Goal: Communication & Community: Answer question/provide support

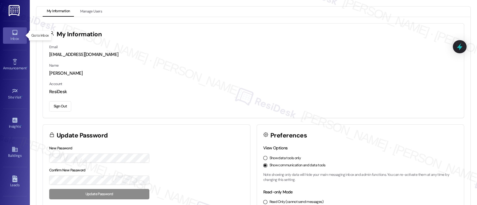
click at [9, 33] on link "Inbox" at bounding box center [15, 35] width 24 height 16
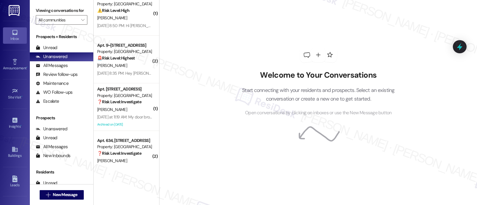
scroll to position [1411, 0]
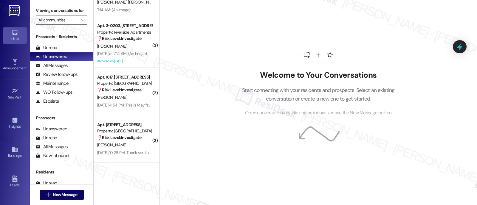
click at [232, 42] on div "Welcome to Your Conversations Start connecting with your residents and prospect…" at bounding box center [318, 82] width 179 height 164
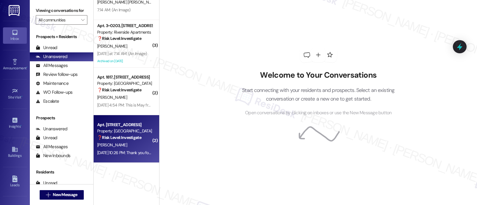
click at [102, 136] on strong "❓ Risk Level: Investigate" at bounding box center [119, 137] width 44 height 5
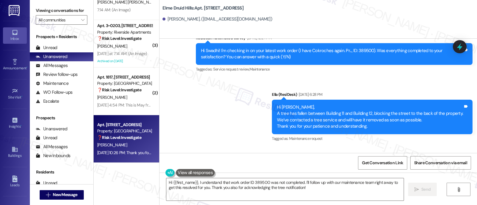
scroll to position [2786, 0]
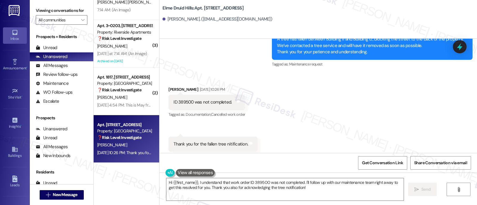
click at [399, 128] on div "Received via SMS Swadhi Sreenivasan Aug 15, 2025 at 10:26 PM ID 389500 was not …" at bounding box center [319, 119] width 318 height 92
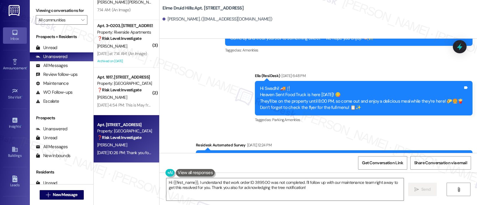
scroll to position [2599, 0]
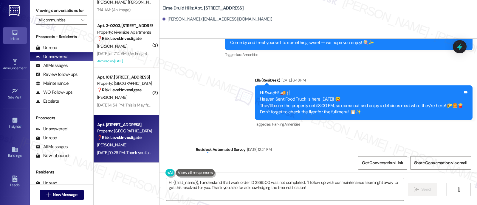
click at [203, 8] on b "Elme Druid Hills: Apt. 1514, 2696 N Druid Hills Rd" at bounding box center [203, 8] width 81 height 6
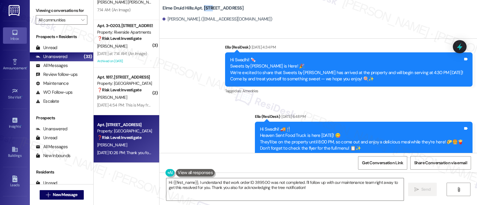
scroll to position [2786, 0]
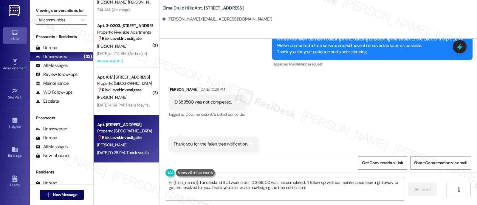
click at [343, 124] on div "Received via SMS Swadhi Sreenivasan Aug 15, 2025 at 10:26 PM ID 389500 was not …" at bounding box center [319, 119] width 318 height 92
click at [311, 191] on textarea "Hi {{first_name}}, I understand that work order ID 389500 was not completed. I'…" at bounding box center [284, 190] width 237 height 22
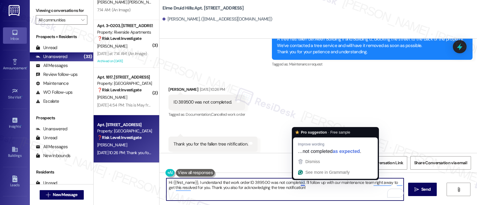
click at [300, 182] on textarea "Hi {{first_name}}, I understand that work order ID 389500 was not completed. I'…" at bounding box center [284, 190] width 237 height 22
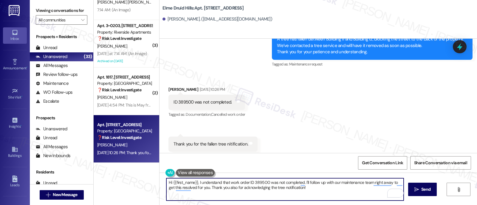
click at [297, 189] on textarea "Hi {{first_name}}, I understand that work order ID 389500 was not completed. I'…" at bounding box center [284, 190] width 237 height 22
click at [218, 188] on textarea "Hi {{first_name}}, I understand that work order ID 389500 was not completed. I …" at bounding box center [284, 190] width 237 height 22
paste textarea "I understand that Work Order ID 389500 wasn't completed — I’m really sorry for …"
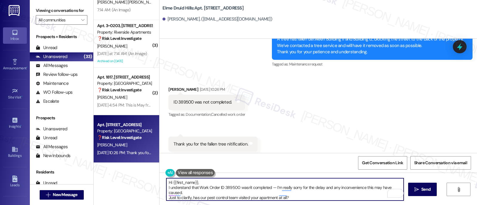
click at [235, 181] on textarea "Hi {{first_name}}, I understand that Work Order ID 389500 wasn't completed — I’…" at bounding box center [284, 190] width 237 height 22
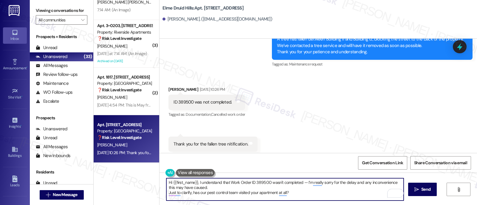
click at [298, 194] on textarea "Hi {{first_name}}, I understand that Work Order ID 389500 wasn't completed — I’…" at bounding box center [284, 190] width 237 height 22
type textarea "Hi {{first_name}}, I understand that Work Order ID 389500 wasn't completed — I’…"
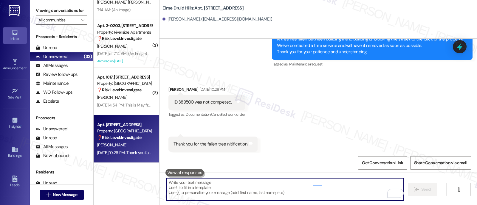
scroll to position [2785, 0]
paste textarea "Just to clarify, has our pest control team visited your apartment at all?"
type textarea "Just to clarify, has our pest control team visited your apartment at all?"
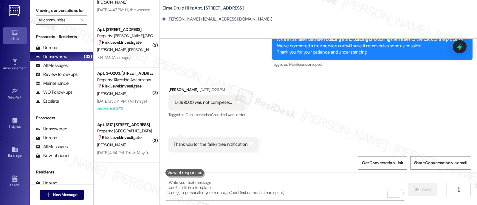
click at [316, 90] on div "Received via SMS Swadhi Sreenivasan Aug 15, 2025 at 10:26 PM ID 389500 was not …" at bounding box center [319, 119] width 318 height 92
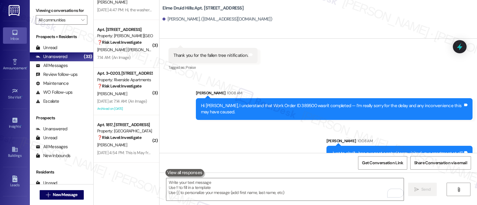
scroll to position [2875, 0]
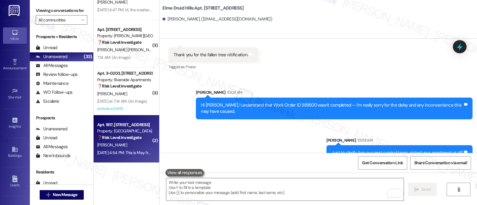
click at [106, 138] on strong "❓ Risk Level: Investigate" at bounding box center [119, 137] width 44 height 5
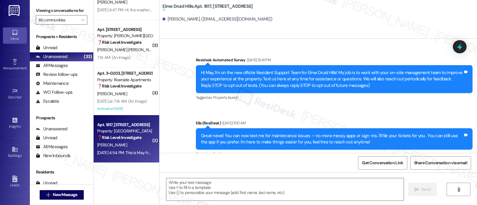
scroll to position [11786, 0]
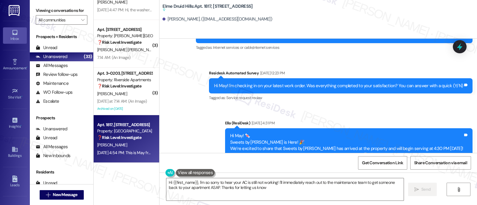
type textarea "Hi {{first_name}}, I'm so sorry to hear your AC is still not working! I'll imme…"
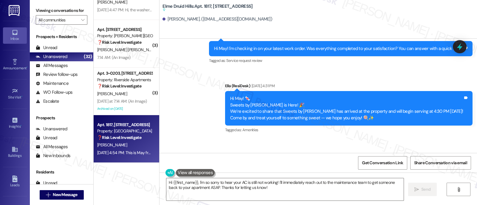
scroll to position [12203, 0]
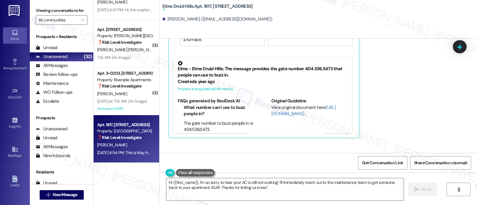
click at [417, 119] on div "Received via SMS May Mason Question Neutral Aug 16, 2025 at 4:54 PM Is there an…" at bounding box center [319, 37] width 318 height 278
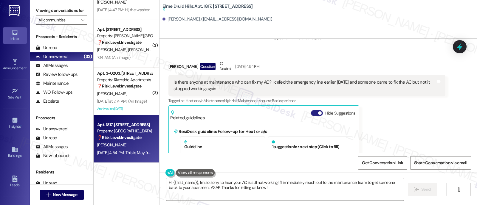
click at [312, 110] on button "Hide Suggestions" at bounding box center [317, 113] width 12 height 6
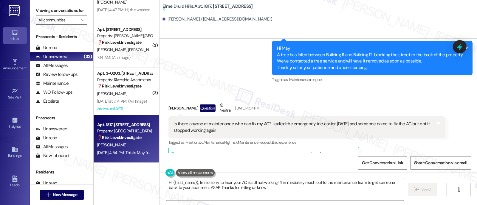
scroll to position [12045, 0]
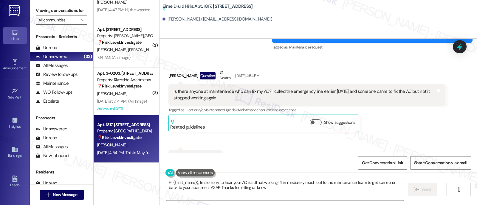
click at [401, 105] on div "May Mason Question Neutral Aug 16, 2025 at 4:54 PM Is there anyone at maintenan…" at bounding box center [306, 101] width 277 height 63
click at [268, 190] on textarea "Hi {{first_name}}, I'm so sorry to hear your AC is still not working! I'll imme…" at bounding box center [284, 190] width 237 height 22
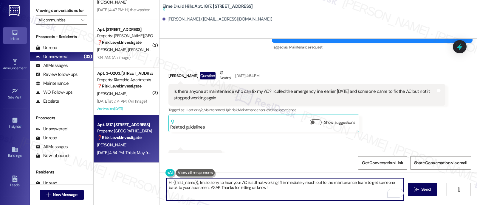
click at [326, 191] on textarea "Hi {{first_name}}, I'm so sorry to hear your AC is still not working! I'll imme…" at bounding box center [284, 190] width 237 height 22
click at [190, 186] on textarea "Hi {{first_name}}, I'm so sorry to hear your AC is still not working! I'll imme…" at bounding box center [284, 190] width 237 height 22
click at [241, 187] on textarea "Hi {{first_name}}, I'm so sorry to hear your AC is still not working! I'll imme…" at bounding box center [284, 190] width 237 height 22
click at [282, 187] on textarea "Hi {{first_name}}, I'm so sorry to hear your AC is still not working! I'll imme…" at bounding box center [284, 190] width 237 height 22
click at [424, 191] on span "Send" at bounding box center [425, 190] width 9 height 6
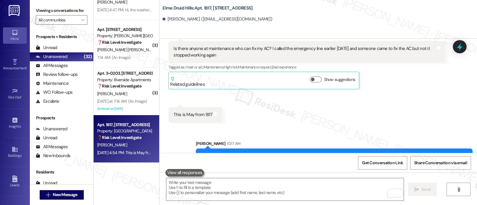
scroll to position [12093, 0]
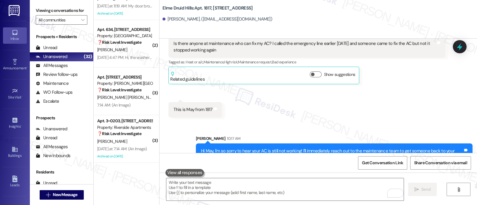
click at [392, 102] on div "Received via SMS May Mason Question Neutral Aug 16, 2025 at 4:54 PM Is there an…" at bounding box center [319, 65] width 318 height 114
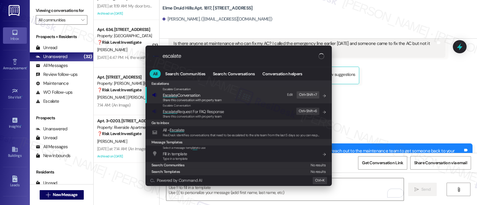
type input "escalate"
click at [189, 97] on span "Escalate Conversation" at bounding box center [182, 95] width 38 height 5
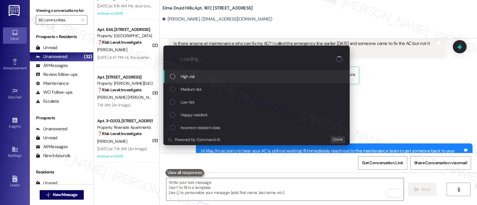
click at [188, 77] on span "High risk" at bounding box center [188, 76] width 15 height 7
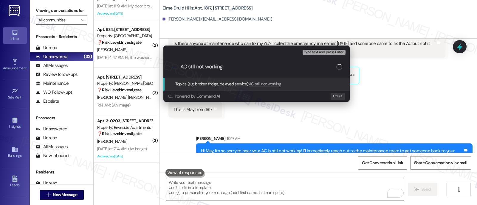
click at [411, 72] on div "Escalate Conversation High risk Topics (e.g. broken fridge, delayed service) An…" at bounding box center [238, 102] width 477 height 205
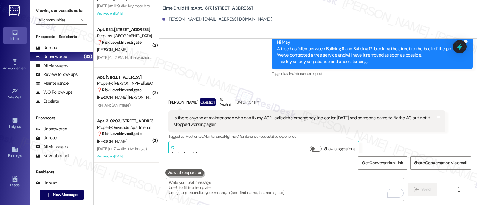
scroll to position [12018, 0]
click at [399, 132] on div "May Mason Question Neutral Aug 16, 2025 at 4:54 PM Is there anyone at maintenan…" at bounding box center [306, 127] width 277 height 63
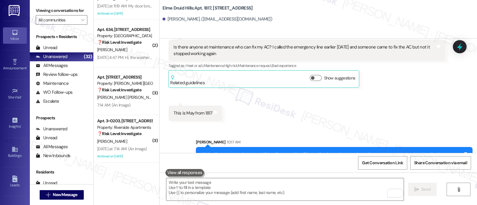
scroll to position [12093, 0]
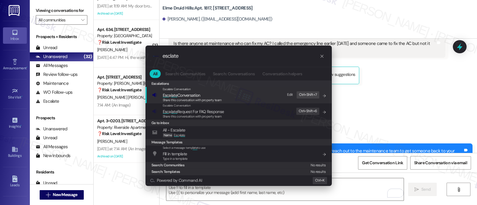
type input "esclate"
click at [224, 96] on div "Escalate Conversation Esc a late Conversation Share this conversation with prop…" at bounding box center [239, 95] width 174 height 16
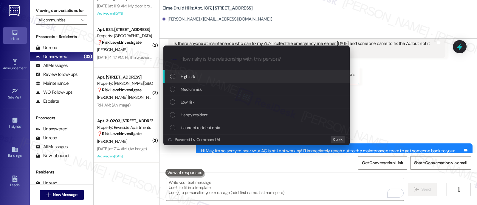
click at [212, 78] on div "High risk" at bounding box center [257, 76] width 174 height 7
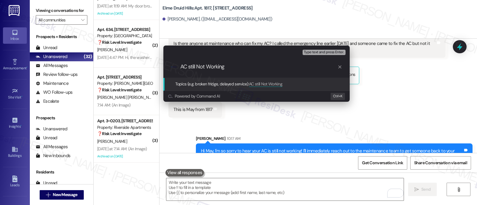
click at [190, 66] on input "AC still Not Working" at bounding box center [258, 67] width 157 height 6
drag, startPoint x: 247, startPoint y: 68, endPoint x: 188, endPoint y: 68, distance: 58.7
click at [188, 68] on input "AC till Not Working" at bounding box center [258, 67] width 157 height 6
type input "AC Stopped Working Again"
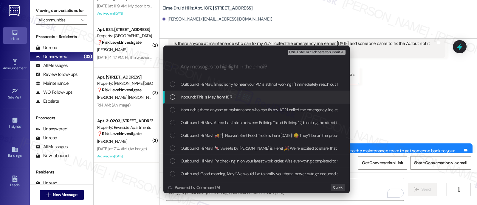
drag, startPoint x: 205, startPoint y: 95, endPoint x: 205, endPoint y: 106, distance: 11.3
click at [205, 95] on span "Inbound: This is May from 1817" at bounding box center [207, 97] width 52 height 7
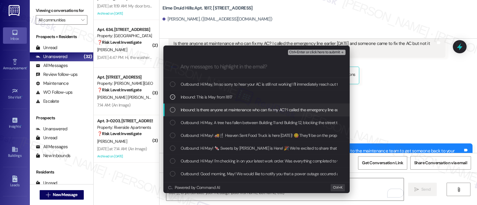
drag, startPoint x: 206, startPoint y: 110, endPoint x: 328, endPoint y: 100, distance: 122.1
click at [207, 110] on span "Inbound: Is there anyone at maintenance who can fix my AC? I called the emergen…" at bounding box center [326, 110] width 291 height 7
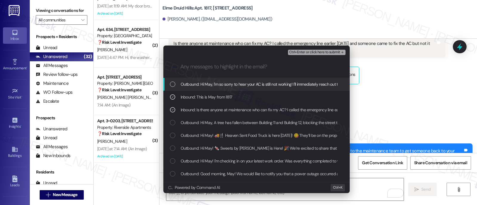
click at [335, 51] on span "Ctrl+Enter or click here to submit" at bounding box center [314, 52] width 51 height 4
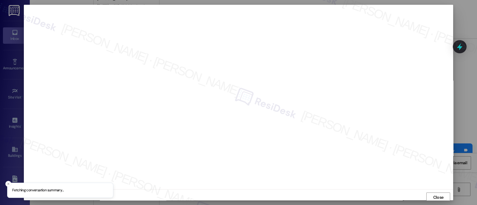
scroll to position [1, 0]
click at [433, 196] on span "Close" at bounding box center [438, 196] width 10 height 6
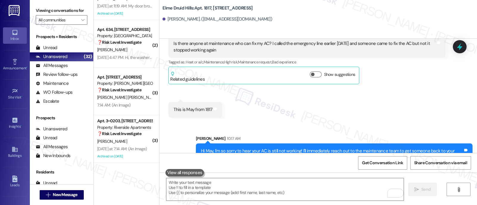
click at [344, 103] on div "Received via SMS May Mason Question Neutral Aug 16, 2025 at 4:54 PM Is there an…" at bounding box center [319, 65] width 318 height 114
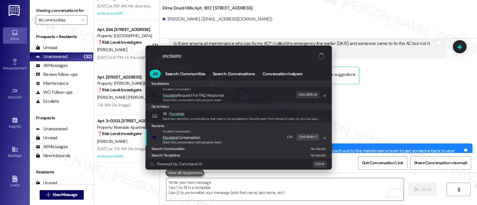
type input "esclaate"
click at [207, 135] on span "Escalate Conversation" at bounding box center [192, 137] width 59 height 7
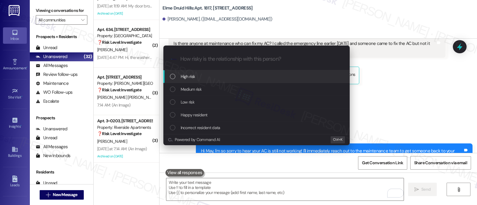
click at [192, 75] on span "High risk" at bounding box center [188, 76] width 15 height 7
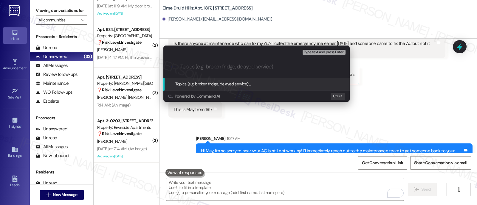
paste input "AC Stopped Working Again"
type input "AC Stopped Working Again"
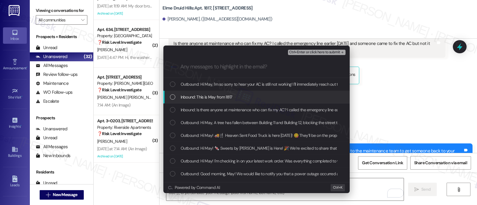
click at [206, 93] on div "Inbound: This is May from 1817" at bounding box center [256, 97] width 186 height 13
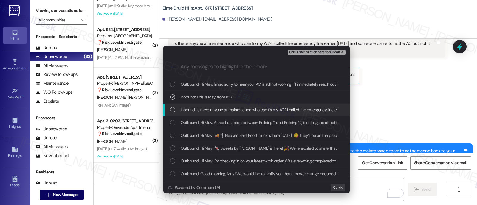
click at [204, 112] on span "Inbound: Is there anyone at maintenance who can fix my AC? I called the emergen…" at bounding box center [326, 110] width 291 height 7
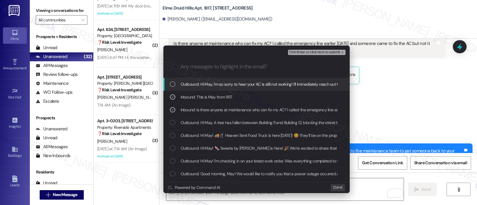
click at [327, 52] on span "Ctrl+Enter or click here to submit" at bounding box center [314, 52] width 51 height 4
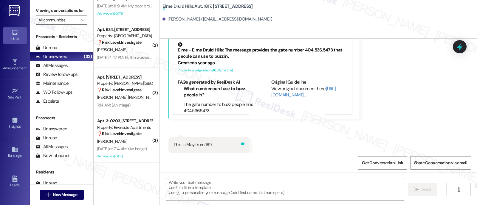
type textarea "Fetching suggested responses. Please feel free to read through the conversation…"
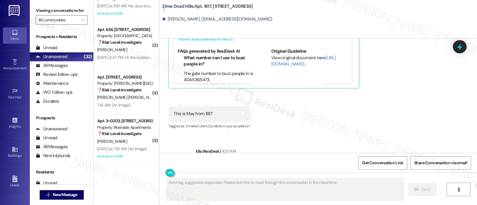
scroll to position [12269, 0]
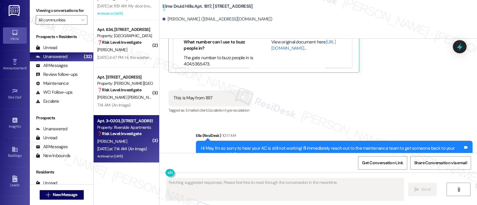
click at [131, 133] on strong "❓ Risk Level: Investigate" at bounding box center [119, 133] width 44 height 5
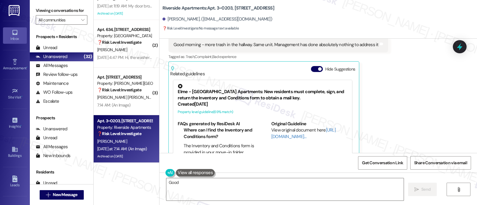
scroll to position [24263, 0]
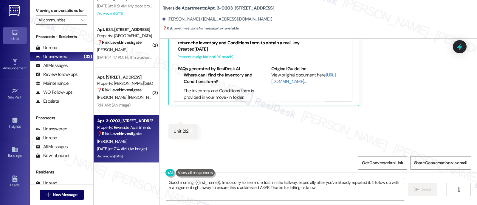
type textarea "Good morning, {{first_name}}. I'm so sorry to see more trash in the hallway, es…"
drag, startPoint x: 367, startPoint y: 71, endPoint x: 370, endPoint y: 76, distance: 5.3
click at [370, 72] on div "Received via SMS Kalah Gilbreath Yesterday at 7:13 AM Good morning - more trash…" at bounding box center [319, 125] width 318 height 331
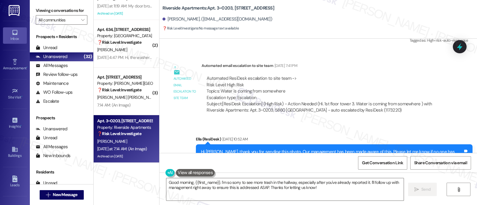
scroll to position [24040, 0]
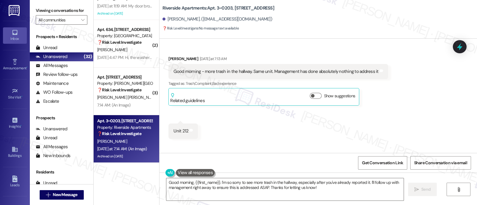
scroll to position [24181, 0]
click at [288, 193] on textarea "Good morning, {{first_name}}. I'm so sorry to see more trash in the hallway, es…" at bounding box center [284, 190] width 237 height 22
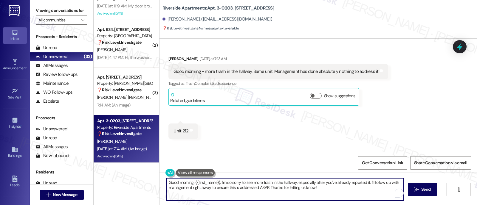
click at [341, 196] on textarea "Good morning, {{first_name}}. I'm so sorry to see more trash in the hallway, es…" at bounding box center [284, 190] width 237 height 22
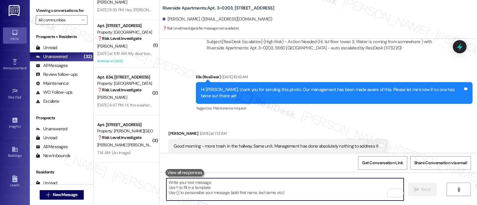
scroll to position [24229, 0]
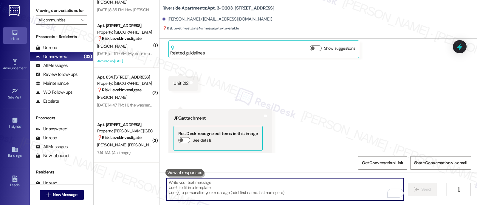
click at [368, 98] on div "Received via SMS Kalah Gilbreath Yesterday at 7:13 AM Good morning - more trash…" at bounding box center [319, 119] width 318 height 248
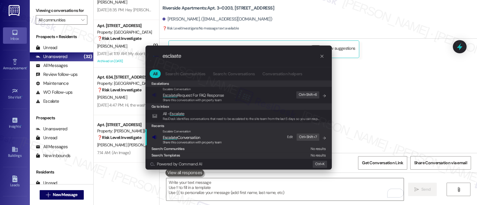
type input "esclaate"
click at [197, 141] on span "Share this conversation with property team" at bounding box center [192, 142] width 59 height 4
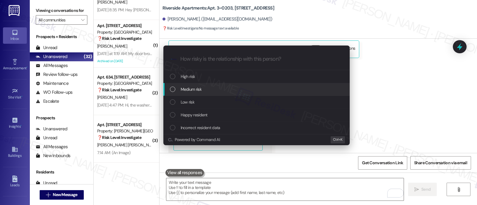
click at [200, 89] on span "Medium risk" at bounding box center [191, 89] width 21 height 7
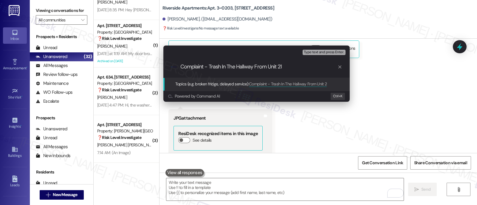
type input "Complaint - Trash In The Hallway From Unit 212"
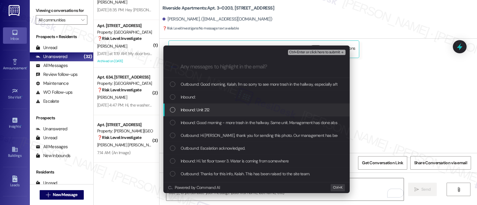
click at [198, 109] on span "Inbound: Unit 212" at bounding box center [195, 110] width 29 height 7
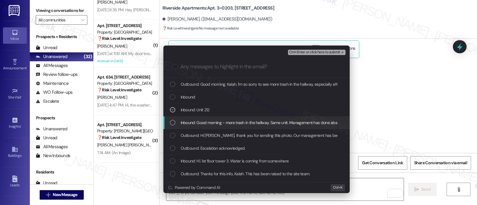
click at [196, 121] on span "Inbound: Good morning - more trash in the hallway. Same unit. Management has do…" at bounding box center [283, 123] width 205 height 7
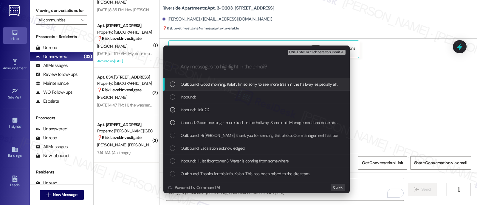
click at [334, 55] on div "Ctrl+Enter or click here to submit" at bounding box center [317, 53] width 59 height 8
drag, startPoint x: 333, startPoint y: 54, endPoint x: 293, endPoint y: 51, distance: 39.7
click at [331, 53] on span "Ctrl+Enter or click here to submit" at bounding box center [314, 52] width 51 height 4
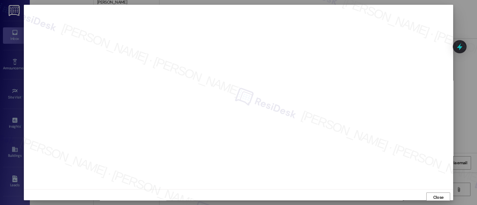
scroll to position [1, 0]
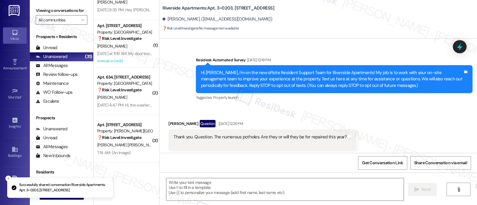
click at [107, 137] on strong "❓ Risk Level: Investigate" at bounding box center [119, 137] width 44 height 5
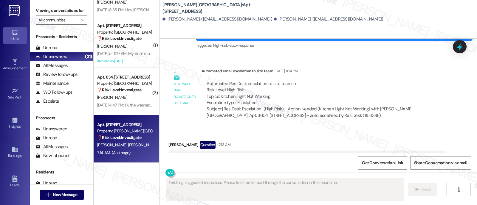
scroll to position [5454, 0]
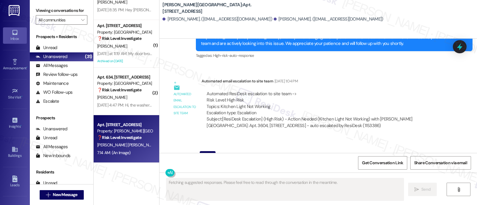
drag, startPoint x: 312, startPoint y: 103, endPoint x: 321, endPoint y: 109, distance: 11.0
click at [311, 196] on button "Hide Suggestions" at bounding box center [317, 199] width 12 height 6
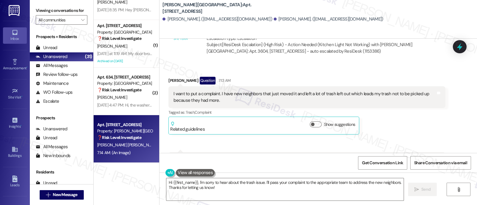
scroll to position [5595, 0]
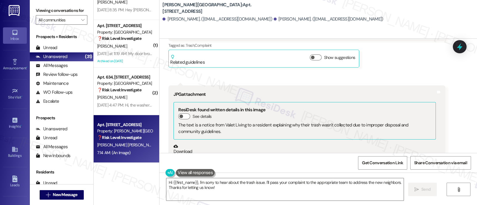
click at [195, 155] on button "Zoom image" at bounding box center [196, 185] width 45 height 60
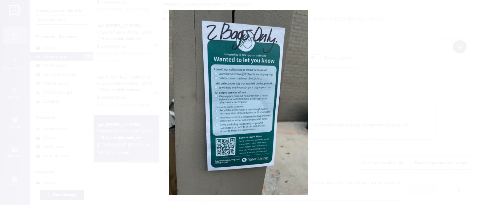
click at [371, 82] on button "Unzoom image" at bounding box center [238, 102] width 477 height 205
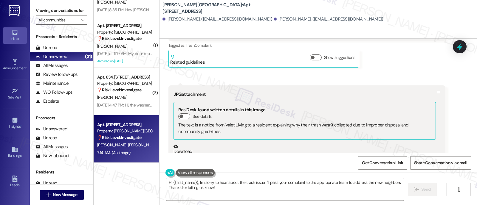
click at [171, 18] on div "Alberto Paredes. (albertoparedes0710@gmail.com)" at bounding box center [218, 19] width 110 height 6
copy div "Alberto"
click at [186, 181] on textarea "Hi {{first_name}}, I'm sorry to hear about the trash issue. I'll pass your comp…" at bounding box center [284, 190] width 237 height 22
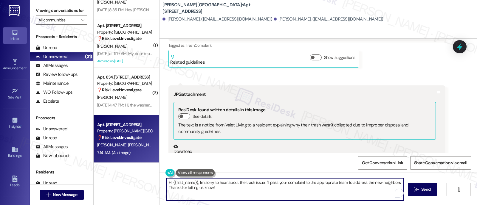
click at [186, 182] on textarea "Hi {{first_name}}, I'm sorry to hear about the trash issue. I'll pass your comp…" at bounding box center [284, 190] width 237 height 22
paste textarea "Alberto"
type textarea "Hi Alberto, I'm sorry to hear about the trash issue. I'll pass your complaint t…"
click at [301, 181] on textarea "Hi Alberto, I'm sorry to hear about the trash issue. I'll pass your complaint t…" at bounding box center [284, 190] width 237 height 22
click at [354, 182] on textarea "Hi Alberto, I'm sorry to hear about the trash issue. I'll pass your complaint t…" at bounding box center [284, 190] width 237 height 22
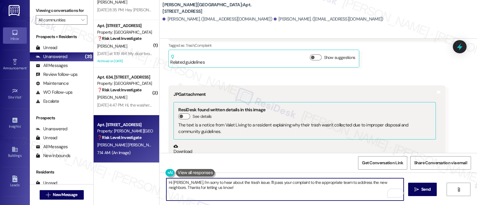
click at [379, 182] on textarea "Hi Alberto, I'm sorry to hear about the trash issue. I'll pass your complaint t…" at bounding box center [284, 190] width 237 height 22
click at [189, 191] on textarea "Hi Alberto, I'm sorry to hear about the trash issue. I'll pass your complaint t…" at bounding box center [284, 190] width 237 height 22
click at [223, 190] on textarea "Hi Alberto, I'm sorry to hear about the trash issue. I'll pass your complaint t…" at bounding box center [284, 190] width 237 height 22
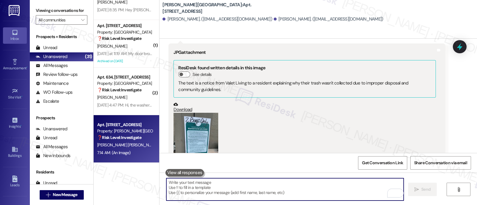
scroll to position [5643, 0]
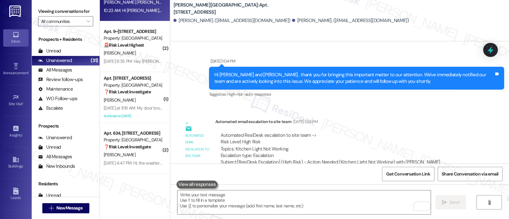
scroll to position [5457, 0]
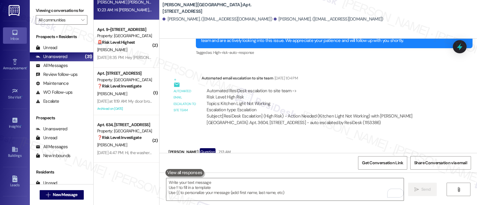
click at [411, 148] on div "Alberto Paredes Question 7:13 AM I want to put a complaint. I have new neighbor…" at bounding box center [306, 177] width 277 height 58
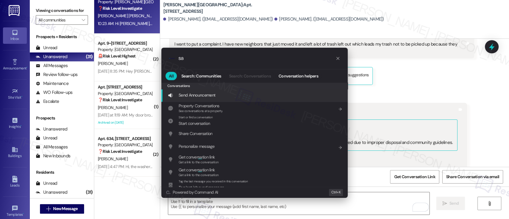
type input "s"
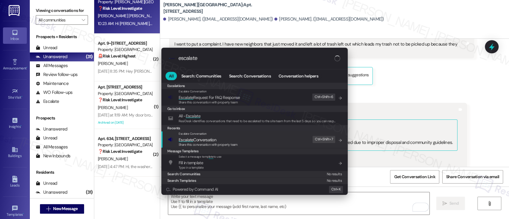
type input "escalate"
click at [237, 141] on span "Escalate Conversation" at bounding box center [208, 140] width 59 height 7
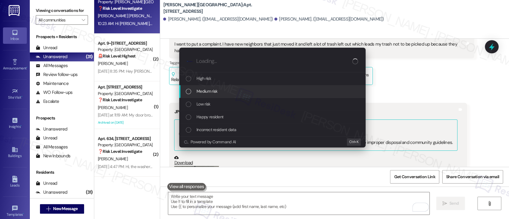
click at [208, 92] on span "Medium risk" at bounding box center [207, 91] width 21 height 7
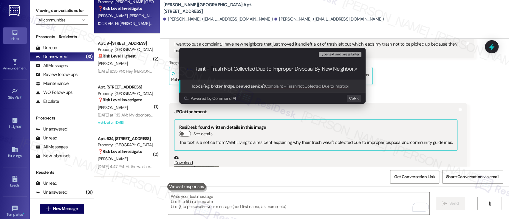
type input "Complaint - Trash Not Collected Due to Improper Disposal By New Neighbors"
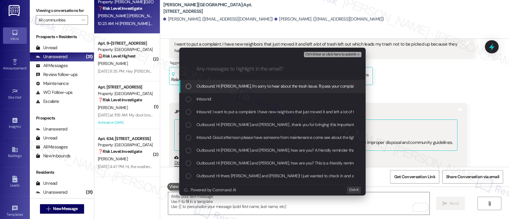
scroll to position [0, 0]
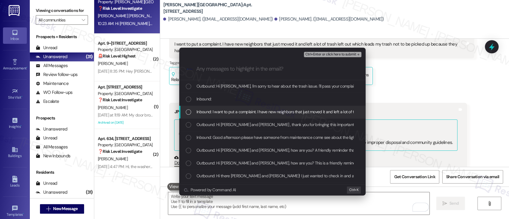
click at [194, 107] on div "Inbound: I want to put a complaint. I have new neighbors that just moved it and…" at bounding box center [272, 112] width 186 height 13
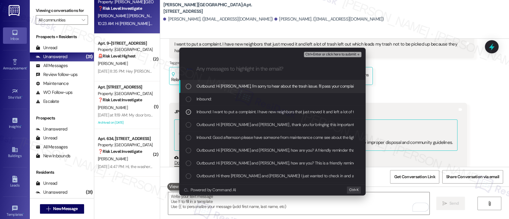
click at [338, 55] on span "Ctrl+Enter or click here to submit" at bounding box center [330, 54] width 51 height 4
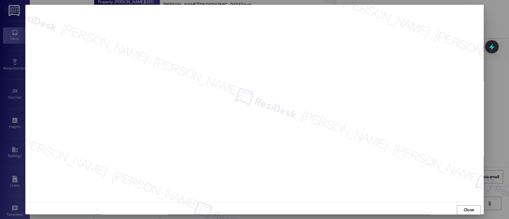
scroll to position [0, 0]
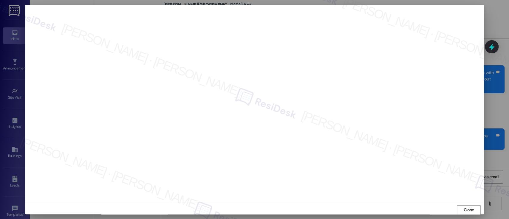
scroll to position [0, 0]
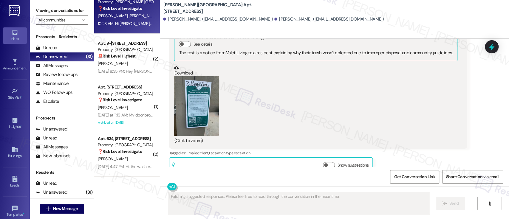
type textarea "Fetching suggested responses. Please feel free to read through the conversation…"
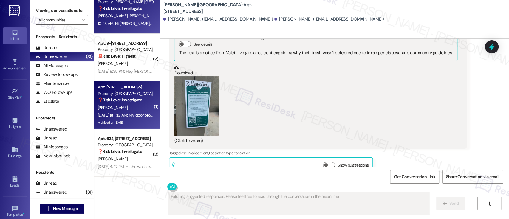
scroll to position [5626, 0]
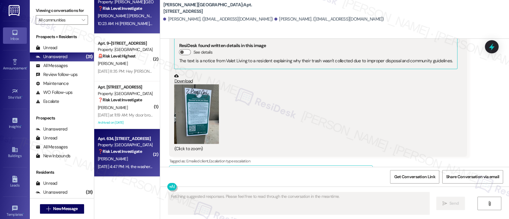
click at [119, 159] on div "J. Wang" at bounding box center [125, 158] width 56 height 7
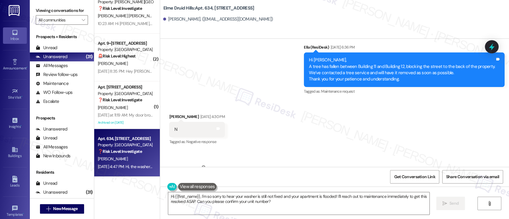
scroll to position [880, 0]
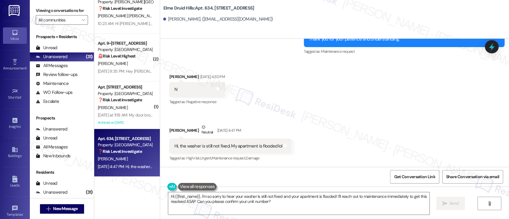
click at [359, 122] on div "Received via SMS Jing Wang Aug 16, 2025 at 4:30 PM N Tags and notes Tagged as: …" at bounding box center [334, 113] width 349 height 107
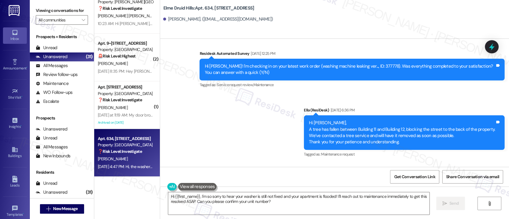
scroll to position [761, 0]
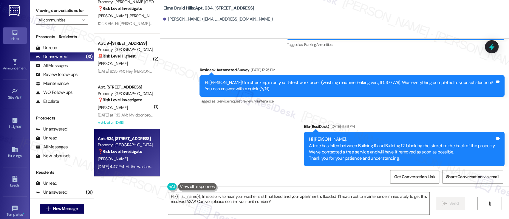
click at [357, 83] on div "Hi Jing! I'm checking in on your latest work order (washing machine leaking ver…" at bounding box center [350, 86] width 290 height 13
click at [255, 110] on div "Announcement, sent via SMS Ella (ResiDesk) Aug 05, 2025 at 4:41 PM Hi Jing! 🍬 S…" at bounding box center [334, 46] width 349 height 265
click at [240, 121] on div "Announcement, sent via SMS Ella (ResiDesk) Aug 05, 2025 at 4:41 PM Hi Jing! 🍬 S…" at bounding box center [334, 46] width 349 height 265
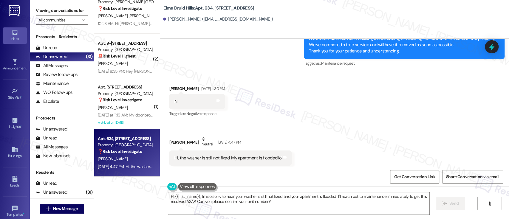
scroll to position [880, 0]
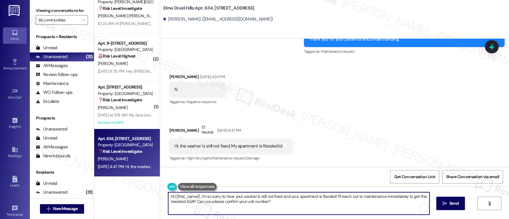
drag, startPoint x: 193, startPoint y: 203, endPoint x: 225, endPoint y: 206, distance: 32.0
click at [193, 203] on textarea "Hi {{first_name}}, I'm so sorry to hear your washer is still not fixed and your…" at bounding box center [298, 203] width 261 height 22
click at [193, 202] on textarea "Hi {{first_name}}, I'm so sorry to hear your washer is still not fixed and your…" at bounding box center [298, 203] width 261 height 22
click at [272, 204] on textarea "Hi {{first_name}}, I'm so sorry to hear your washer is still not fixed and your…" at bounding box center [298, 203] width 261 height 22
click at [333, 206] on textarea "Hi {{first_name}}, I'm so sorry to hear your washer is still not fixed and your…" at bounding box center [298, 203] width 261 height 22
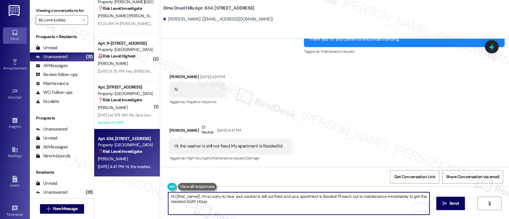
click at [334, 197] on textarea "Hi {{first_name}}, I'm so sorry to hear your washer is still not fixed and your…" at bounding box center [298, 203] width 261 height 22
paste textarea "I’m so sorry to hear that your washer still isn’t fixed and that your apartment…"
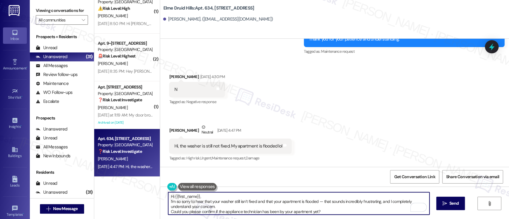
click at [263, 196] on textarea "Hi {{first_name}}, I’m so sorry to hear that your washer still isn’t fixed and …" at bounding box center [298, 203] width 261 height 22
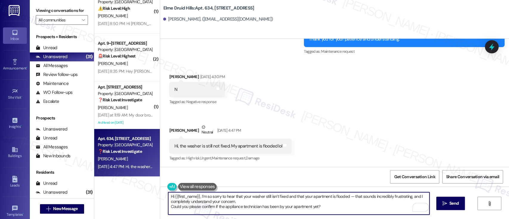
click at [265, 202] on textarea "Hi {{first_name}}, I’m so sorry to hear that your washer still isn’t fixed and …" at bounding box center [298, 203] width 261 height 22
click at [333, 207] on textarea "Hi {{first_name}}, I’m so sorry to hear that your washer still isn’t fixed and …" at bounding box center [298, 203] width 261 height 22
type textarea "Hi {{first_name}}, I’m so sorry to hear that your washer still isn’t fixed and …"
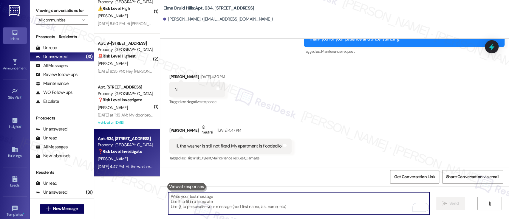
scroll to position [880, 0]
paste textarea "Could you please confirm if the appliance technician has been by your apartment…"
type textarea "Could you please confirm if the appliance technician has been by your apartment…"
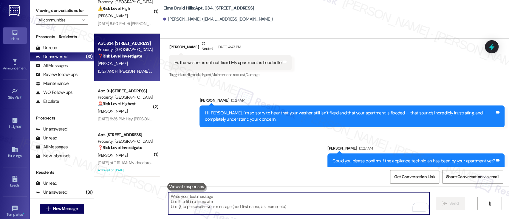
scroll to position [970, 0]
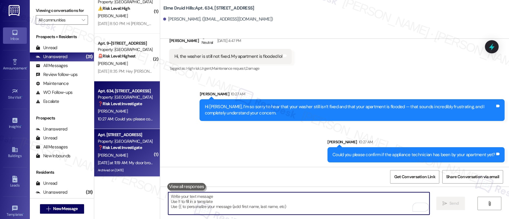
click at [114, 157] on div "V. Coleman" at bounding box center [125, 155] width 56 height 7
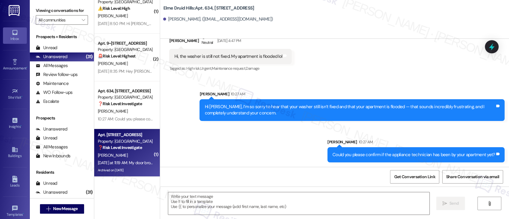
type textarea "Fetching suggested responses. Please feel free to read through the conversation…"
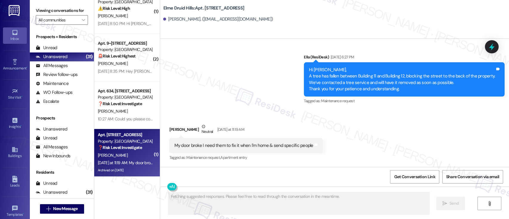
scroll to position [22139, 0]
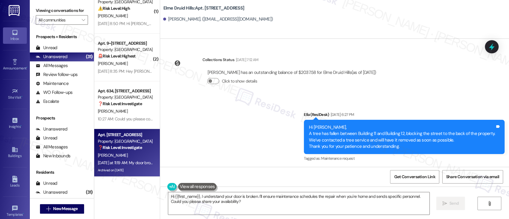
click at [363, 168] on div "Received via SMS Victor Coleman Neutral Yesterday at 11:19 AM My door broke I n…" at bounding box center [334, 196] width 349 height 57
click at [391, 168] on div "Received via SMS Victor Coleman Neutral Yesterday at 11:19 AM My door broke I n…" at bounding box center [334, 196] width 349 height 57
click at [373, 194] on textarea "Hi {{first_name}}, I understand your door is broken. I'll ensure maintenance sc…" at bounding box center [298, 203] width 261 height 22
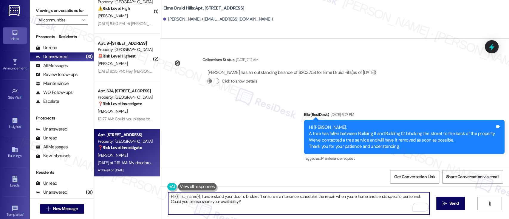
click at [255, 197] on textarea "Hi {{first_name}}, I understand your door is broken. I'll ensure maintenance sc…" at bounding box center [298, 203] width 261 height 22
click at [255, 202] on textarea "Hi {{first_name}}, I understand your door is broken. I'll ensure maintenance sc…" at bounding box center [298, 203] width 261 height 22
paste textarea "I understand your door is broken — I’m really sorry you’re having to deal with …"
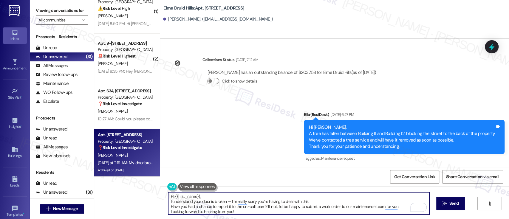
click at [228, 197] on textarea "Hi {{first_name}}, I understand your door is broken — I’m really sorry you’re h…" at bounding box center [298, 203] width 261 height 22
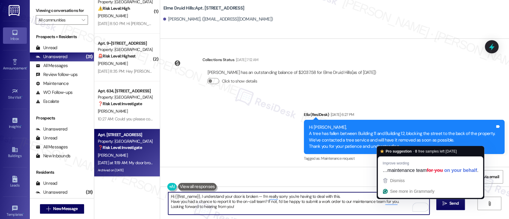
click at [262, 208] on textarea "Hi {{first_name}}, I understand your door is broken — I’m really sorry you’re h…" at bounding box center [298, 203] width 261 height 22
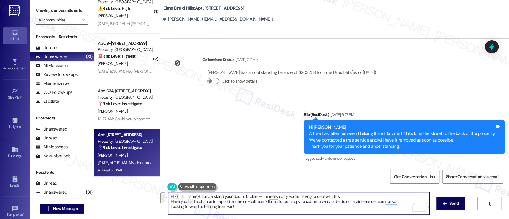
type textarea "Hi {{first_name}}, I understand your door is broken — I’m really sorry you’re h…"
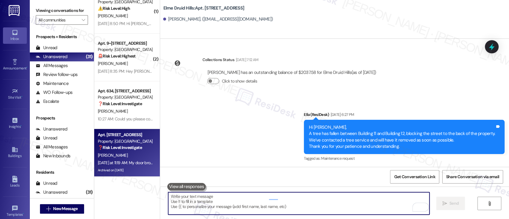
scroll to position [22138, 0]
paste textarea "Have you had a chance to report it to the on-call team? If not, I’d be happy to…"
type textarea "Have you had a chance to report it to the on-call team? If not, I’d be happy to…"
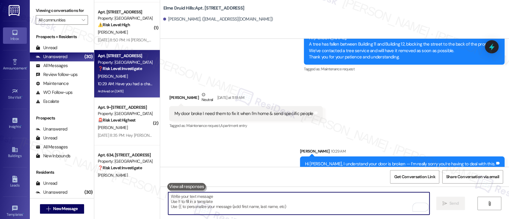
scroll to position [1254, 0]
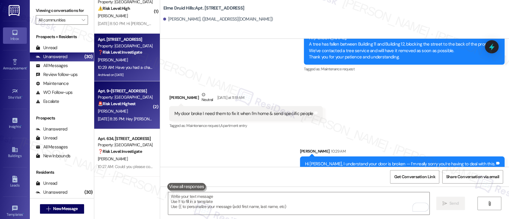
click at [130, 105] on strong "🚨 Risk Level: Highest" at bounding box center [117, 103] width 38 height 5
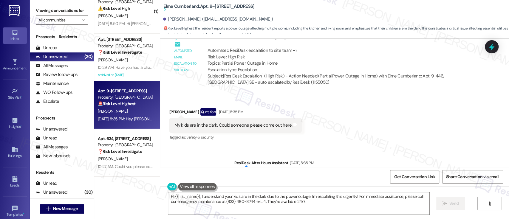
scroll to position [13880, 0]
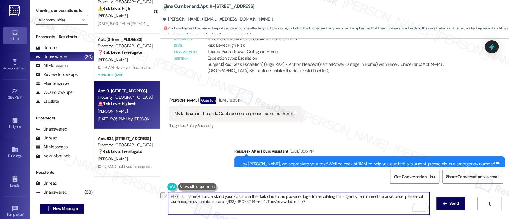
drag, startPoint x: 197, startPoint y: 197, endPoint x: 273, endPoint y: 198, distance: 75.5
click at [273, 198] on textarea "Hi {{first_name}}, I understand your kids are in the dark due to the power outa…" at bounding box center [298, 203] width 261 height 22
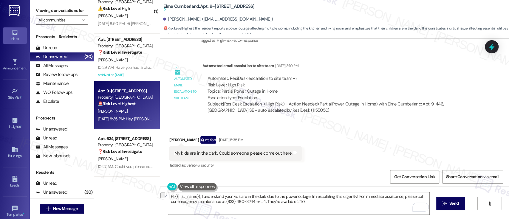
click at [274, 197] on textarea "Hi {{first_name}}, I understand your kids are in the dark due to the power outa…" at bounding box center [298, 203] width 261 height 22
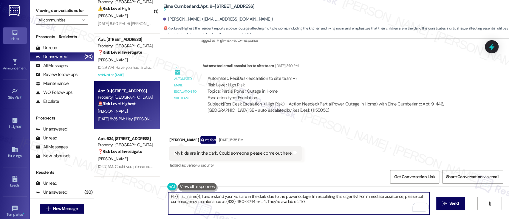
click at [200, 197] on textarea "Hi {{first_name}}, I understand your kids are in the dark due to the power outa…" at bounding box center [298, 203] width 261 height 22
click at [280, 197] on textarea "Hi {{first_name}}, I am very sorry to hear about the power outage. I'm escalati…" at bounding box center [298, 203] width 261 height 22
click at [281, 202] on textarea "Hi {{first_name}}, I am very sorry to hear about the power outage. I'm escalati…" at bounding box center [298, 203] width 261 height 22
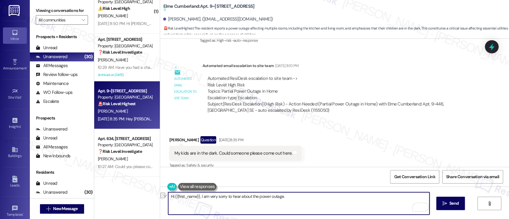
paste textarea "I understand your door is broken — I’m really sorry you’re having to deal with …"
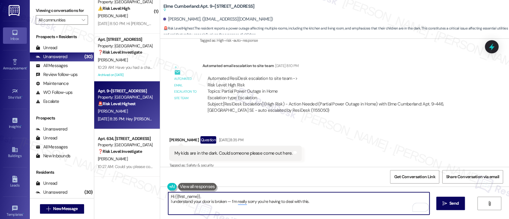
click at [205, 197] on textarea "Hi {{first_name}}, I understand your door is broken — I’m really sorry you’re h…" at bounding box center [298, 203] width 261 height 22
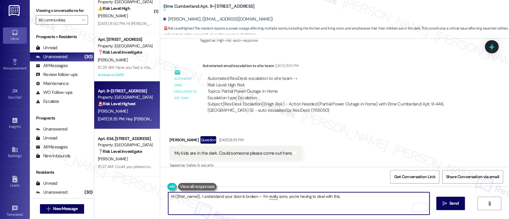
click at [227, 196] on textarea "Hi {{first_name}}, I understand your door is broken — I’m really sorry you’re h…" at bounding box center [298, 203] width 261 height 22
click at [253, 197] on textarea "Hi {{first_name}}, I understand your door is broken — I’m really sorry you’re h…" at bounding box center [298, 203] width 261 height 22
click at [267, 199] on textarea "Hi {{first_name}}, I understand your door is broken — I’m really sorry you’re h…" at bounding box center [298, 203] width 261 height 22
click at [254, 197] on textarea "Hi {{first_name}}, I understand your door is broken — I’m really sorry you’re h…" at bounding box center [298, 203] width 261 height 22
click at [197, 196] on textarea "Hi {{first_name}}, I understand your door is broken — I’m really sorry you’re h…" at bounding box center [298, 203] width 261 height 22
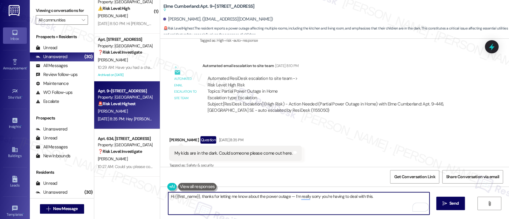
click at [322, 197] on textarea "Hi {{first_name}}, thanks for letting me know about the power outage — I’m real…" at bounding box center [298, 203] width 261 height 22
click at [339, 198] on textarea "Hi {{first_name}}, thanks for letting me know about the power outage — I’m real…" at bounding box center [298, 203] width 261 height 22
click at [317, 197] on textarea "Hi {{first_name}}, thanks for letting me know about the power outage — I’m real…" at bounding box center [298, 203] width 261 height 22
click at [369, 196] on textarea "Hi {{first_name}}, thanks for letting me know about the power outage — I’m real…" at bounding box center [298, 203] width 261 height 22
paste textarea "Thanks for letting me know about the power outage — I’m really sorry for the in…"
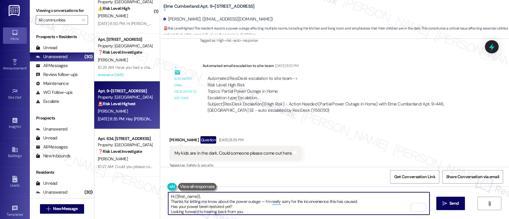
click at [243, 196] on textarea "Hi {{first_name}}, Thanks for letting me know about the power outage — I’m real…" at bounding box center [298, 203] width 261 height 22
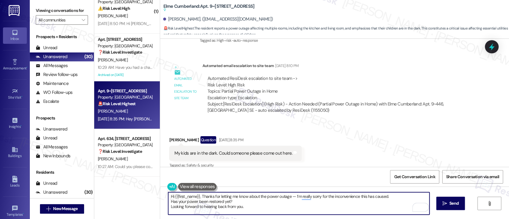
click at [245, 202] on textarea "Hi {{first_name}}, Thanks for letting me know about the power outage — I’m real…" at bounding box center [298, 203] width 261 height 22
type textarea "Hi {{first_name}}, Thanks for letting me know about the power outage — I’m real…"
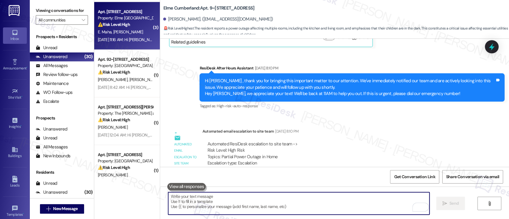
scroll to position [1135, 0]
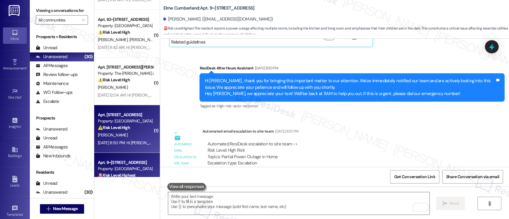
click at [119, 130] on div "⚠️ Risk Level: High The resident is inquiring about the status of a fallen tree…" at bounding box center [125, 128] width 55 height 6
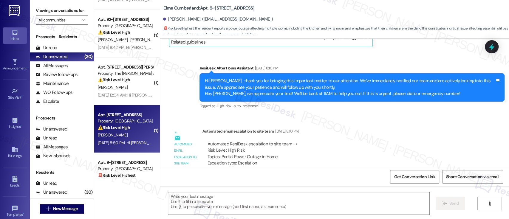
type textarea "Fetching suggested responses. Please feel free to read through the conversation…"
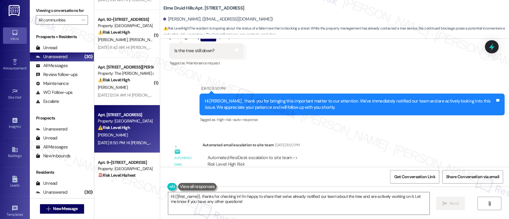
scroll to position [11353, 0]
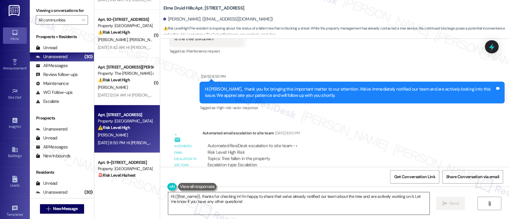
click at [245, 199] on textarea "Hi {{first_name}}, thanks for checking in! I'm happy to share that we've alread…" at bounding box center [298, 203] width 261 height 22
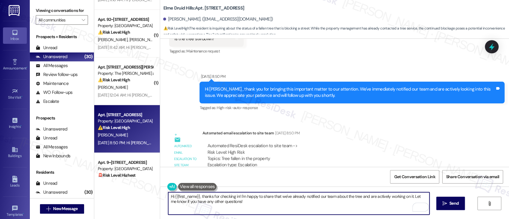
click at [237, 197] on textarea "Hi {{first_name}}, thanks for checking in! I'm happy to share that we've alread…" at bounding box center [298, 203] width 261 height 22
click at [261, 197] on textarea "Hi {{first_name}}, thanks for checking in! I'm happy to share that we've alread…" at bounding box center [298, 203] width 261 height 22
click at [243, 197] on textarea "Hi {{first_name}}, thanks for checking in! I'm happy to share that we've alread…" at bounding box center [298, 203] width 261 height 22
click at [244, 202] on textarea "Hi {{first_name}}, thanks for checking in! I'm happy to share that we've alread…" at bounding box center [298, 203] width 261 height 22
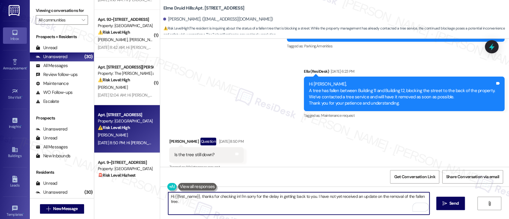
scroll to position [11233, 0]
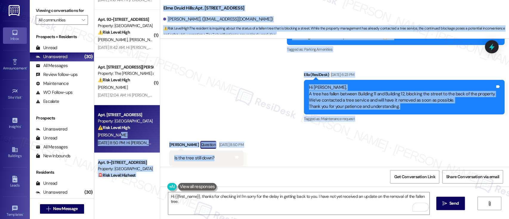
drag, startPoint x: 143, startPoint y: 133, endPoint x: 147, endPoint y: 132, distance: 4.4
click at [144, 133] on div "( 1 ) Apt. 9324, 10519 Lariat Lane Property: Elme Manassas ⚠️ Risk Level: High …" at bounding box center [301, 109] width 415 height 219
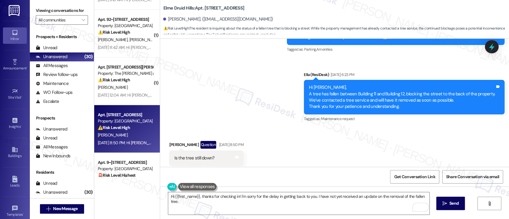
click at [297, 137] on div "Received via SMS Tynetta Stuckey Question Aug 15, 2025 at 8:50 PM Is the tree s…" at bounding box center [334, 154] width 349 height 52
drag, startPoint x: 222, startPoint y: 137, endPoint x: 169, endPoint y: 137, distance: 52.8
click at [169, 151] on div "Is the tree still down? Tags and notes" at bounding box center [206, 158] width 74 height 15
copy div "Is the tree still down?"
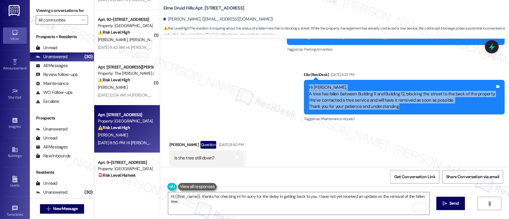
drag, startPoint x: 405, startPoint y: 86, endPoint x: 306, endPoint y: 54, distance: 103.9
click at [304, 67] on div "Announcement, sent via SMS Ella (ResiDesk) Aug 15, 2025 at 6:23 PM Hi Tynetta, …" at bounding box center [404, 97] width 210 height 61
copy div "Hi Tynetta, A tree has fallen between Building 11 and Building 12, blocking the…"
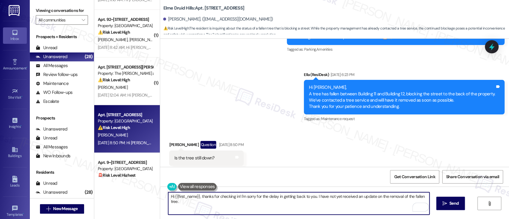
click at [247, 209] on textarea "Hi {{first_name}}, thanks for checking in! I'm sorry for the delay in getting b…" at bounding box center [298, 203] width 261 height 22
paste textarea "Tynetta, Thanks for checking in. I don’t have an update just yet, but I complet…"
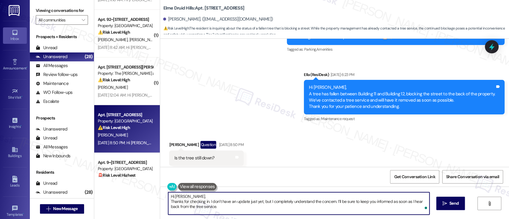
click at [203, 194] on textarea "Hi Tynetta, Thanks for checking in. I don’t have an update just yet, but I comp…" at bounding box center [298, 203] width 261 height 22
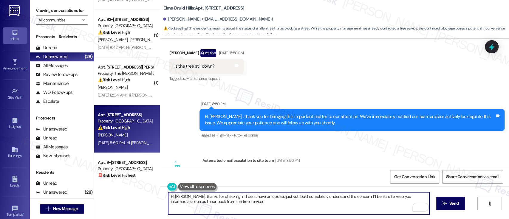
scroll to position [11353, 0]
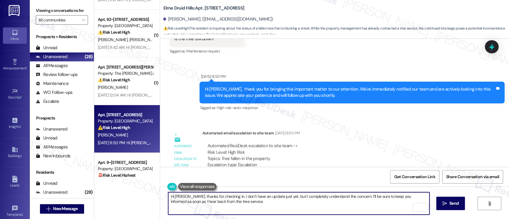
type textarea "Hi Tynetta, thanks for checking in. I don’t have an update just yet, but I comp…"
click at [239, 208] on textarea "Hi Tynetta, thanks for checking in. I don’t have an update just yet, but I comp…" at bounding box center [298, 203] width 261 height 22
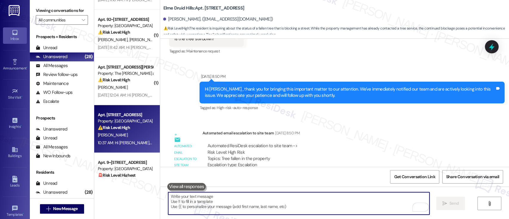
scroll to position [11222, 0]
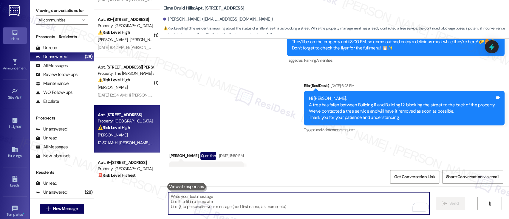
paste textarea "In the meantime, are you experiencing any issues getting in or out of your buil…"
type textarea "In the meantime, are you experiencing any issues getting in or out of your buil…"
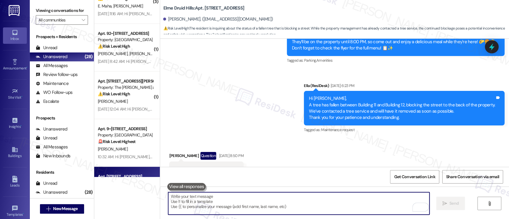
scroll to position [1117, 0]
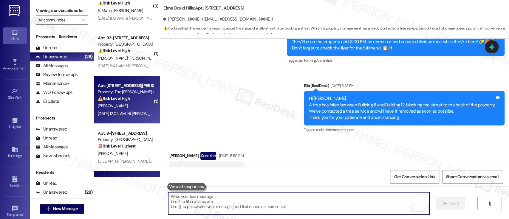
click at [111, 101] on strong "⚠️ Risk Level: High" at bounding box center [114, 98] width 32 height 5
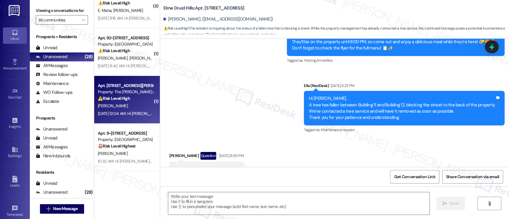
type textarea "Fetching suggested responses. Please feel free to read through the conversation…"
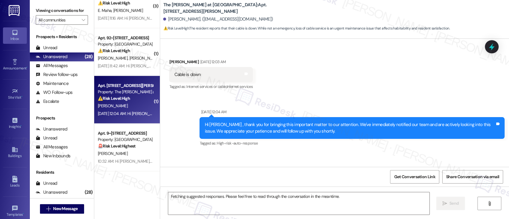
scroll to position [3681, 0]
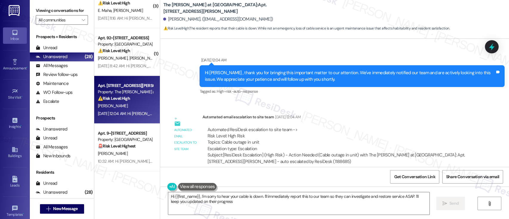
type textarea "Hi {{first_name}}, I'm sorry to hear your cable is down. I'll immediately repor…"
click at [316, 195] on textarea "Hi {{first_name}}, I'm sorry to hear your cable is down. I'll immediately repor…" at bounding box center [298, 203] width 261 height 22
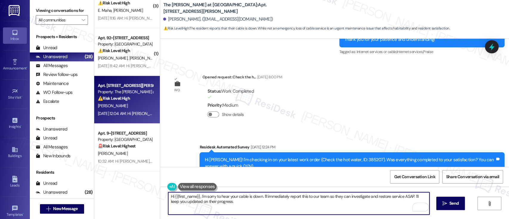
scroll to position [3681, 0]
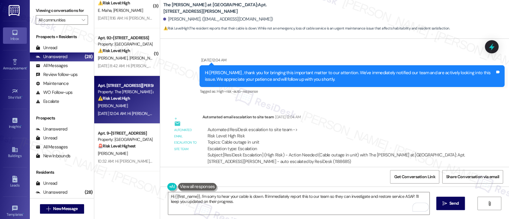
click at [361, 122] on div "Automated ResiDesk escalation to site team -> Risk Level: High Risk Topics: Cab…" at bounding box center [338, 145] width 272 height 47
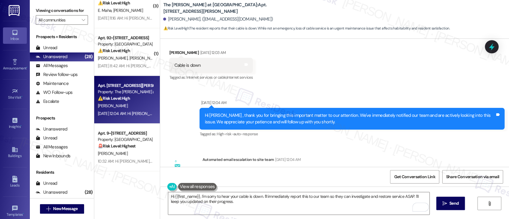
scroll to position [3641, 0]
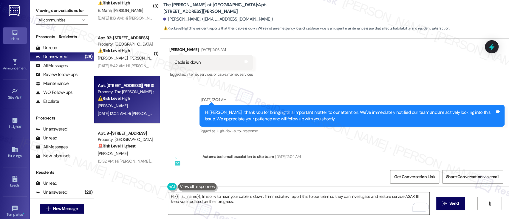
click at [379, 196] on textarea "Hi {{first_name}}, I'm sorry to hear your cable is down. I'll immediately repor…" at bounding box center [298, 203] width 261 height 22
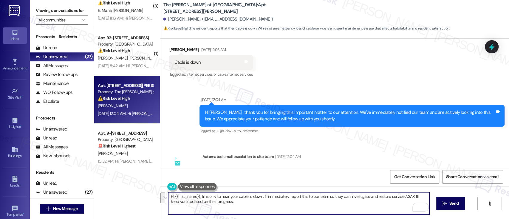
paste textarea "I’m sorry to hear you were experiencing issues with your cable — I know how fru…"
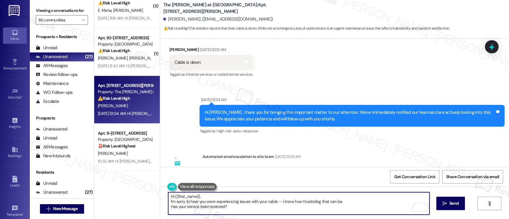
click at [242, 197] on textarea "Hi {{first_name}}, I’m sorry to hear you were experiencing issues with your cab…" at bounding box center [298, 203] width 261 height 22
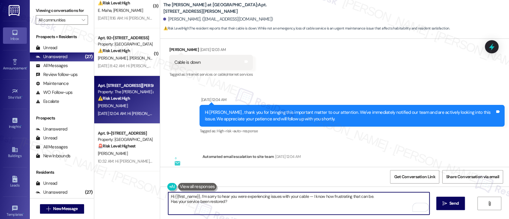
click at [378, 192] on textarea "Hi {{first_name}}, I’m sorry to hear you were experiencing issues with your cab…" at bounding box center [298, 203] width 261 height 22
type textarea "Hi {{first_name}}, I’m sorry to hear you were experiencing issues with your cab…"
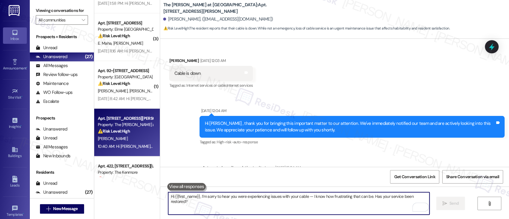
scroll to position [1071, 0]
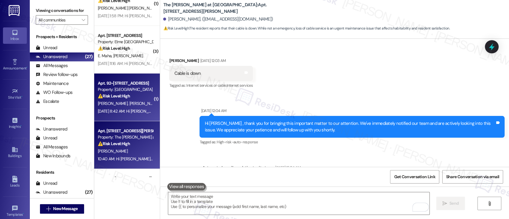
click at [117, 97] on strong "⚠️ Risk Level: High" at bounding box center [114, 95] width 32 height 5
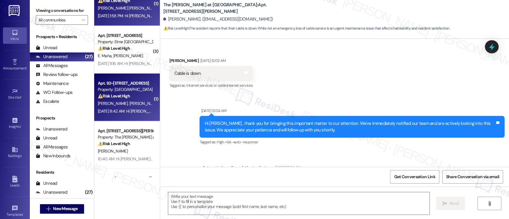
type textarea "Fetching suggested responses. Please feel free to read through the conversation…"
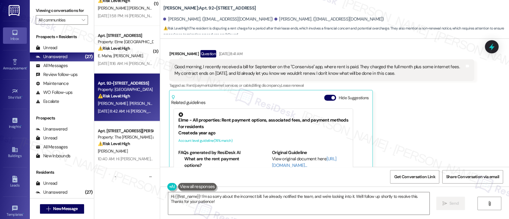
scroll to position [2774, 0]
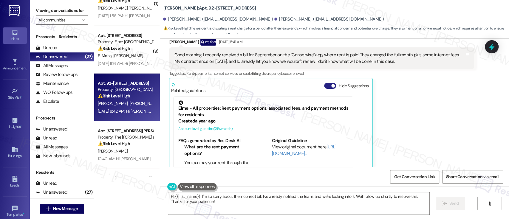
click at [324, 83] on button "Hide Suggestions" at bounding box center [330, 86] width 12 height 6
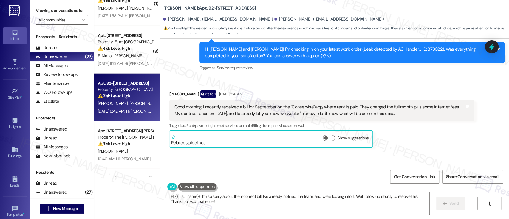
scroll to position [2734, 0]
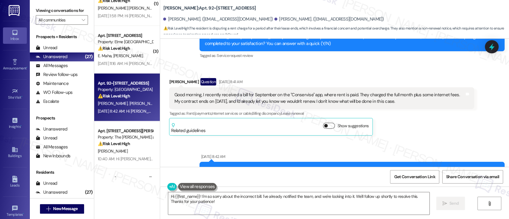
click at [324, 124] on span "button" at bounding box center [326, 126] width 4 height 4
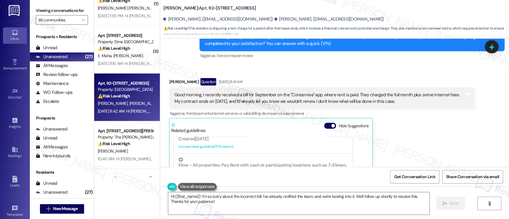
scroll to position [258, 0]
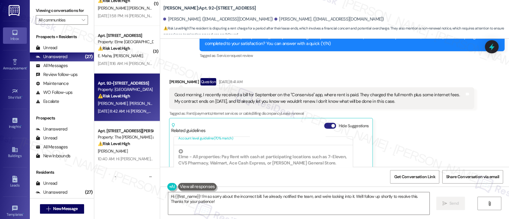
click at [324, 123] on button "Hide Suggestions" at bounding box center [330, 126] width 12 height 6
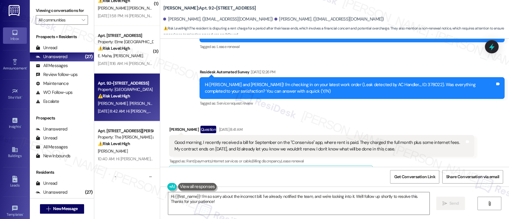
scroll to position [2686, 0]
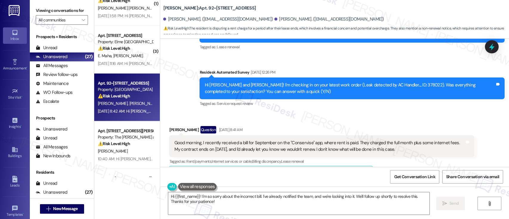
click at [456, 135] on div "Nestor Cabrera Question Aug 16, 2025 at 8:41 AM Good morning, I recently receiv…" at bounding box center [321, 155] width 305 height 58
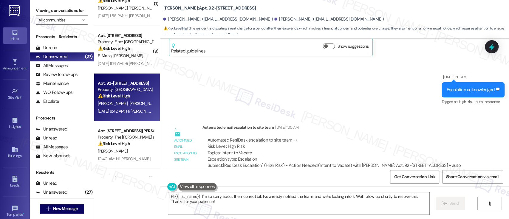
scroll to position [2805, 0]
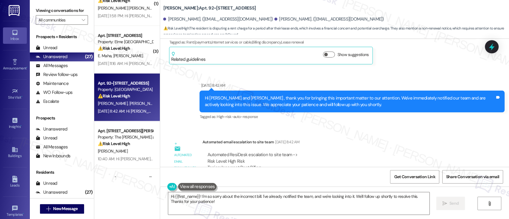
click at [370, 90] on div "Sent via SMS Aug 16, 2025 at 8:42 AM Hi Brenda and Nestor , thank you for bring…" at bounding box center [352, 102] width 314 height 48
click at [274, 19] on div "Nestor Cabrera. (gio.ues.1823@gmail.com)" at bounding box center [329, 19] width 110 height 6
copy div "Nestor"
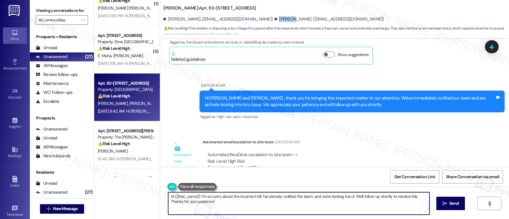
click at [186, 195] on textarea "Hi {{first_name}}! I'm so sorry about the incorrect bill. I've already notified…" at bounding box center [298, 203] width 261 height 22
paste textarea "Nestor"
click at [247, 195] on textarea "Hi Nestor! I'm so sorry about the incorrect bill. I've already notified the tea…" at bounding box center [298, 203] width 261 height 22
click at [295, 195] on textarea "Hi Nestor! I'm so sorry about the incorrect bill. I've already notified the tea…" at bounding box center [298, 203] width 261 height 22
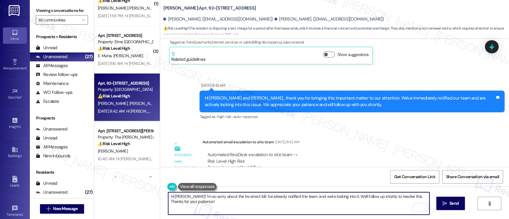
click at [345, 195] on textarea "Hi Nestor! I'm so sorry about the incorrect bill. I've already notified the tea…" at bounding box center [298, 203] width 261 height 22
click at [378, 195] on textarea "Hi Nestor! I'm so sorry about the incorrect bill. I've already notified the tea…" at bounding box center [298, 203] width 261 height 22
click at [367, 197] on textarea "Hi Nestor! I'm so sorry about the incorrect bill. I've already notified the tea…" at bounding box center [298, 203] width 261 height 22
drag, startPoint x: 367, startPoint y: 197, endPoint x: 381, endPoint y: 217, distance: 24.5
click at [367, 197] on textarea "Hi Nestor! I'm so sorry about the incorrect bill. I've already notified the tea…" at bounding box center [298, 203] width 261 height 22
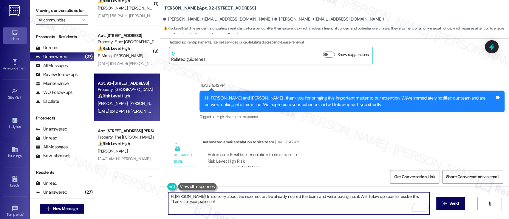
click at [398, 198] on textarea "Hi Nestor! I'm so sorry about the incorrect bill. I've already notified the tea…" at bounding box center [298, 203] width 261 height 22
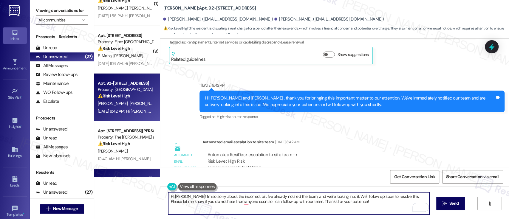
drag, startPoint x: 346, startPoint y: 204, endPoint x: 106, endPoint y: 171, distance: 242.6
click at [106, 171] on div "( 1 ) Apt. S~807, 1850 Columbia Pike Property: The Wellington ⚠️ Risk Level: Hi…" at bounding box center [301, 109] width 415 height 219
paste textarea ", I’m so sorry about the incorrect bill — I completely understand how frustrati…"
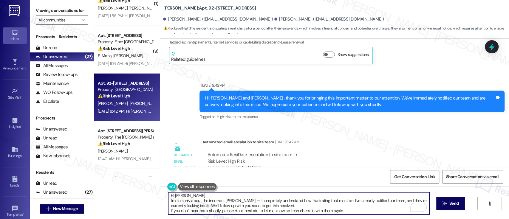
scroll to position [0, 0]
click at [279, 197] on textarea "Hi Nestor, I’m so sorry about the incorrect bill — I completely understand how …" at bounding box center [298, 203] width 261 height 22
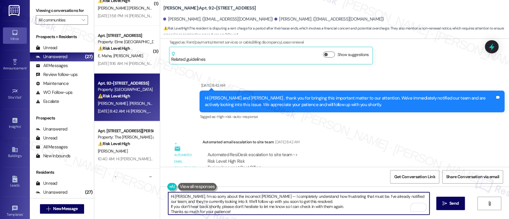
click at [356, 208] on textarea "Hi Nestor, I’m so sorry about the incorrect bill — I completely understand how …" at bounding box center [298, 203] width 261 height 22
click at [401, 205] on textarea "Hi Nestor, I’m so sorry about the incorrect bill — I completely understand how …" at bounding box center [298, 203] width 261 height 22
type textarea "Hi Nestor, I’m so sorry about the incorrect bill — I completely understand how …"
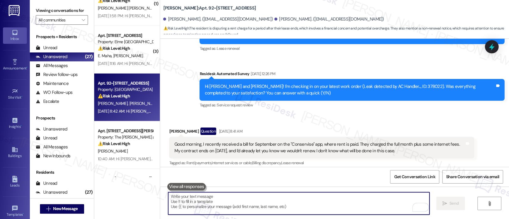
scroll to position [2675, 0]
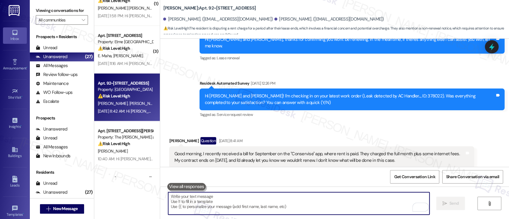
paste textarea "If you don’t hear back shortly, please don’t hesitate to let me know so I can c…"
type textarea "If you don’t hear back shortly, please don’t hesitate to let me know so I can c…"
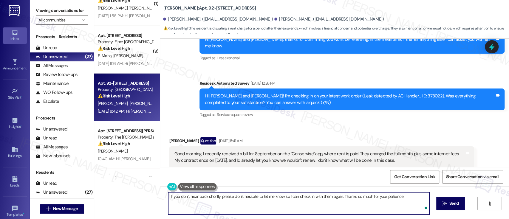
scroll to position [1064, 0]
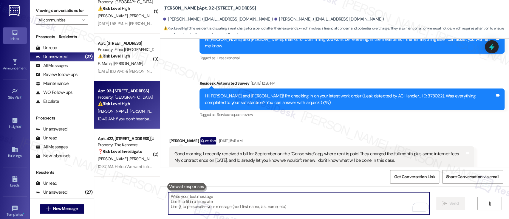
click at [129, 109] on span "N. Cabrera" at bounding box center [144, 111] width 30 height 5
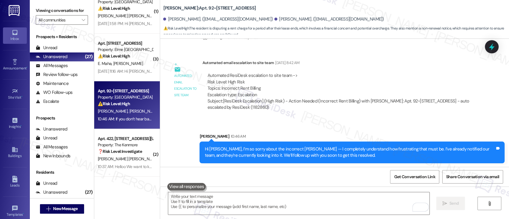
scroll to position [2895, 0]
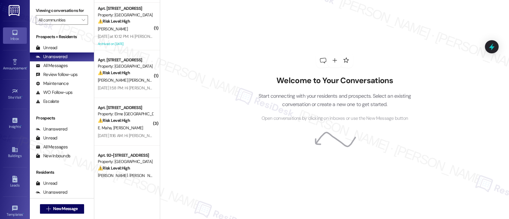
scroll to position [984, 0]
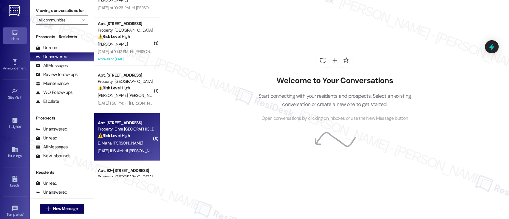
click at [114, 137] on strong "⚠️ Risk Level: High" at bounding box center [114, 135] width 32 height 5
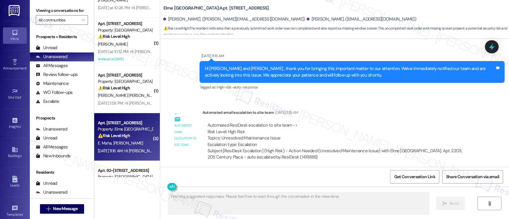
scroll to position [568, 0]
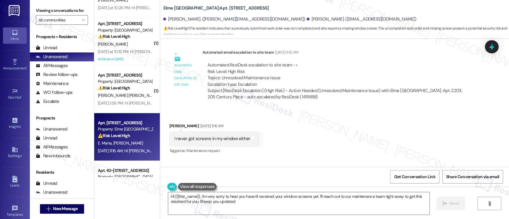
type textarea "Hi {{first_name}}, I'm very sorry to hear you haven't received your window scre…"
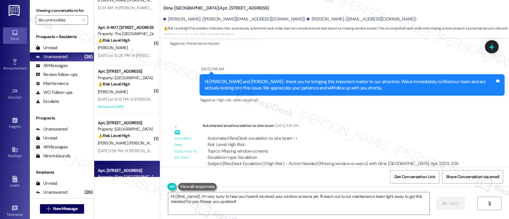
scroll to position [618, 0]
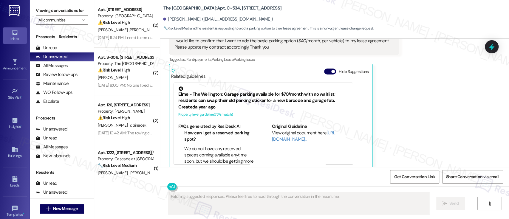
scroll to position [1516, 0]
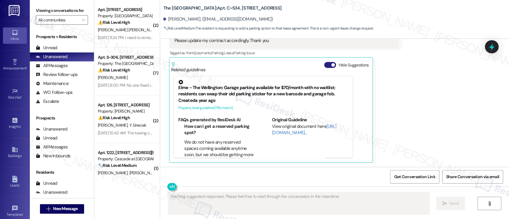
click at [324, 63] on button "Hide Suggestions" at bounding box center [330, 65] width 12 height 6
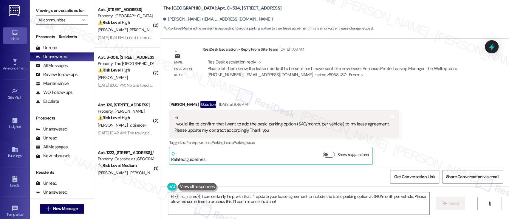
scroll to position [1429, 0]
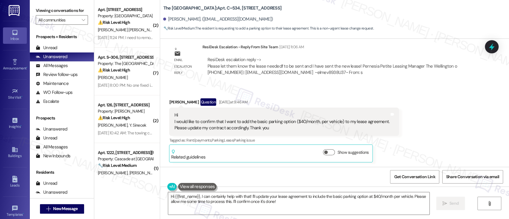
click at [453, 98] on div "Received via SMS [PERSON_NAME] Question [DATE] at 9:46 AM Hi I would like to co…" at bounding box center [334, 126] width 349 height 82
drag, startPoint x: 252, startPoint y: 197, endPoint x: 274, endPoint y: 197, distance: 22.1
click at [252, 197] on textarea "Hi {{first_name}}, I can certainly help with that! I'll update your lease agree…" at bounding box center [298, 203] width 261 height 22
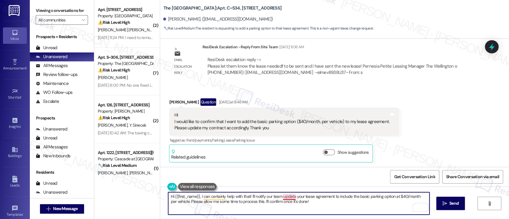
click at [285, 197] on textarea "Hi {{first_name}}, I can certainly help with that! I'll notify our team update …" at bounding box center [298, 203] width 261 height 22
click at [346, 197] on textarea "Hi {{first_name}}, I can certainly help with that! I'll notify our team to upda…" at bounding box center [298, 203] width 261 height 22
click at [386, 196] on textarea "Hi {{first_name}}, I can certainly help with that! I'll notify our team to upda…" at bounding box center [298, 203] width 261 height 22
click at [183, 202] on textarea "Hi {{first_name}}, I can certainly help with that! I'll notify our team to upda…" at bounding box center [298, 203] width 261 height 22
click at [288, 205] on textarea "Hi {{first_name}}, I can certainly help with that! I'll notify our team to upda…" at bounding box center [298, 203] width 261 height 22
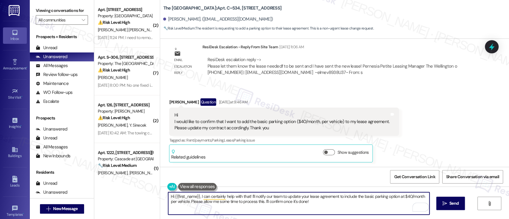
click at [213, 204] on textarea "Hi {{first_name}}, I can certainly help with that! I'll notify our team to upda…" at bounding box center [298, 203] width 261 height 22
click at [328, 200] on textarea "Hi {{first_name}}, I can certainly help with that! I'll notify our team to upda…" at bounding box center [298, 203] width 261 height 22
drag, startPoint x: 312, startPoint y: 204, endPoint x: 256, endPoint y: 200, distance: 56.5
click at [256, 200] on textarea "Hi {{first_name}}, I can certainly help with that! I'll notify our team to upda…" at bounding box center [298, 203] width 261 height 22
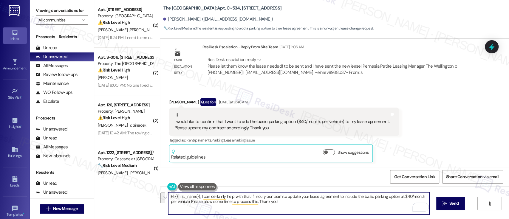
paste textarea "I’d be happy to help with that! I’ll notify our team to update your lease agree…"
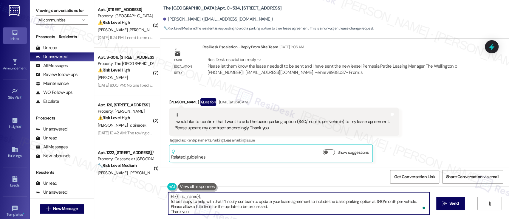
click at [236, 196] on textarea "Hi {{first_name}}, I’d be happy to help with that! I’ll notify our team to upda…" at bounding box center [298, 203] width 261 height 22
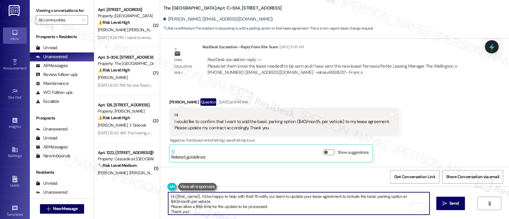
click at [210, 203] on textarea "Hi {{first_name}}, I’d be happy to help with that! I’ll notify our team to upda…" at bounding box center [298, 203] width 261 height 22
type textarea "Hi {{first_name}}, I’d be happy to help with that! I’ll notify our team to upda…"
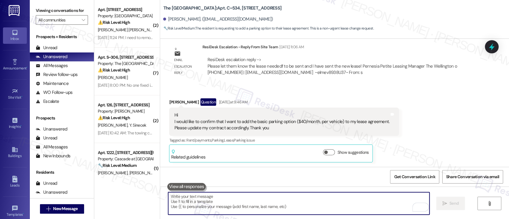
click at [420, 123] on div "Received via SMS [PERSON_NAME] Question [DATE] at 9:46 AM Hi I would like to co…" at bounding box center [334, 126] width 349 height 82
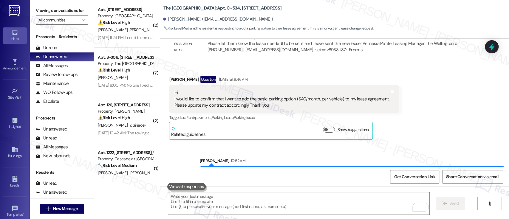
scroll to position [1437, 0]
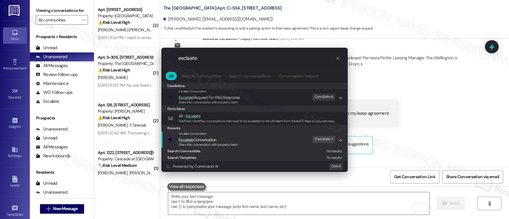
type input "esclaate"
click at [228, 137] on span "Escalate Conversation" at bounding box center [208, 140] width 59 height 7
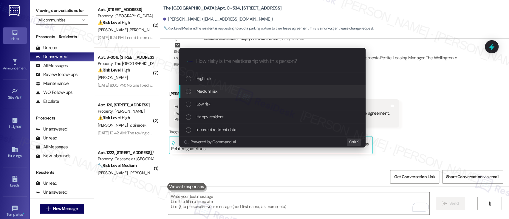
click at [212, 92] on span "Medium risk" at bounding box center [207, 91] width 21 height 7
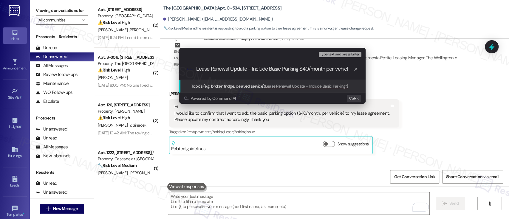
type input "Lease Renewal Update - Include Basic Parking $40/month per vehicle"
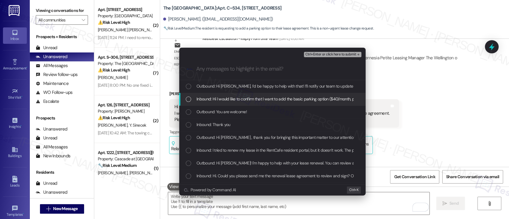
click at [218, 97] on span "Inbound: Hi I would like to confirm that I want to add the basic parking option…" at bounding box center [350, 99] width 306 height 7
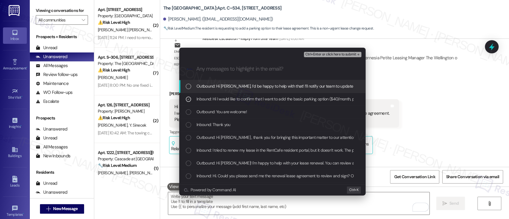
click at [335, 52] on span "Ctrl+Enter or click here to submit" at bounding box center [330, 54] width 51 height 4
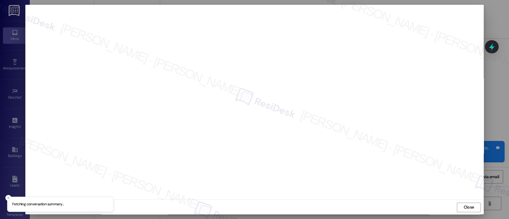
scroll to position [3, 0]
click at [465, 209] on span "Close" at bounding box center [468, 207] width 10 height 6
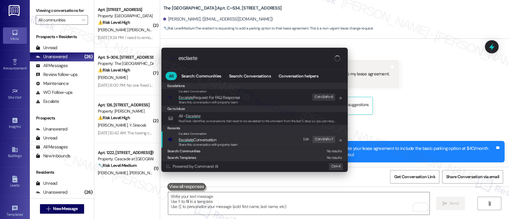
type input "esclaate"
drag, startPoint x: 223, startPoint y: 139, endPoint x: 228, endPoint y: 137, distance: 5.4
click at [222, 139] on span "Escalate Conversation" at bounding box center [208, 140] width 59 height 7
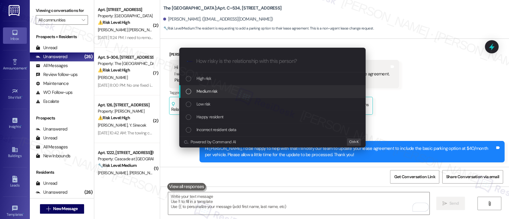
click at [221, 92] on div "Medium risk" at bounding box center [273, 91] width 174 height 7
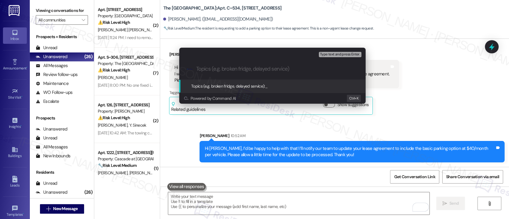
paste input "Lease Renewal Update - Include Basic Parking $40/month per vehicle"
type input "Lease Renewal Update - Include Basic Parking $40/month per vehicle"
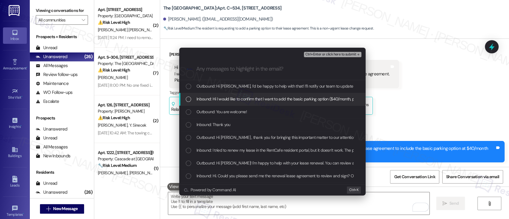
click at [220, 97] on span "Inbound: Hi I would like to confirm that I want to add the basic parking option…" at bounding box center [350, 99] width 306 height 7
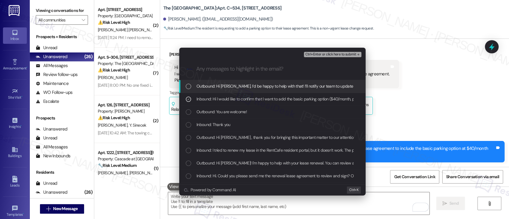
click at [335, 53] on span "Ctrl+Enter or click here to submit" at bounding box center [330, 54] width 51 height 4
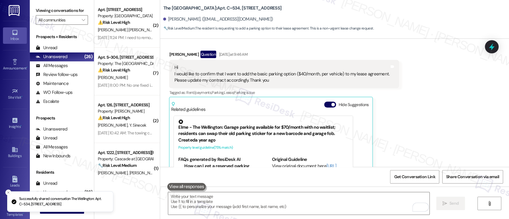
scroll to position [1516, 0]
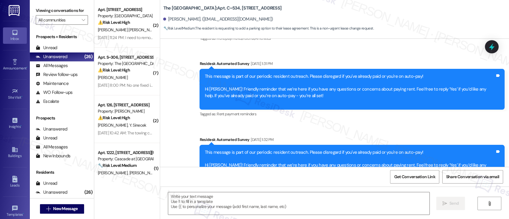
type textarea "Fetching suggested responses. Please feel free to read through the conversation…"
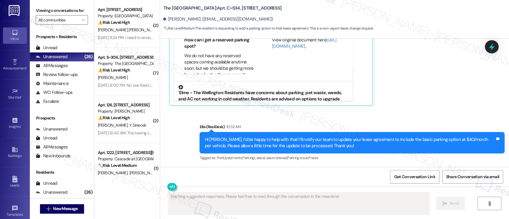
scroll to position [79, 0]
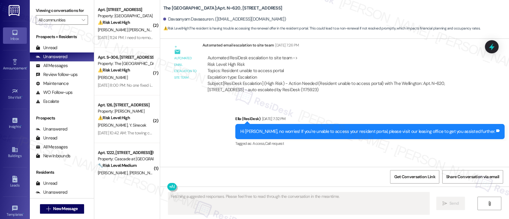
scroll to position [2264, 0]
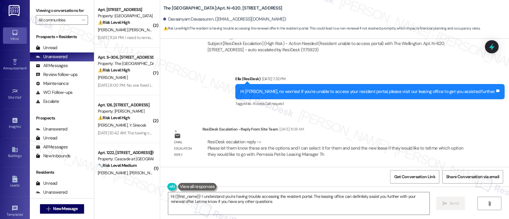
type textarea "Hi {{first_name}}! I understand you're having trouble accessing the resident po…"
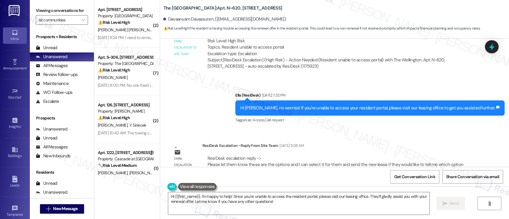
scroll to position [2264, 0]
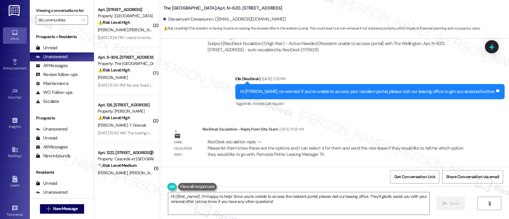
click at [177, 20] on div "Davaanyam Davaasuren. ([EMAIL_ADDRESS][DOMAIN_NAME])" at bounding box center [224, 19] width 123 height 6
click at [177, 18] on div "Davaanyam Davaasuren. (davaanyam.ds20@gmail.com)" at bounding box center [224, 19] width 123 height 6
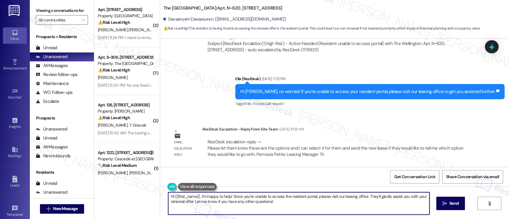
click at [198, 198] on textarea "Hi {{first_name}}, I'm happy to help! Since you're unable to access the residen…" at bounding box center [298, 203] width 261 height 22
click at [276, 203] on textarea "Hi {{first_name}}, I'm happy to help! Since you're unable to access the residen…" at bounding box center [298, 203] width 261 height 22
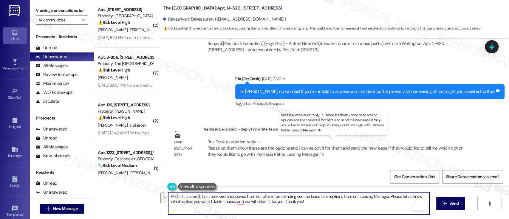
paste textarea "I just received a response from our office and wanted to share the lease term o…"
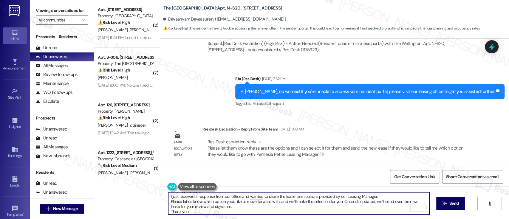
scroll to position [0, 0]
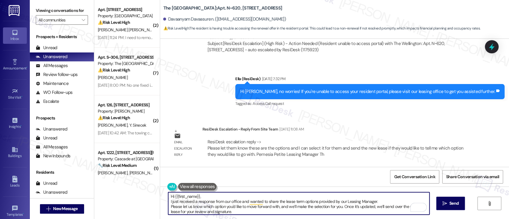
click at [230, 194] on textarea "Hi {{first_name}}, I just received a response from our office and wanted to sha…" at bounding box center [298, 203] width 261 height 22
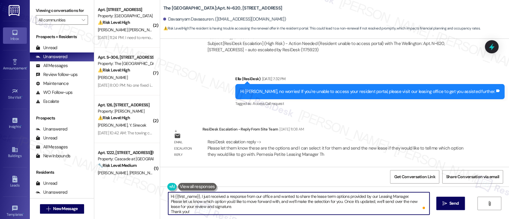
click at [229, 207] on textarea "Hi {{first_name}}, I just received a response from our office and wanted to sha…" at bounding box center [298, 203] width 261 height 22
type textarea "Hi {{first_name}}, I just received a response from our office and wanted to sha…"
click at [446, 205] on span " Send" at bounding box center [450, 203] width 19 height 6
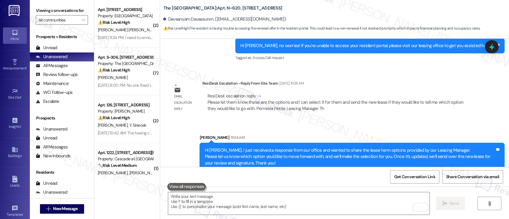
scroll to position [2318, 0]
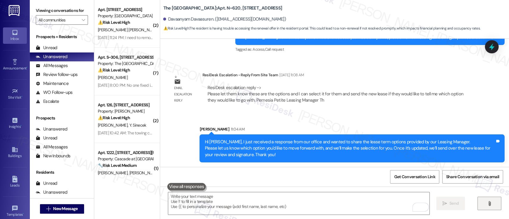
click at [490, 206] on button "" at bounding box center [489, 203] width 24 height 13
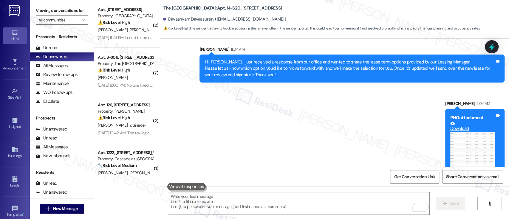
scroll to position [2415, 0]
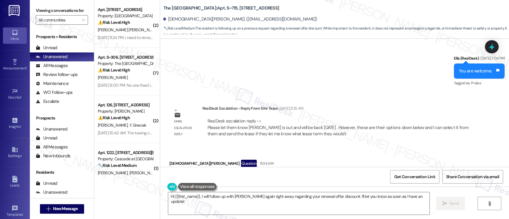
scroll to position [4688, 0]
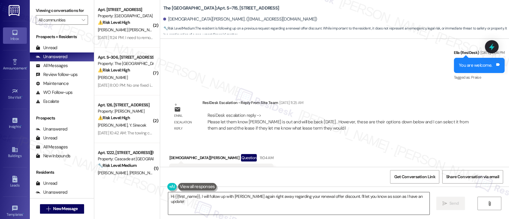
drag, startPoint x: 197, startPoint y: 197, endPoint x: 229, endPoint y: 199, distance: 32.0
click at [197, 197] on textarea "Hi {{first_name}}, I will follow up with [PERSON_NAME] again right away regardi…" at bounding box center [298, 203] width 261 height 22
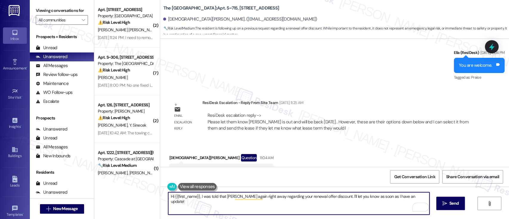
click at [411, 195] on textarea "Hi {{first_name}}, I was told that [PERSON_NAME] again right away regarding you…" at bounding box center [298, 203] width 261 height 22
drag, startPoint x: 291, startPoint y: 197, endPoint x: 381, endPoint y: 197, distance: 89.5
click at [381, 197] on textarea "Hi {{first_name}}, I was told that [PERSON_NAME] was out but should be back [DA…" at bounding box center [298, 203] width 261 height 22
paste textarea "and wanted to share the lease term options provided by our Leasing Manager. Ple…"
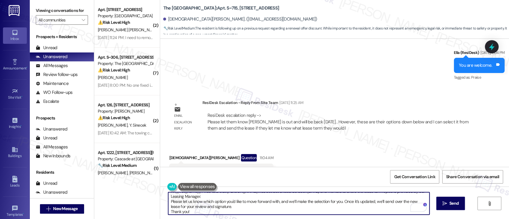
scroll to position [0, 0]
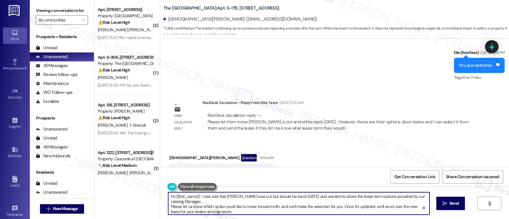
click at [294, 196] on textarea "Hi {{first_name}}, I was told that [PERSON_NAME] was out but should be back [DA…" at bounding box center [298, 203] width 261 height 22
click at [216, 202] on textarea "Hi {{first_name}}, I was told that [PERSON_NAME] was out but should be back [DA…" at bounding box center [298, 203] width 261 height 22
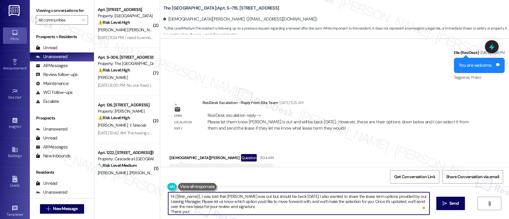
click at [273, 202] on textarea "Hi {{first_name}}, I was told that [PERSON_NAME] was out but should be back [DA…" at bounding box center [298, 203] width 261 height 22
click at [330, 202] on textarea "Hi {{first_name}}, I was told that [PERSON_NAME] was out but should be back [DA…" at bounding box center [298, 203] width 261 height 22
click at [374, 200] on textarea "Hi {{first_name}}, I was told that [PERSON_NAME] was out but should be back [DA…" at bounding box center [298, 203] width 261 height 22
click at [277, 206] on textarea "Hi {{first_name}}, I was told that Tara was out but should be back today. I als…" at bounding box center [298, 203] width 261 height 22
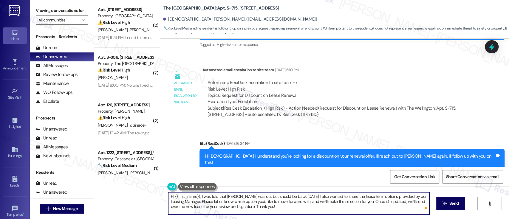
scroll to position [4410, 0]
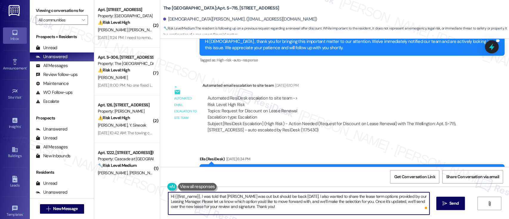
click at [277, 211] on textarea "Hi {{first_name}}, I was told that Tara was out but should be back today. I als…" at bounding box center [298, 203] width 261 height 22
type textarea "Hi {{first_name}}, I was told that Tara was out but should be back today. I als…"
click at [451, 208] on button " Send" at bounding box center [450, 203] width 29 height 13
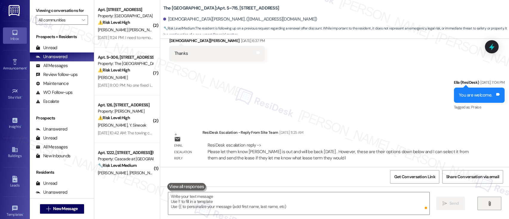
click at [487, 206] on icon "" at bounding box center [489, 203] width 4 height 5
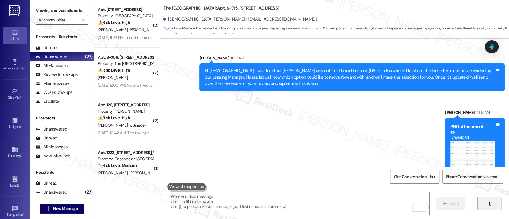
scroll to position [4839, 0]
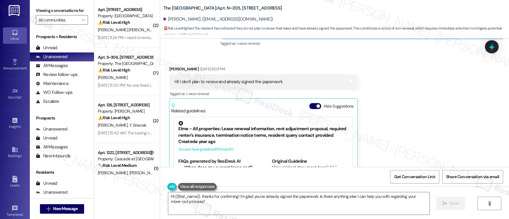
scroll to position [3739, 0]
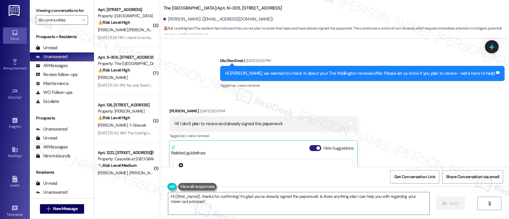
click at [316, 148] on span "button" at bounding box center [318, 148] width 4 height 4
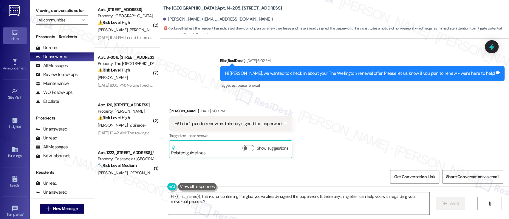
scroll to position [3969, 0]
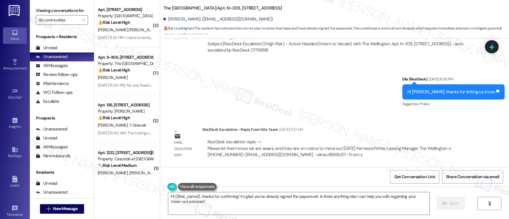
click at [344, 88] on div "Sent via SMS [PERSON_NAME] (ResiDesk) [DATE] 6:38 PM Hi [PERSON_NAME], thanks f…" at bounding box center [334, 88] width 349 height 50
click at [198, 197] on textarea "Hi {{first_name}}, thanks for confirming! I'm glad you've already signed the pa…" at bounding box center [298, 203] width 261 height 22
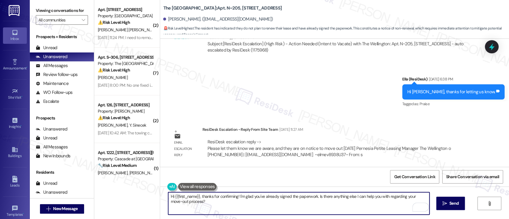
click at [311, 203] on textarea "Hi {{first_name}}, thanks for confirming! I'm glad you've already signed the pa…" at bounding box center [298, 203] width 261 height 22
paste textarea "This is to confirm that our office has received your notice to vacate and we’re…"
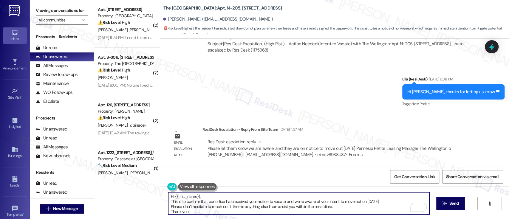
click at [278, 199] on textarea "Hi {{first_name}}, This is to confirm that our office has received your notice …" at bounding box center [298, 203] width 261 height 22
click at [276, 197] on textarea "Hi {{first_name}}, This is to confirm that our office has received your notice …" at bounding box center [298, 203] width 261 height 22
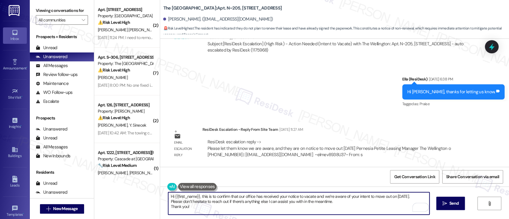
click at [355, 202] on textarea "Hi {{first_name}}, this is to confirm that our office has received your notice …" at bounding box center [298, 203] width 261 height 22
type textarea "Hi {{first_name}}, this is to confirm that our office has received your notice …"
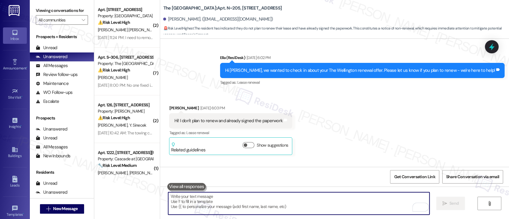
scroll to position [3734, 0]
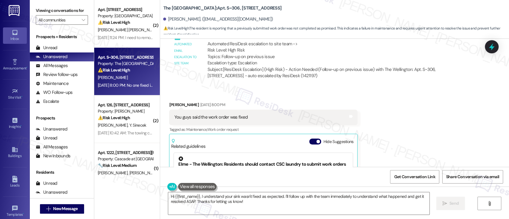
scroll to position [2163, 0]
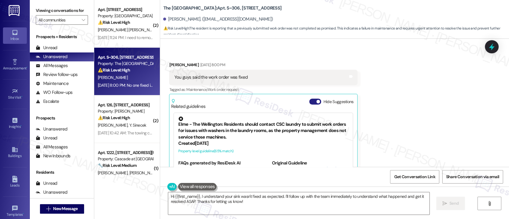
click at [309, 101] on button "Hide Suggestions" at bounding box center [315, 102] width 12 height 6
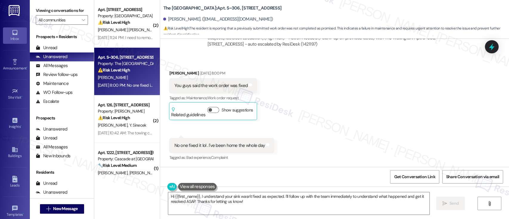
scroll to position [2155, 0]
click at [376, 85] on div "Received via SMS Elijah Gonzalez Aug 16, 2025 at 8:00 PM You guys said the work…" at bounding box center [334, 112] width 349 height 110
click at [301, 117] on div "Received via SMS Elijah Gonzalez Aug 16, 2025 at 8:00 PM You guys said the work…" at bounding box center [334, 112] width 349 height 110
drag, startPoint x: 279, startPoint y: 198, endPoint x: 275, endPoint y: 204, distance: 6.5
click at [278, 198] on textarea "Hi {{first_name}}, I understand your sink wasn't fixed as expected. I'll follow…" at bounding box center [298, 203] width 261 height 22
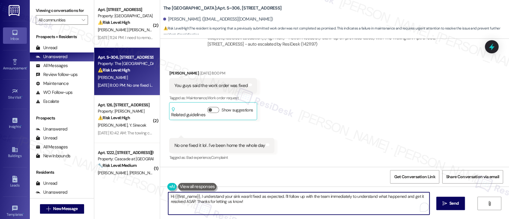
click at [198, 197] on textarea "Hi {{first_name}}, I understand your sink wasn't fixed as expected. I'll follow…" at bounding box center [298, 203] width 261 height 22
paste textarea "service team know, however it's only 1 person on the weekends and they are work…"
click at [236, 197] on textarea "Hi {{first_name}}, thanks for the update. service team know, however it's only …" at bounding box center [298, 203] width 261 height 22
click at [296, 198] on textarea "Hi {{first_name}}, thanks for the update. I was told that our service team know…" at bounding box center [298, 203] width 261 height 22
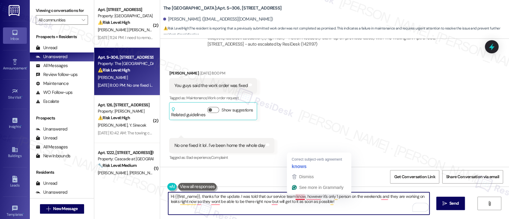
click at [296, 198] on textarea "Hi {{first_name}}, thanks for the update. I was told that our service team know…" at bounding box center [298, 203] width 261 height 22
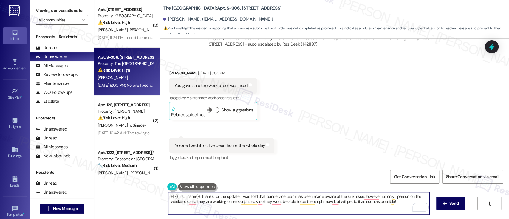
click at [367, 193] on textarea "Hi {{first_name}}, thanks for the update. I was told that our service team has …" at bounding box center [298, 203] width 261 height 22
click at [367, 198] on textarea "Hi {{first_name}}, thanks for the update. I was told that our service team has …" at bounding box center [298, 203] width 261 height 22
click at [376, 198] on textarea "Hi {{first_name}}, thanks for the update. I was told that our service team has …" at bounding box center [298, 203] width 261 height 22
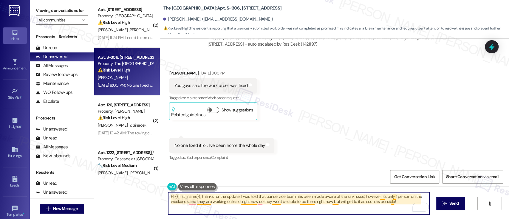
click at [380, 198] on textarea "Hi {{first_name}}, thanks for the update. I was told that our service team has …" at bounding box center [298, 203] width 261 height 22
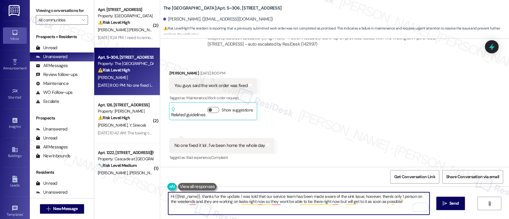
click at [411, 198] on textarea "Hi {{first_name}}, thanks for the update. I was told that our service team has …" at bounding box center [298, 203] width 261 height 22
click at [210, 203] on textarea "Hi {{first_name}}, thanks for the update. I was told that our service team has …" at bounding box center [298, 203] width 261 height 22
click at [241, 202] on textarea "Hi {{first_name}}, thanks for the update. I was told that our service team has …" at bounding box center [298, 203] width 261 height 22
click at [396, 204] on textarea "Hi {{first_name}}, thanks for the update. I was told that our service team has …" at bounding box center [298, 203] width 261 height 22
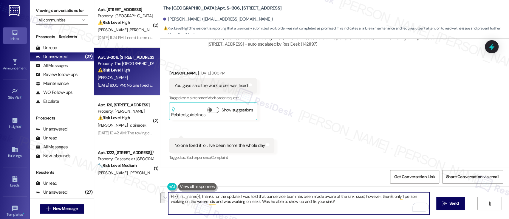
paste textarea "Thanks for the update. I was informed that our service team is aware of the sin…"
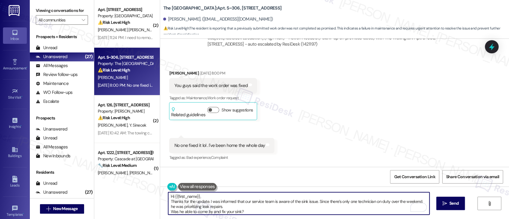
click at [230, 196] on textarea "Hi {{first_name}}, Thanks for the update. I was informed that our service team …" at bounding box center [298, 203] width 261 height 22
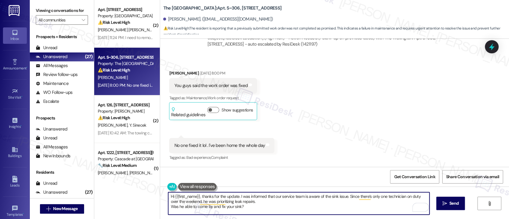
click at [257, 203] on textarea "Hi {{first_name}}, thanks for the update. I was informed that our service team …" at bounding box center [298, 203] width 261 height 22
type textarea "Hi {{first_name}}, thanks for the update. I was informed that our service team …"
click at [333, 202] on textarea "Hi {{first_name}}, thanks for the update. I was informed that our service team …" at bounding box center [298, 203] width 261 height 22
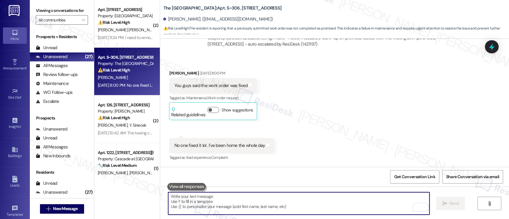
scroll to position [2154, 0]
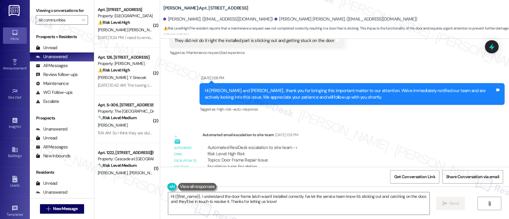
scroll to position [1007, 0]
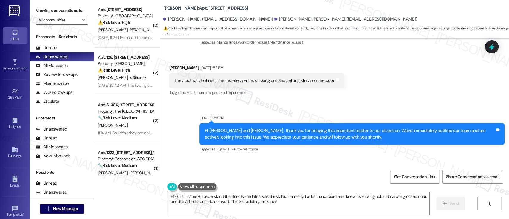
click at [172, 68] on div "[PERSON_NAME] [DATE] 1:58 PM" at bounding box center [256, 69] width 175 height 8
copy div "[PERSON_NAME]"
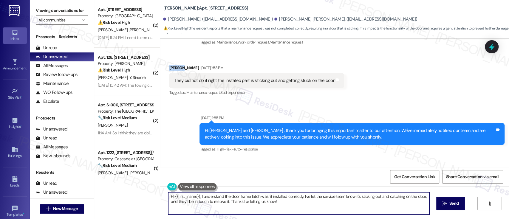
click at [179, 197] on textarea "Hi {{first_name}}, I understand the door frame latch wasn't installed correctly…" at bounding box center [298, 203] width 261 height 22
click at [179, 198] on textarea "Hi {{first_name}}, I understand the door frame latch wasn't installed correctly…" at bounding box center [298, 203] width 261 height 22
paste textarea "[PERSON_NAME]"
click at [314, 197] on textarea "Hi Joseph, good morning! I understand the door frame latch wasn't installed cor…" at bounding box center [298, 203] width 261 height 22
paste textarea "I understand the door frame latch wasn’t installed correctly. Could you please …"
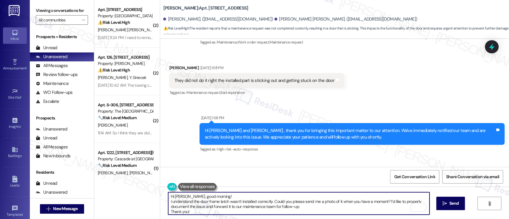
click at [249, 197] on textarea "Hi Joseph, good morning! I understand the door frame latch wasn’t installed cor…" at bounding box center [298, 203] width 261 height 22
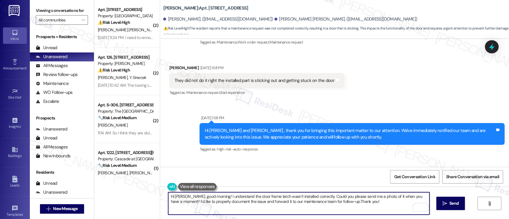
type textarea "Hi Joseph, good morning! I understand the door frame latch wasn’t installed cor…"
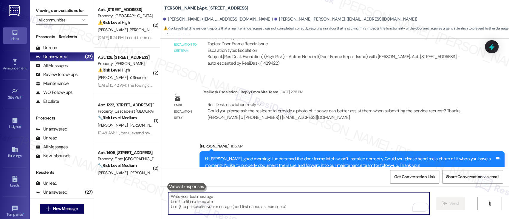
scroll to position [1175, 0]
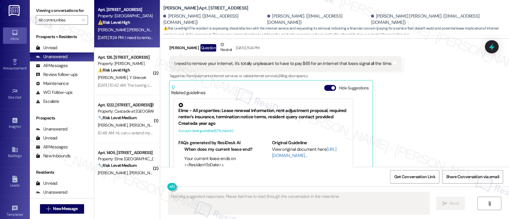
scroll to position [5091, 0]
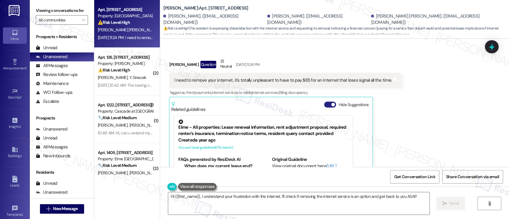
click at [324, 102] on button "Hide Suggestions" at bounding box center [330, 105] width 12 height 6
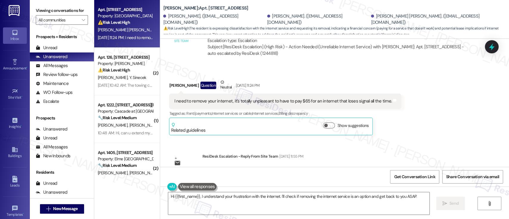
scroll to position [5083, 0]
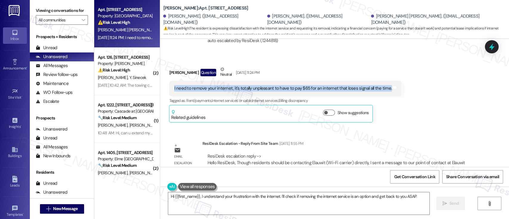
drag, startPoint x: 168, startPoint y: 75, endPoint x: 382, endPoint y: 71, distance: 213.8
click at [382, 81] on div "I need to remove your internet, it's totally unpleasant to have to pay $65 for …" at bounding box center [285, 88] width 232 height 15
copy div "I need to remove your internet, it's totally unpleasant to have to pay $65 for …"
click at [263, 195] on textarea "Hi {{first_name}}, I understand your frustration with the internet. I'll check …" at bounding box center [298, 203] width 261 height 22
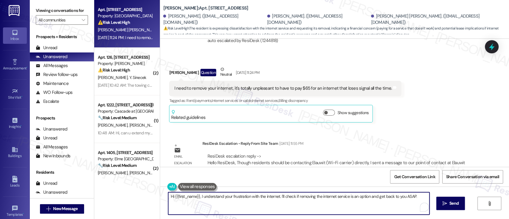
paste textarea "I’m really sorry to hear about the ongoing internet issues — that does sound fr…"
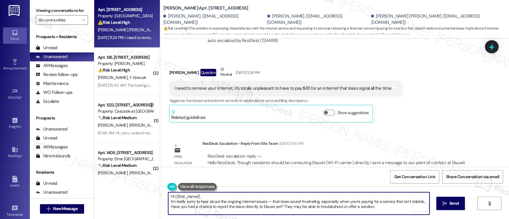
drag, startPoint x: 229, startPoint y: 198, endPoint x: 263, endPoint y: 214, distance: 37.9
click at [229, 197] on textarea "Hi {{first_name}}, I’m really sorry to hear about the ongoing internet issues —…" at bounding box center [298, 203] width 261 height 22
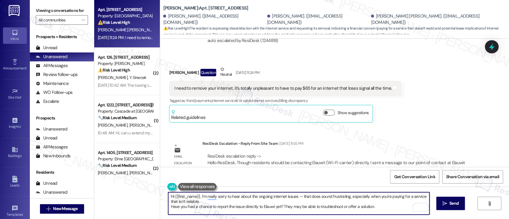
click at [216, 203] on textarea "Hi {{first_name}}, I’m really sorry to hear about the ongoing internet issues —…" at bounding box center [298, 203] width 261 height 22
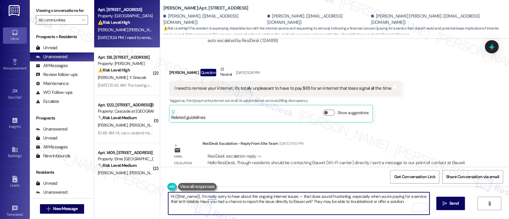
click at [299, 203] on textarea "Hi {{first_name}}, I’m really sorry to hear about the ongoing internet issues —…" at bounding box center [298, 203] width 261 height 22
type textarea "Hi {{first_name}}, I’m really sorry to hear about the ongoing internet issues —…"
click at [406, 101] on div "Received via SMS Angel Espiritu Question Neutral Aug 16, 2025 at 11:24 PM I nee…" at bounding box center [334, 90] width 349 height 74
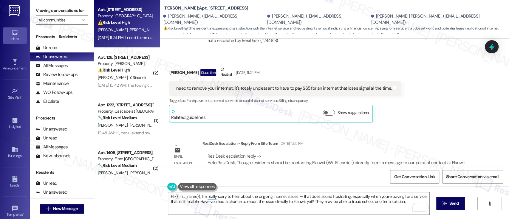
drag, startPoint x: 448, startPoint y: 205, endPoint x: 430, endPoint y: 206, distance: 18.5
click at [449, 205] on span "Send" at bounding box center [453, 203] width 9 height 6
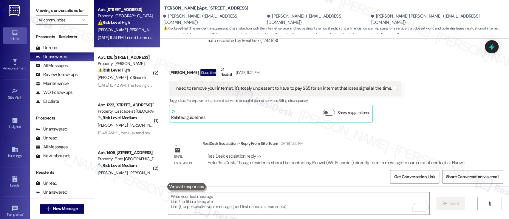
scroll to position [5028, 0]
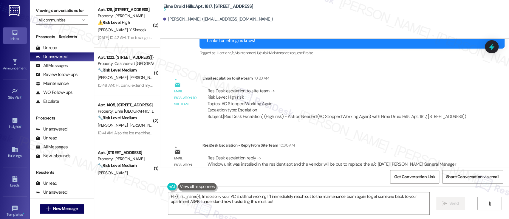
scroll to position [12281, 0]
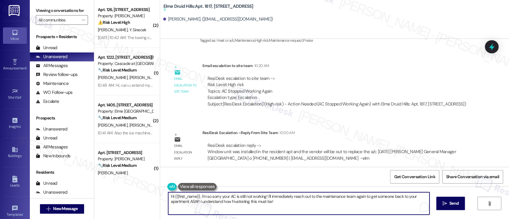
drag, startPoint x: 267, startPoint y: 202, endPoint x: 28, endPoint y: 173, distance: 241.0
click at [22, 173] on div "Inbox Go to Inbox Announcement • Send A Text Announcement Site Visit • Go to Si…" at bounding box center [254, 109] width 509 height 219
click at [267, 196] on textarea "Hi again, May! I just received an update from our team that they've already ins…" at bounding box center [298, 203] width 261 height 22
click at [365, 194] on textarea "Hi again, May! I just received an update from our team that they've already ins…" at bounding box center [298, 203] width 261 height 22
click at [308, 196] on textarea "Hi again, May! I just received an update from our team that they've already ins…" at bounding box center [298, 203] width 261 height 22
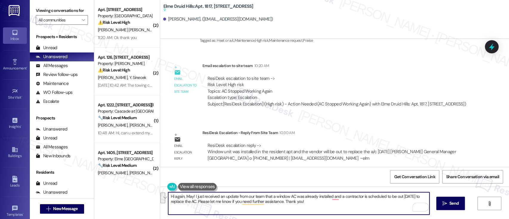
paste textarea "I just received an update from our team — a window AC unit has already been ins…"
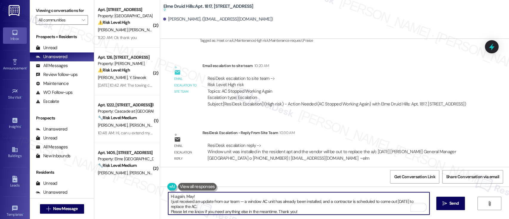
click at [290, 194] on textarea "Hi again, May! I just received an update from our team — a window AC unit has a…" at bounding box center [298, 203] width 261 height 22
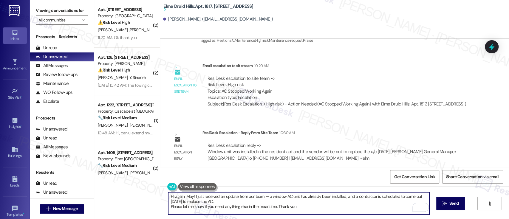
click at [284, 199] on textarea "Hi again, May! I just received an update from our team — a window AC unit has a…" at bounding box center [298, 203] width 261 height 22
type textarea "Hi again, May! I just received an update from our team — a window AC unit has a…"
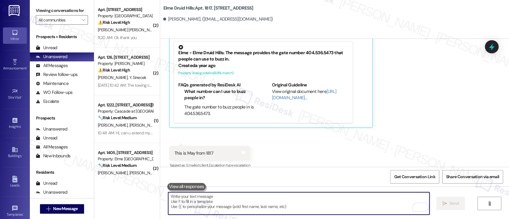
paste textarea "Please let me know if you need anything else in the meantime. Thank you!"
type textarea "Please let me know if you need anything else in the meantime. Thank you!"
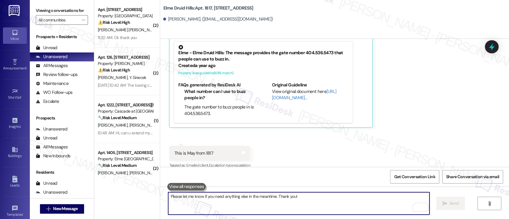
scroll to position [12019, 0]
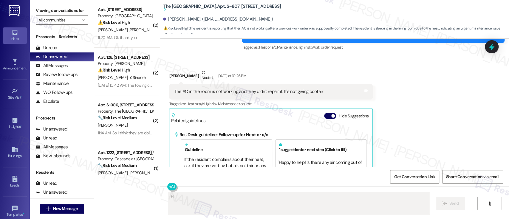
scroll to position [6569, 0]
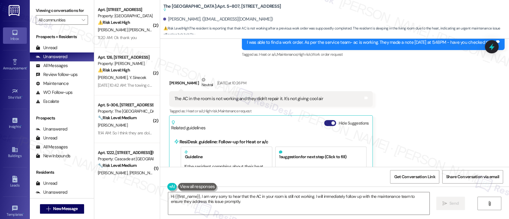
click at [324, 120] on button "Hide Suggestions" at bounding box center [330, 123] width 12 height 6
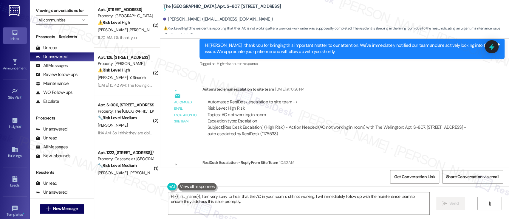
scroll to position [6692, 0]
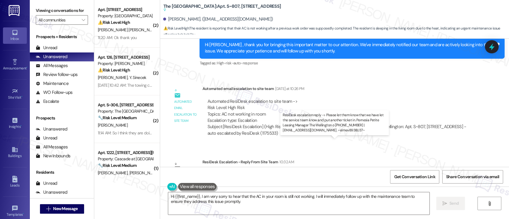
drag, startPoint x: 232, startPoint y: 148, endPoint x: 269, endPoint y: 148, distance: 37.0
click at [269, 172] on div "ResiDesk escalation reply -> Please let them know that we have let the service …" at bounding box center [337, 181] width 260 height 19
drag, startPoint x: 203, startPoint y: 148, endPoint x: 351, endPoint y: 147, distance: 147.6
click at [351, 172] on div "ResiDesk escalation reply -> Please let them know that we have let the service …" at bounding box center [337, 181] width 260 height 19
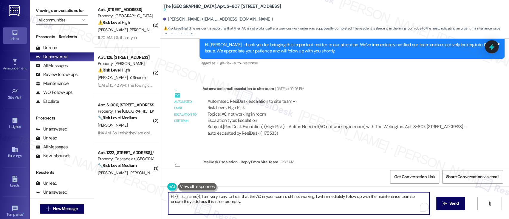
drag, startPoint x: 312, startPoint y: 196, endPoint x: 312, endPoint y: 205, distance: 8.4
click at [312, 205] on textarea "Hi {{first_name}}, I am very sorry to hear that the AC in your room is still no…" at bounding box center [298, 203] width 261 height 22
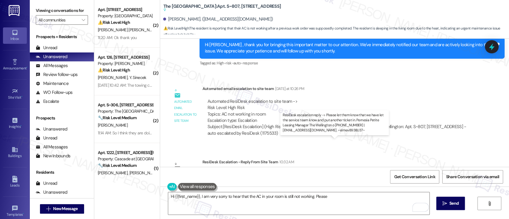
drag, startPoint x: 232, startPoint y: 148, endPoint x: 373, endPoint y: 163, distance: 141.2
click at [363, 172] on div "ResiDesk escalation reply -> Please let them know that we have let the service …" at bounding box center [337, 181] width 260 height 19
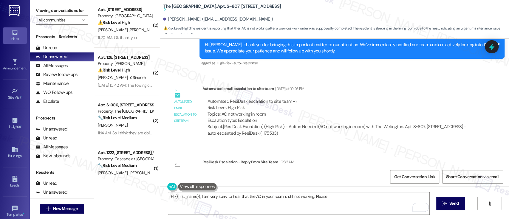
copy div "know that we have let the service team know and put another ticket in."
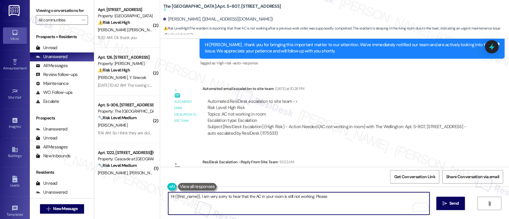
click at [346, 197] on textarea "Hi {{first_name}}, I am very sorry to hear that the AC in your room is still no…" at bounding box center [298, 203] width 261 height 22
paste textarea "know that we have let the service team know and put another ticket in."
click at [210, 203] on textarea "Hi {{first_name}}, I am very sorry to hear that the AC in your room is still no…" at bounding box center [298, 203] width 261 height 22
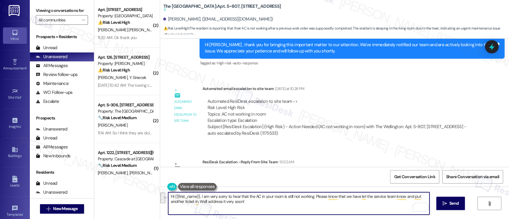
paste textarea "I’m very sorry to hear that the AC in your room is still not working — I unders…"
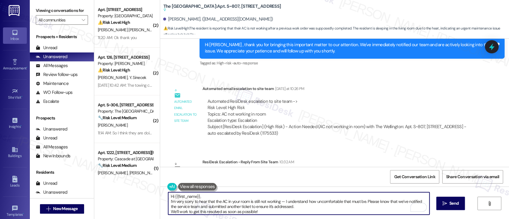
click at [246, 195] on textarea "Hi {{first_name}}, I’m very sorry to hear that the AC in your room is still not…" at bounding box center [298, 203] width 261 height 22
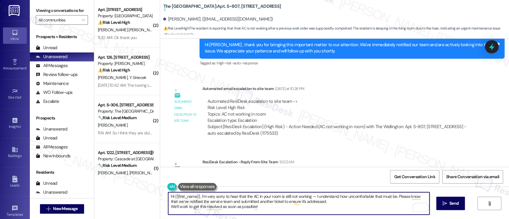
click at [325, 202] on textarea "Hi {{first_name}}, I’m very sorry to hear that the AC in your room is still not…" at bounding box center [298, 203] width 261 height 22
type textarea "Hi {{first_name}}, I’m very sorry to hear that the AC in your room is still not…"
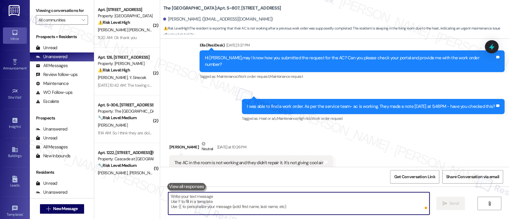
scroll to position [6489, 0]
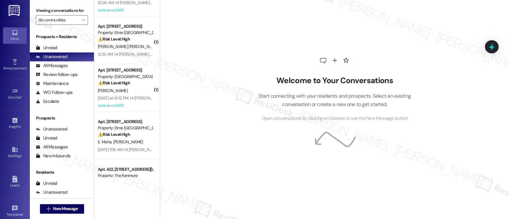
scroll to position [1075, 0]
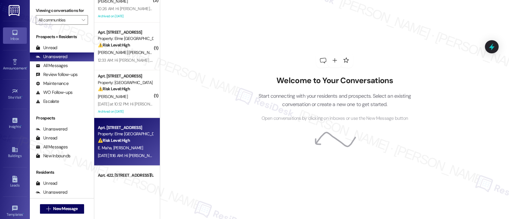
click at [128, 149] on span "[PERSON_NAME]" at bounding box center [128, 147] width 30 height 5
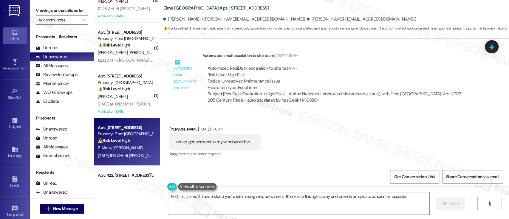
scroll to position [579, 0]
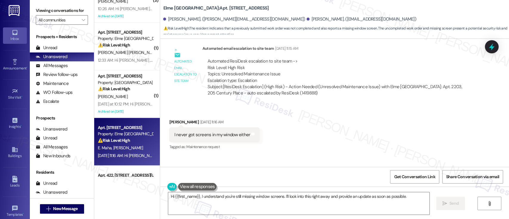
click at [351, 113] on div "Received via SMS [PERSON_NAME] [DATE] 11:16 AM I never got screens in my window…" at bounding box center [334, 131] width 349 height 50
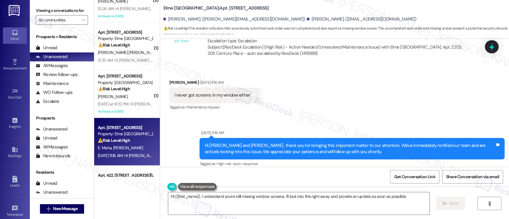
scroll to position [539, 0]
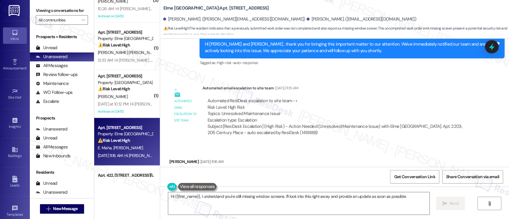
click at [359, 104] on div "Automated ResiDesk escalation to site team -> Risk Level: High Risk Topics: Unr…" at bounding box center [338, 111] width 262 height 26
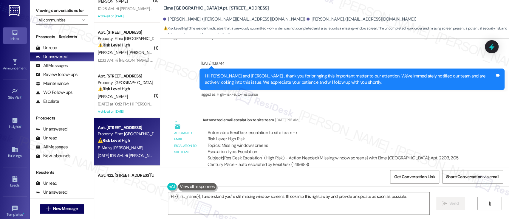
scroll to position [698, 0]
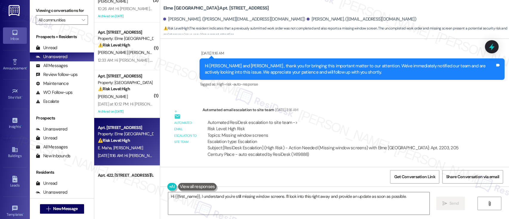
click at [392, 110] on div "Automated email escalation to site team [DATE] 11:16 AM" at bounding box center [338, 111] width 272 height 8
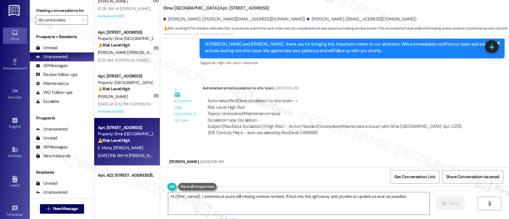
scroll to position [579, 0]
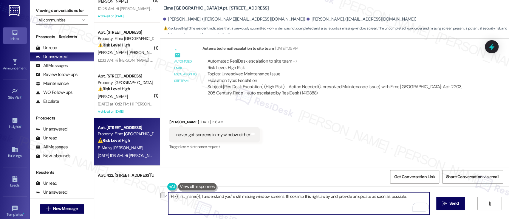
drag, startPoint x: 409, startPoint y: 197, endPoint x: 172, endPoint y: 199, distance: 237.4
click at [172, 199] on textarea "Hi {{first_name}}, I understand you're still missing window screens. I'll look …" at bounding box center [298, 203] width 261 height 22
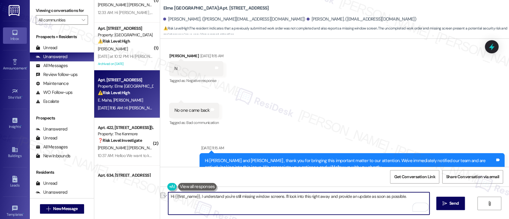
scroll to position [420, 0]
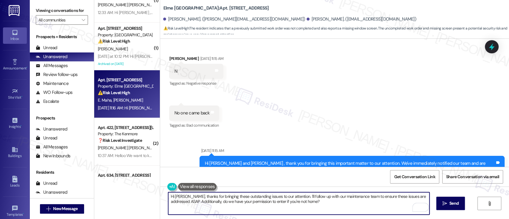
click at [262, 203] on textarea "Hi [PERSON_NAME], thanks for bringing these outstanding issues to our attention…" at bounding box center [298, 203] width 261 height 22
paste textarea "Thanks for bringing these outstanding issues to our attention. I’ll follow up w…"
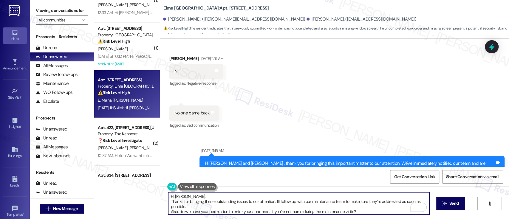
click at [241, 197] on textarea "Hi [PERSON_NAME], Thanks for bringing these outstanding issues to our attention…" at bounding box center [298, 203] width 261 height 22
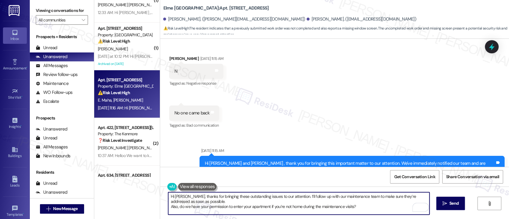
click at [235, 201] on textarea "Hi [PERSON_NAME], thanks for bringing these outstanding issues to our attention…" at bounding box center [298, 203] width 261 height 22
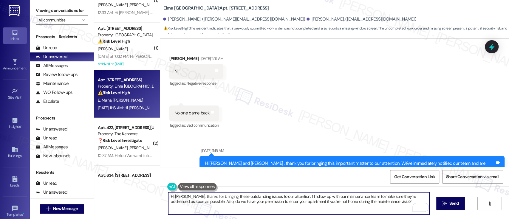
click at [382, 202] on textarea "Hi [PERSON_NAME], thanks for bringing these outstanding issues to our attention…" at bounding box center [298, 203] width 261 height 22
type textarea "Hi [PERSON_NAME], thanks for bringing these outstanding issues to our attention…"
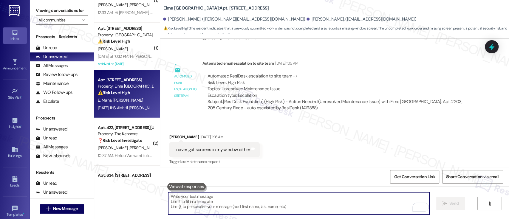
scroll to position [568, 0]
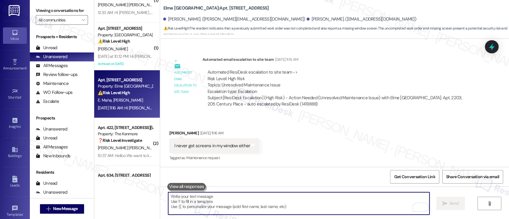
paste textarea "Also, do we have your permission to enter your apartment if you’re not home dur…"
type textarea "Also, do we have your permission to enter your apartment if you’re not home dur…"
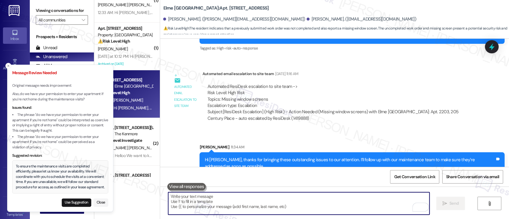
scroll to position [746, 0]
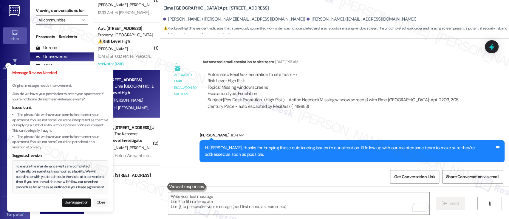
click at [102, 202] on button "Close" at bounding box center [100, 203] width 15 height 8
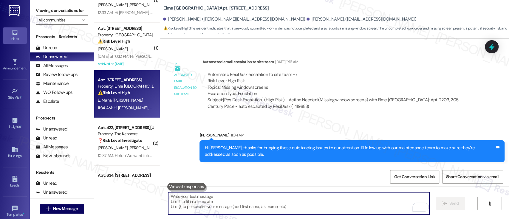
click at [208, 196] on textarea "To enrich screen reader interactions, please activate Accessibility in Grammarl…" at bounding box center [298, 203] width 261 height 22
paste textarea "Also, do we have your permission to enter your apartment if you’re not home dur…"
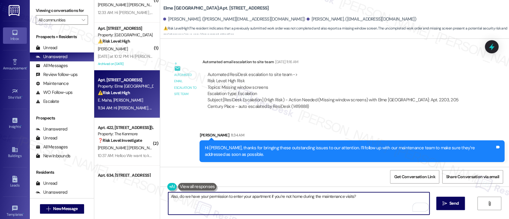
drag, startPoint x: 176, startPoint y: 197, endPoint x: 182, endPoint y: 199, distance: 6.5
click at [176, 198] on textarea "Also, do we have your permission to enter your apartment if you’re not home dur…" at bounding box center [298, 203] width 261 height 22
click at [228, 198] on textarea "Also, do we have your permission to enter your apartment if you’re not home dur…" at bounding box center [298, 203] width 261 height 22
click at [383, 199] on textarea "Also, could you please confirm if you allow us to enter your apartment if you’r…" at bounding box center [298, 203] width 261 height 22
type textarea "Also, could you please confirm if you allow us to enter your apartment if you’r…"
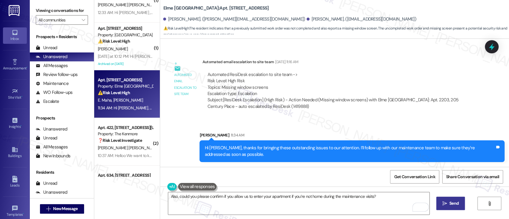
click at [443, 205] on icon "" at bounding box center [445, 203] width 4 height 5
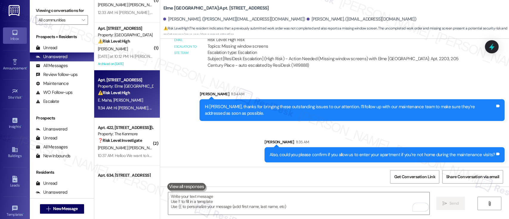
scroll to position [788, 0]
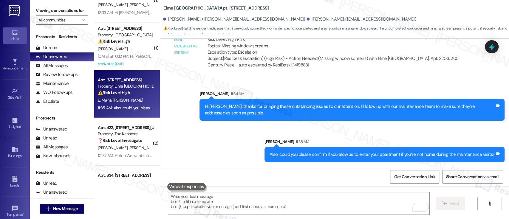
click at [200, 139] on div "Sent via SMS Sarah 11:34 AM Hi Carly, thanks for bringing these outstanding iss…" at bounding box center [334, 121] width 349 height 89
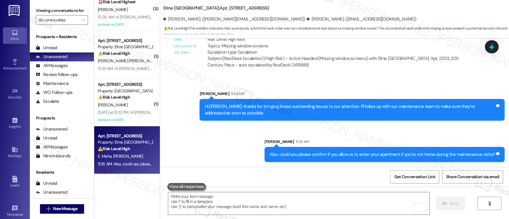
scroll to position [995, 0]
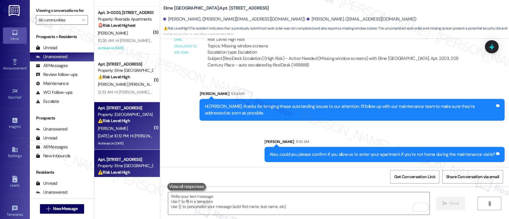
click at [119, 123] on div "⚠️ Risk Level: High The resident reports a recurring issue with their refrigera…" at bounding box center [125, 121] width 55 height 6
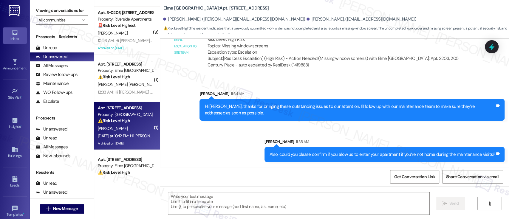
type textarea "Fetching suggested responses. Please feel free to read through the conversation…"
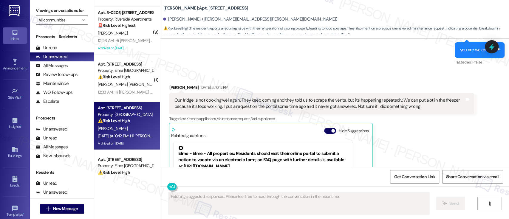
scroll to position [11611, 0]
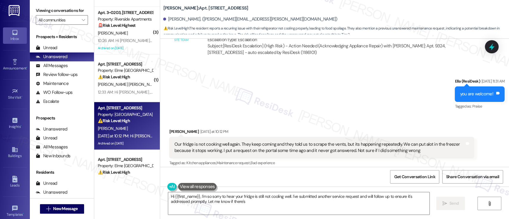
click at [324, 172] on button "Hide Suggestions" at bounding box center [330, 175] width 12 height 6
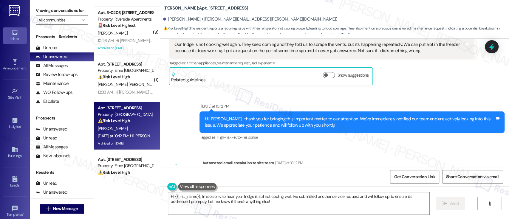
scroll to position [11722, 0]
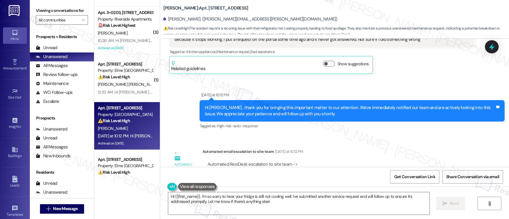
click at [205, 5] on b "Elme Manassas: Apt. 9324, 10519 Lariat Lane" at bounding box center [205, 8] width 85 height 6
copy b "9324"
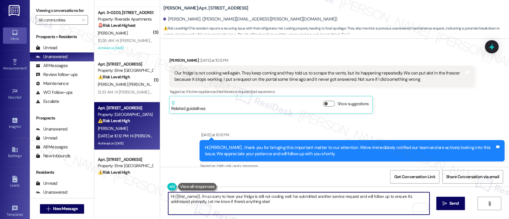
drag, startPoint x: 363, startPoint y: 198, endPoint x: 290, endPoint y: 197, distance: 73.4
click at [290, 197] on textarea "Hi {{first_name}}, I'm so sorry to hear your fridge is still not cooling well. …" at bounding box center [298, 203] width 261 height 22
drag, startPoint x: 387, startPoint y: 193, endPoint x: 369, endPoint y: 197, distance: 18.0
click at [388, 194] on textarea "Hi {{first_name}}, I'm so sorry to hear your fridge is still not cooling well. …" at bounding box center [298, 203] width 261 height 22
click at [251, 206] on textarea "Hi {{first_name}}, I'm so sorry to hear your fridge is still not cooling well. …" at bounding box center [298, 203] width 261 height 22
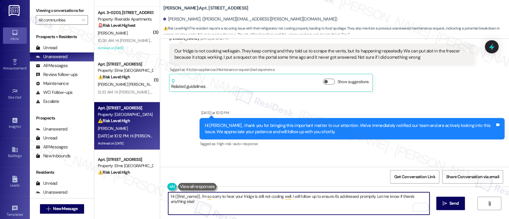
scroll to position [11722, 0]
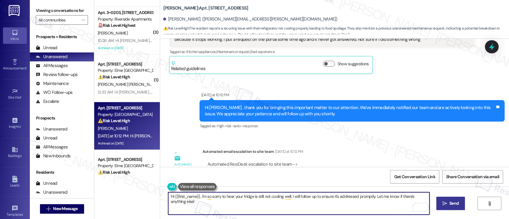
type textarea "Hi {{first_name}}, I'm so sorry to hear your fridge is still not cooling well. …"
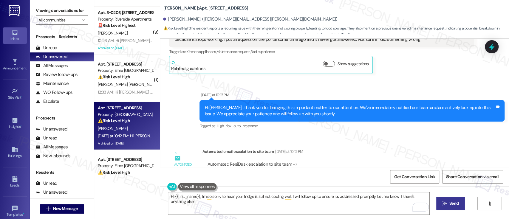
click at [441, 207] on button " Send" at bounding box center [450, 203] width 29 height 13
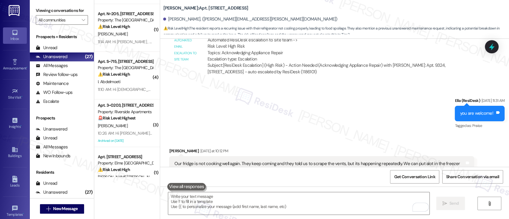
scroll to position [899, 0]
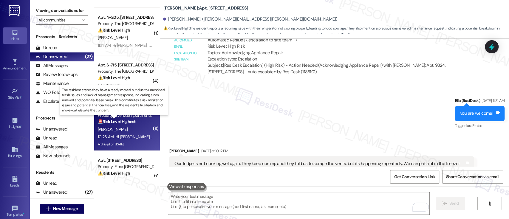
click at [134, 120] on strong "🚨 Risk Level: Highest" at bounding box center [117, 121] width 38 height 5
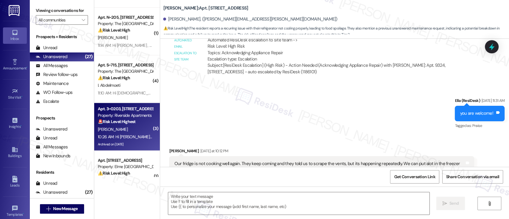
type textarea "Fetching suggested responses. Please feel free to read through the conversation…"
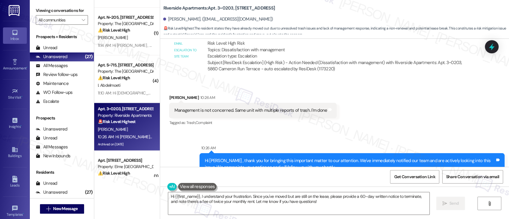
scroll to position [24601, 0]
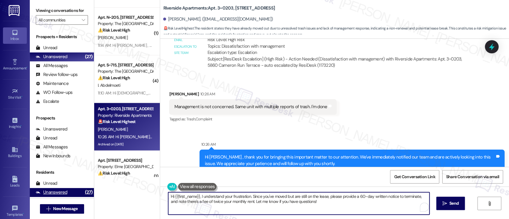
drag, startPoint x: 197, startPoint y: 196, endPoint x: 67, endPoint y: 195, distance: 130.3
click at [67, 195] on div "Viewing conversations for All communities  Prospects + Residents Unread (0) Un…" at bounding box center [269, 109] width 479 height 219
click at [218, 197] on textarea "I understand your frustration. Since you've moved but are still on the lease, p…" at bounding box center [298, 203] width 261 height 22
click at [215, 197] on textarea "I understand your frustration. Since you've moved but are still on the lease, p…" at bounding box center [298, 203] width 261 height 22
click at [212, 202] on textarea "I understand your frustration. Since you've moved but are still on the lease, p…" at bounding box center [298, 203] width 261 height 22
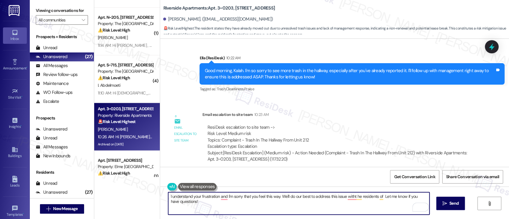
scroll to position [24243, 0]
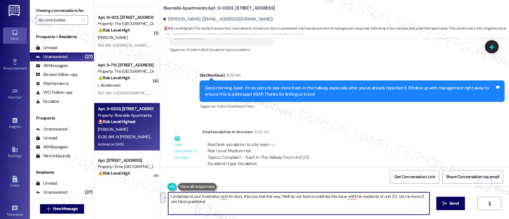
paste textarea ", and I’m sorry you’re feeling this way. We’ll do our best to address the issue…"
type textarea "I understand your frustration, and I’m sorry you’re feeling this way. We’ll do …"
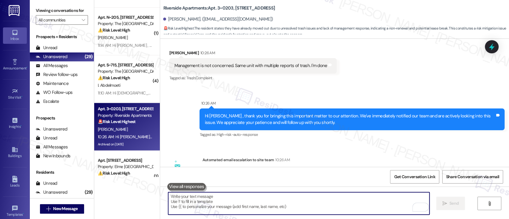
scroll to position [24649, 0]
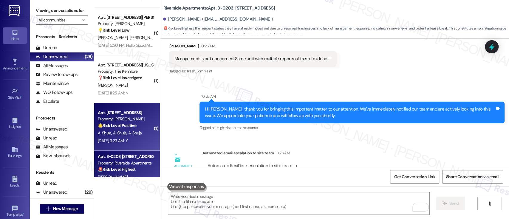
click at [118, 137] on div "A. Shuja A. Shuja A. Shuja" at bounding box center [125, 132] width 56 height 7
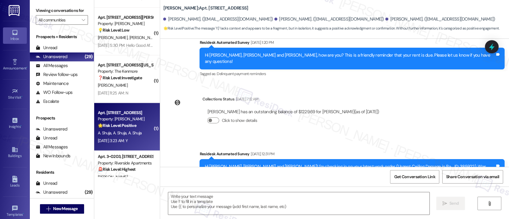
scroll to position [2053, 0]
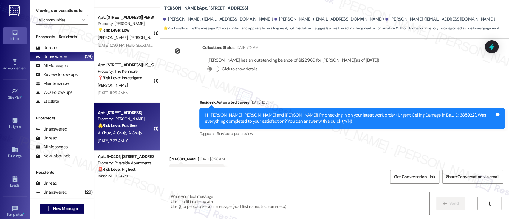
type textarea "Fetching suggested responses. Please feel free to read through the conversation…"
click at [284, 198] on textarea at bounding box center [298, 203] width 261 height 22
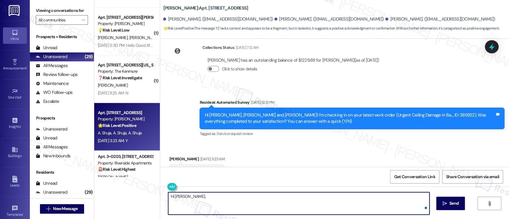
paste textarea "I'm so glad to hear that everything was taken care of to your satisfaction. Ple…"
type textarea "Hi Abdul Hakim, I'm so glad to hear that everything was taken care of to your s…"
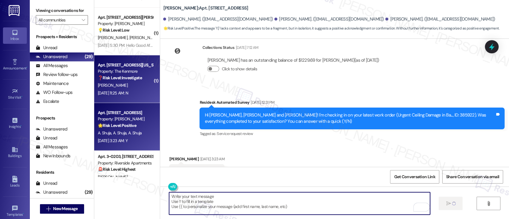
scroll to position [2053, 0]
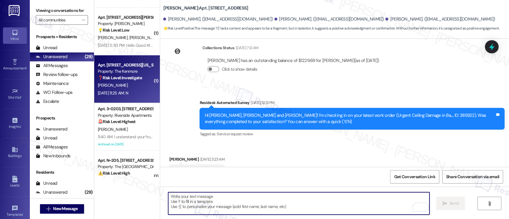
click at [126, 84] on div "A. Devries" at bounding box center [125, 85] width 56 height 7
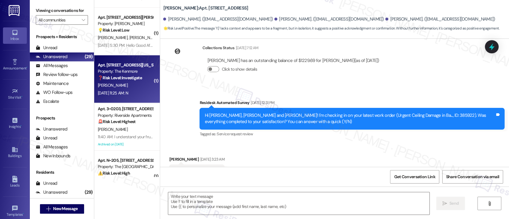
type textarea "Fetching suggested responses. Please feel free to read through the conversation…"
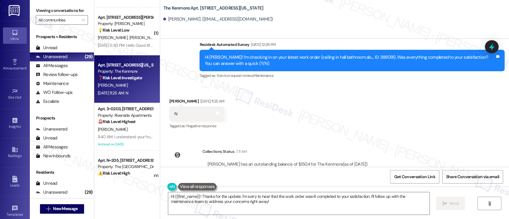
scroll to position [1995, 0]
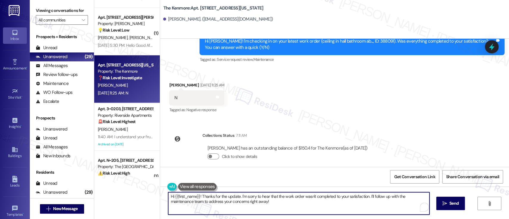
click at [373, 206] on textarea "Hi {{first_name}}! Thanks for the update. I'm sorry to hear that the work order…" at bounding box center [298, 203] width 261 height 22
click at [367, 198] on textarea "Hi {{first_name}}! Thanks for the update. I'm sorry to hear that the work order…" at bounding box center [298, 203] width 261 height 22
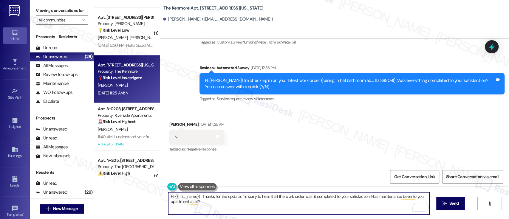
type textarea "Hi {{first_name}}! Thanks for the update. I'm sorry to hear that the work order…"
click at [361, 78] on div "Hi Alysha! I'm checking in on your latest work order (ceiling in hall bathroom …" at bounding box center [350, 84] width 290 height 13
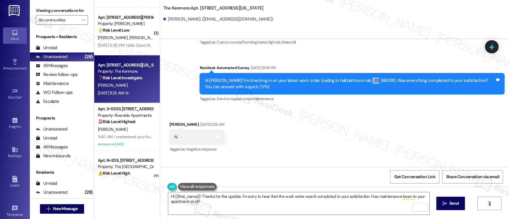
click at [361, 78] on div "Hi Alysha! I'm checking in on your latest work order (ceiling in hall bathroom …" at bounding box center [350, 84] width 290 height 13
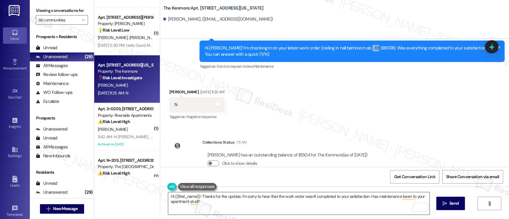
scroll to position [1995, 0]
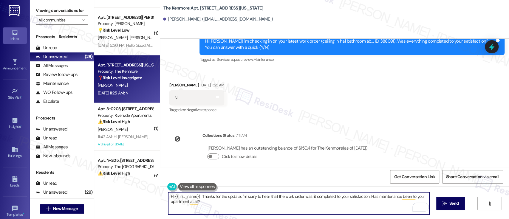
click at [275, 207] on textarea "Hi {{first_name}}! Thanks for the update. I'm sorry to hear that the work order…" at bounding box center [298, 203] width 261 height 22
click at [451, 203] on span "Send" at bounding box center [453, 203] width 9 height 6
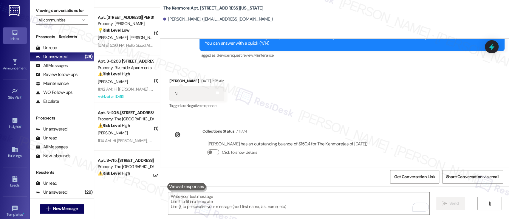
scroll to position [2037, 0]
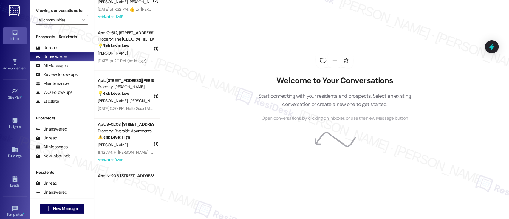
scroll to position [825, 0]
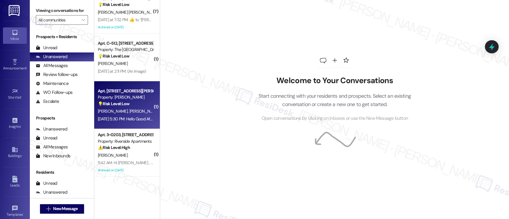
click at [129, 111] on span "[PERSON_NAME]" at bounding box center [144, 111] width 30 height 5
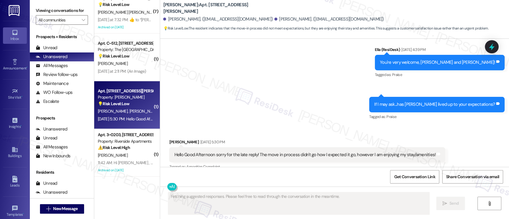
scroll to position [539, 0]
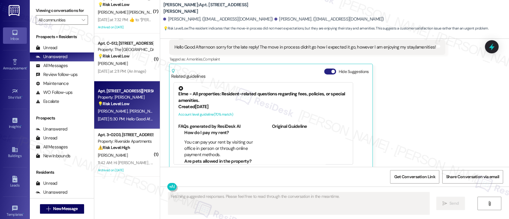
click at [331, 70] on span "button" at bounding box center [333, 72] width 4 height 4
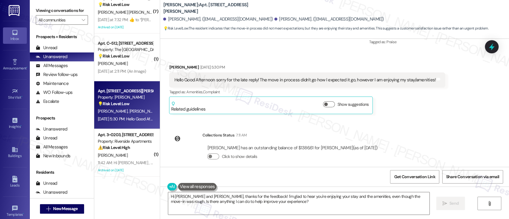
scroll to position [507, 0]
click at [197, 199] on textarea "Hi Amarri and Calvin, thanks for the feedback! I'm glad to hear you're enjoying…" at bounding box center [298, 203] width 261 height 22
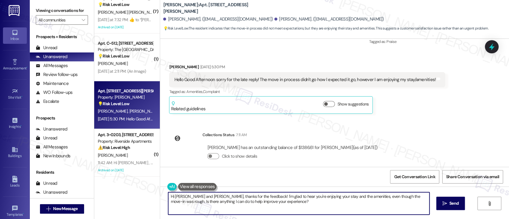
click at [197, 199] on textarea "Hi Amarri and Calvin, thanks for the feedback! I'm glad to hear you're enjoying…" at bounding box center [298, 203] width 261 height 22
type textarea "Hi Amarri, thanks for the feedback! I'm glad to hear you're enjoying your stay …"
click at [309, 204] on textarea "Hi Amarri, thanks for the feedback! I'm glad to hear you're enjoying your stay …" at bounding box center [298, 203] width 261 height 22
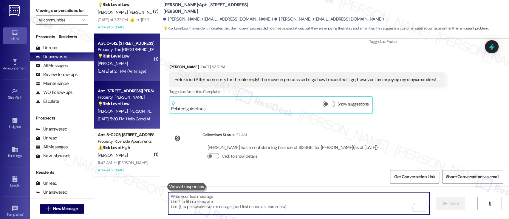
scroll to position [452, 0]
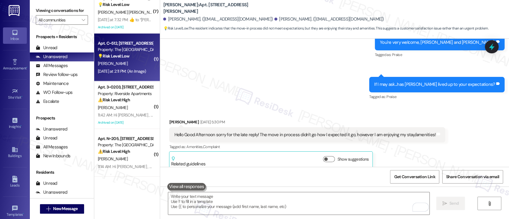
click at [119, 60] on div "[PERSON_NAME]" at bounding box center [125, 63] width 56 height 7
type textarea "Fetching suggested responses. Please feel free to read through the conversation…"
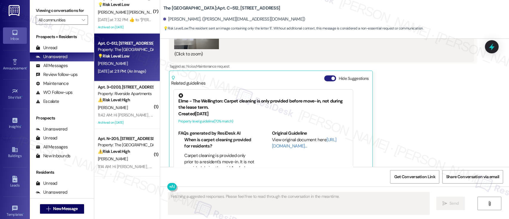
click at [327, 75] on button "Hide Suggestions" at bounding box center [330, 78] width 12 height 6
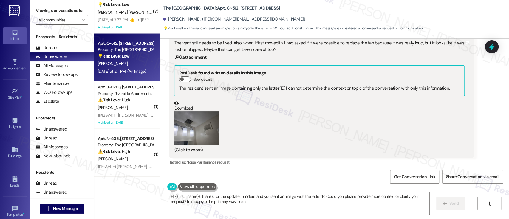
scroll to position [3356, 0]
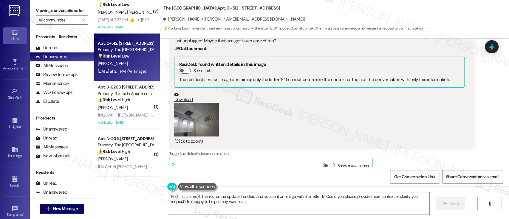
click at [203, 103] on button "Zoom image" at bounding box center [196, 120] width 45 height 34
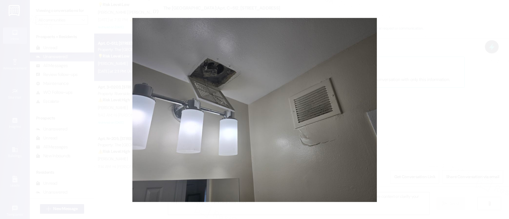
click at [382, 98] on button "Unzoom image" at bounding box center [254, 109] width 509 height 219
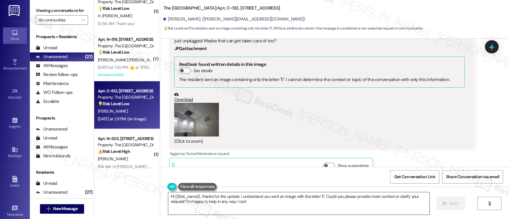
click at [234, 197] on textarea "Hi {{first_name}}, thanks for the update. I understand you sent an image with t…" at bounding box center [298, 203] width 261 height 22
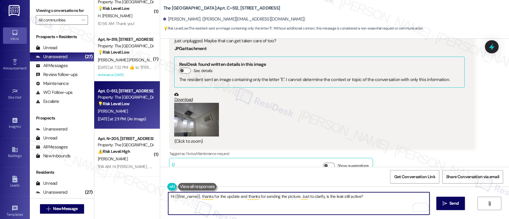
click at [183, 103] on button "Zoom image" at bounding box center [196, 120] width 45 height 34
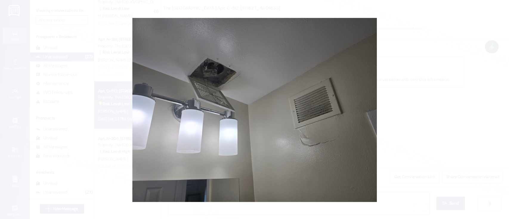
click at [410, 106] on button "Unzoom image" at bounding box center [254, 109] width 509 height 219
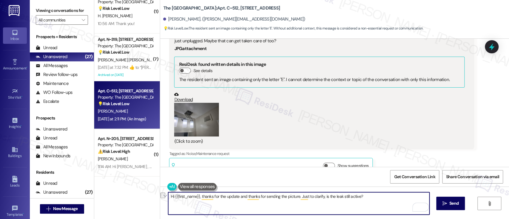
drag, startPoint x: 372, startPoint y: 200, endPoint x: 325, endPoint y: 197, distance: 47.2
click at [325, 197] on textarea "Hi {{first_name}}, thanks for the update and thanks for sending the picture. Ju…" at bounding box center [298, 203] width 261 height 22
click at [308, 197] on textarea "Hi {{first_name}}, thanks for the update and thanks for sending the picture. Ju…" at bounding box center [298, 203] width 261 height 22
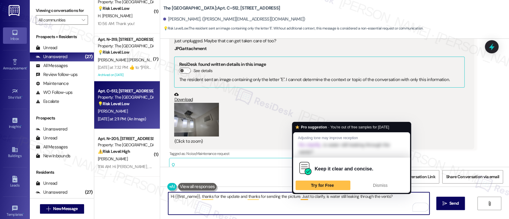
click at [298, 197] on textarea "Hi {{first_name}}, thanks for the update and thanks for sending the picture. Ju…" at bounding box center [298, 203] width 261 height 22
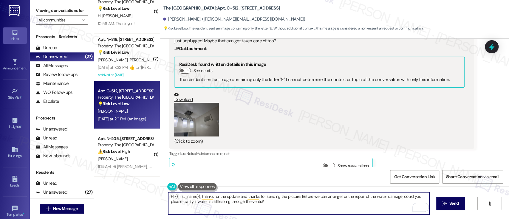
click at [322, 206] on textarea "Hi {{first_name}}, thanks for the update and thanks for sending the picture. Be…" at bounding box center [298, 203] width 261 height 22
click at [206, 103] on button "Zoom image" at bounding box center [196, 120] width 45 height 34
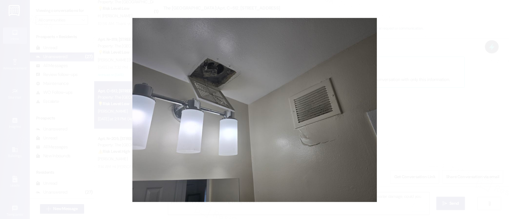
click at [485, 104] on button "Unzoom image" at bounding box center [254, 109] width 509 height 219
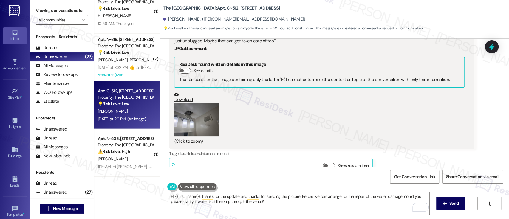
scroll to position [3316, 0]
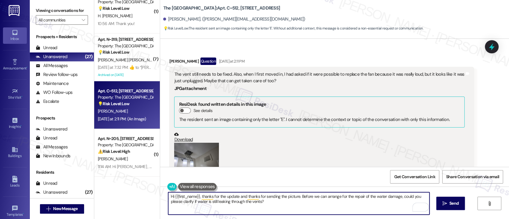
click at [267, 204] on textarea "Hi {{first_name}}, thanks for the update and thanks for sending the picture. Be…" at bounding box center [298, 203] width 261 height 22
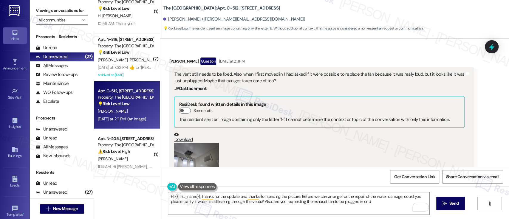
click at [212, 143] on button "Zoom image" at bounding box center [196, 160] width 45 height 34
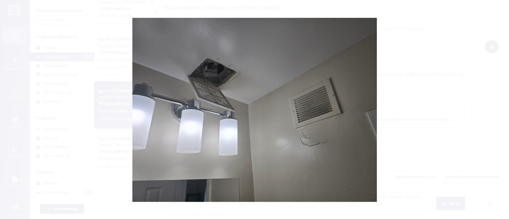
click at [458, 93] on button "Unzoom image" at bounding box center [254, 109] width 509 height 219
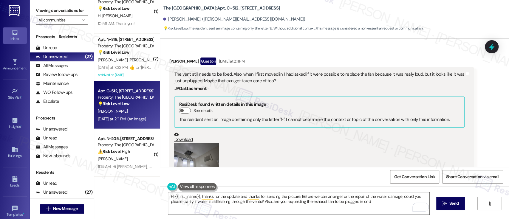
click at [369, 204] on textarea "Hi {{first_name}}, thanks for the update and thanks for sending the picture. Be…" at bounding box center [298, 203] width 261 height 22
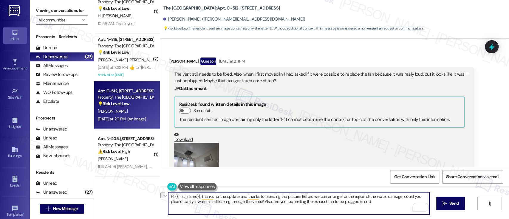
drag, startPoint x: 376, startPoint y: 203, endPoint x: 262, endPoint y: 202, distance: 113.6
click at [261, 202] on textarea "Hi {{first_name}}, thanks for the update and thanks for sending the picture. Be…" at bounding box center [298, 203] width 261 height 22
paste textarea "Thank you for the update and for sending the photo — it’s very helpful. Before …"
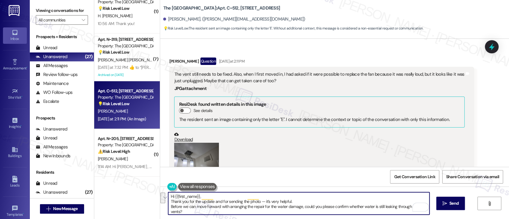
scroll to position [5, 0]
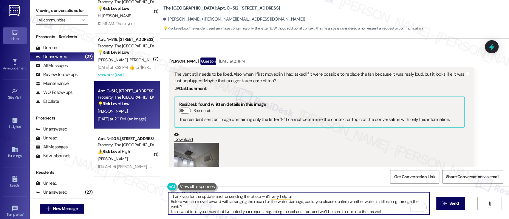
click at [304, 197] on textarea "Hi {{first_name}}, Thank you for the update and for sending the photo — it’s ve…" at bounding box center [298, 203] width 261 height 22
click at [300, 195] on textarea "Hi {{first_name}}, Thank you for the update and for sending the photo — it’s ve…" at bounding box center [298, 203] width 261 height 22
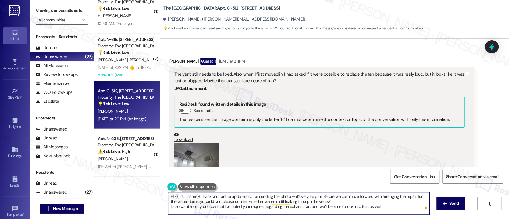
scroll to position [0, 0]
click at [389, 208] on textarea "Hi {{first_name}}, thank you for the update and for sending the photo — it’s ve…" at bounding box center [298, 203] width 261 height 22
type textarea "Hi {{first_name}}, thank you for the update and for sending the photo — it’s ve…"
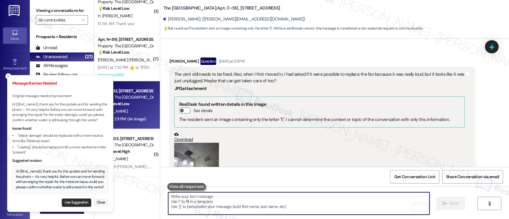
click at [79, 202] on button "Use Suggestion" at bounding box center [77, 203] width 30 height 8
type textarea "Hi {{first_name}}, thank you for the update and for sending the photo — it’s ve…"
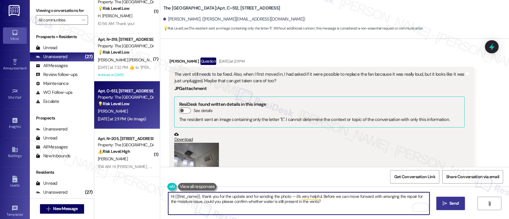
click at [444, 204] on icon "" at bounding box center [445, 203] width 4 height 5
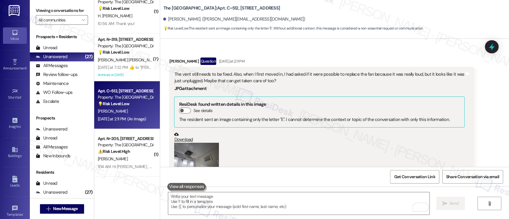
scroll to position [3356, 0]
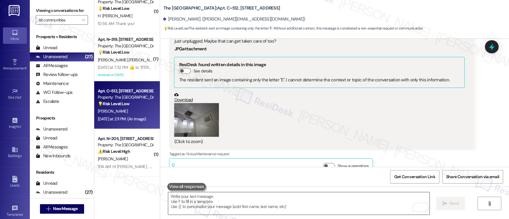
click at [331, 205] on textarea "To enrich screen reader interactions, please activate Accessibility in Grammarl…" at bounding box center [298, 203] width 261 height 22
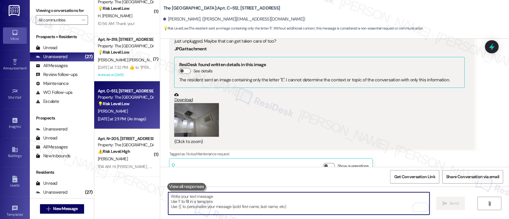
paste textarea "I also want to let you know that I’ve noted your request regarding the exhaust …"
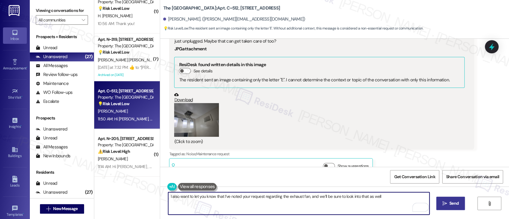
type textarea "I also want to let you know that I’ve noted your request regarding the exhaust …"
click at [444, 202] on icon "" at bounding box center [445, 203] width 4 height 5
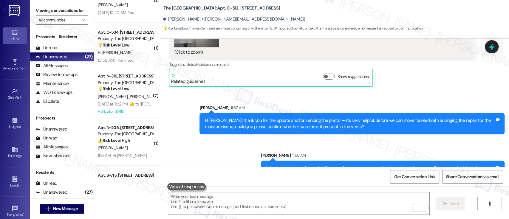
scroll to position [777, 0]
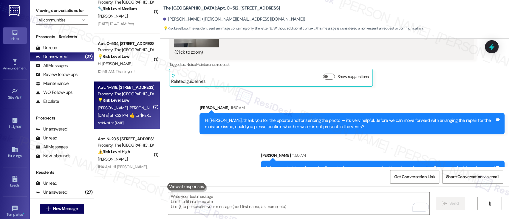
click at [106, 105] on span "[PERSON_NAME] [PERSON_NAME]" at bounding box center [128, 107] width 61 height 5
type textarea "Fetching suggested responses. Please feel free to read through the conversation…"
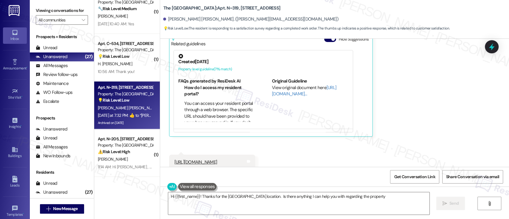
type textarea "Hi {{first_name}}! Thanks for the MGM National Harbor location. Is there anythi…"
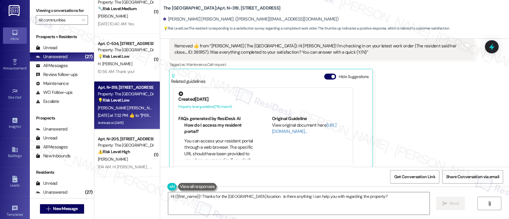
scroll to position [3617, 0]
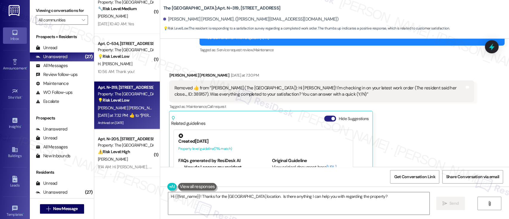
click at [324, 116] on button "Hide Suggestions" at bounding box center [330, 119] width 12 height 6
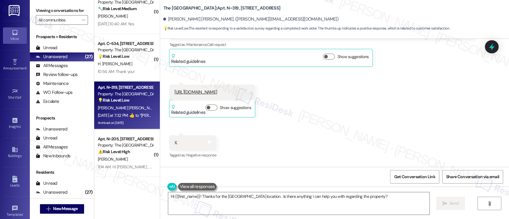
scroll to position [3692, 0]
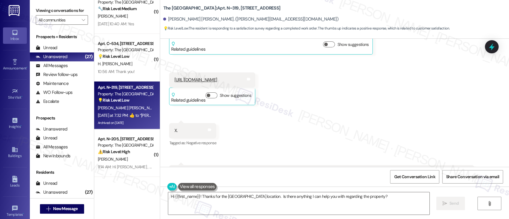
click at [217, 77] on link "https://www.google.com/maps/search/?api=1&query=MGM+National+Harbor+Resort+%26+…" at bounding box center [195, 80] width 43 height 6
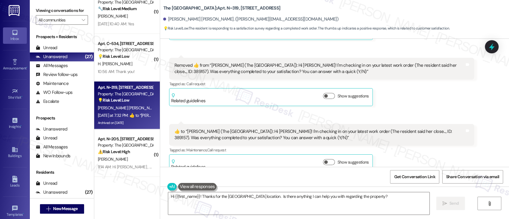
scroll to position [3927, 0]
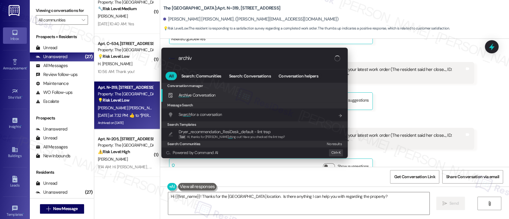
type input "archive"
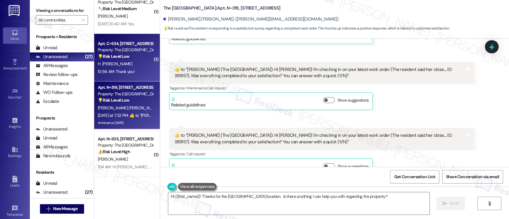
click at [128, 48] on div "Property: The [GEOGRAPHIC_DATA]" at bounding box center [125, 50] width 55 height 6
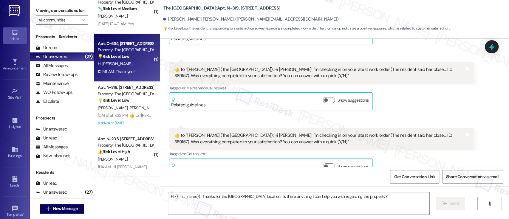
type textarea "Fetching suggested responses. Please feel free to read through the conversation…"
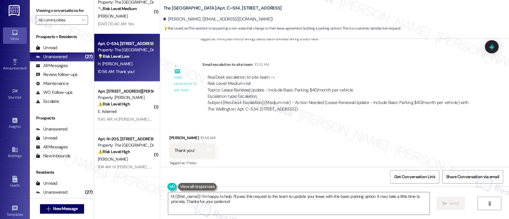
scroll to position [1610, 0]
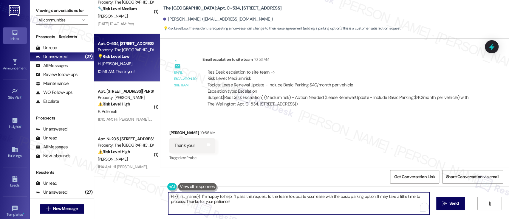
drag, startPoint x: 220, startPoint y: 192, endPoint x: 239, endPoint y: 163, distance: 34.8
click at [122, 163] on div "( 1 ) Apt. W0501, 1601 North Clarendon Boulevard Property: Bennett Park 🔧 Risk …" at bounding box center [301, 109] width 415 height 219
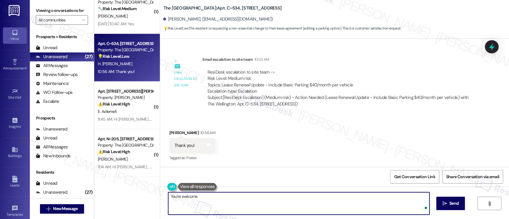
type textarea "You're welcome!"
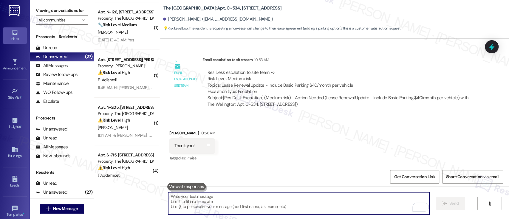
scroll to position [737, 0]
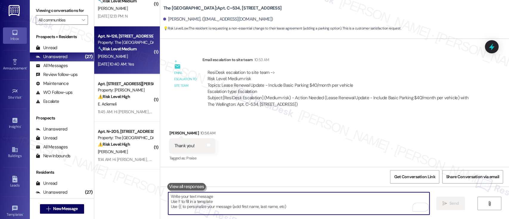
click at [117, 46] on strong "🔧 Risk Level: Medium" at bounding box center [117, 48] width 39 height 5
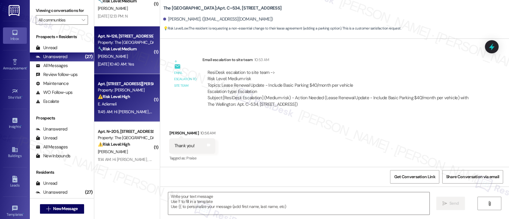
type textarea "Fetching suggested responses. Please feel free to read through the conversation…"
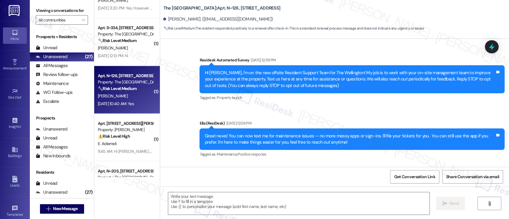
scroll to position [2395, 0]
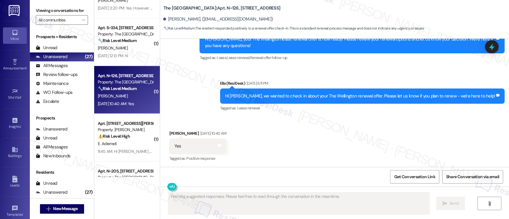
click at [339, 136] on div "Received via SMS Roman Dixon Aug 16, 2025 at 10:40 AM Yes Tags and notes Tagged…" at bounding box center [334, 142] width 349 height 50
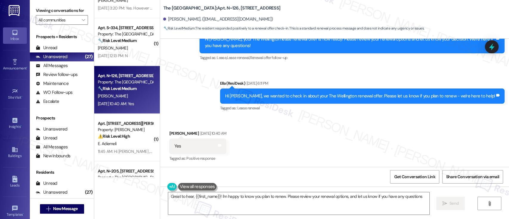
type textarea "Great to hear, {{first_name}}! I'm happy to know you plan to renew. Please revi…"
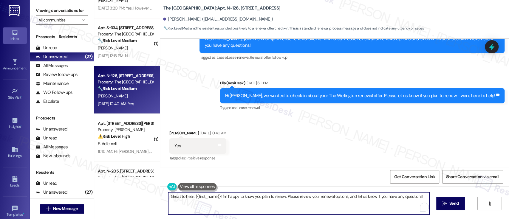
click at [360, 199] on textarea "Great to hear, {{first_name}}! I'm happy to know you plan to renew. Please revi…" at bounding box center [298, 203] width 261 height 22
drag, startPoint x: 422, startPoint y: 195, endPoint x: 283, endPoint y: 197, distance: 138.7
click at [283, 197] on textarea "Great to hear, {{first_name}}! I'm happy to know you plan to renew. Please revi…" at bounding box center [298, 203] width 261 height 22
click at [420, 195] on textarea "Great to hear, {{first_name}}! I'm happy to know you plan to renew. Please revi…" at bounding box center [298, 203] width 261 height 22
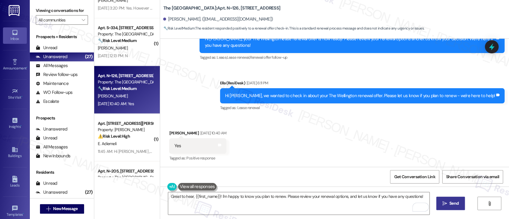
click at [454, 199] on button " Send" at bounding box center [450, 203] width 29 height 13
click at [417, 127] on div "Received via SMS Roman Dixon Aug 16, 2025 at 10:40 AM Yes Tags and notes Tagged…" at bounding box center [334, 142] width 349 height 50
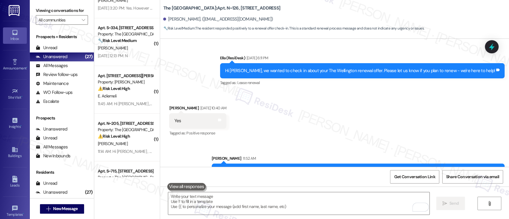
scroll to position [2437, 0]
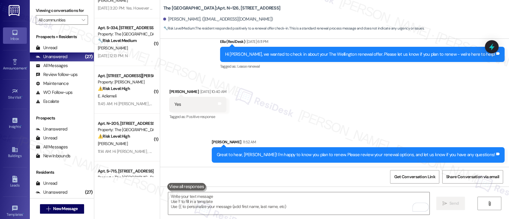
click at [365, 90] on div "Received via SMS Roman Dixon Aug 16, 2025 at 10:40 AM Yes Tags and notes Tagged…" at bounding box center [334, 100] width 349 height 50
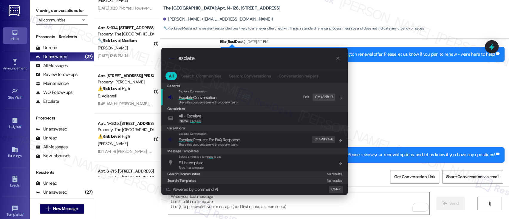
type input "esclate"
click at [202, 96] on span "Esc a late Conversation" at bounding box center [198, 97] width 38 height 5
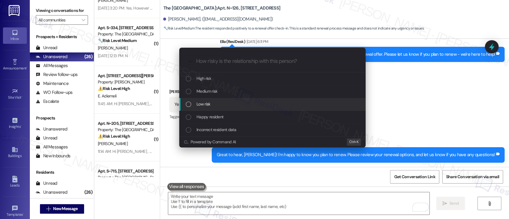
click at [435, 99] on div "Escalate Conversation How risky is the relationship with this person? Topics (e…" at bounding box center [254, 109] width 509 height 219
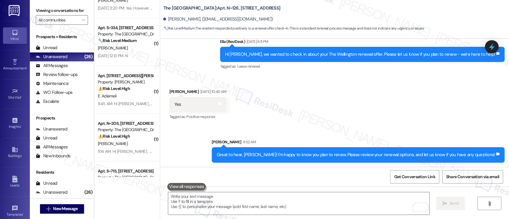
click at [353, 99] on div "Received via SMS Roman Dixon Aug 16, 2025 at 10:40 AM Yes Tags and notes Tagged…" at bounding box center [334, 100] width 349 height 50
click at [355, 127] on div "Sent via SMS Sarah 11:52 AM Great to hear, Roman! I'm happy to know you plan to…" at bounding box center [334, 146] width 349 height 41
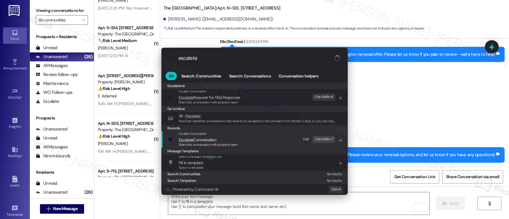
type input "escalate"
click at [236, 137] on span "Escalate Conversation" at bounding box center [208, 140] width 59 height 7
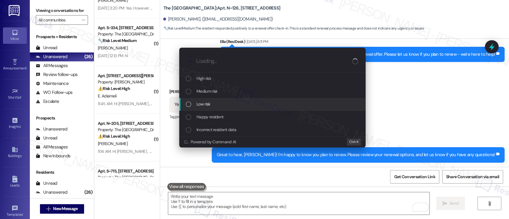
click at [220, 100] on div "Low risk" at bounding box center [272, 104] width 186 height 13
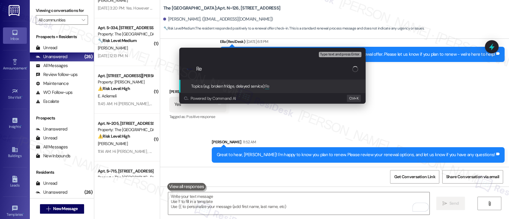
type input "R"
type input "Lease Renewal Intent"
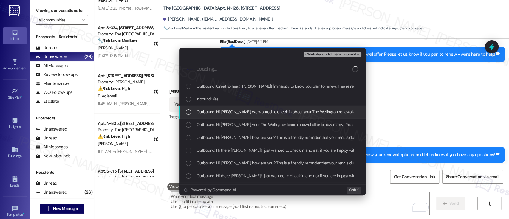
click at [210, 100] on span "Inbound: Yes" at bounding box center [208, 99] width 22 height 7
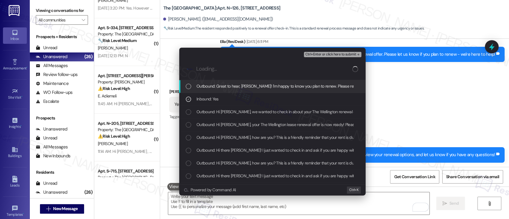
click at [328, 58] on div "Ctrl+Enter or click here to submit" at bounding box center [333, 55] width 59 height 8
click at [328, 55] on span "Ctrl+Enter or click here to submit" at bounding box center [330, 54] width 51 height 4
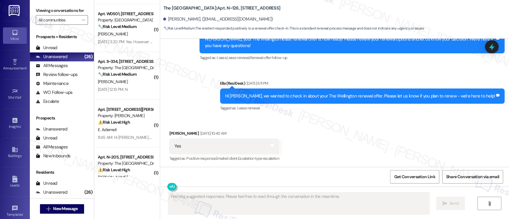
scroll to position [658, 0]
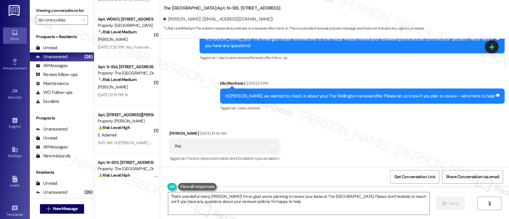
type textarea "That's wonderful news, Roman! I'm so glad you're planning to renew your lease a…"
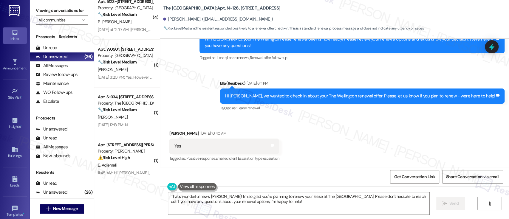
scroll to position [629, 0]
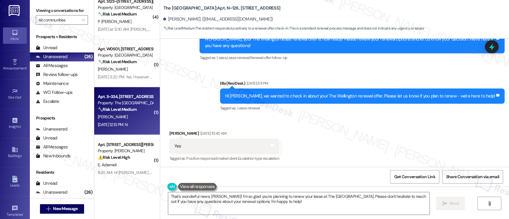
click at [101, 106] on div "🔧 Risk Level: Medium The resident responded negatively to a follow-up regarding…" at bounding box center [125, 109] width 55 height 6
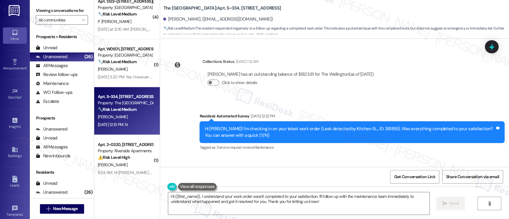
scroll to position [229, 0]
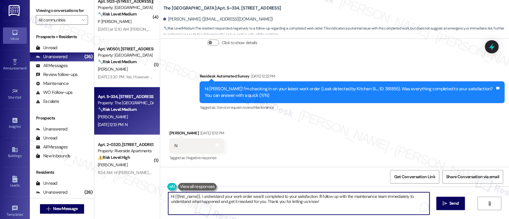
drag, startPoint x: 318, startPoint y: 205, endPoint x: 315, endPoint y: 197, distance: 8.3
click at [315, 197] on textarea "Hi {{first_name}}, I understand your work order wasn't completed to your satisf…" at bounding box center [298, 203] width 261 height 22
paste textarea "I’m sorry to hear that your work order wasn’t completed to your satisfaction — …"
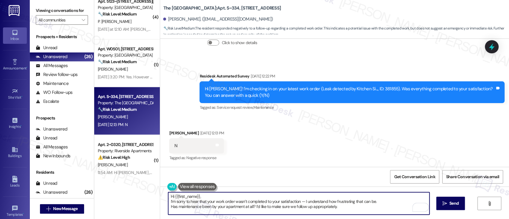
click at [237, 193] on textarea "Hi {{first_name}}, I’m sorry to hear that your work order wasn’t completed to y…" at bounding box center [298, 203] width 261 height 22
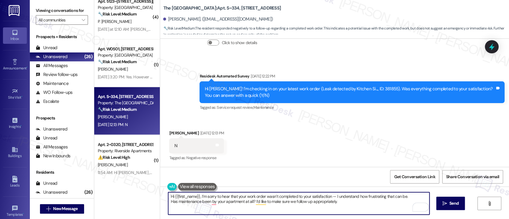
click at [409, 196] on textarea "Hi {{first_name}}, I’m sorry to hear that your work order wasn’t completed to y…" at bounding box center [298, 203] width 261 height 22
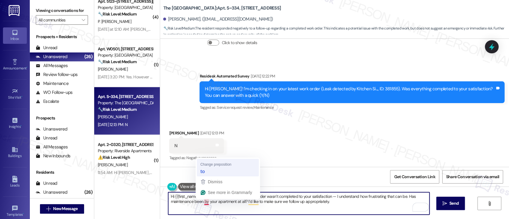
type textarea "Hi {{first_name}}, I’m sorry to hear that your work order wasn’t completed to y…"
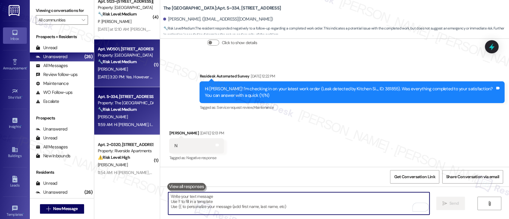
click at [126, 61] on strong "🔧 Risk Level: Medium" at bounding box center [117, 61] width 39 height 5
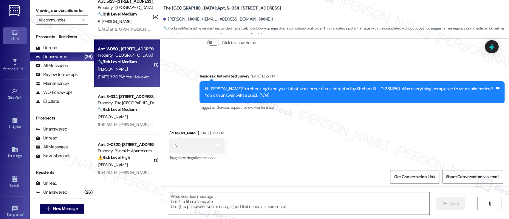
type textarea "Fetching suggested responses. Please feel free to read through the conversation…"
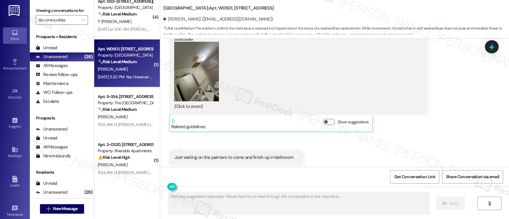
scroll to position [973, 0]
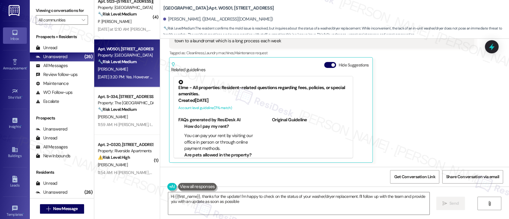
type textarea "Hi {{first_name}}, thanks for the update! I'm happy to check on the status of y…"
click at [331, 63] on span "button" at bounding box center [333, 65] width 4 height 4
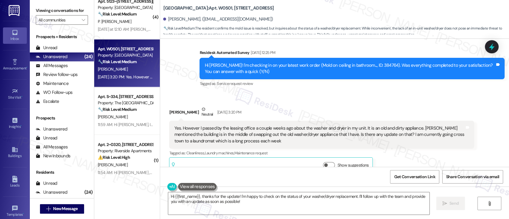
scroll to position [885, 0]
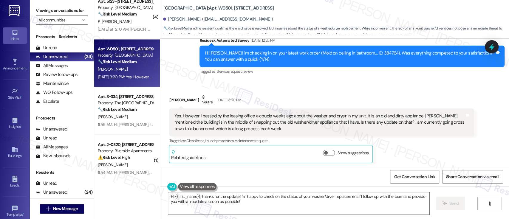
click at [361, 197] on textarea "Hi {{first_name}}, thanks for the update! I'm happy to check on the status of y…" at bounding box center [298, 203] width 261 height 22
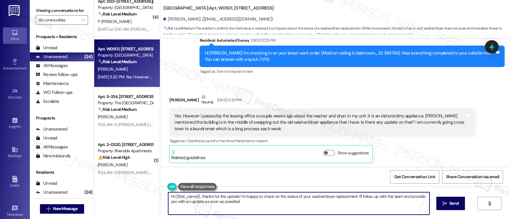
click at [396, 198] on textarea "Hi {{first_name}}, thanks for the update! I'm happy to check on the status of y…" at bounding box center [298, 203] width 261 height 22
click at [178, 199] on textarea "Hi {{first_name}}, thanks for the update! I'm happy to check on the status of y…" at bounding box center [298, 203] width 261 height 22
click at [264, 199] on textarea "Hi {{first_name}}, thanks for the update! I'm happy to check on the status of y…" at bounding box center [298, 203] width 261 height 22
click at [206, 8] on b "Bennett Park: Apt. W0501, 1601 North Clarendon Boulevard" at bounding box center [218, 8] width 111 height 6
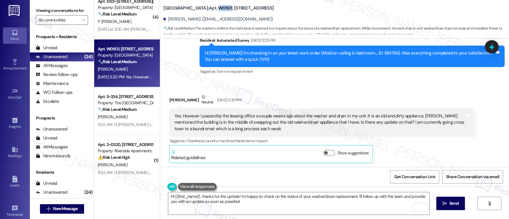
click at [206, 8] on b "Bennett Park: Apt. W0501, 1601 North Clarendon Boulevard" at bounding box center [218, 8] width 111 height 6
copy b "W0501"
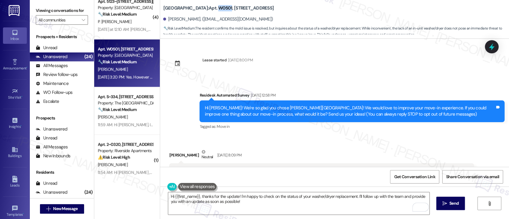
scroll to position [885, 0]
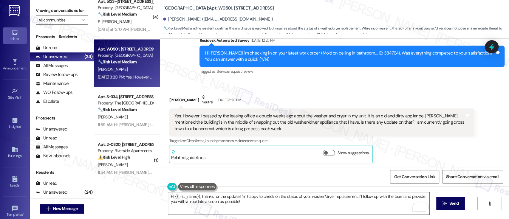
click at [281, 206] on textarea "Hi {{first_name}}, thanks for the update! I'm happy to check on the status of y…" at bounding box center [298, 203] width 261 height 22
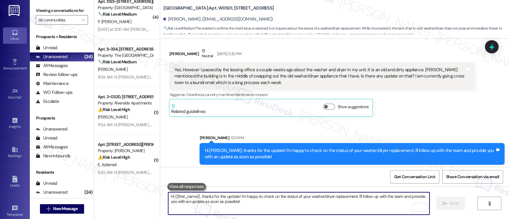
scroll to position [933, 0]
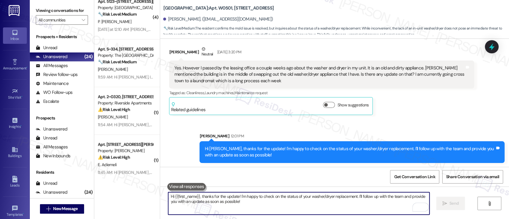
click at [425, 129] on div "Sent via SMS Sarah 12:01 PM Hi Salvatore, thanks for the update! I'm happy to c…" at bounding box center [352, 148] width 314 height 39
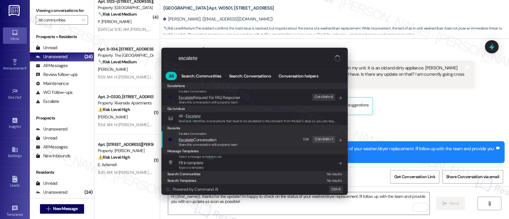
type input "escalate"
click at [224, 142] on div "Share this conversation with property team" at bounding box center [208, 144] width 59 height 5
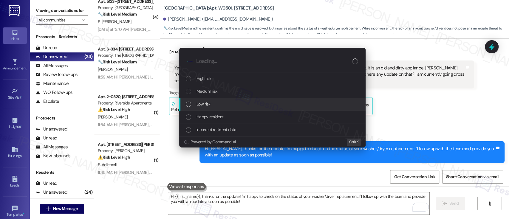
click at [208, 103] on span "Low risk" at bounding box center [204, 104] width 14 height 7
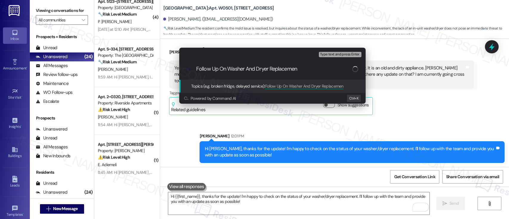
type input "Follow Up On Washer And Dryer Replacement"
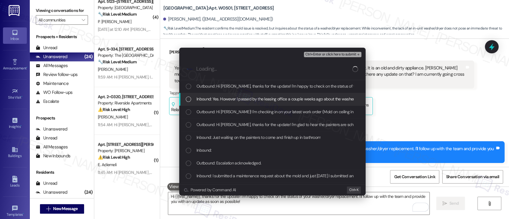
click at [210, 103] on div "Inbound: Yes. However I passed by the leasing office a couple weeks ago about t…" at bounding box center [272, 99] width 186 height 13
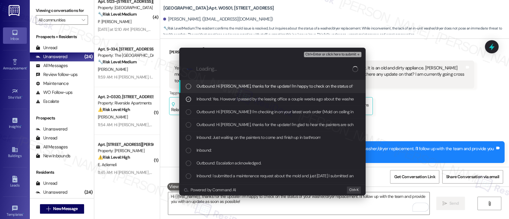
click at [339, 55] on span "Ctrl+Enter or click here to submit" at bounding box center [330, 54] width 51 height 4
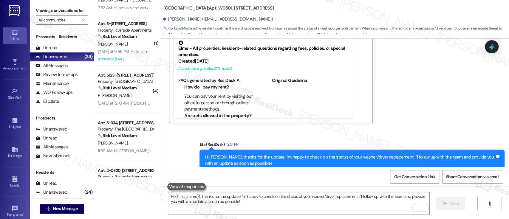
scroll to position [549, 0]
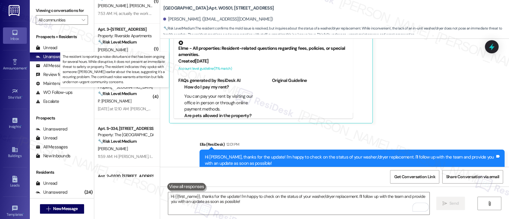
drag, startPoint x: 120, startPoint y: 93, endPoint x: 155, endPoint y: 97, distance: 34.8
click at [121, 93] on strong "🔧 Risk Level: Medium" at bounding box center [117, 93] width 39 height 5
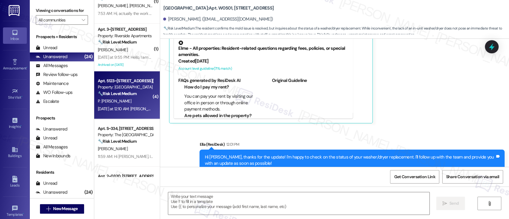
type textarea "Fetching suggested responses. Please feel free to read through the conversation…"
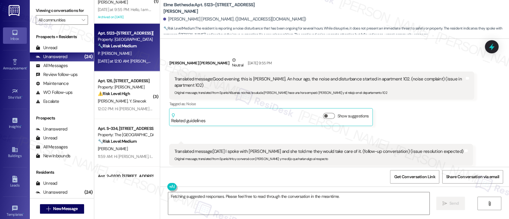
scroll to position [4246, 0]
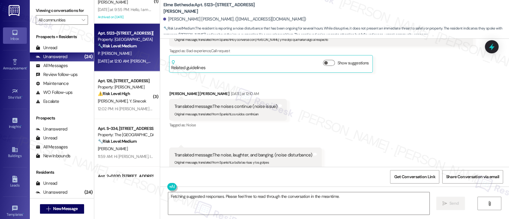
click at [432, 117] on div "Received via SMS Paola Vivas Leon Neutral Aug 16, 2025 at 9:55 PM Translated me…" at bounding box center [334, 49] width 349 height 250
click at [312, 201] on textarea "Fetching suggested responses. Please feel free to read through the conversation…" at bounding box center [298, 203] width 261 height 22
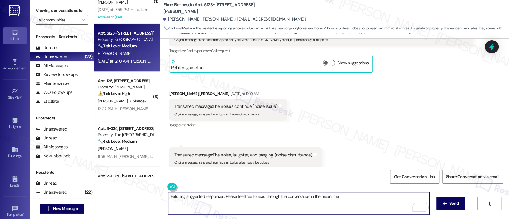
paste textarea "Hi {{first_name}}, I’m really sorry to hear that the noise issue from Unit 102 …"
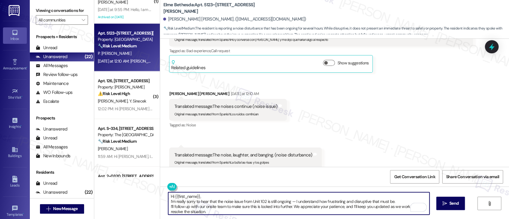
click at [274, 194] on textarea "Hi {{first_name}}, I’m really sorry to hear that the noise issue from Unit 102 …" at bounding box center [298, 203] width 261 height 22
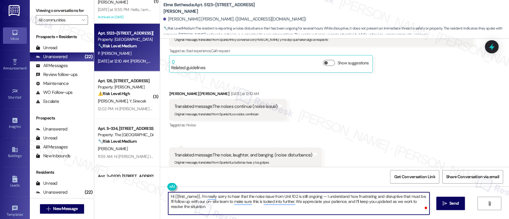
click at [220, 210] on textarea "Hi {{first_name}}, I’m really sorry to hear that the noise issue from Unit 102 …" at bounding box center [298, 203] width 261 height 22
drag, startPoint x: 219, startPoint y: 210, endPoint x: 149, endPoint y: 188, distance: 72.9
click at [149, 188] on div "( 1 ) Apt. 2~0525, 5860 Cameron Run Terrace Property: Riverside Apartments 🔧 Ri…" at bounding box center [301, 109] width 415 height 219
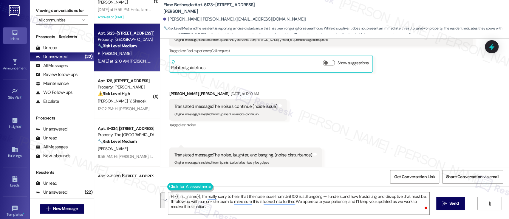
click at [168, 184] on button at bounding box center [190, 186] width 46 height 7
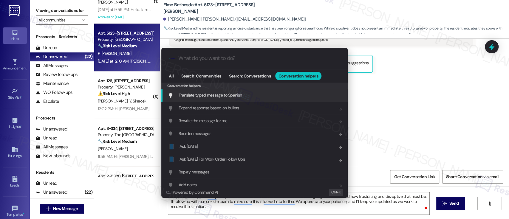
click at [225, 94] on span "Translate typed message to Spanish" at bounding box center [210, 94] width 63 height 5
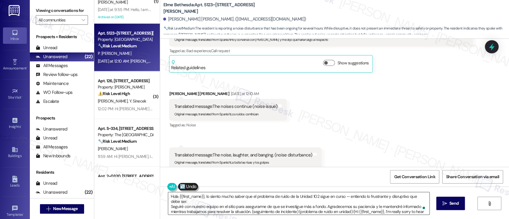
type textarea "Hola {{first_name}}, lo siento mucho saber que el problema de ruido de la Unida…"
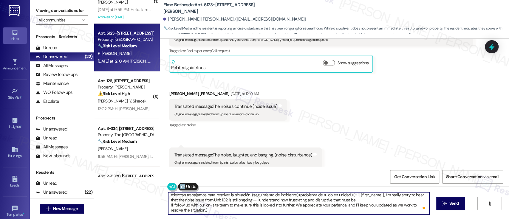
scroll to position [17, 0]
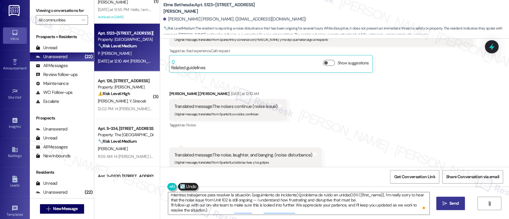
click at [449, 201] on span "Send" at bounding box center [453, 203] width 9 height 6
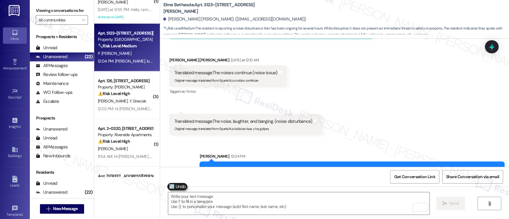
scroll to position [4320, 0]
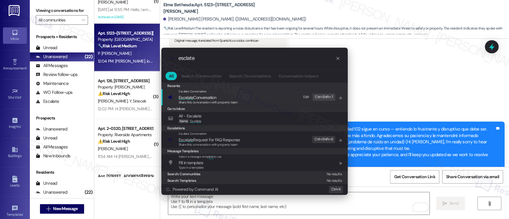
type input "esclate"
click at [209, 100] on div "Share this conversation with property team" at bounding box center [208, 102] width 59 height 5
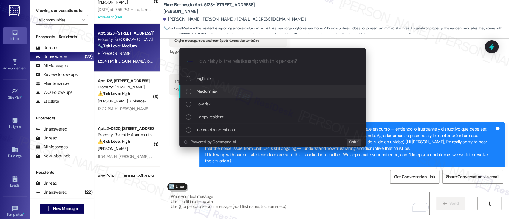
click at [210, 91] on span "Medium risk" at bounding box center [207, 91] width 21 height 7
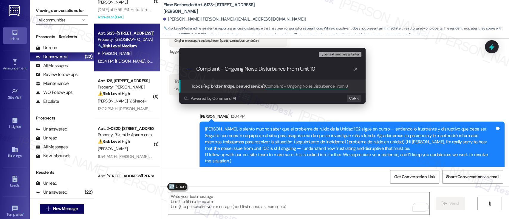
type input "Complaint - Ongoing Noise Disturbance From Unit 102"
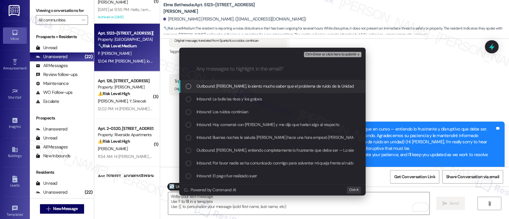
click at [340, 55] on span "Ctrl+Enter or click here to submit" at bounding box center [330, 54] width 51 height 4
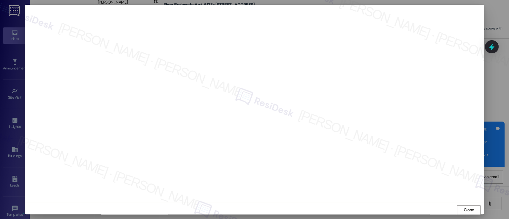
scroll to position [0, 0]
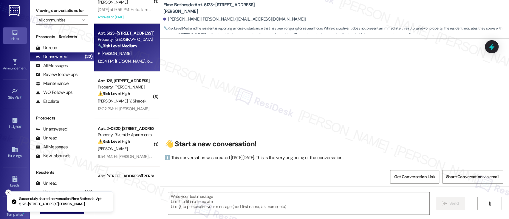
type textarea "Fetching suggested responses. Please feel free to read through the conversation…"
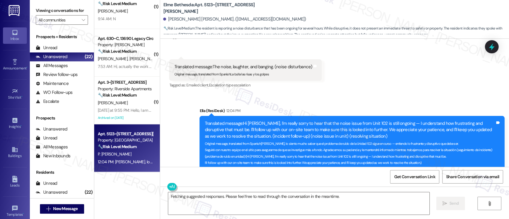
scroll to position [453, 0]
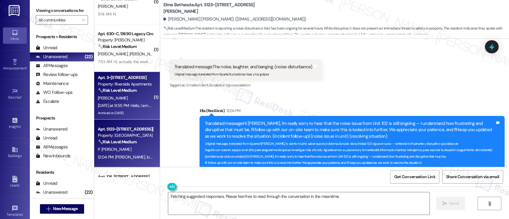
click at [127, 85] on div "Property: Riverside Apartments" at bounding box center [125, 84] width 55 height 6
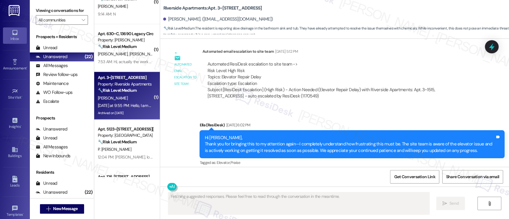
scroll to position [6141, 0]
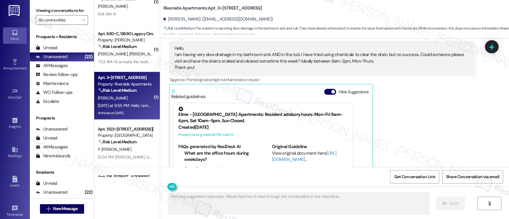
click at [324, 89] on button "Hide Suggestions" at bounding box center [330, 92] width 12 height 6
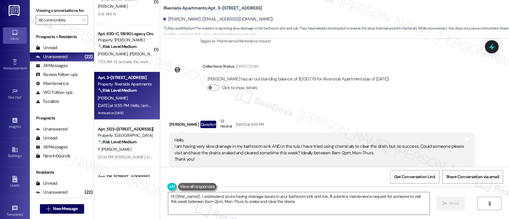
scroll to position [6054, 0]
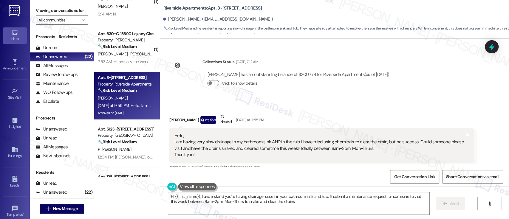
click at [458, 151] on div "Andrew Klock Question Neutral Yesterday at 9:55 PM Hello, I am having very slow…" at bounding box center [321, 151] width 305 height 75
click at [327, 209] on textarea "Hi {{first_name}}, I understand you're having drainage issues in your bathroom …" at bounding box center [298, 203] width 261 height 22
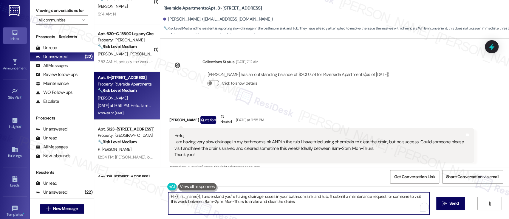
click at [320, 206] on textarea "Hi {{first_name}}, I understand you're having drainage issues in your bathroom …" at bounding box center [298, 203] width 261 height 22
paste textarea "I understand you’re experiencing drainage issues in your bathroom sink and tub …"
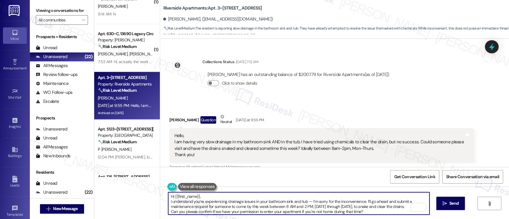
click at [208, 195] on textarea "Hi {{first_name}}, I understand you’re experiencing drainage issues in your bat…" at bounding box center [298, 203] width 261 height 22
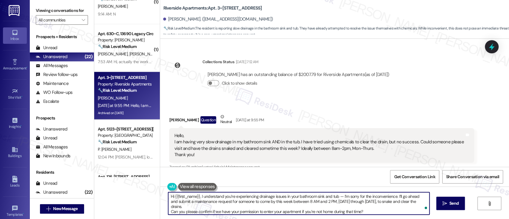
click at [378, 208] on textarea "Hi {{first_name}}, I understand you’re experiencing drainage issues in your bat…" at bounding box center [298, 203] width 261 height 22
type textarea "Hi {{first_name}}, I understand you’re experiencing drainage issues in your bat…"
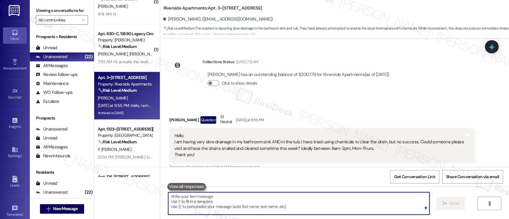
scroll to position [6054, 0]
paste textarea "Can you please confirm if we have your permission to enter your apartment if yo…"
type textarea "Can you please confirm if we have your permission to enter your apartment if yo…"
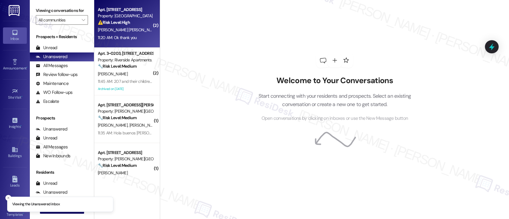
click at [129, 19] on div "Property: [GEOGRAPHIC_DATA]" at bounding box center [125, 16] width 55 height 6
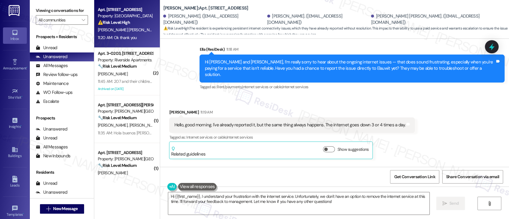
scroll to position [5229, 0]
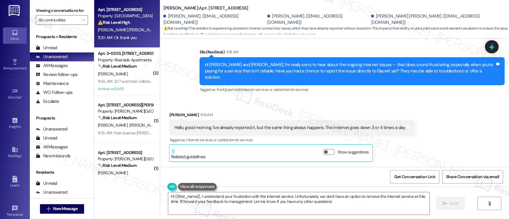
click at [428, 98] on div "Received via SMS [PERSON_NAME] 11:19 AM Hello, good morning. I've already repor…" at bounding box center [334, 132] width 349 height 68
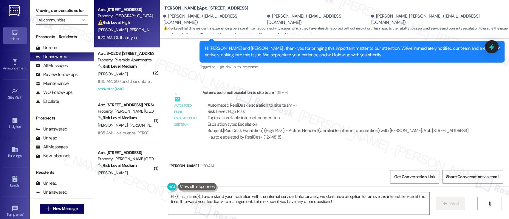
scroll to position [5388, 0]
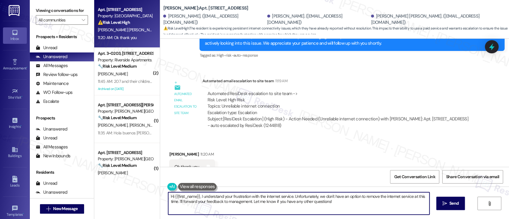
click at [175, 201] on textarea "Hi {{first_name}}, I understand your frustration with the internet service. Unf…" at bounding box center [298, 203] width 261 height 22
drag, startPoint x: 167, startPoint y: 197, endPoint x: 190, endPoint y: 193, distance: 23.3
click at [168, 197] on textarea "Hi {{first_name}}, I understand your frustration with the internet service. Unf…" at bounding box center [298, 203] width 261 height 22
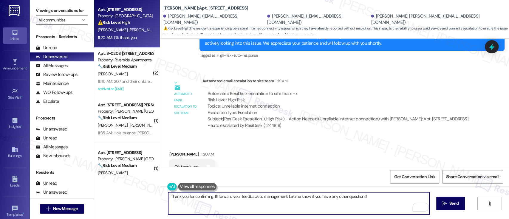
click at [375, 197] on textarea "Thank you for confirming. I'll forward your feedback to management. Let me know…" at bounding box center [298, 203] width 261 height 22
click at [265, 199] on textarea "Thank you for confirming. I'll forward your feedback to management. Let me know…" at bounding box center [298, 203] width 261 height 22
click at [303, 199] on textarea "Thank you for confirming. I'll forward your feedback to management. Let me know…" at bounding box center [298, 203] width 261 height 22
click at [259, 197] on textarea "Thank you for confirming. I'll forward your feedback to management. Let me know…" at bounding box center [298, 203] width 261 height 22
click at [375, 193] on textarea "Thank you for confirming. I'll forward your feedback to our management. Let me …" at bounding box center [298, 203] width 261 height 22
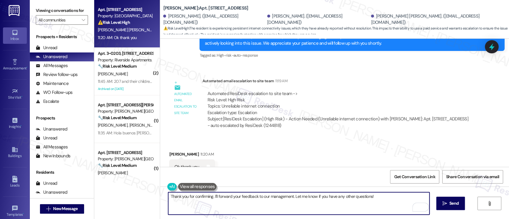
click at [214, 197] on textarea "Thank you for confirming. I'll forward your feedback to our management. Let me …" at bounding box center [298, 203] width 261 height 22
click at [230, 196] on textarea "Thank you for confirming. I've forward your feedback to our management. Let me …" at bounding box center [298, 203] width 261 height 22
click at [277, 195] on textarea "Thank you for confirming. I've forwarded your feedback to our management. Let m…" at bounding box center [298, 203] width 261 height 22
click at [293, 197] on textarea "Thank you for confirming. I've forwarded your feedback to our management. Let m…" at bounding box center [298, 203] width 261 height 22
click at [296, 197] on textarea "Thank you for confirming. I've forwarded your feedback to our management. Let m…" at bounding box center [298, 203] width 261 height 22
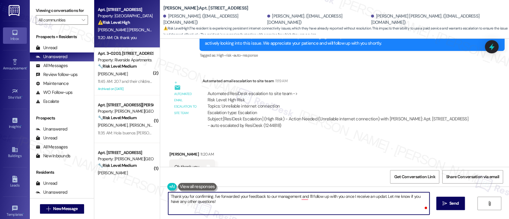
type textarea "Thank you for confirming. I've forwarded your feedback to our management and I'…"
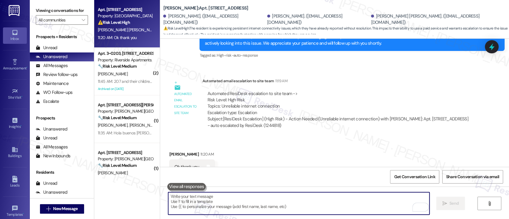
scroll to position [5387, 0]
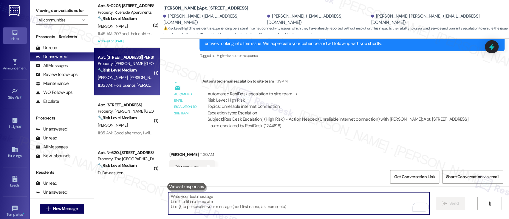
click at [109, 68] on strong "🔧 Risk Level: Medium" at bounding box center [117, 69] width 39 height 5
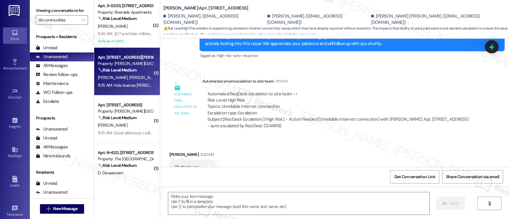
type textarea "Fetching suggested responses. Please feel free to read through the conversation…"
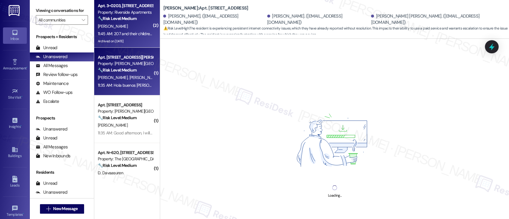
click at [132, 19] on strong "🔧 Risk Level: Medium" at bounding box center [117, 18] width 39 height 5
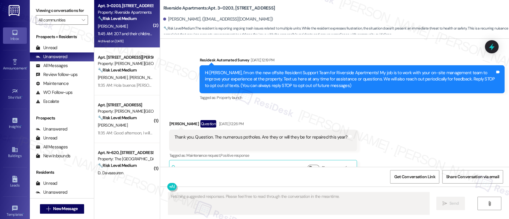
scroll to position [25013, 0]
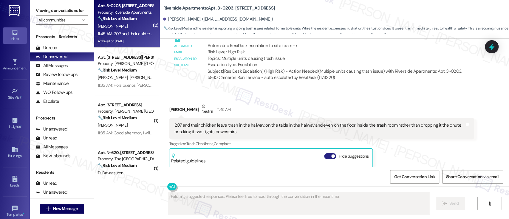
click at [324, 153] on button "Hide Suggestions" at bounding box center [330, 156] width 12 height 6
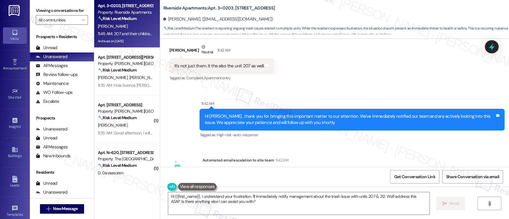
scroll to position [24926, 0]
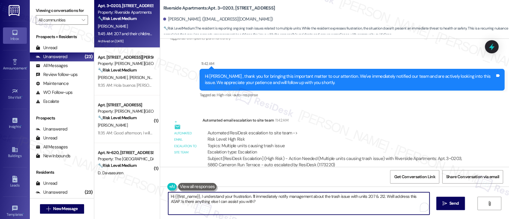
drag, startPoint x: 246, startPoint y: 197, endPoint x: 126, endPoint y: 189, distance: 119.5
click at [126, 190] on div "Apt. 3~0203, [STREET_ADDRESS] Property: Riverside Apartments 🔧 Risk Level: Medi…" at bounding box center [301, 109] width 415 height 219
type textarea "Got it. I'll immediately notify management about the trash issue with units 207…"
click at [355, 202] on textarea "Got it. I'll immediately notify management about the trash issue with units 207…" at bounding box center [298, 203] width 261 height 22
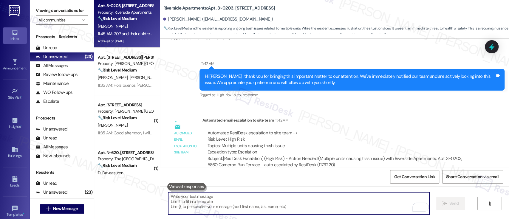
scroll to position [24925, 0]
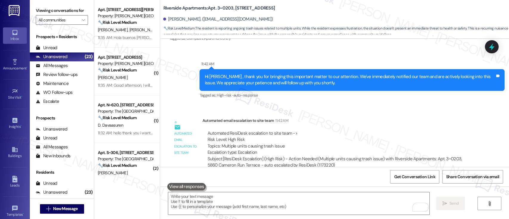
click at [123, 71] on strong "🔧 Risk Level: Medium" at bounding box center [117, 69] width 39 height 5
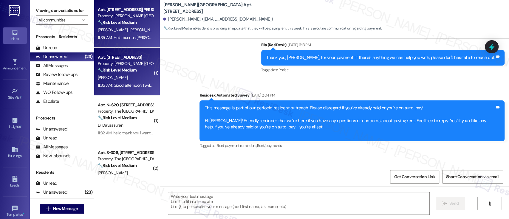
click at [131, 20] on strong "🔧 Risk Level: Medium" at bounding box center [117, 22] width 39 height 5
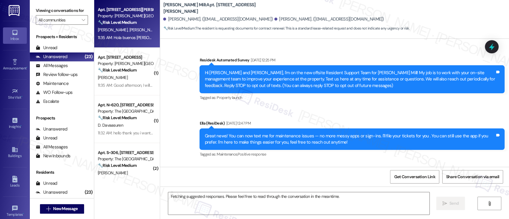
scroll to position [7648, 0]
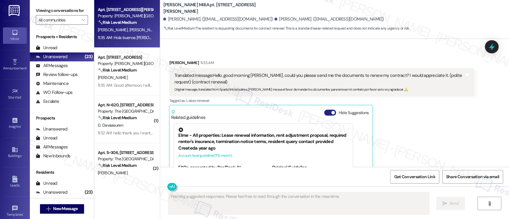
click at [324, 110] on button "Hide Suggestions" at bounding box center [330, 113] width 12 height 6
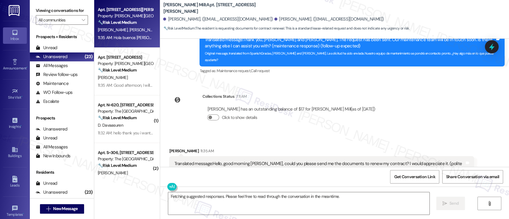
scroll to position [7561, 0]
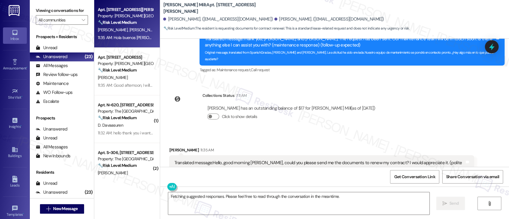
click at [327, 197] on button "Show suggestions" at bounding box center [329, 200] width 12 height 6
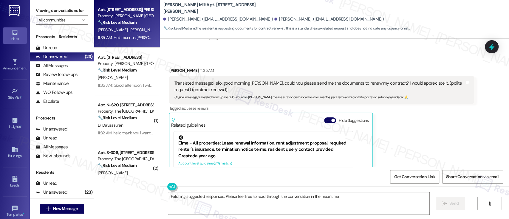
scroll to position [159, 0]
click at [236, 135] on div "Elme - All properties: Lease renewal information, rent adjustment proposal, req…" at bounding box center [263, 144] width 170 height 18
click at [272, 179] on link "[URL][DOMAIN_NAME]…" at bounding box center [304, 185] width 64 height 12
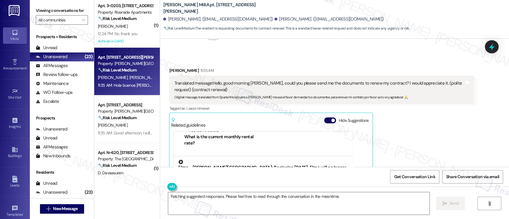
scroll to position [79, 0]
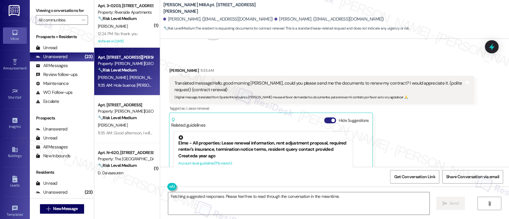
click at [327, 117] on button "Hide Suggestions" at bounding box center [330, 120] width 12 height 6
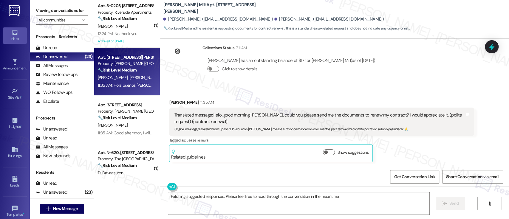
scroll to position [7561, 0]
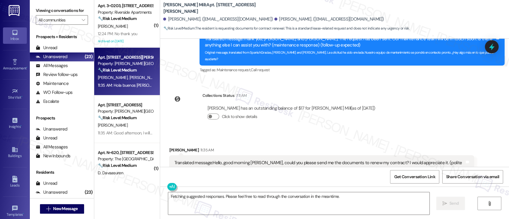
click at [169, 147] on div "[PERSON_NAME] 11:35 AM" at bounding box center [321, 151] width 305 height 8
copy div "[PERSON_NAME]"
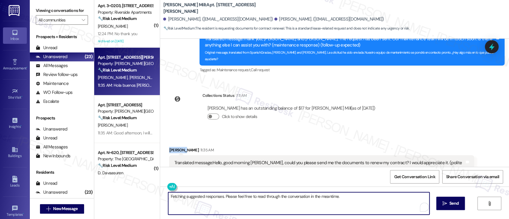
click at [249, 198] on textarea "Fetching suggested responses. Please feel free to read through the conversation…" at bounding box center [298, 203] width 261 height 22
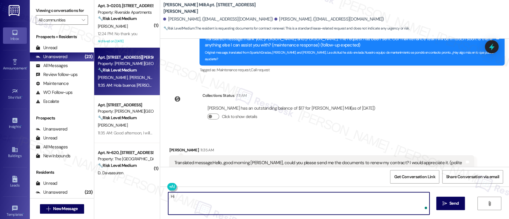
paste textarea "[PERSON_NAME]"
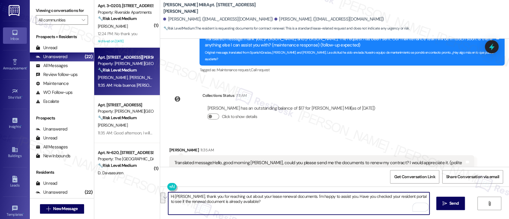
paste textarea "Thank you for reaching out about your lease renewal documents — I’m happy to as…"
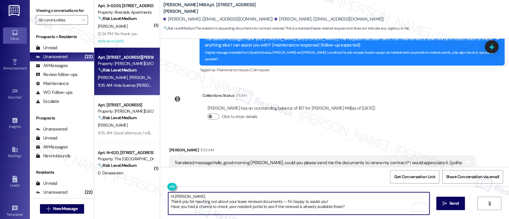
click at [235, 195] on textarea "Hi [PERSON_NAME], Thank you for reaching out about your lease renewal documents…" at bounding box center [298, 203] width 261 height 22
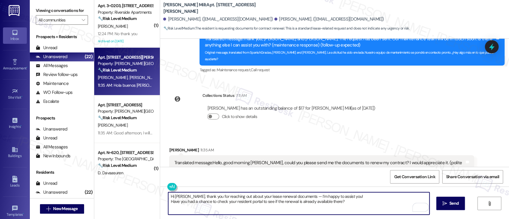
drag, startPoint x: 372, startPoint y: 195, endPoint x: 367, endPoint y: 196, distance: 4.3
click at [369, 195] on textarea "Hi [PERSON_NAME], thank you for reaching out about your lease renewal documents…" at bounding box center [298, 203] width 261 height 22
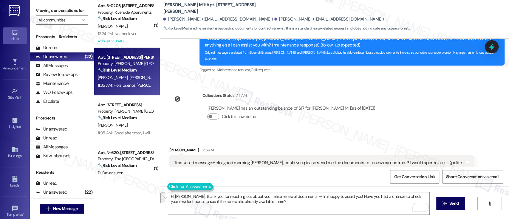
click at [168, 188] on button at bounding box center [190, 186] width 46 height 7
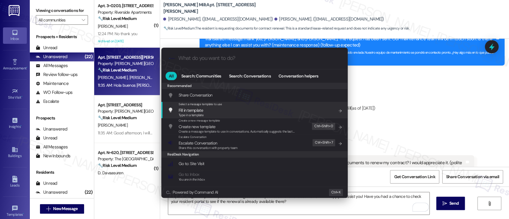
click at [390, 89] on div ".cls-1{fill:#0a055f;}.cls-2{fill:#0cc4c4;} resideskLogoBlueOrange All Search: C…" at bounding box center [254, 109] width 509 height 219
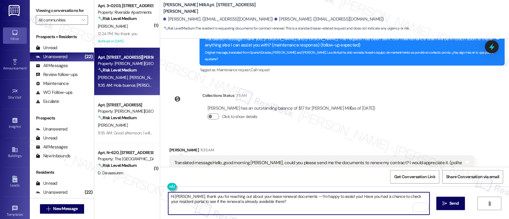
drag, startPoint x: 289, startPoint y: 206, endPoint x: 128, endPoint y: 182, distance: 163.5
click at [127, 182] on div "( 1 ) Apt. 3~0203, [STREET_ADDRESS] Property: Riverside Apartments 🔧 Risk Level…" at bounding box center [301, 109] width 415 height 219
click at [167, 184] on button at bounding box center [190, 186] width 46 height 7
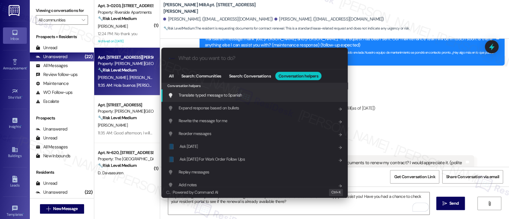
click at [221, 94] on span "Translate typed message to Spanish" at bounding box center [210, 94] width 63 height 5
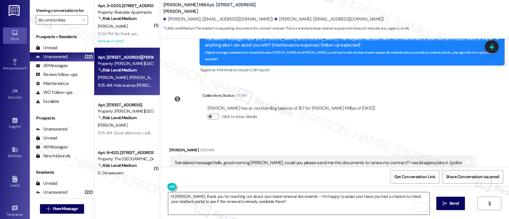
click at [280, 199] on textarea "Hi [PERSON_NAME], thank you for reaching out about your lease renewal documents…" at bounding box center [298, 203] width 261 height 22
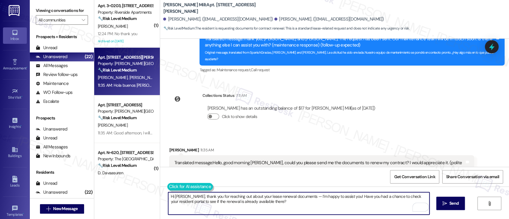
drag, startPoint x: 198, startPoint y: 190, endPoint x: 176, endPoint y: 185, distance: 22.9
click at [167, 192] on div "Hi [PERSON_NAME], thank you for reaching out about your lease renewal documents…" at bounding box center [296, 203] width 262 height 23
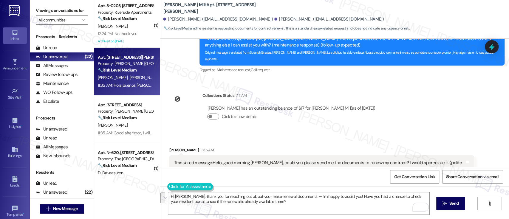
click at [183, 187] on button at bounding box center [190, 186] width 46 height 7
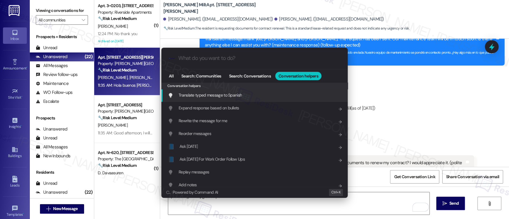
click at [216, 93] on span "Translate typed message to Spanish" at bounding box center [210, 94] width 63 height 5
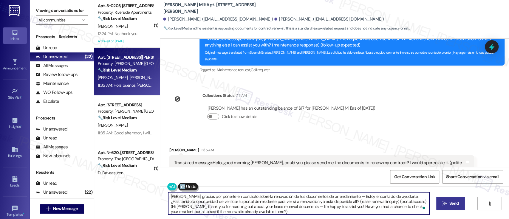
click at [452, 205] on span "Send" at bounding box center [453, 203] width 9 height 6
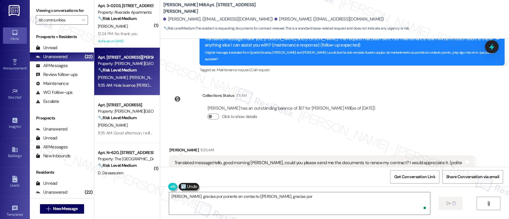
type textarea "[PERSON_NAME], gracias por ponerte en contacto ([PERSON_NAME], gracias por pone…"
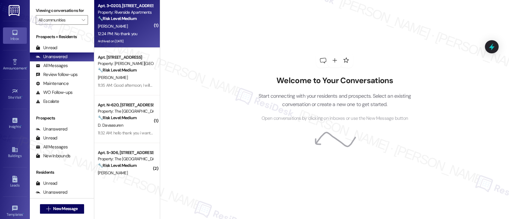
click at [121, 27] on div "[PERSON_NAME]" at bounding box center [125, 26] width 56 height 7
click at [110, 21] on div "🔧 Risk Level: Medium The resident is reporting a recurring nuisance issue (tras…" at bounding box center [125, 19] width 55 height 6
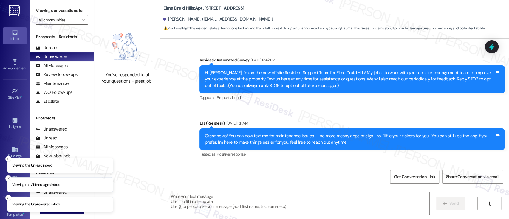
scroll to position [22479, 0]
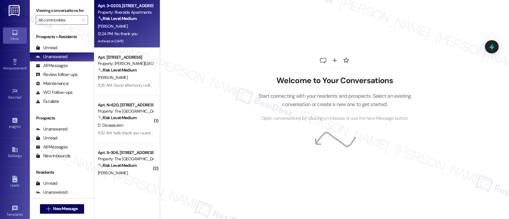
click at [129, 19] on strong "🔧 Risk Level: Medium" at bounding box center [117, 18] width 39 height 5
click at [122, 24] on div "[PERSON_NAME]" at bounding box center [125, 26] width 56 height 7
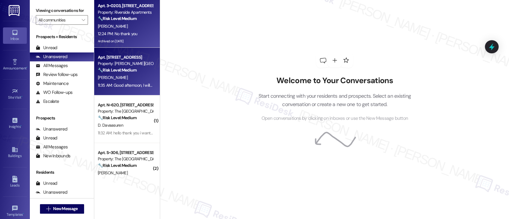
click at [125, 71] on strong "🔧 Risk Level: Medium" at bounding box center [117, 69] width 39 height 5
click at [118, 33] on div "12:24 PM: No thank you 12:24 PM: No thank you" at bounding box center [118, 33] width 40 height 5
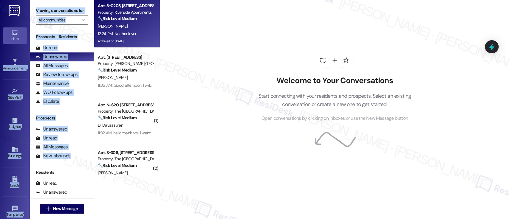
drag, startPoint x: 27, startPoint y: 29, endPoint x: 36, endPoint y: 167, distance: 138.0
click at [36, 171] on div "Inbox Go to Inbox Announcement • Send A Text Announcement Site Visit • Go to Si…" at bounding box center [254, 109] width 509 height 219
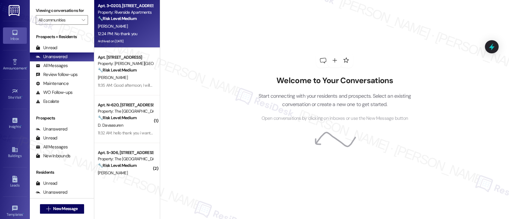
click at [289, 156] on div "Welcome to Your Conversations Start connecting with your residents and prospect…" at bounding box center [334, 87] width 179 height 175
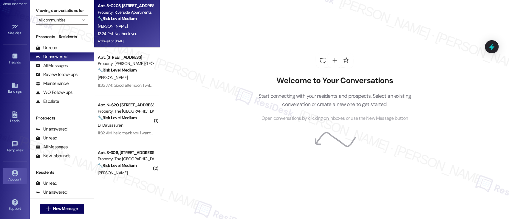
click at [17, 178] on div "Account" at bounding box center [15, 180] width 30 height 6
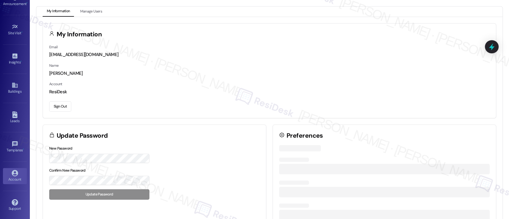
click at [59, 106] on button "Sign Out" at bounding box center [60, 106] width 22 height 10
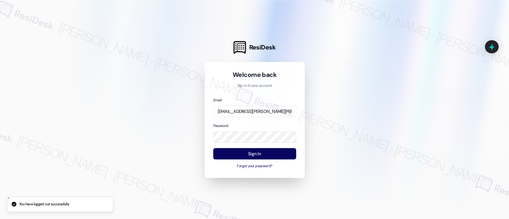
click at [357, 126] on div at bounding box center [254, 109] width 509 height 219
click at [246, 110] on input "[EMAIL_ADDRESS][PERSON_NAME][PERSON_NAME][DOMAIN_NAME]" at bounding box center [254, 112] width 83 height 12
paste input "elme-resen.twelve@elme"
type input "[EMAIL_ADDRESS][DOMAIN_NAME]"
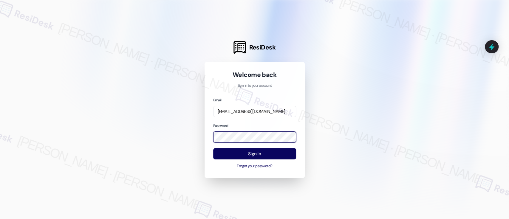
scroll to position [0, 0]
click at [360, 151] on div at bounding box center [254, 109] width 509 height 219
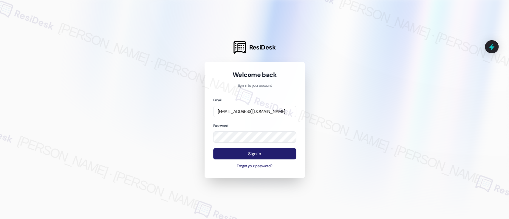
click at [270, 153] on button "Sign In" at bounding box center [254, 154] width 83 height 12
click at [271, 155] on button "Sign In" at bounding box center [254, 154] width 83 height 12
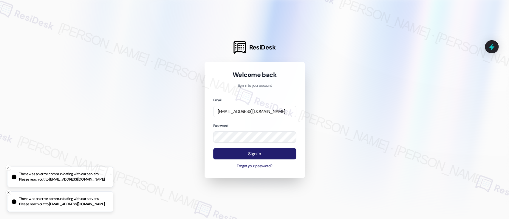
click at [260, 156] on button "Sign In" at bounding box center [254, 154] width 83 height 12
click at [282, 156] on button "Sign In" at bounding box center [254, 154] width 83 height 12
click at [265, 153] on button "Sign In" at bounding box center [254, 154] width 83 height 12
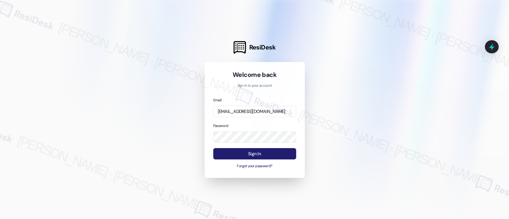
click at [255, 157] on button "Sign In" at bounding box center [254, 154] width 83 height 12
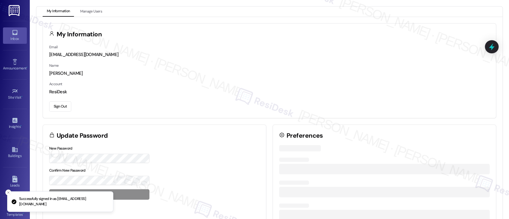
click at [13, 34] on icon at bounding box center [14, 32] width 5 height 5
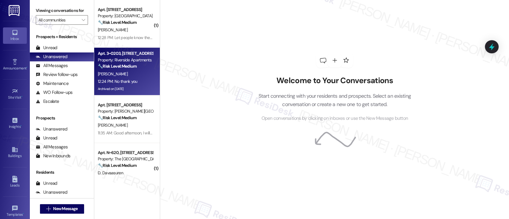
click at [135, 70] on div "[PERSON_NAME]" at bounding box center [125, 73] width 56 height 7
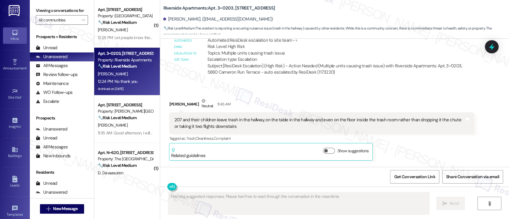
scroll to position [25032, 0]
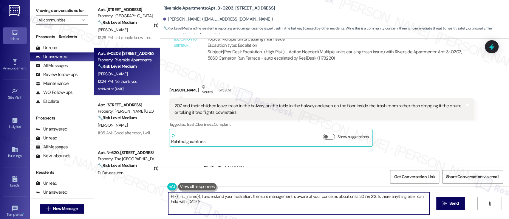
drag, startPoint x: 225, startPoint y: 206, endPoint x: 486, endPoint y: 214, distance: 261.0
click at [140, 177] on div "( 1 ) Apt. 2327, [STREET_ADDRESS] Property: [GEOGRAPHIC_DATA] 🔧 Risk Level: Med…" at bounding box center [301, 109] width 415 height 219
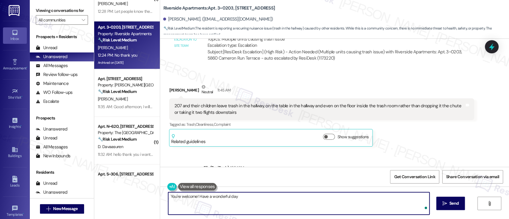
type textarea "You're welcome! Have a wonderful day!"
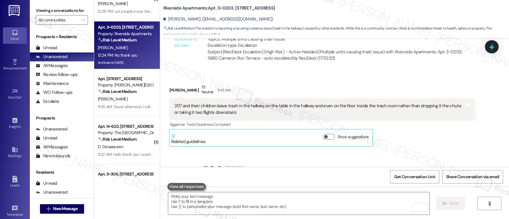
click at [131, 98] on div "[PERSON_NAME]" at bounding box center [125, 98] width 56 height 7
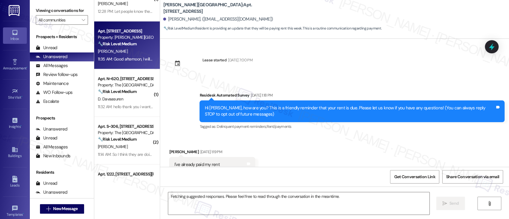
scroll to position [2551, 0]
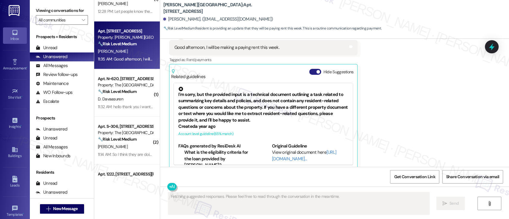
click at [316, 70] on span "button" at bounding box center [318, 72] width 4 height 4
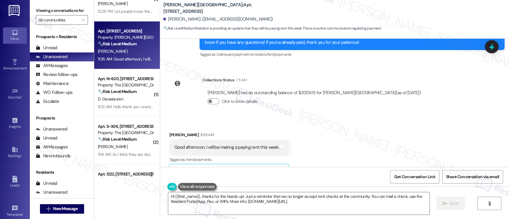
scroll to position [2464, 0]
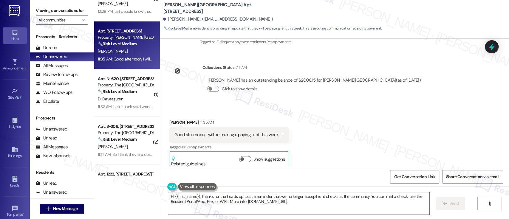
click at [240, 196] on textarea "Hi {{first_name}}, thanks for the heads up! Just a reminder that we no longer a…" at bounding box center [298, 203] width 261 height 22
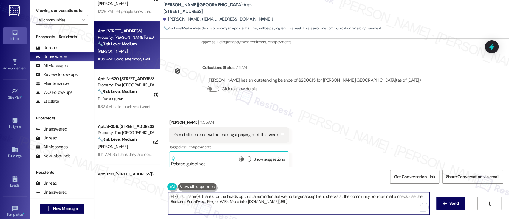
click at [345, 201] on textarea "Hi {{first_name}}, thanks for the heads up! Just a reminder that we no longer a…" at bounding box center [298, 203] width 261 height 22
paste textarea "Thanks for the heads-up! Is there a specific day this week when we can expect y…"
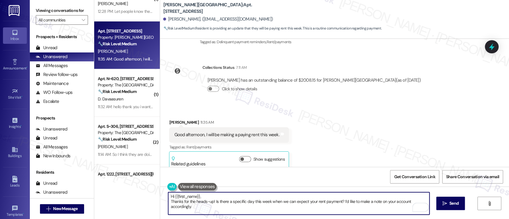
click at [215, 195] on textarea "Hi {{first_name}}, Thanks for the heads-up! Is there a specific day this week w…" at bounding box center [298, 203] width 261 height 22
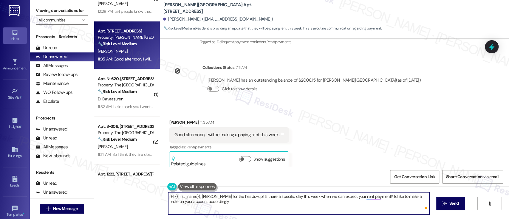
type textarea "Hi {{first_name}}, thanks for the heads-up! Is there a specific day this week w…"
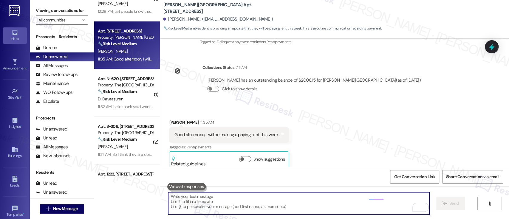
scroll to position [2463, 0]
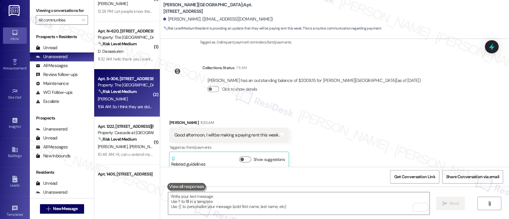
click at [132, 107] on div "11:14 AM: So I think they are doing it now 11:14 AM: So I think they are doing …" at bounding box center [131, 106] width 67 height 5
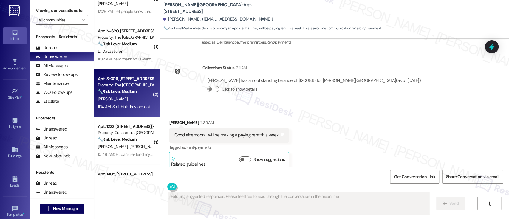
type textarea "Fetching suggested responses. Please feel free to read through the conversation…"
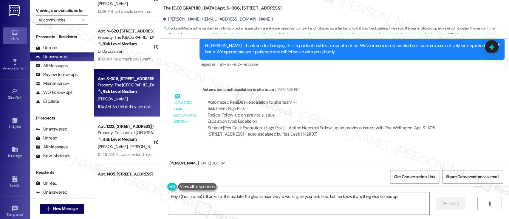
scroll to position [2025, 0]
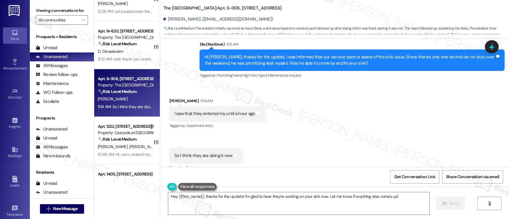
click at [349, 129] on div "Received via SMS [PERSON_NAME] 11:14 AM I saw that they entered my until a hour…" at bounding box center [334, 130] width 349 height 92
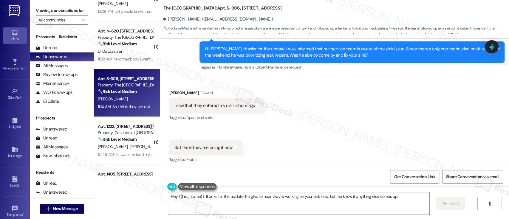
scroll to position [2304, 0]
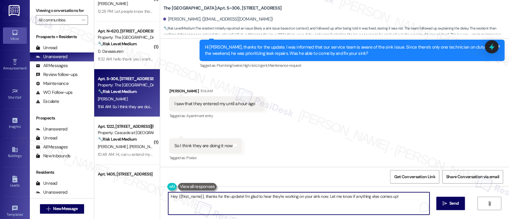
drag, startPoint x: 202, startPoint y: 198, endPoint x: 133, endPoint y: 196, distance: 69.5
click at [133, 196] on div "( 1 ) Apt. 2327, [STREET_ADDRESS] Property: [GEOGRAPHIC_DATA] 🔧 Risk Level: Med…" at bounding box center [301, 109] width 415 height 219
drag, startPoint x: 239, startPoint y: 197, endPoint x: 105, endPoint y: 192, distance: 133.7
click at [105, 192] on div "( 1 ) Apt. 2327, [STREET_ADDRESS] Property: [GEOGRAPHIC_DATA] 🔧 Risk Level: Med…" at bounding box center [301, 109] width 415 height 219
type textarea "I'm glad to hear they're working on your sink now. Let me know if anything else…"
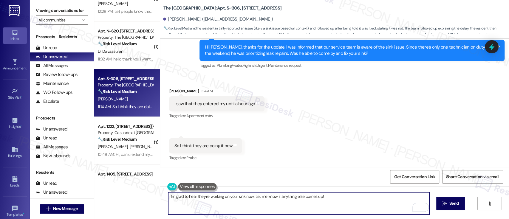
click at [254, 204] on textarea "I'm glad to hear they're working on your sink now. Let me know if anything else…" at bounding box center [298, 203] width 261 height 22
click at [253, 199] on textarea "I'm glad to hear they're working on your sink now. Let me know if anything else…" at bounding box center [298, 203] width 261 height 22
click at [305, 197] on textarea "I'm glad to hear they're working on your sink now. Let me know if anything else…" at bounding box center [298, 203] width 261 height 22
click at [341, 197] on textarea "I'm glad to hear they're working on your sink now. Let me know if anything else…" at bounding box center [298, 203] width 261 height 22
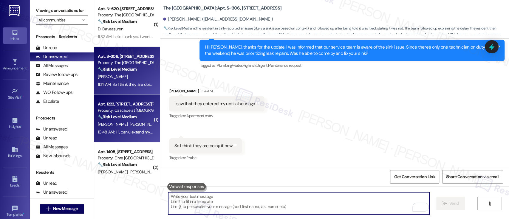
scroll to position [66, 0]
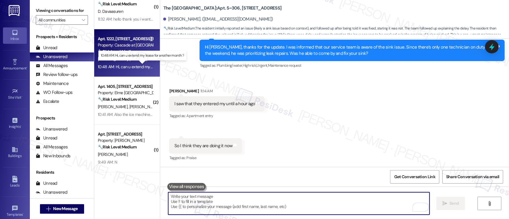
click at [129, 67] on div "10:48 AM: Hi, can u extend my lease for another month ? 10:48 AM: Hi, can u ext…" at bounding box center [147, 66] width 98 height 5
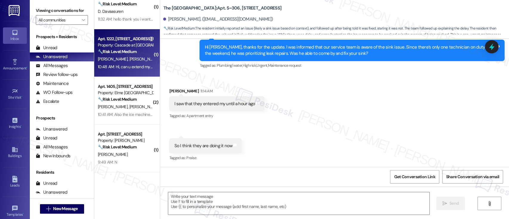
type textarea "Fetching suggested responses. Please feel free to read through the conversation…"
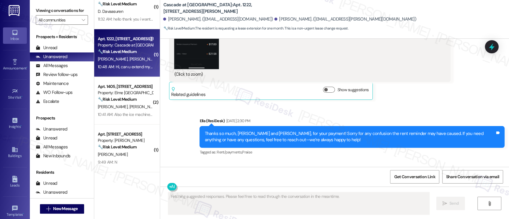
scroll to position [9095, 0]
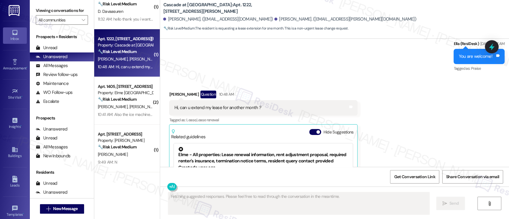
drag, startPoint x: 311, startPoint y: 64, endPoint x: 320, endPoint y: 83, distance: 20.6
click at [311, 129] on button "Hide Suggestions" at bounding box center [315, 132] width 12 height 6
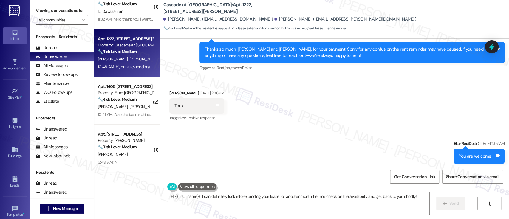
scroll to position [9008, 0]
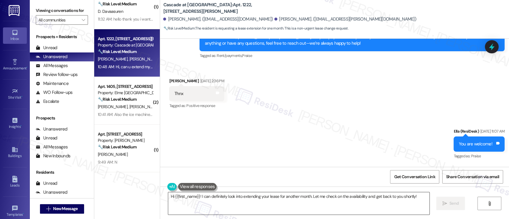
click at [197, 197] on textarea "Hi {{first_name}}! I can definitely look into extending your lease for another …" at bounding box center [298, 203] width 261 height 22
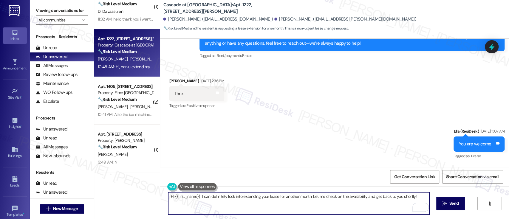
click at [172, 197] on textarea "Hi {{first_name}}! I can definitely look into extending your lease for another …" at bounding box center [298, 203] width 261 height 22
click at [180, 196] on textarea "Hi Jarir! I can definitely look into extending your lease for another month. Le…" at bounding box center [298, 203] width 261 height 22
click at [343, 197] on textarea "Hi Jarir! Thanks for reaching out. I can definitely look into extending your le…" at bounding box center [298, 203] width 261 height 22
click at [360, 196] on textarea "Hi Jarir! Thanks for reaching out. I can definitely look into extending your le…" at bounding box center [298, 203] width 261 height 22
click at [385, 195] on textarea "Hi Jarir! Thanks for reaching out. I can definitely look into extending your le…" at bounding box center [298, 203] width 261 height 22
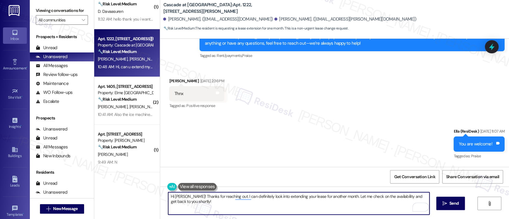
click at [203, 202] on textarea "Hi Jarir! Thanks for reaching out. I can definitely look into extending your le…" at bounding box center [298, 203] width 261 height 22
click at [340, 199] on textarea "Hi Jarir! Thanks for reaching out. I can definitely look into extending your le…" at bounding box center [298, 203] width 261 height 22
click at [389, 197] on textarea "Hi Jarir! Thanks for reaching out. I can definitely look into extending your le…" at bounding box center [298, 203] width 261 height 22
click at [247, 207] on textarea "Hi Jarir! Thanks for reaching out. I can look into extending your lease for ano…" at bounding box center [298, 203] width 261 height 22
click at [225, 198] on textarea "Hi Jarir! Thanks for reaching out. I can look into extending your lease for ano…" at bounding box center [298, 203] width 261 height 22
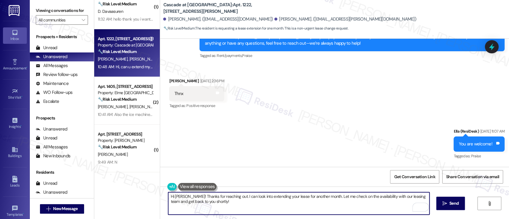
click at [225, 198] on textarea "Hi Jarir! Thanks for reaching out. I can look into extending your lease for ano…" at bounding box center [298, 203] width 261 height 22
click at [359, 115] on div "Sent via SMS Ella (ResiDesk) Aug 11, 2025 at 11:07 AM You are welcome! Tags and…" at bounding box center [334, 140] width 349 height 50
click at [255, 199] on textarea "Hi Jarir! Thanks for reaching out. I am happy to helplook into extending your l…" at bounding box center [298, 203] width 261 height 22
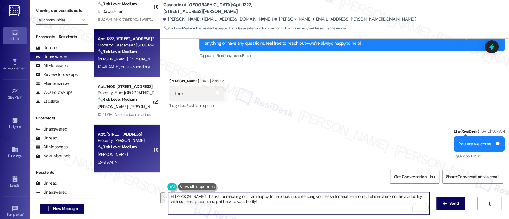
drag, startPoint x: 315, startPoint y: 203, endPoint x: 114, endPoint y: 170, distance: 203.7
click at [114, 170] on div "( 1 ) Apt. 2327, 2696 N Druid Hills Rd Property: Elme Druid Hills 🔧 Risk Level:…" at bounding box center [301, 109] width 415 height 219
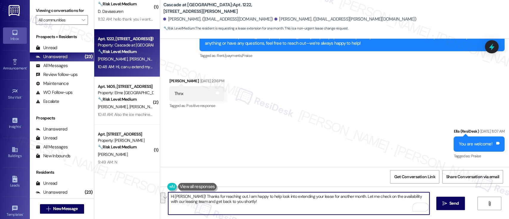
paste textarea "Thanks for reaching out. I’d be happy to help look into extending your lease fo…"
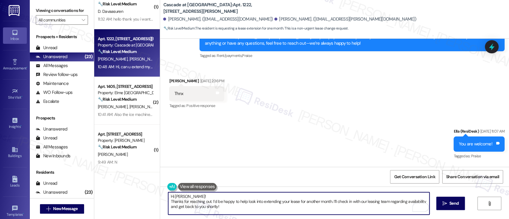
click at [225, 195] on textarea "Hi Jarir! Thanks for reaching out. I’d be happy to help look into extending you…" at bounding box center [298, 203] width 261 height 22
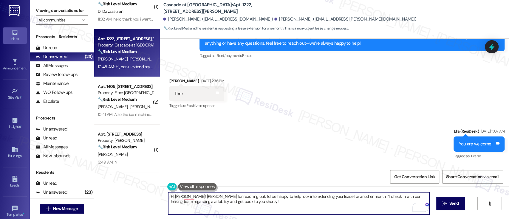
type textarea "Hi Jarir! Thanks for reaching out. I’d be happy to help look into extending you…"
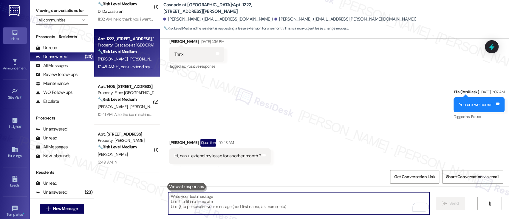
scroll to position [9055, 0]
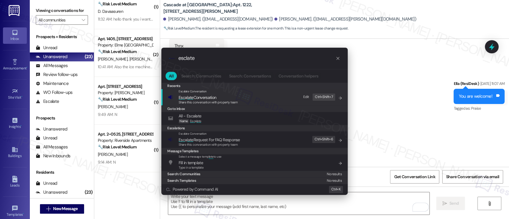
type input "esclate"
click at [222, 98] on span "Esc a late Conversation" at bounding box center [208, 97] width 59 height 7
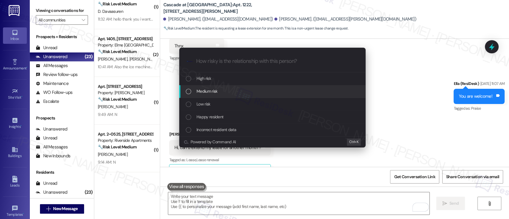
click at [217, 89] on div "Medium risk" at bounding box center [273, 91] width 174 height 7
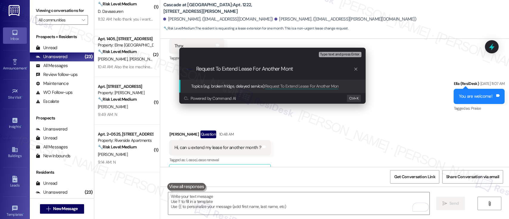
type input "Request To Extend Lease For Another Month"
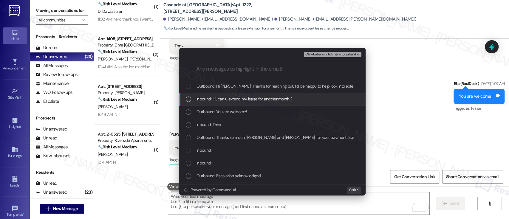
click at [243, 96] on span "Inbound: Hi, can u extend my lease for another month ?" at bounding box center [245, 99] width 96 height 7
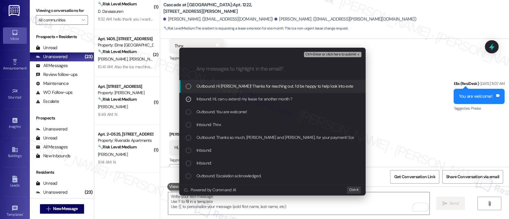
click at [356, 55] on icon "remove-block-ctrl+enter-or click here to submit" at bounding box center [358, 54] width 4 height 4
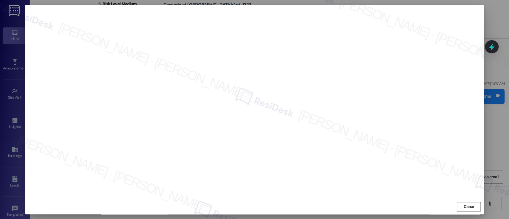
scroll to position [0, 0]
click at [474, 205] on div "Close" at bounding box center [254, 210] width 458 height 16
click at [472, 205] on span "Close" at bounding box center [468, 209] width 13 height 9
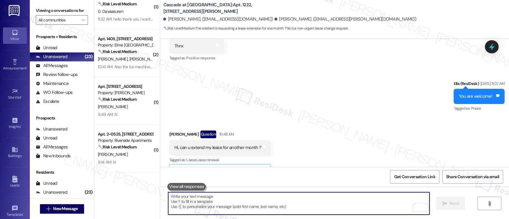
click at [476, 117] on div "Received via SMS Jarir Dababneh Question 10:48 AM Hi, can u extend my lease for…" at bounding box center [334, 151] width 349 height 69
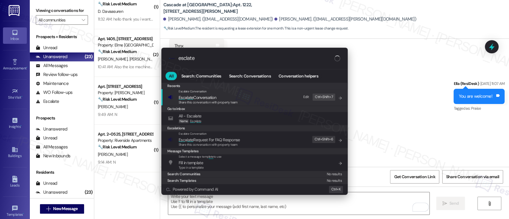
type input "esclate"
click at [239, 98] on div "Escalate Conversation Esc a late Conversation Share this conversation with prop…" at bounding box center [255, 97] width 174 height 16
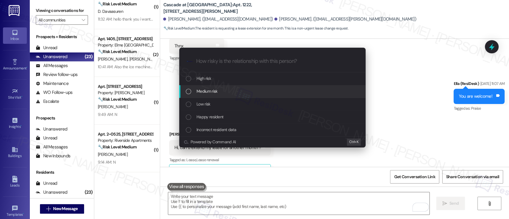
click at [217, 92] on span "Medium risk" at bounding box center [207, 91] width 21 height 7
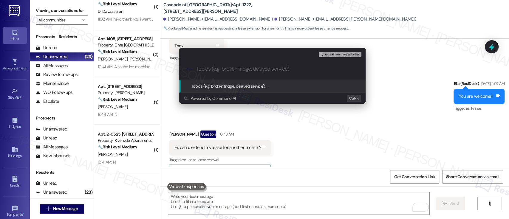
paste input "Request To Extend Lease For Another Month"
type input "Request To Extend Lease For Another Month"
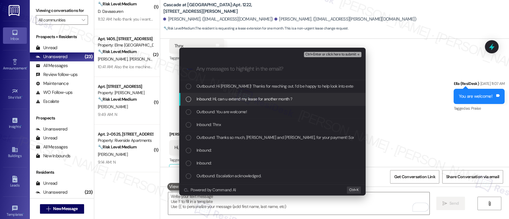
drag, startPoint x: 212, startPoint y: 97, endPoint x: 324, endPoint y: 78, distance: 113.8
click at [213, 97] on span "Inbound: Hi, can u extend my lease for another month ?" at bounding box center [245, 99] width 96 height 7
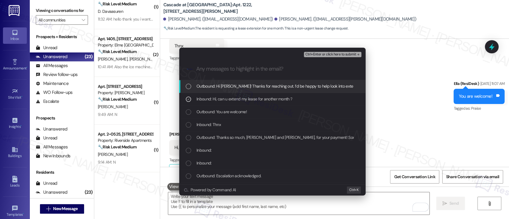
click at [333, 55] on span "Ctrl+Enter or click here to submit" at bounding box center [330, 54] width 51 height 4
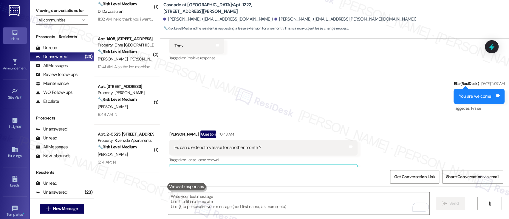
scroll to position [0, 0]
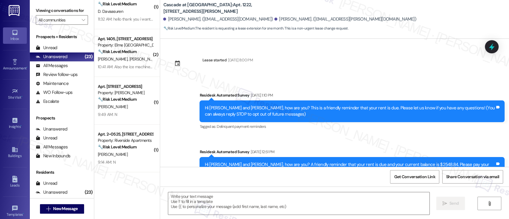
type textarea "Fetching suggested responses. Please feel free to read through the conversation…"
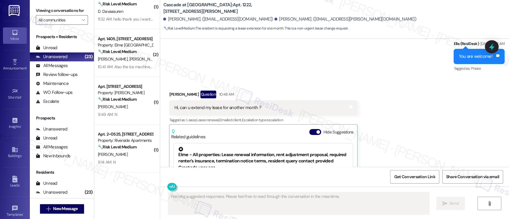
scroll to position [9095, 0]
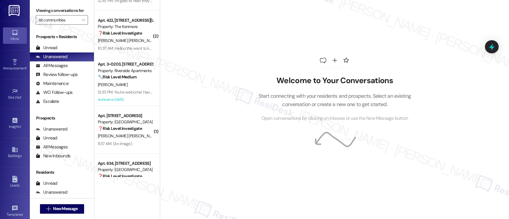
scroll to position [921, 0]
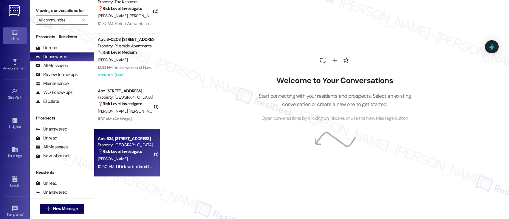
click at [126, 163] on div "10:50 AM: I think so but it's still not fixed 10:50 AM: I think so but it's sti…" at bounding box center [125, 166] width 56 height 7
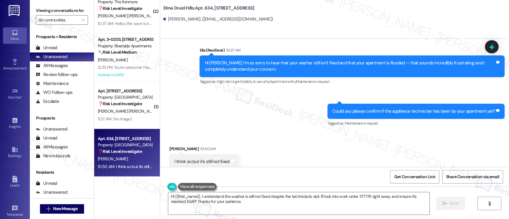
scroll to position [1030, 0]
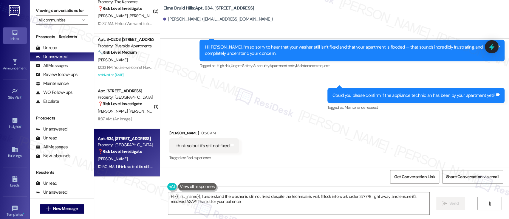
click at [313, 134] on div "Received via SMS [PERSON_NAME] 10:50 AM I think so but it's still not fixed Tag…" at bounding box center [334, 142] width 349 height 50
click at [293, 132] on div "Received via SMS [PERSON_NAME] 10:50 AM I think so but it's still not fixed Tag…" at bounding box center [334, 142] width 349 height 50
click at [282, 126] on div "Received via SMS [PERSON_NAME] 10:50 AM I think so but it's still not fixed Tag…" at bounding box center [334, 142] width 349 height 50
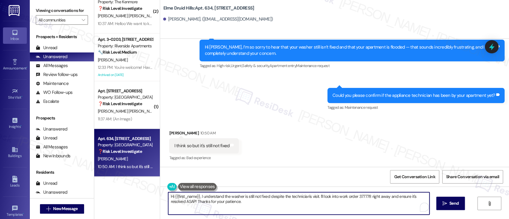
drag, startPoint x: 269, startPoint y: 206, endPoint x: 251, endPoint y: 213, distance: 19.3
click at [224, 197] on textarea "Hi {{first_name}}, I understand the washer is still not fixed despite the techn…" at bounding box center [298, 203] width 261 height 22
drag, startPoint x: 267, startPoint y: 211, endPoint x: 254, endPoint y: 210, distance: 12.8
click at [267, 210] on textarea "Hi {{first_name}}, I understand the washer is still not fixed despite the techn…" at bounding box center [298, 203] width 261 height 22
click at [271, 208] on textarea "Hi {{first_name}}, I understand the washer is still not fixed despite the techn…" at bounding box center [298, 203] width 261 height 22
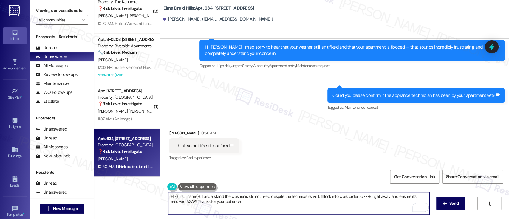
drag, startPoint x: 271, startPoint y: 208, endPoint x: 298, endPoint y: 212, distance: 27.5
click at [107, 179] on div "Apt. 303, [STREET_ADDRESS] Property: [PERSON_NAME][GEOGRAPHIC_DATA] 🔧 Risk Leve…" at bounding box center [301, 109] width 415 height 219
paste textarea "you for letting me know. I’ll follow up with our maintenance team to get an upd…"
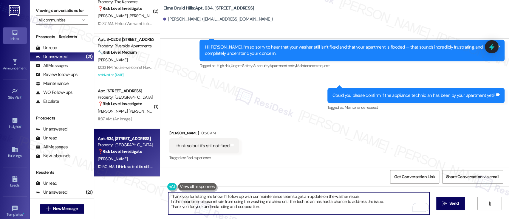
click at [363, 197] on textarea "Thank you for letting me know. I’ll follow up with our maintenance team to get …" at bounding box center [298, 203] width 261 height 22
drag, startPoint x: 296, startPoint y: 206, endPoint x: 334, endPoint y: 211, distance: 38.1
click at [296, 207] on textarea "Thank you for letting me know. I’ll follow up with our maintenance team to get …" at bounding box center [298, 203] width 261 height 22
type textarea "Thank you for letting me know. I’ll follow up with our maintenance team to get …"
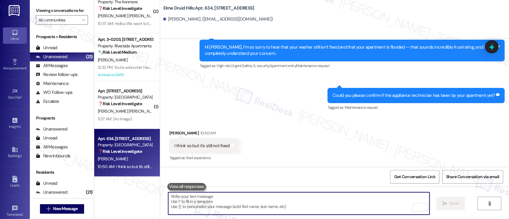
scroll to position [1029, 0]
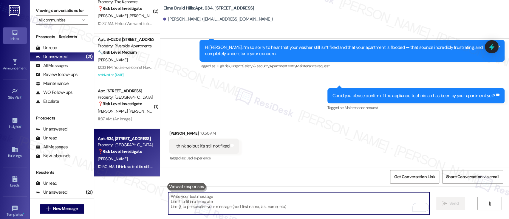
paste textarea "Thank you for your understanding and cooperation."
type textarea "Thank you for your understanding and cooperation."
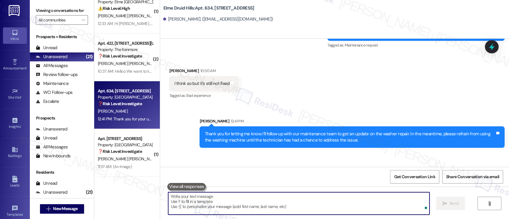
scroll to position [1079, 0]
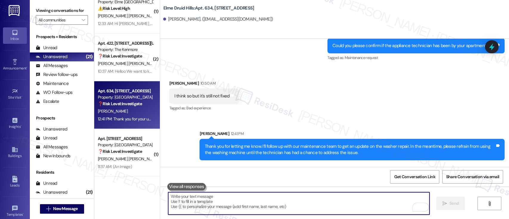
click at [344, 109] on div "Received via SMS [PERSON_NAME] 10:50 AM I think so but it's still not fixed Tag…" at bounding box center [334, 92] width 349 height 50
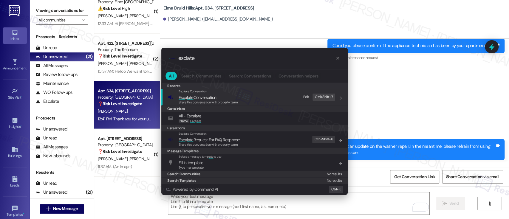
type input "esclate"
click at [201, 96] on span "Esc a late Conversation" at bounding box center [198, 97] width 38 height 5
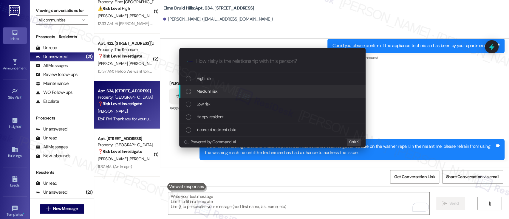
click at [209, 89] on span "Medium risk" at bounding box center [207, 91] width 21 height 7
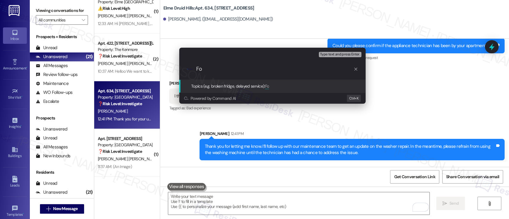
type input "F"
click at [269, 70] on input "Washer Still Leaking, Follow Up ON Repair" at bounding box center [274, 69] width 157 height 6
type input "Washer Still Leaking, Follow Up on Repair"
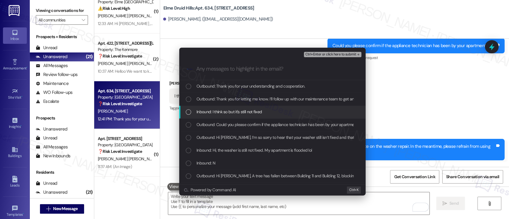
click at [217, 111] on span "Inbound: I think so but it's still not fixed" at bounding box center [229, 112] width 65 height 7
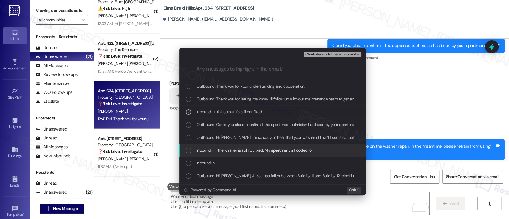
click at [217, 153] on span "Inbound: Hi, the washer is still not fixed. My apartment is flooded lol" at bounding box center [254, 150] width 115 height 7
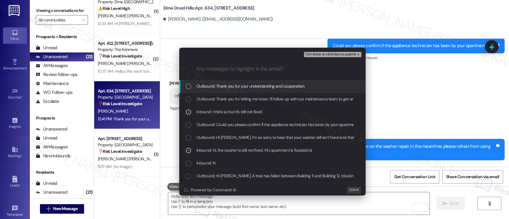
click at [328, 54] on span "Ctrl+Enter or click here to submit" at bounding box center [330, 54] width 51 height 4
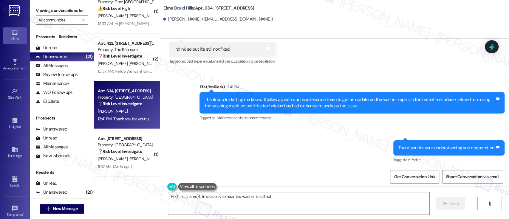
scroll to position [1128, 0]
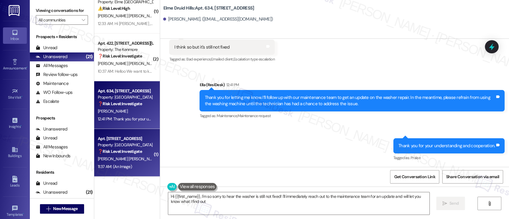
type textarea "Hi {{first_name}}, I'm so sorry to hear the washer is still not fixed! I'll imm…"
click at [105, 148] on div "Property: [GEOGRAPHIC_DATA]" at bounding box center [125, 145] width 55 height 6
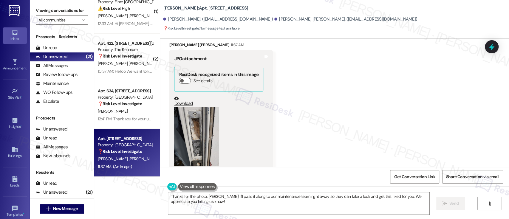
scroll to position [1338, 0]
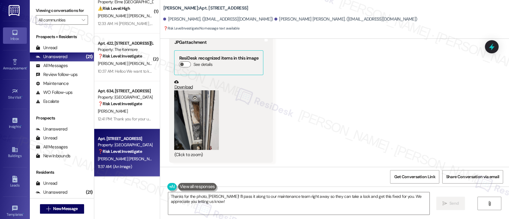
click at [196, 105] on button "Zoom image" at bounding box center [196, 120] width 45 height 60
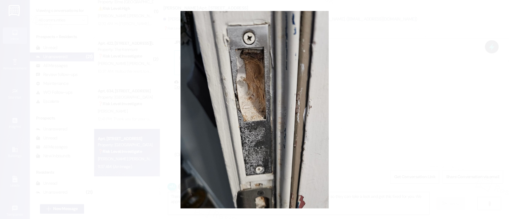
click at [341, 107] on button "Unzoom image" at bounding box center [254, 109] width 509 height 219
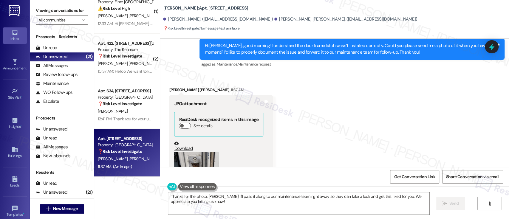
scroll to position [1299, 0]
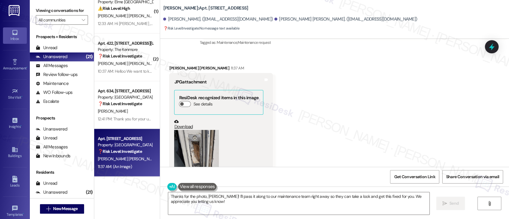
click at [183, 127] on link "Download" at bounding box center [218, 124] width 89 height 10
click at [174, 120] on icon at bounding box center [176, 121] width 4 height 3
click at [184, 125] on link "Download" at bounding box center [218, 124] width 89 height 10
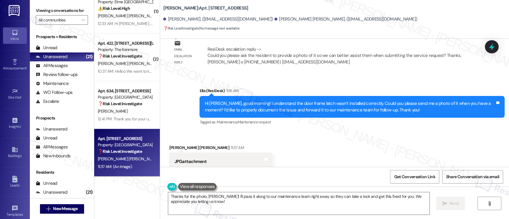
scroll to position [1259, 0]
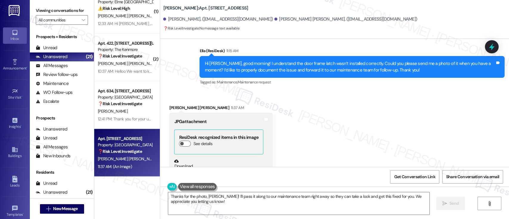
click at [169, 106] on div "Evelyn Fuentes Jerry 11:37 AM" at bounding box center [221, 109] width 104 height 8
copy div "Evelyn"
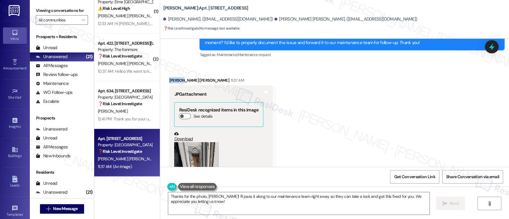
scroll to position [1299, 0]
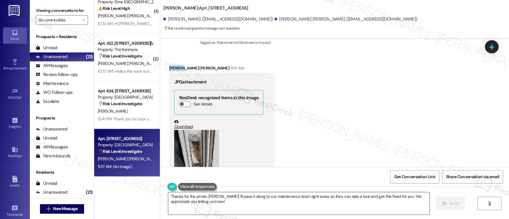
click at [210, 195] on textarea "Thanks for the photo, Joseph! I'll pass it along to our maintenance team right …" at bounding box center [298, 203] width 261 height 22
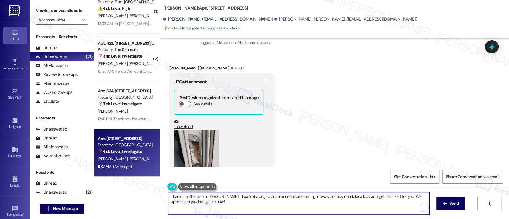
click at [210, 195] on textarea "Thanks for the photo, Joseph! I'll pass it along to our maintenance team right …" at bounding box center [298, 203] width 261 height 22
paste textarea "Evelyn"
click at [372, 203] on textarea "Thanks for the photo, Evelyn! I'll pass it along to our maintenance team right …" at bounding box center [298, 203] width 261 height 22
type textarea "Thanks for the photo, Evelyn! I'll pass it along to our maintenance team right …"
click at [458, 206] on span "Send" at bounding box center [454, 203] width 12 height 6
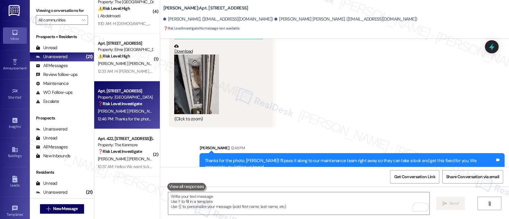
scroll to position [1386, 0]
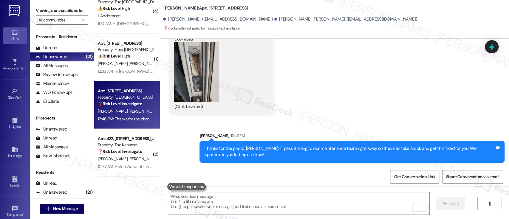
click at [431, 98] on div "Received via SMS Evelyn Fuentes Jerry 11:37 AM JPG attachment ResiDesk recogniz…" at bounding box center [334, 41] width 349 height 155
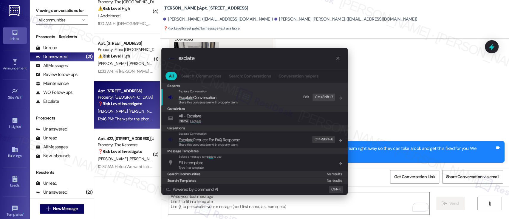
type input "esclate"
click at [210, 100] on span "Share this conversation with property team" at bounding box center [208, 102] width 59 height 4
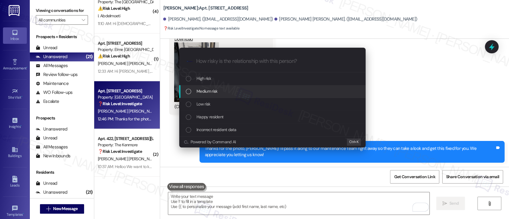
drag, startPoint x: 217, startPoint y: 88, endPoint x: 258, endPoint y: 111, distance: 46.2
click at [217, 89] on div "Medium risk" at bounding box center [273, 91] width 174 height 7
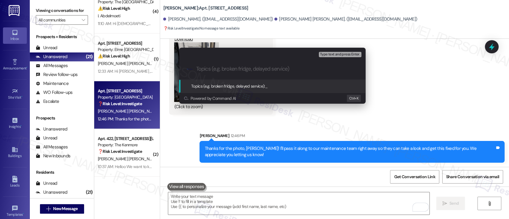
click at [257, 67] on input "Topics (e.g. broken fridge, delayed service)" at bounding box center [277, 69] width 162 height 6
paste input "Work Order # 391866"
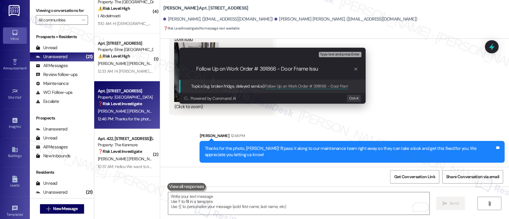
type input "Follow Up on Work Order # 391866 - Door Frame Issue"
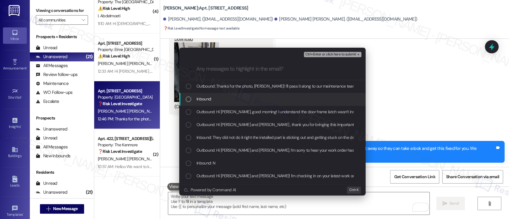
click at [214, 96] on div "Inbound:" at bounding box center [273, 99] width 174 height 7
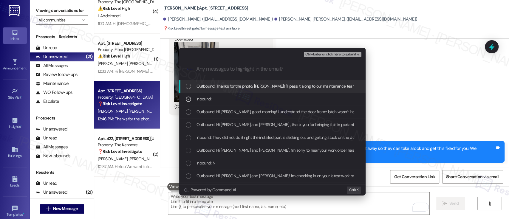
click at [319, 53] on span "Ctrl+Enter or click here to submit" at bounding box center [330, 54] width 51 height 4
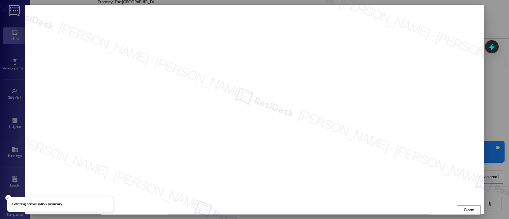
scroll to position [0, 0]
click at [468, 211] on span "Close" at bounding box center [468, 210] width 10 height 6
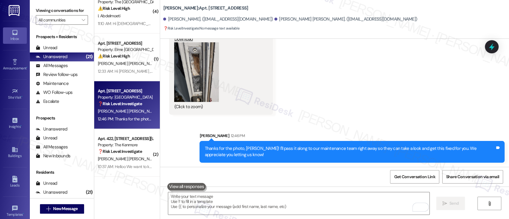
click at [359, 83] on div "Received via SMS Evelyn Fuentes Jerry 11:37 AM JPG attachment ResiDesk recogniz…" at bounding box center [334, 41] width 349 height 155
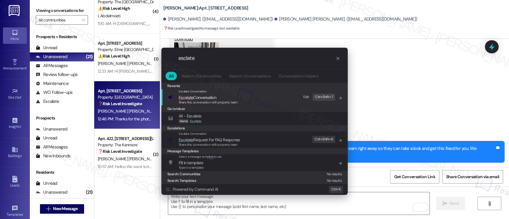
type input "esclate"
click at [207, 102] on span "Share this conversation with property team" at bounding box center [208, 102] width 59 height 4
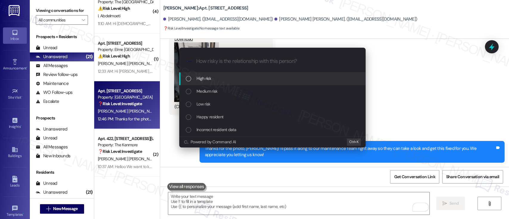
click at [222, 80] on div "High risk" at bounding box center [273, 78] width 174 height 7
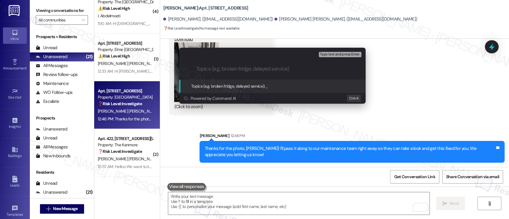
click at [420, 115] on div "Escalate Conversation High risk Topics (e.g. broken fridge, delayed service) An…" at bounding box center [254, 109] width 509 height 219
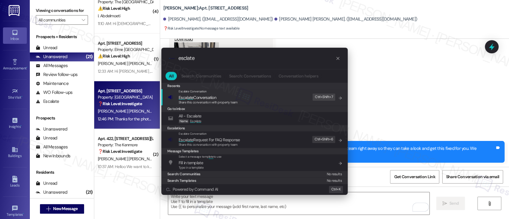
type input "esclate"
click at [236, 96] on span "Esc a late Conversation" at bounding box center [208, 97] width 59 height 7
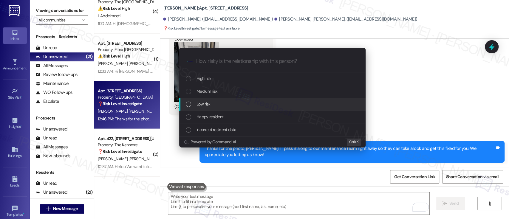
click at [224, 105] on div "Low risk" at bounding box center [273, 104] width 174 height 7
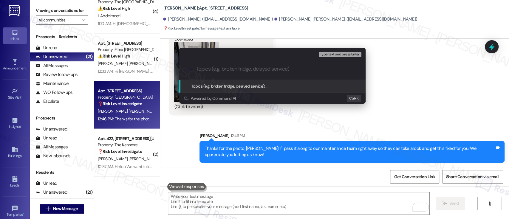
paste input "Follow Up on Work Order # 391866 - Door Frame Issue"
type input "Follow Up on Work Order # 391866 - Door Frame Issue"
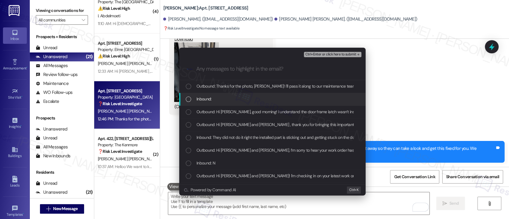
drag, startPoint x: 231, startPoint y: 100, endPoint x: 262, endPoint y: 104, distance: 31.3
click at [233, 100] on div "Inbound:" at bounding box center [273, 99] width 174 height 7
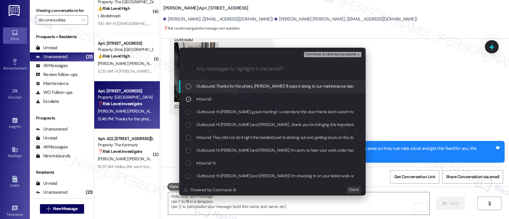
click at [332, 52] on span "Ctrl+Enter or click here to submit" at bounding box center [330, 54] width 51 height 4
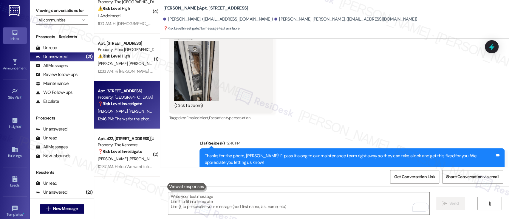
scroll to position [1404, 0]
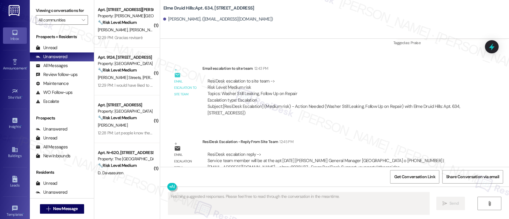
scroll to position [1256, 0]
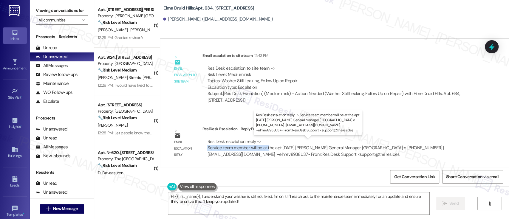
drag, startPoint x: 203, startPoint y: 149, endPoint x: 296, endPoint y: 142, distance: 93.0
click at [265, 148] on div "ResiDesk escalation reply -> Service team member will be at the apt [DATE] [PER…" at bounding box center [325, 148] width 237 height 19
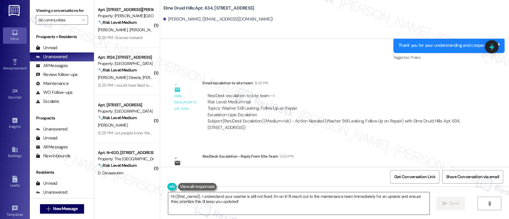
scroll to position [1217, 0]
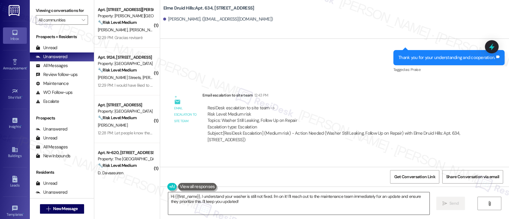
click at [253, 205] on textarea "Hi {{first_name}}, I understand your washer is still not fixed. I'm on it! I'll…" at bounding box center [298, 203] width 261 height 22
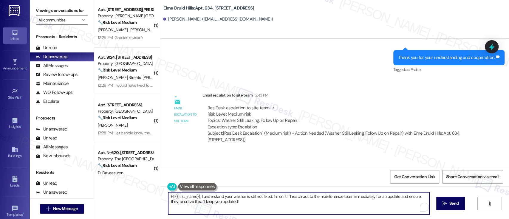
drag, startPoint x: 253, startPoint y: 204, endPoint x: 64, endPoint y: 173, distance: 191.3
click at [55, 172] on div "Viewing conversations for All communities  Prospects + Residents Unread (0) Un…" at bounding box center [269, 109] width 479 height 219
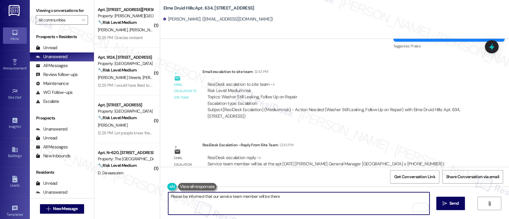
scroll to position [1256, 0]
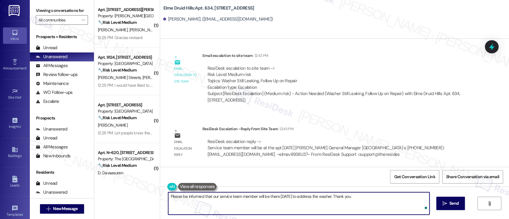
type textarea "Please be informed that our service team member will be there [DATE] to address…"
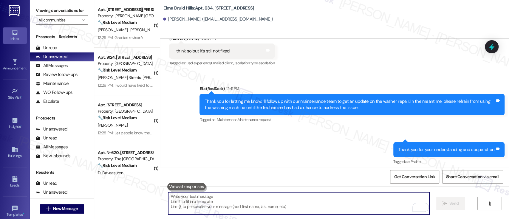
scroll to position [1051, 0]
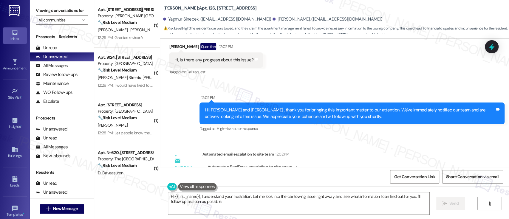
scroll to position [2531, 0]
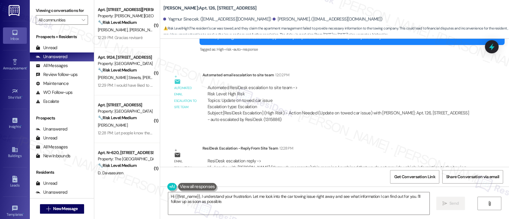
click at [169, 17] on div "Yagmur Sinecek. ([EMAIL_ADDRESS][DOMAIN_NAME])" at bounding box center [217, 19] width 108 height 6
copy div "Yagmur"
click at [181, 197] on textarea "Hi {{first_name}}, I understand your frustration. Let me look into the car towi…" at bounding box center [298, 203] width 261 height 22
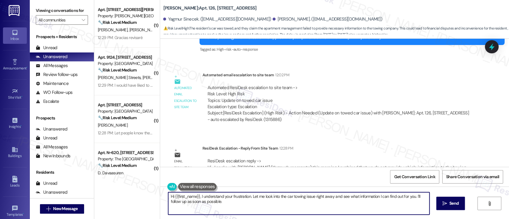
click at [181, 197] on textarea "Hi {{first_name}}, I understand your frustration. Let me look into the car towi…" at bounding box center [298, 203] width 261 height 22
paste textarea "Yagmur"
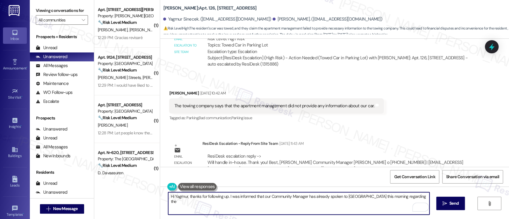
scroll to position [2292, 0]
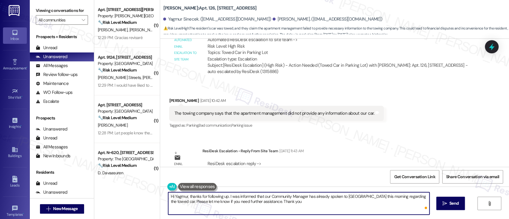
type textarea "Hi Yagmur, thanks for following up. I was informed that our Community Manager h…"
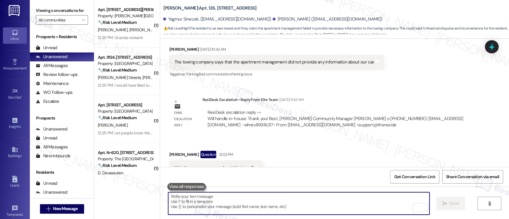
scroll to position [2346, 0]
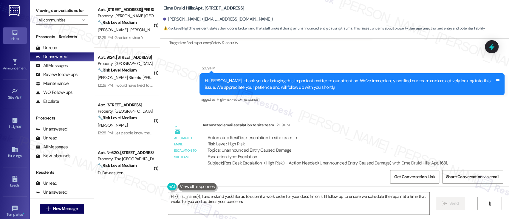
scroll to position [22479, 0]
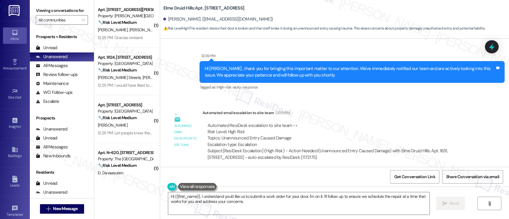
click at [338, 191] on div "ResiDesk escalation reply -> We do not see any workorder about the resident fro…" at bounding box center [338, 205] width 272 height 28
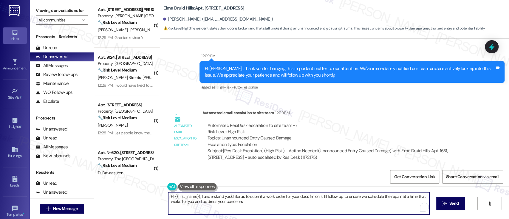
drag, startPoint x: 197, startPoint y: 197, endPoint x: 223, endPoint y: 197, distance: 25.3
click at [223, 197] on textarea "Hi {{first_name}}, I understand you'd like us to submit a work order for your d…" at bounding box center [298, 203] width 261 height 22
click at [243, 199] on textarea "Hi {{first_name}}, I understand you'd like us to submit a work order for your d…" at bounding box center [298, 203] width 261 height 22
drag, startPoint x: 263, startPoint y: 203, endPoint x: 131, endPoint y: 191, distance: 132.7
click at [131, 191] on div "( 1 ) Apt. [STREET_ADDRESS][PERSON_NAME] Property: [PERSON_NAME] Mill 🔧 Risk Le…" at bounding box center [301, 109] width 415 height 219
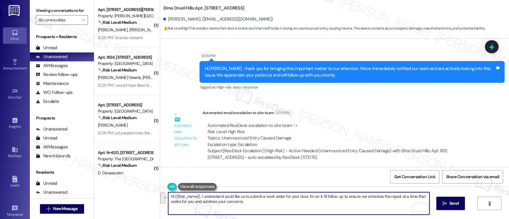
click at [219, 196] on div "ResiDesk escalation reply -> We do not see any workorder about the resident fro…" at bounding box center [333, 205] width 252 height 19
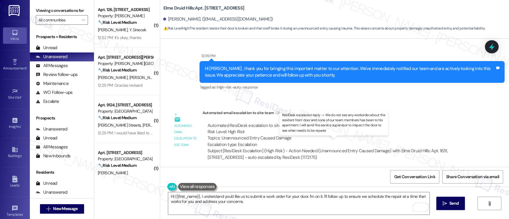
drag, startPoint x: 204, startPoint y: 148, endPoint x: 325, endPoint y: 146, distance: 121.1
click at [325, 196] on div "ResiDesk escalation reply -> We do not see any workorder about the resident fro…" at bounding box center [333, 205] width 252 height 19
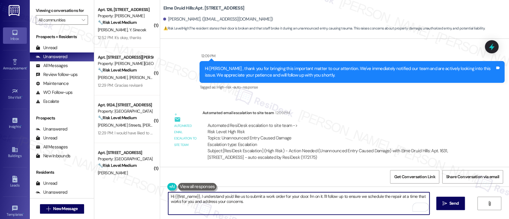
drag, startPoint x: 276, startPoint y: 205, endPoint x: 152, endPoint y: 190, distance: 124.6
click at [140, 190] on div "( 1 ) Apt. 126, [STREET_ADDRESS] Property: [PERSON_NAME] 🔧 Risk Level: Medium T…" at bounding box center [301, 109] width 415 height 219
click at [368, 198] on textarea "[PERSON_NAME], I was told that none of our team members has been to your apartm…" at bounding box center [298, 203] width 261 height 22
paste textarea "the door to see what needs to be repaired."
paste textarea "To enrich screen reader interactions, please activate Accessibility in Grammarl…"
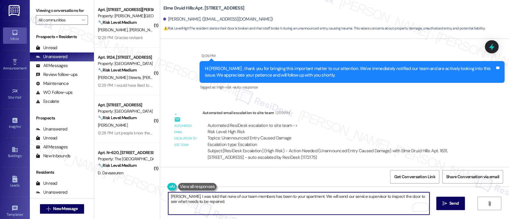
paste textarea "Thank you for your patience, and we’ll keep you updated every step of the way."
drag, startPoint x: 253, startPoint y: 202, endPoint x: 341, endPoint y: 202, distance: 88.3
click at [341, 202] on textarea "[PERSON_NAME], I was told that none of our team members has been to your apartm…" at bounding box center [298, 203] width 261 height 22
type textarea "[PERSON_NAME], I was told that none of our team members has been to your apartm…"
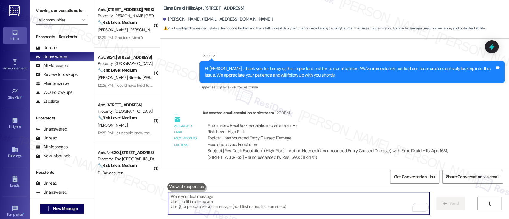
scroll to position [22294, 0]
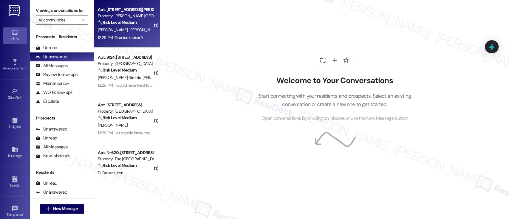
click at [130, 20] on strong "🔧 Risk Level: Medium" at bounding box center [117, 22] width 39 height 5
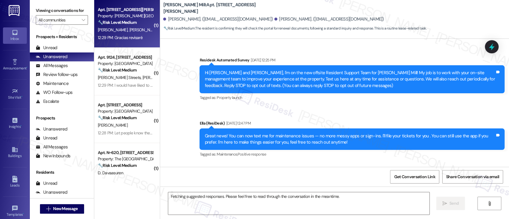
scroll to position [7693, 0]
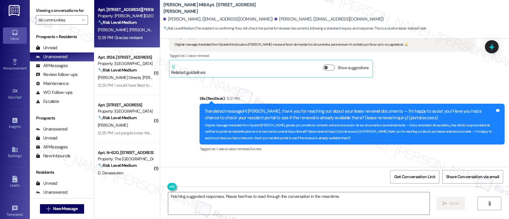
click at [344, 158] on div "Received via SMS [PERSON_NAME] 12:29 PM Translated message: Thank you I will re…" at bounding box center [334, 186] width 349 height 57
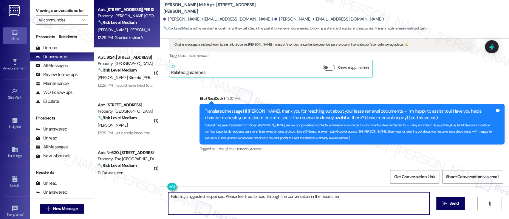
drag, startPoint x: 346, startPoint y: 198, endPoint x: 371, endPoint y: 173, distance: 35.0
click at [2, 173] on div "Inbox Go to Inbox Announcement • Send A Text Announcement Site Visit • Go to Si…" at bounding box center [254, 109] width 509 height 219
type textarea "Great! I'm here if you have any questions. Have a great day!"
click at [167, 188] on button at bounding box center [190, 186] width 46 height 7
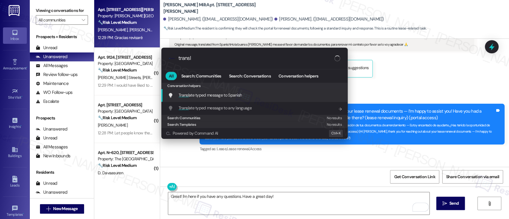
type input "transl"
click at [240, 98] on span "Transl ate typed message to Spanish" at bounding box center [210, 95] width 63 height 7
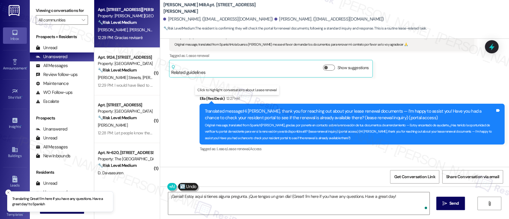
type textarea "¡Genial! Estoy aquí si tienes alguna pregunta. ¡Que tengas un gran día! (Great!…"
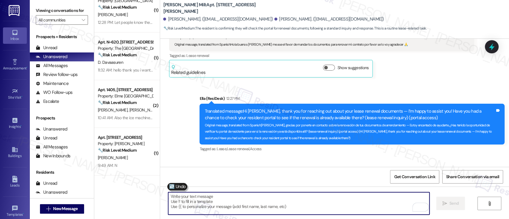
scroll to position [70, 0]
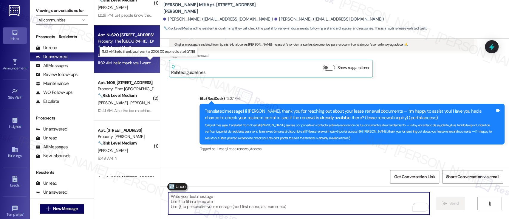
click at [131, 62] on div "11:32 AM: hello thank you i want a 2006.00 expired date [DATE] 11:32 AM: hello …" at bounding box center [152, 62] width 108 height 5
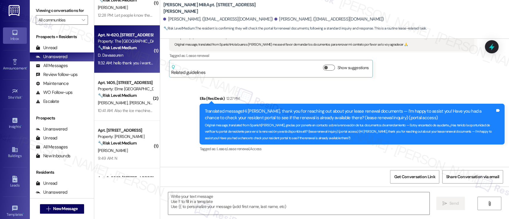
type textarea "Fetching suggested responses. Please feel free to read through the conversation…"
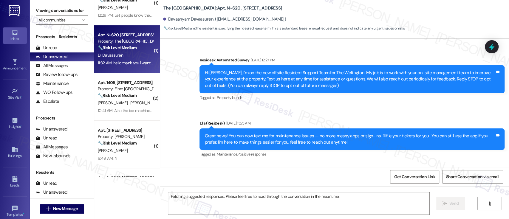
scroll to position [2466, 0]
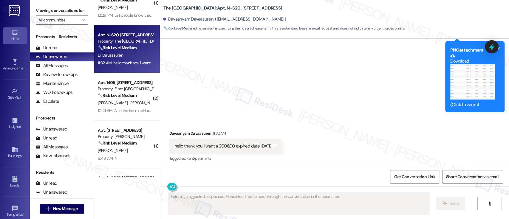
click at [341, 101] on div "Sent via SMS Ella (ResiDesk) 11:04 AM Hi Davaanyam, I just received a response …" at bounding box center [334, 41] width 349 height 152
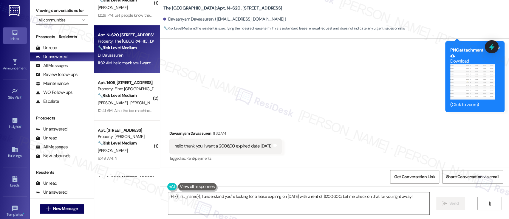
click at [262, 196] on textarea "Hi {{first_name}}, I understand you're looking for a lease expiring on 9/2/2026…" at bounding box center [298, 203] width 261 height 22
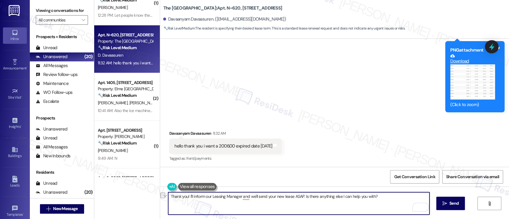
paste textarea "’ll inform our Leasing Manager, and we’ll send your new lease as soon as possib…"
type textarea "Thank you! I’ll inform our Leasing Manager, and we’ll send your new lease as so…"
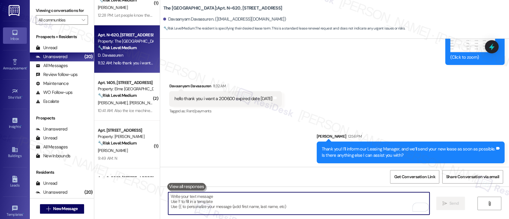
scroll to position [2514, 0]
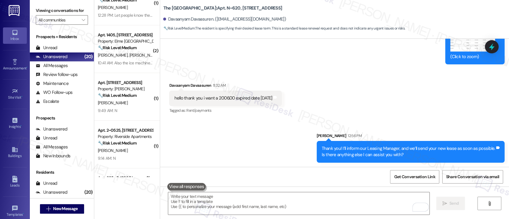
click at [356, 107] on div "Received via SMS Davaanyam Davaasuren 11:32 AM hello thank you i want a 2006.00…" at bounding box center [334, 94] width 349 height 50
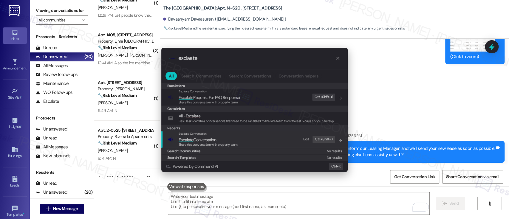
type input "esclaate"
click at [230, 140] on span "Escalate Conversation" at bounding box center [208, 140] width 59 height 7
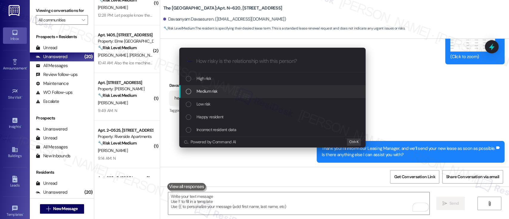
click at [209, 89] on span "Medium risk" at bounding box center [207, 91] width 21 height 7
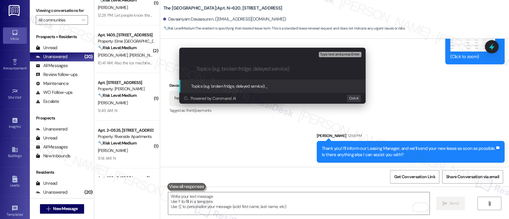
type input "L"
type input "Chosen Lease Renewal Term"
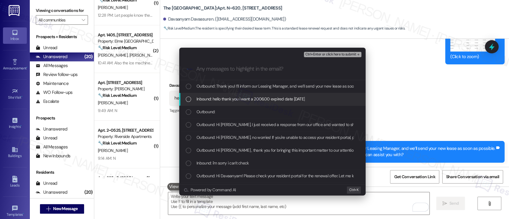
click at [233, 100] on span "Inbound: hello thank you i want a 2006.00 expired date 9/2/2026" at bounding box center [251, 99] width 108 height 7
click at [348, 54] on span "Ctrl+Enter or click here to submit" at bounding box center [330, 54] width 51 height 4
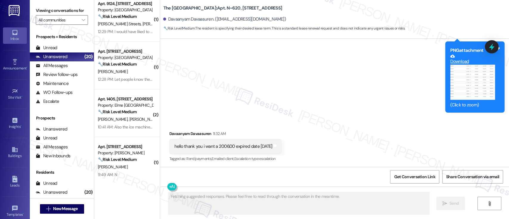
scroll to position [0, 0]
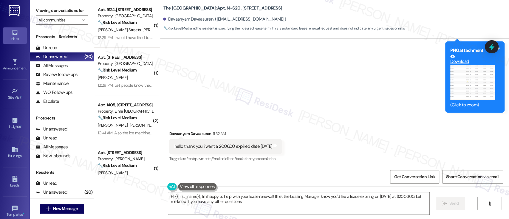
type textarea "Hi {{first_name}}, I'm happy to help with your lease renewal! I'll let the Leas…"
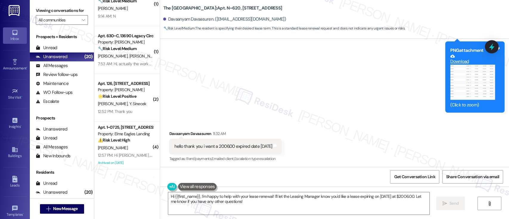
scroll to position [222, 0]
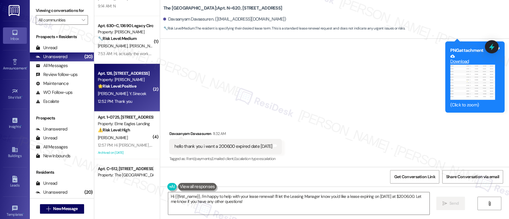
click at [138, 81] on div "Property: Roosevelt Towers" at bounding box center [125, 80] width 55 height 6
type textarea "Fetching suggested responses. Please feel free to read through the conversation…"
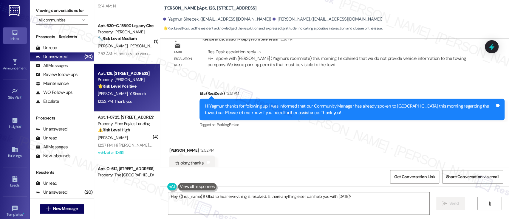
scroll to position [2688, 0]
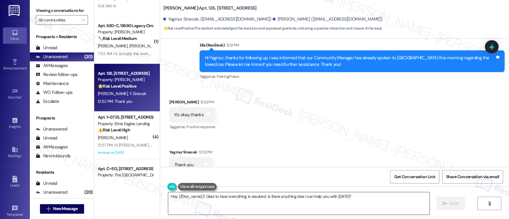
click at [202, 197] on textarea "Hey {{first_name}}! Glad to hear everything is resolved. Is there anything else…" at bounding box center [298, 203] width 261 height 22
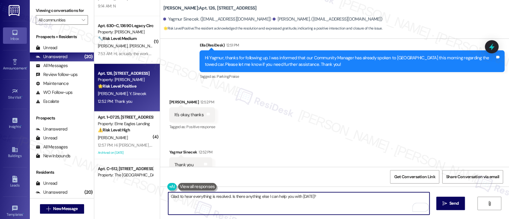
click at [322, 199] on textarea "Glad to hear everything is resolved. Is there anything else I can help you with…" at bounding box center [298, 203] width 261 height 22
drag, startPoint x: 319, startPoint y: 201, endPoint x: 232, endPoint y: 198, distance: 87.1
click at [227, 197] on textarea "Glad to hear everything is resolved. Is there anything else I can help you with…" at bounding box center [298, 203] width 261 height 22
type textarea "Glad to hear everything is resolved. Have a great day!"
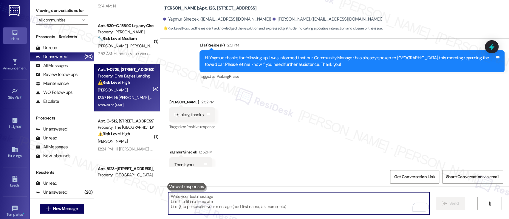
click at [125, 76] on div "Property: Elme Eagles Landing" at bounding box center [125, 76] width 55 height 6
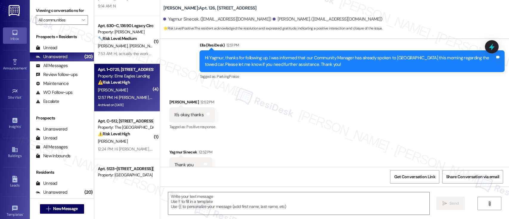
type textarea "Fetching suggested responses. Please feel free to read through the conversation…"
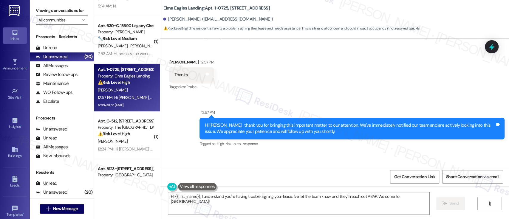
scroll to position [13717, 0]
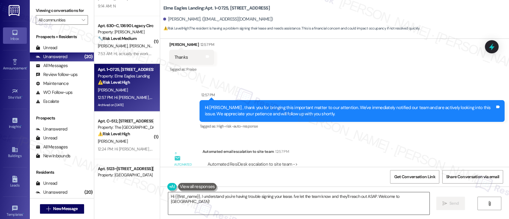
click at [370, 197] on textarea "Hi {{first_name}}, I understand you're having trouble signing your lease. I've …" at bounding box center [298, 203] width 261 height 22
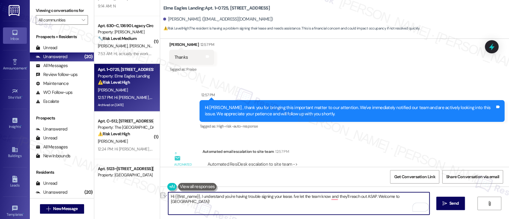
drag, startPoint x: 406, startPoint y: 196, endPoint x: 375, endPoint y: 197, distance: 30.4
click at [375, 197] on textarea "Hi {{first_name}}, I understand you're having trouble signing your lease. I've …" at bounding box center [298, 203] width 261 height 22
type textarea "Hi {{first_name}}, I understand you're having trouble signing your lease. I've …"
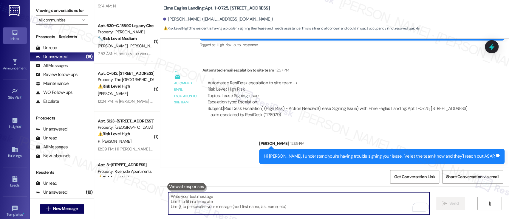
scroll to position [13800, 0]
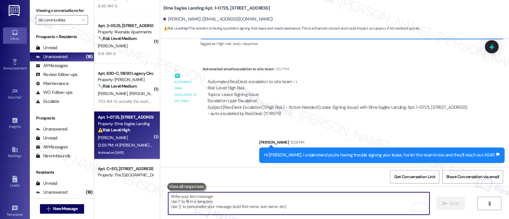
click at [409, 168] on div "Received via SMS Natalie Williams 12:59 PM Thanks Tags and notes" at bounding box center [334, 188] width 349 height 41
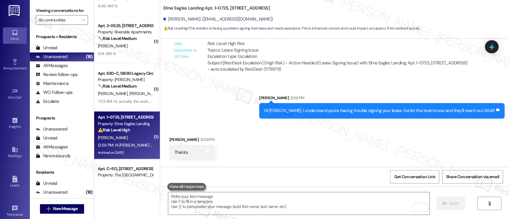
scroll to position [13848, 0]
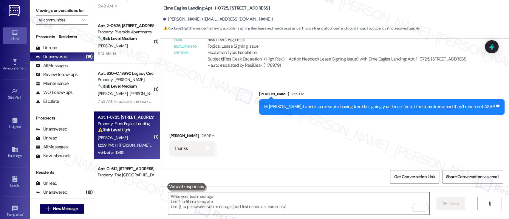
click at [353, 202] on textarea "To enrich screen reader interactions, please activate Accessibility in Grammarl…" at bounding box center [298, 203] width 261 height 22
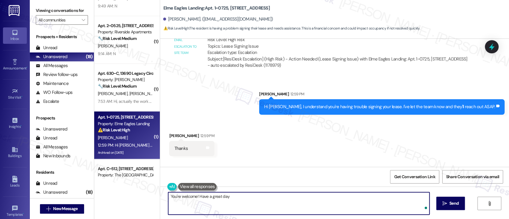
type textarea "You're welcome! Have a great day!"
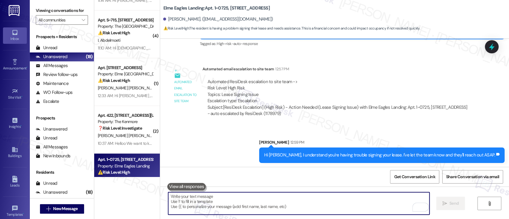
scroll to position [592, 0]
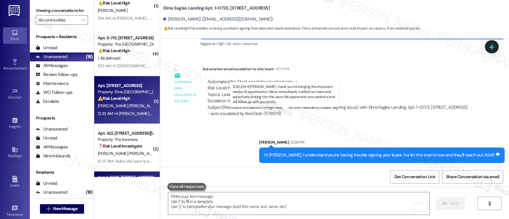
click at [129, 112] on div "12:33 AM: Hi Adams , thank you for bringing this important matter to our attent…" at bounding box center [296, 113] width 397 height 5
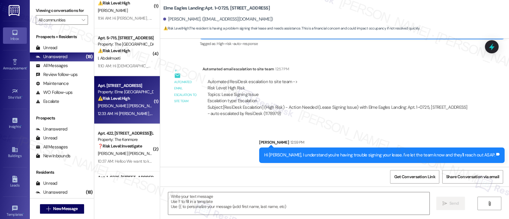
type textarea "Fetching suggested responses. Please feel free to read through the conversation…"
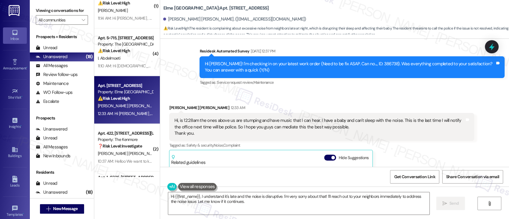
scroll to position [7771, 0]
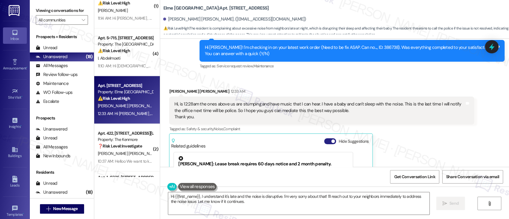
click at [324, 138] on button "Hide Suggestions" at bounding box center [330, 141] width 12 height 6
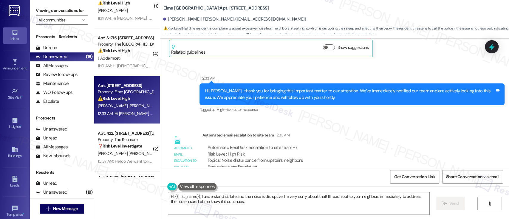
scroll to position [7882, 0]
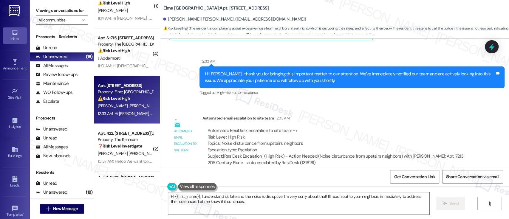
click at [351, 197] on textarea "Hi {{first_name}}, I understand it's late and the noise is disruptive. I'm very…" at bounding box center [298, 203] width 261 height 22
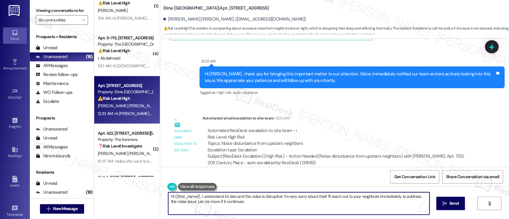
click at [340, 196] on textarea "Hi {{first_name}}, I understand it's late and the noise is disruptive. I'm very…" at bounding box center [298, 203] width 261 height 22
click at [325, 197] on textarea "Hi {{first_name}}, I understand it's late and the noise is disruptive. I'm very…" at bounding box center [298, 203] width 261 height 22
click at [236, 203] on textarea "Hi {{first_name}}, I understand it's late and the noise is disruptive. I'm very…" at bounding box center [298, 203] width 261 height 22
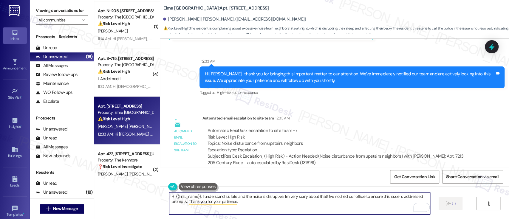
scroll to position [555, 0]
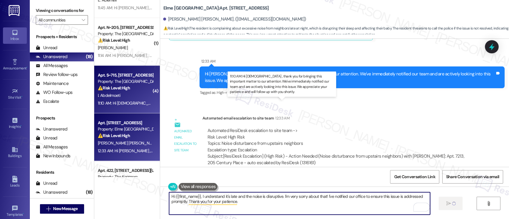
type textarea "Hi {{first_name}}, I understand it's late and the noise is disruptive. I'm very…"
click at [134, 103] on div "11:10 AM: Hi Islam , thank you for bringing this important matter to our attent…" at bounding box center [301, 102] width 407 height 5
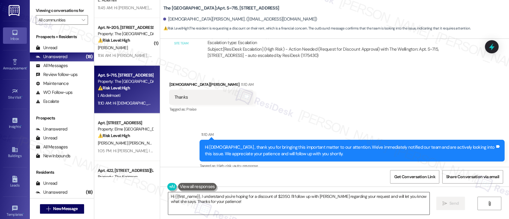
scroll to position [5245, 0]
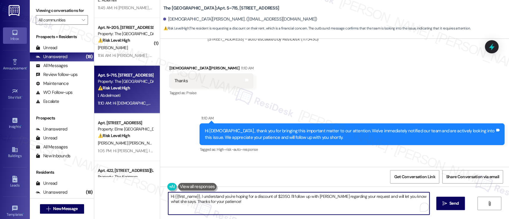
drag, startPoint x: 197, startPoint y: 196, endPoint x: 126, endPoint y: 191, distance: 71.5
click at [126, 191] on div "( 2 ) Apt. 3~1515, 5860 Cameron Run Terrace Property: Riverside Apartments ⚠️ R…" at bounding box center [301, 109] width 415 height 219
click at [258, 197] on textarea "I understand you're hoping for a discount of $2350. I'll follow up with Tara re…" at bounding box center [298, 203] width 261 height 22
click at [333, 202] on textarea "I understand you're hoping for a discount of $2350. I'll follow up with Tara re…" at bounding box center [298, 203] width 261 height 22
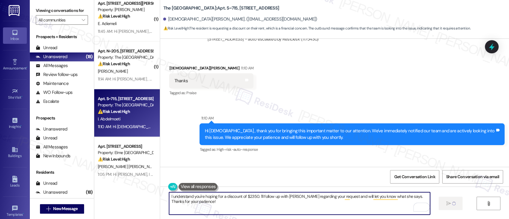
scroll to position [515, 0]
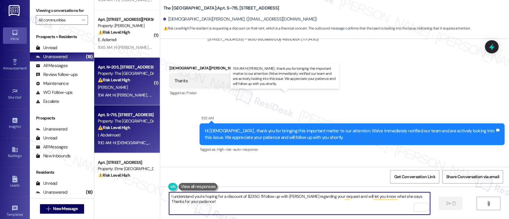
type textarea "I understand you're hoping for a discount of $2350. I'll follow up with Tara re…"
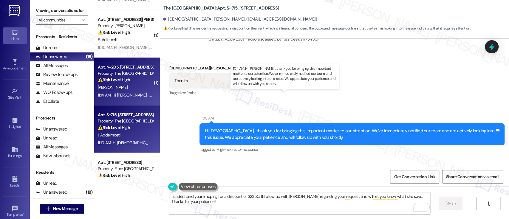
click at [134, 94] on div "11:14 AM: Hi Christina , thank you for bringing this important matter to our at…" at bounding box center [295, 94] width 395 height 5
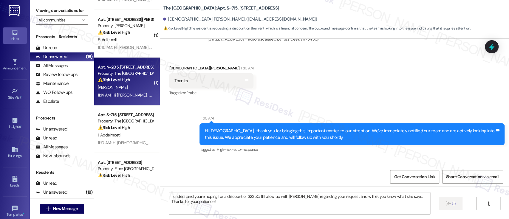
type textarea "Fetching suggested responses. Please feel free to read through the conversation…"
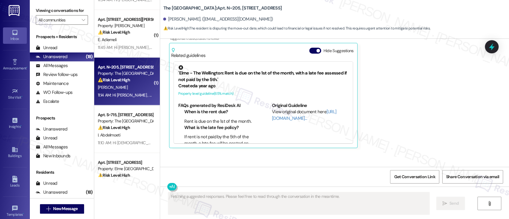
scroll to position [4182, 0]
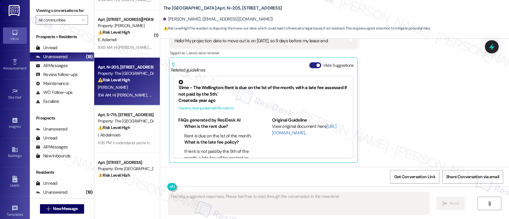
click at [312, 66] on button "Hide Suggestions" at bounding box center [315, 65] width 12 height 6
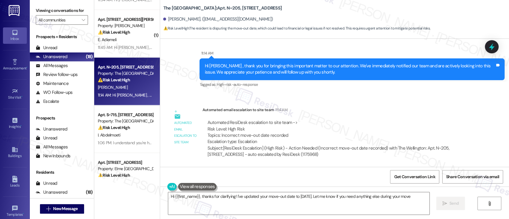
type textarea "Hi {{first_name}}, thanks for clarifying! I've updated your move-out date to Oc…"
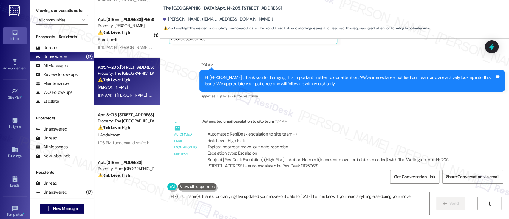
scroll to position [4225, 0]
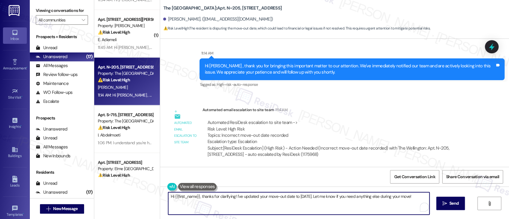
click at [349, 194] on textarea "Hi {{first_name}}, thanks for clarifying! I've updated your move-out date to Oc…" at bounding box center [298, 203] width 261 height 22
click at [445, 204] on icon "" at bounding box center [445, 203] width 4 height 5
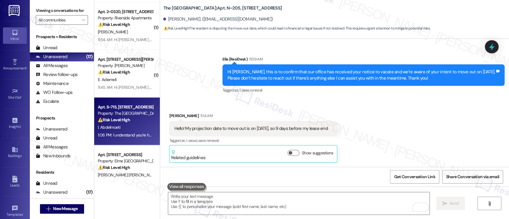
scroll to position [435, 0]
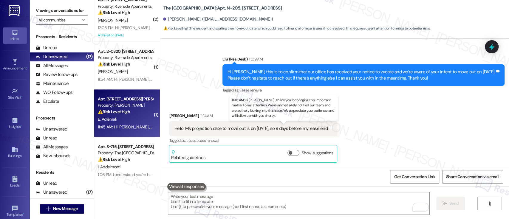
click at [135, 125] on div "11:45 AM: Hi Emeka , thank you for bringing this important matter to our attent…" at bounding box center [296, 126] width 397 height 5
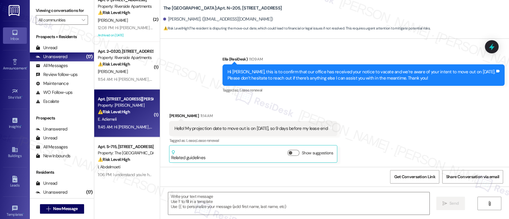
type textarea "Fetching suggested responses. Please feel free to read through the conversation…"
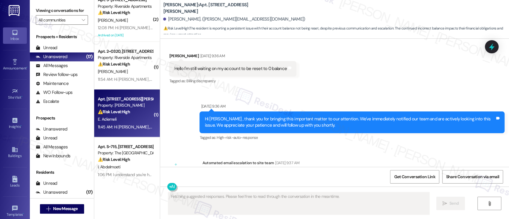
scroll to position [11102, 0]
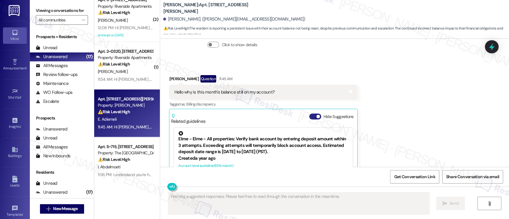
click at [310, 114] on button "Hide Suggestions" at bounding box center [315, 117] width 12 height 6
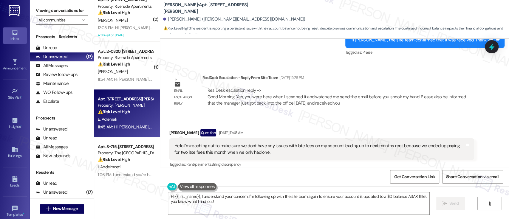
scroll to position [10191, 0]
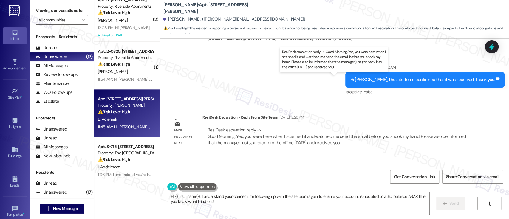
click at [304, 127] on div "ResiDesk escalation reply -> Good Morning, Yes, you were here when I scanned it…" at bounding box center [336, 136] width 259 height 19
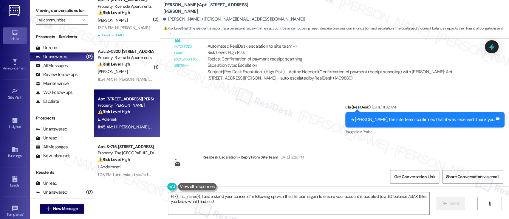
scroll to position [10111, 0]
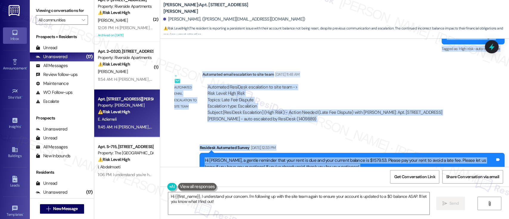
drag, startPoint x: 506, startPoint y: 151, endPoint x: 508, endPoint y: 171, distance: 20.4
click at [508, 171] on div "Lease started Jun 12, 2025 at 8:00 PM Survey, sent via SMS Residesk Automated S…" at bounding box center [334, 148] width 349 height 219
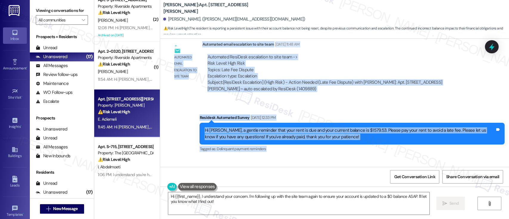
click at [269, 124] on div "Survey, sent via SMS Residesk Automated Survey Aug 12, 2025 at 12:33 PM Hi Emek…" at bounding box center [334, 154] width 349 height 107
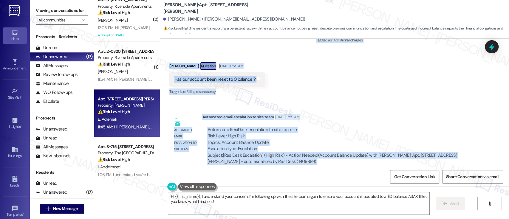
scroll to position [10643, 0]
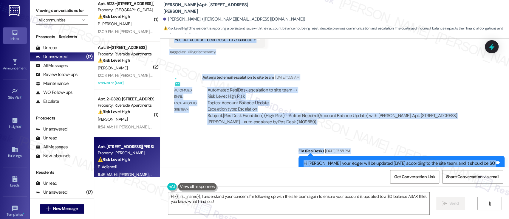
click at [392, 171] on div "Tagged as: Rent/payments , Click to highlight conversations about Rent/payments…" at bounding box center [401, 175] width 206 height 9
click at [449, 171] on div "Tagged as: Rent/payments , Click to highlight conversations about Rent/payments…" at bounding box center [401, 175] width 206 height 9
click at [453, 156] on div "Hi Emeka, your ledger will be updated tomorrow according to the site team, and …" at bounding box center [401, 163] width 206 height 15
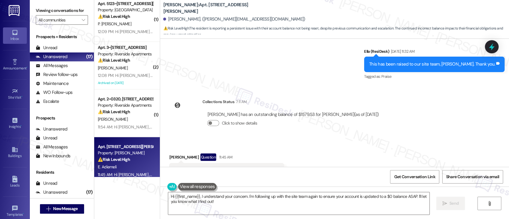
scroll to position [11144, 0]
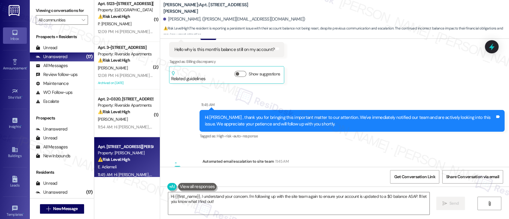
click at [393, 167] on div "Automated ResiDesk escalation to site team -> Risk Level: High Risk Topics: Acc…" at bounding box center [338, 190] width 272 height 47
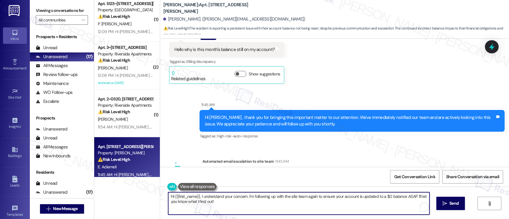
drag, startPoint x: 244, startPoint y: 197, endPoint x: 165, endPoint y: 192, distance: 79.2
click at [164, 192] on div "Hi {{first_name}}, I understand your concern. I'm following up with the site te…" at bounding box center [334, 209] width 349 height 45
type textarea "I'm following up with the site team again to ensure your account is updated to …"
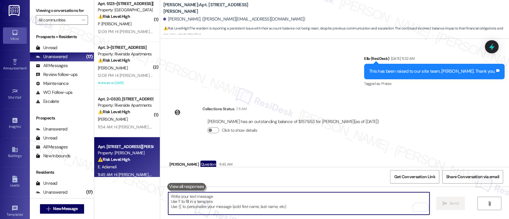
scroll to position [11014, 0]
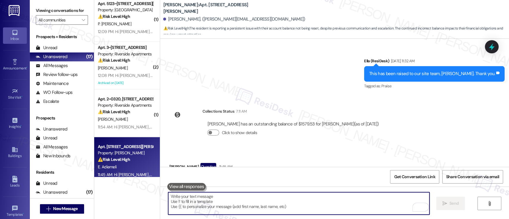
drag, startPoint x: 109, startPoint y: 122, endPoint x: 322, endPoint y: 138, distance: 213.8
click at [109, 122] on div "S. Khan" at bounding box center [125, 119] width 56 height 7
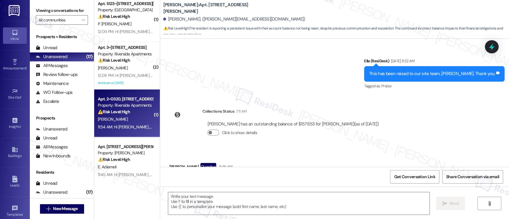
type textarea "Fetching suggested responses. Please feel free to read through the conversation…"
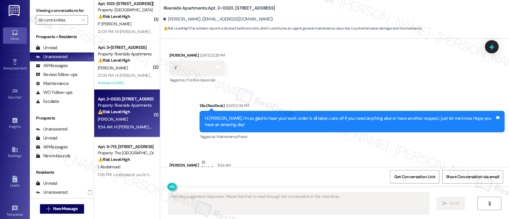
scroll to position [634, 0]
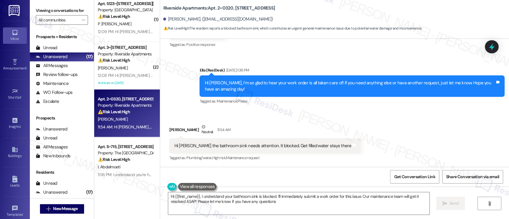
type textarea "Hi {{first_name}}, I understand your bathroom sink is blocked. I'll immediately…"
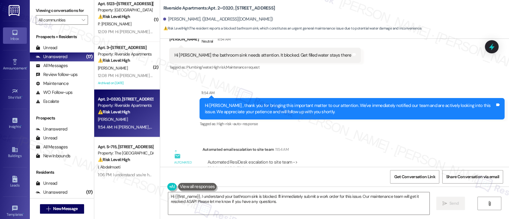
scroll to position [685, 0]
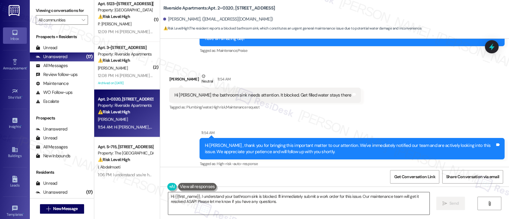
drag, startPoint x: 279, startPoint y: 204, endPoint x: 288, endPoint y: 205, distance: 9.4
click at [280, 205] on textarea "Hi {{first_name}}, I understand your bathroom sink is blocked. I'll immediately…" at bounding box center [298, 203] width 261 height 22
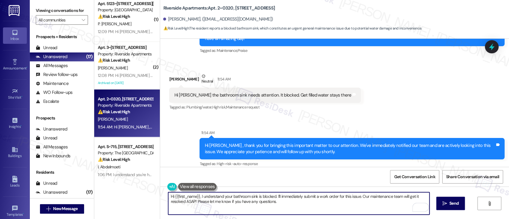
drag, startPoint x: 300, startPoint y: 205, endPoint x: 194, endPoint y: 200, distance: 106.0
click at [194, 200] on textarea "Hi {{first_name}}, I understand your bathroom sink is blocked. I'll immediately…" at bounding box center [298, 203] width 261 height 22
paste textarea "Are we allowed to enter your apartment when you're not home?"
click at [359, 197] on textarea "Hi {{first_name}}, I understand your bathroom sink is blocked. I'll immediately…" at bounding box center [298, 203] width 261 height 22
click at [194, 202] on textarea "Hi {{first_name}}, I understand your bathroom sink is blocked. I'll immediately…" at bounding box center [298, 203] width 261 height 22
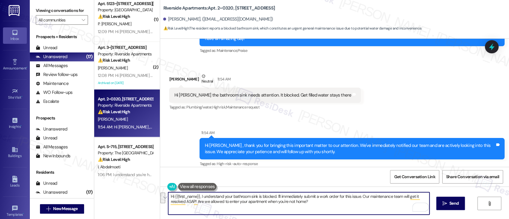
type textarea "Hi {{first_name}}, I understand your bathroom sink is blocked. I'll immediately…"
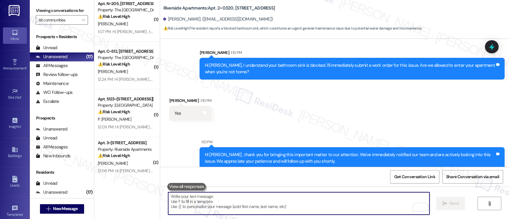
scroll to position [902, 0]
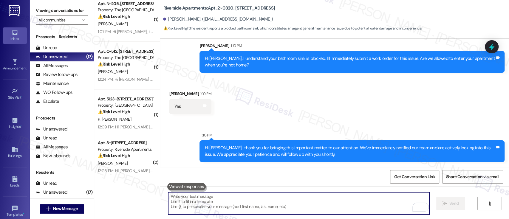
drag, startPoint x: 313, startPoint y: 200, endPoint x: 317, endPoint y: 195, distance: 6.0
click at [317, 196] on textarea "To enrich screen reader interactions, please activate Accessibility in Grammarl…" at bounding box center [298, 203] width 261 height 22
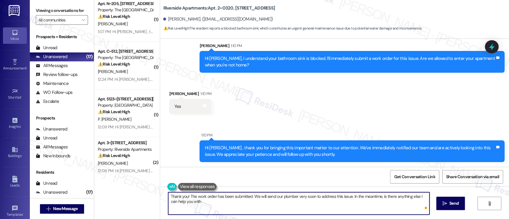
type textarea "Thank you! The work order has been submitted. We will send our plumber very soo…"
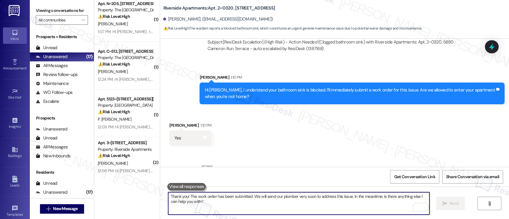
scroll to position [854, 0]
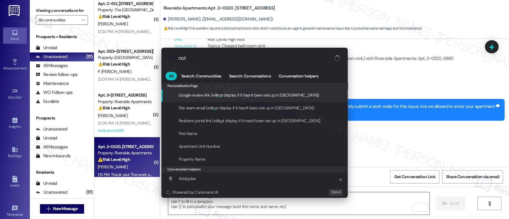
type input "note"
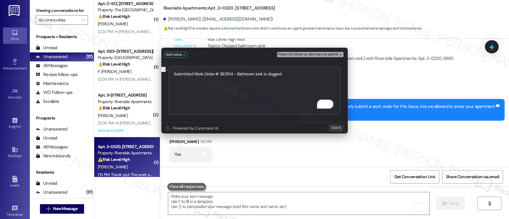
type textarea "Submitted Work Order # 392514 - Bathroom sink is clogged"
click at [332, 53] on span "Press Ctrl+Enter or click here to submit" at bounding box center [308, 54] width 60 height 4
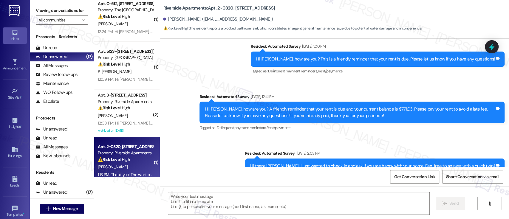
type textarea "Fetching suggested responses. Please feel free to read through the conversation…"
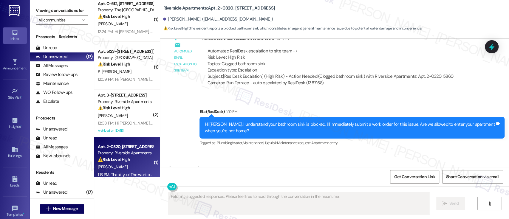
scroll to position [871, 0]
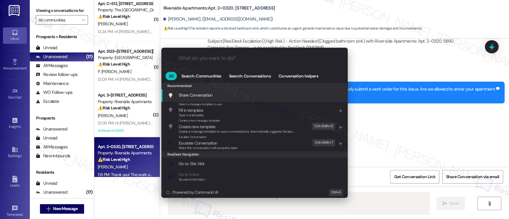
type input "e"
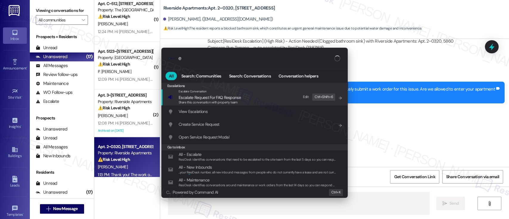
type textarea "Hi"
type input "es"
type textarea "Hi {{first_name}}"
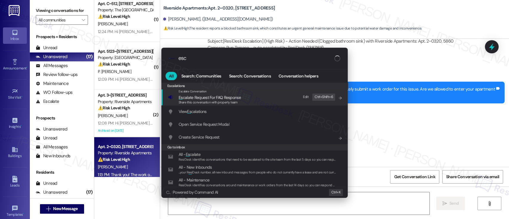
type input "esca"
type textarea "Hi {{first_name}}, I understand"
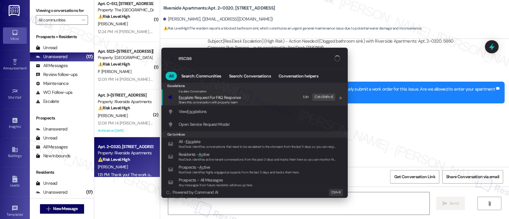
type input "escaat"
type textarea "Hi {{first_name}}, I understand"
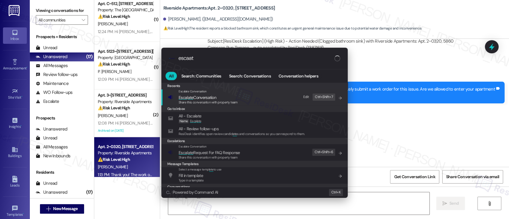
type input "escaate"
type textarea "Hi {{first_name}}, I understand your bathroom sink is blocked and you've given …"
type input "escaate"
type textarea "Hi {{first_name}}, I understand your bathroom sink is blocked and you've given …"
click at [204, 100] on span "Share this conversation with property team" at bounding box center [208, 102] width 59 height 4
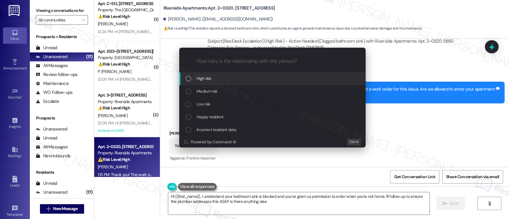
type textarea "Hi {{first_name}}, I understand your bathroom sink is blocked and you've given …"
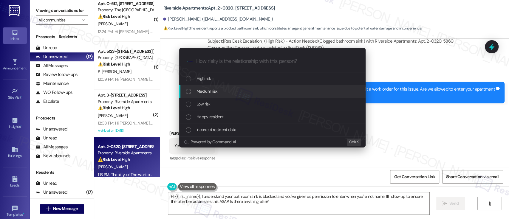
click at [210, 95] on div "Medium risk" at bounding box center [272, 91] width 186 height 13
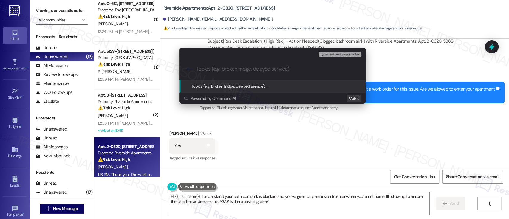
paste input "Submitted Work Order # 392514 - Bathroom sink is clogged"
type input "Submitted Work Order # 392514 - Bathroom sink is clogged"
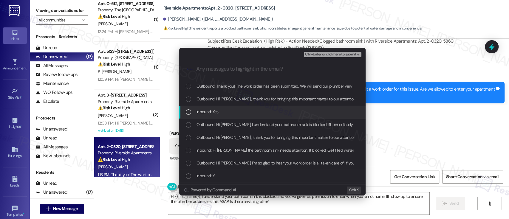
click at [213, 115] on div "Inbound: Yes" at bounding box center [272, 112] width 186 height 13
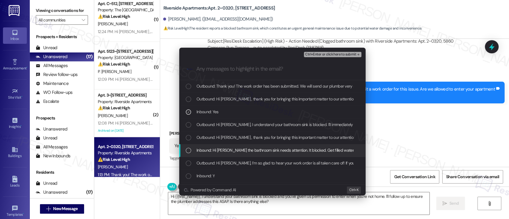
click at [232, 151] on span "Inbound: Hi [PERSON_NAME] the bathroom sink needs attention. It blocked. Get fi…" at bounding box center [286, 150] width 178 height 7
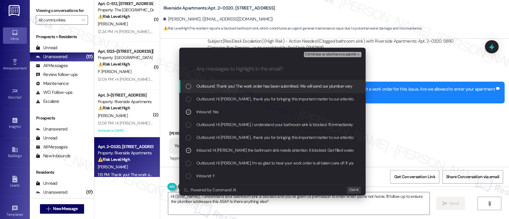
click at [352, 55] on span "Ctrl+Enter or click here to submit" at bounding box center [330, 54] width 51 height 4
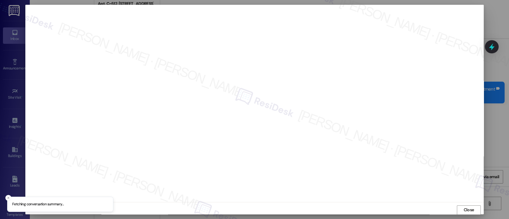
scroll to position [0, 0]
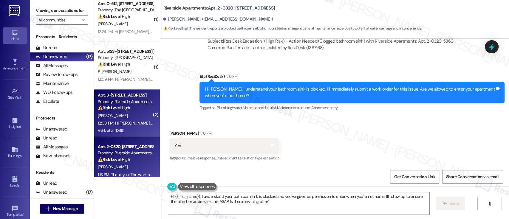
click at [113, 106] on strong "⚠️ Risk Level: High" at bounding box center [114, 107] width 32 height 5
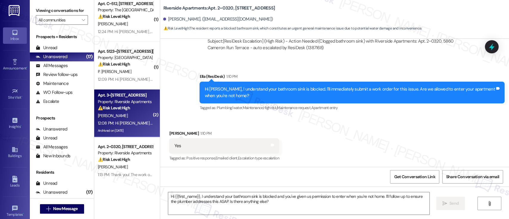
type textarea "Fetching suggested responses. Please feel free to read through the conversation…"
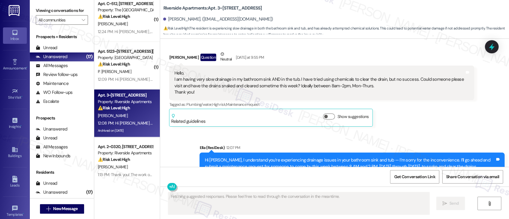
scroll to position [6077, 0]
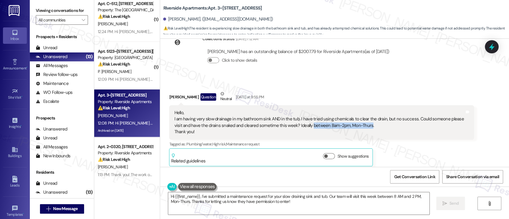
drag, startPoint x: 357, startPoint y: 100, endPoint x: 298, endPoint y: 99, distance: 58.8
click at [298, 110] on div "Hello, I am having very slow drainage in my bathroom sink AND in the tub. I hav…" at bounding box center [319, 123] width 290 height 26
copy div "between 8am-2pm, Mon-Thurs"
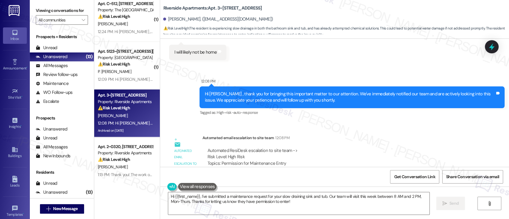
scroll to position [6367, 0]
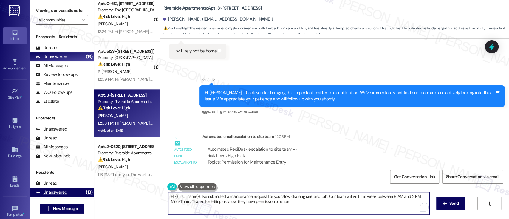
drag, startPoint x: 195, startPoint y: 194, endPoint x: 86, endPoint y: 192, distance: 108.9
click at [86, 192] on div "Viewing conversations for All communities  Prospects + Residents Unread (0) Un…" at bounding box center [269, 109] width 479 height 219
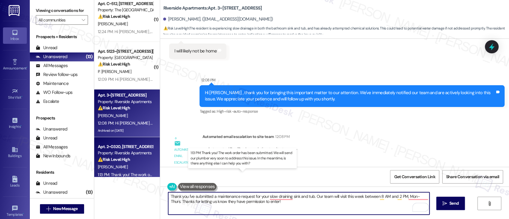
type textarea "Thank you! I've submitted a maintenance request for your slow draining sink and…"
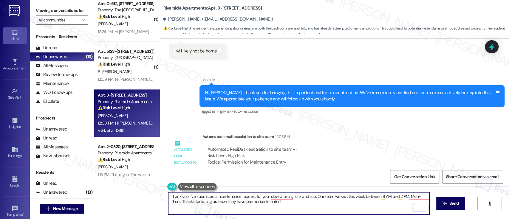
click at [197, 205] on textarea "Thank you! I've submitted a maintenance request for your slow draining sink and…" at bounding box center [298, 203] width 261 height 22
click at [280, 207] on textarea "Thank you! I've submitted a maintenance request for your slow draining sink and…" at bounding box center [298, 203] width 261 height 22
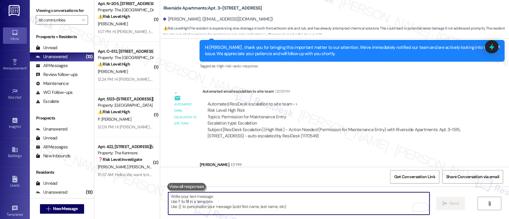
scroll to position [6415, 0]
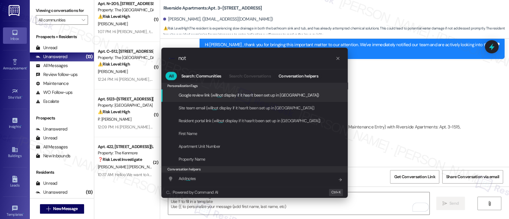
type input "note"
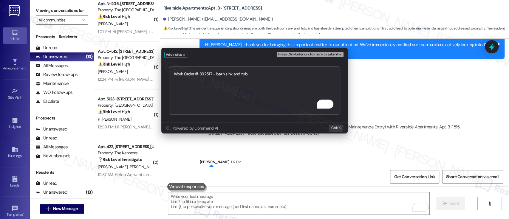
click at [215, 75] on textarea "Work Order # 392517 - bath sink and tub" at bounding box center [254, 90] width 171 height 48
type textarea "Work Order # 392517 - slow draining bath sink and tub"
click at [335, 55] on span "Press Ctrl+Enter or click here to submit" at bounding box center [308, 54] width 60 height 4
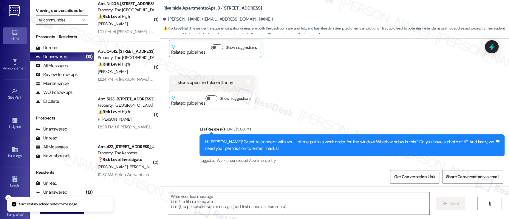
type textarea "Fetching suggested responses. Please feel free to read through the conversation…"
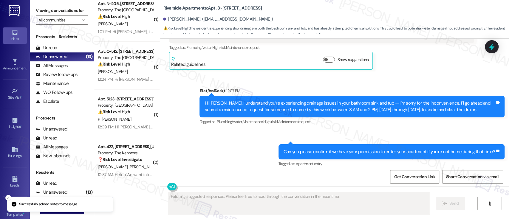
scroll to position [6236, 0]
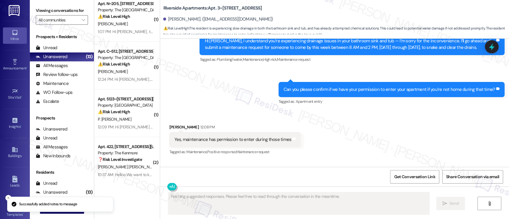
click at [256, 144] on div "Received via SMS Andrew Klock 12:08 PM Yes, maintenance has permission to enter…" at bounding box center [334, 152] width 349 height 83
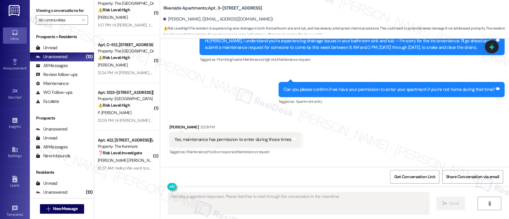
scroll to position [443, 0]
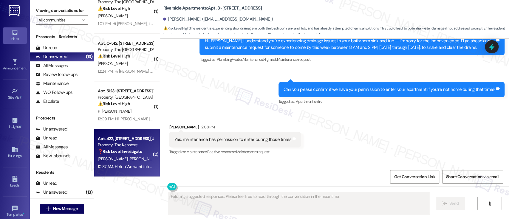
click at [127, 152] on strong "❓ Risk Level: Investigate" at bounding box center [120, 151] width 44 height 5
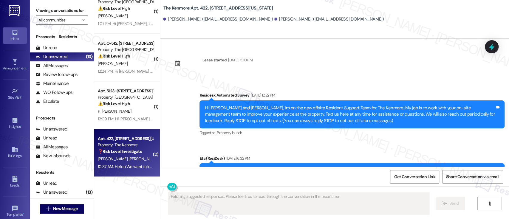
scroll to position [10074, 0]
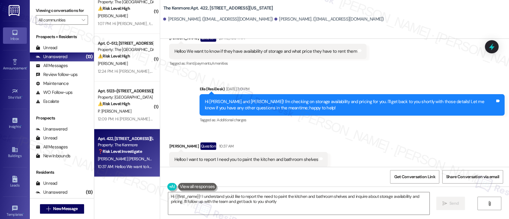
type textarea "Hi {{first_name}}! I understand you'd like to report the need to paint the kitc…"
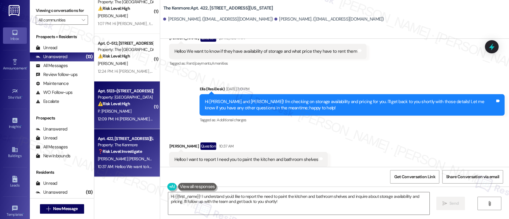
click at [125, 113] on div "P. [PERSON_NAME]" at bounding box center [125, 111] width 56 height 7
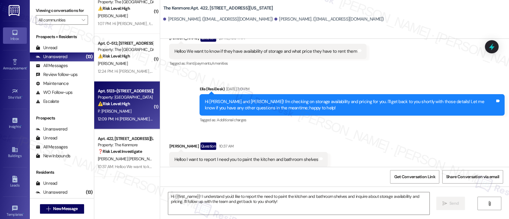
type textarea "Fetching suggested responses. Please feel free to read through the conversation…"
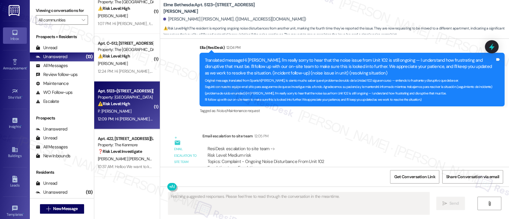
scroll to position [4585, 0]
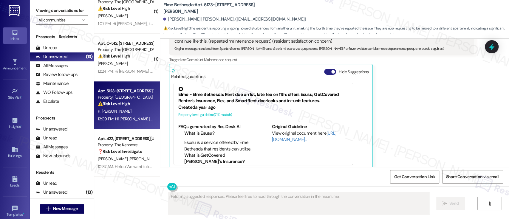
click at [326, 69] on button "Hide Suggestions" at bounding box center [330, 72] width 12 height 6
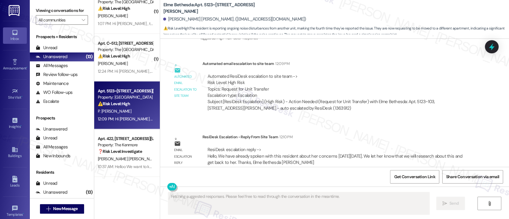
scroll to position [4683, 0]
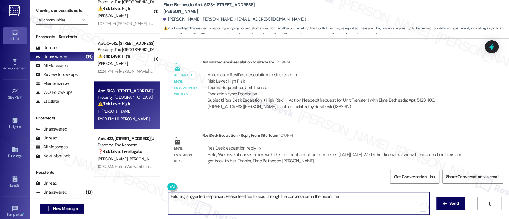
drag, startPoint x: 348, startPoint y: 194, endPoint x: 195, endPoint y: 178, distance: 153.5
click at [83, 179] on div "Viewing conversations for All communities  Prospects + Residents Unread (0) Un…" at bounding box center [269, 109] width 479 height 219
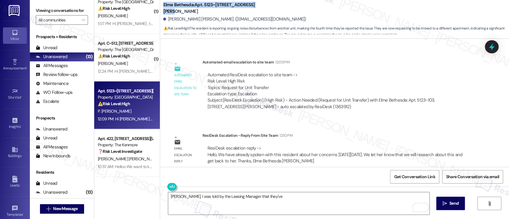
drag, startPoint x: 260, startPoint y: 8, endPoint x: 158, endPoint y: 7, distance: 102.0
click at [160, 7] on div "Elme Bethesda: Apt. 5123~103, 5114 Dudley Lane Paola Vivas Leon. (paovi_13@hotm…" at bounding box center [334, 17] width 349 height 33
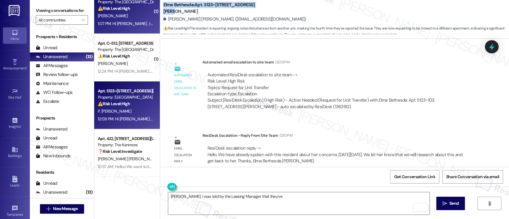
copy b "Elme Bethesda: Apt. 5123~103, 5114 Dudley Lane"
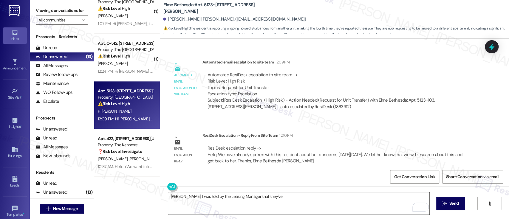
click at [211, 195] on textarea "Paola, I was told by the Leasing Manager that they've" at bounding box center [298, 203] width 261 height 22
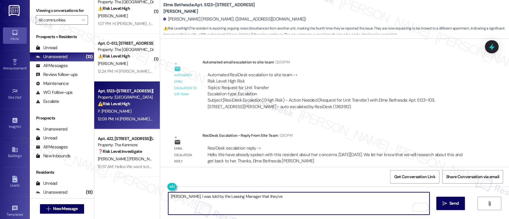
drag, startPoint x: 211, startPoint y: 195, endPoint x: 227, endPoint y: 208, distance: 20.0
click at [210, 197] on textarea "Paola, I was told by the Leasing Manager that they've" at bounding box center [298, 203] width 261 height 22
type textarea "[PERSON_NAME], I was told by the Community Manager that they've"
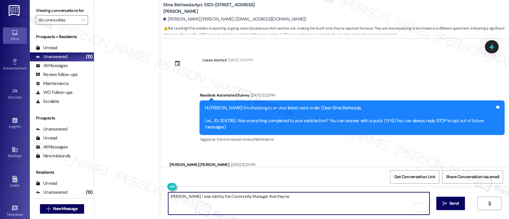
scroll to position [4683, 0]
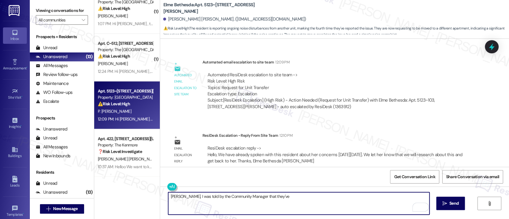
click at [281, 194] on textarea "[PERSON_NAME], I was told by the Community Manager that they've" at bounding box center [298, 203] width 261 height 22
paste textarea "already spoken with this resident about her concerns [DATE][DATE]. We let her k…"
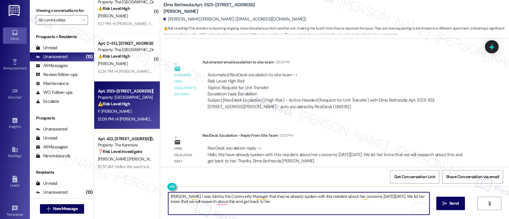
click at [301, 197] on textarea "[PERSON_NAME], I was told by the Community Manager that they've already spoken …" at bounding box center [298, 203] width 261 height 22
click at [322, 196] on textarea "[PERSON_NAME], I was told by the Community Manager that they've already spoken …" at bounding box center [298, 203] width 261 height 22
click at [320, 197] on textarea "[PERSON_NAME], I was told by the Community Manager that they've already spoken …" at bounding box center [298, 203] width 261 height 22
click at [341, 197] on textarea "[PERSON_NAME], I was told by the Community Manager that they've already spoken …" at bounding box center [298, 203] width 261 height 22
click at [372, 196] on textarea "[PERSON_NAME], I was told by the Community Manager that they've already spoken …" at bounding box center [298, 203] width 261 height 22
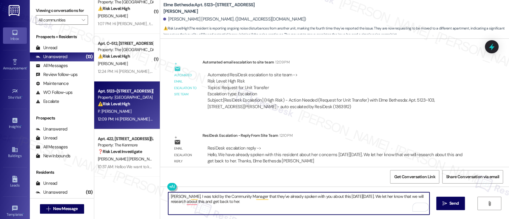
click at [389, 197] on textarea "[PERSON_NAME], I was told by the Community Manager that they've already spoken …" at bounding box center [298, 203] width 261 height 22
click at [409, 197] on textarea "[PERSON_NAME], I was told by the Community Manager that they've already spoken …" at bounding box center [298, 203] width 261 height 22
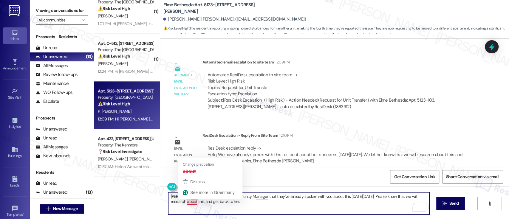
click at [193, 203] on textarea "[PERSON_NAME], I was told by the Community Manager that they've already spoken …" at bounding box center [298, 203] width 261 height 22
click at [202, 202] on textarea "[PERSON_NAME], I was told by the Community Manager that they've already spoken …" at bounding box center [298, 203] width 261 height 22
click at [229, 201] on textarea "[PERSON_NAME], I was told by the Community Manager that they've already spoken …" at bounding box center [298, 203] width 261 height 22
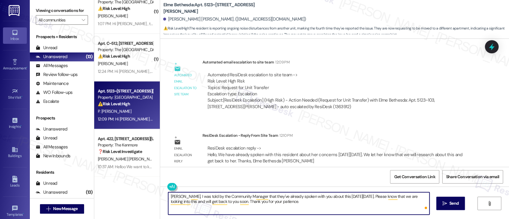
type textarea "[PERSON_NAME], I was told by the Community Manager that they've already spoken …"
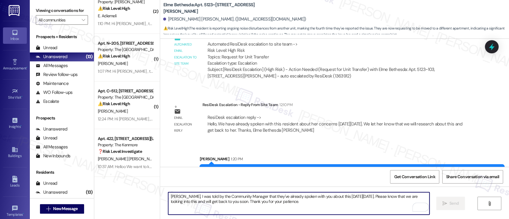
scroll to position [4730, 0]
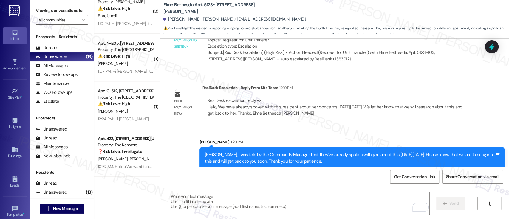
drag, startPoint x: 326, startPoint y: 154, endPoint x: 193, endPoint y: 146, distance: 133.3
click at [195, 146] on div "Sent via SMS [PERSON_NAME] 1:20 PM [PERSON_NAME], I was told by the Community M…" at bounding box center [352, 153] width 314 height 39
copy div "[PERSON_NAME], I was told by the Community Manager that they've already spoken …"
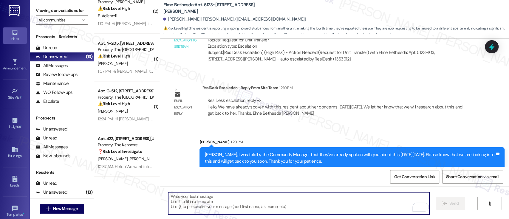
click at [274, 196] on textarea "To enrich screen reader interactions, please activate Accessibility in Grammarl…" at bounding box center [298, 203] width 261 height 22
paste textarea "[PERSON_NAME], I was told by the Community Manager that they've already spoken …"
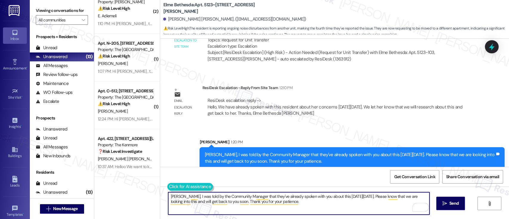
type textarea "[PERSON_NAME], I was told by the Community Manager that they've already spoken …"
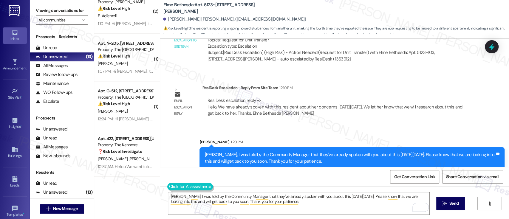
click at [168, 188] on button at bounding box center [190, 186] width 46 height 7
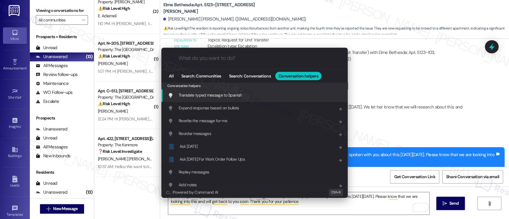
click at [213, 96] on span "Translate typed message to Spanish" at bounding box center [210, 94] width 63 height 5
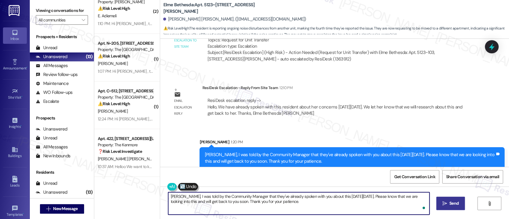
click at [449, 207] on button " Send" at bounding box center [450, 203] width 29 height 13
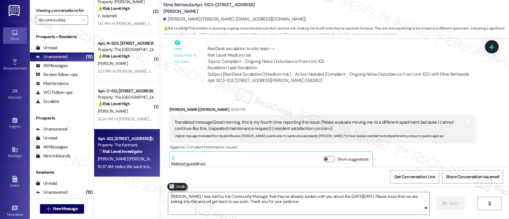
scroll to position [4498, 0]
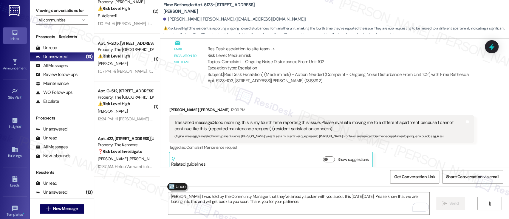
click at [160, 161] on span "[PERSON_NAME]" at bounding box center [175, 158] width 30 height 5
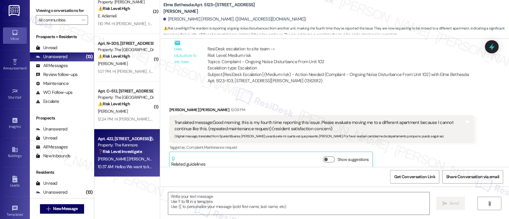
type textarea "Fetching suggested responses. Please feel free to read through the conversation…"
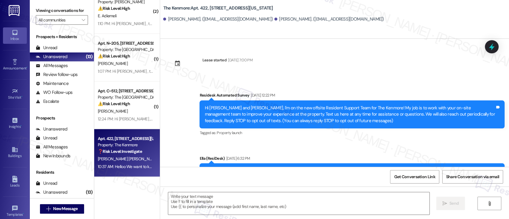
type textarea "Fetching suggested responses. Please feel free to read through the conversation…"
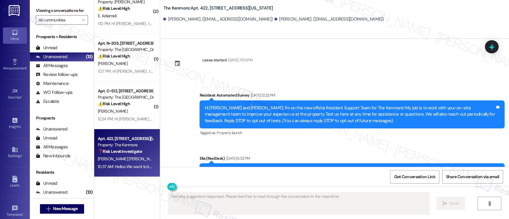
scroll to position [10074, 0]
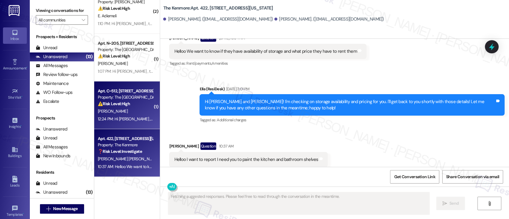
click at [143, 100] on div "Property: The [GEOGRAPHIC_DATA]" at bounding box center [125, 97] width 55 height 6
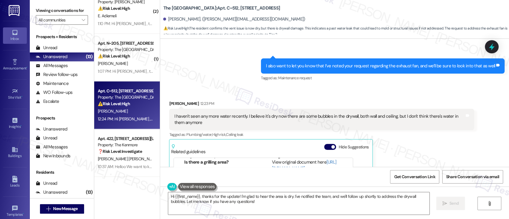
scroll to position [3588, 0]
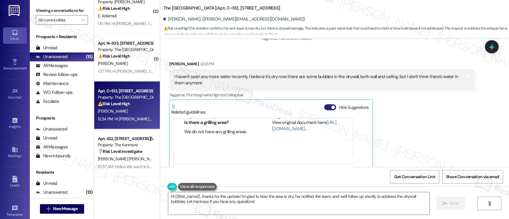
click at [324, 104] on button "Hide Suggestions" at bounding box center [330, 107] width 12 height 6
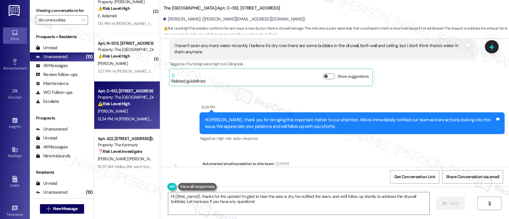
scroll to position [3659, 0]
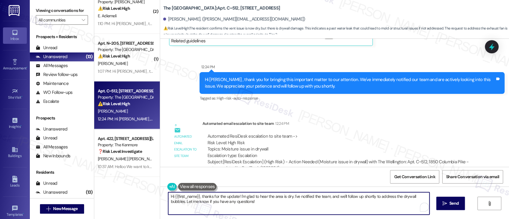
drag, startPoint x: 199, startPoint y: 196, endPoint x: 124, endPoint y: 189, distance: 75.1
click at [124, 189] on div "Apt. 5123~103, [STREET_ADDRESS][PERSON_NAME] Property: Elme Bethesda ⚠️ Risk Le…" at bounding box center [301, 109] width 415 height 219
click at [287, 196] on textarea "Thanks for the update! I'm glad to hear the area is dry. I've notified the team…" at bounding box center [298, 203] width 261 height 22
click at [333, 196] on textarea "Thanks for the update! I'm glad to hear the area is dry. I've notified the team…" at bounding box center [298, 203] width 261 height 22
click at [361, 197] on textarea "Thanks for the update! I'm glad to hear the area is dry. I've notified the team…" at bounding box center [298, 203] width 261 height 22
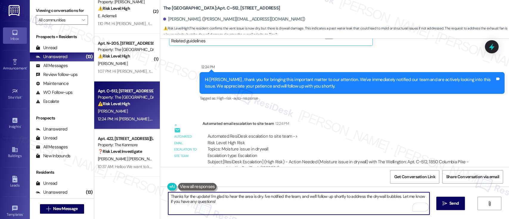
click at [383, 198] on textarea "Thanks for the update! I'm glad to hear the area is dry. I've notified the team…" at bounding box center [298, 203] width 261 height 22
click at [407, 198] on textarea "Thanks for the update! I'm glad to hear the area is dry. I've notified the team…" at bounding box center [298, 203] width 261 height 22
click at [244, 202] on textarea "Thanks for the update! I'm glad to hear the area is dry. I've notified the team…" at bounding box center [298, 203] width 261 height 22
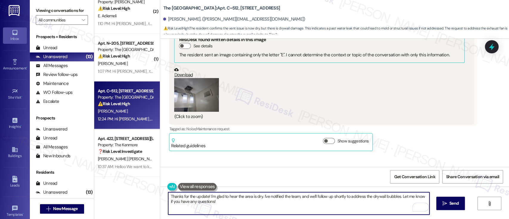
scroll to position [3341, 0]
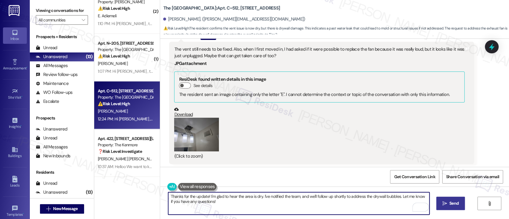
type textarea "Thanks for the update! I'm glad to hear the area is dry. I've notified the team…"
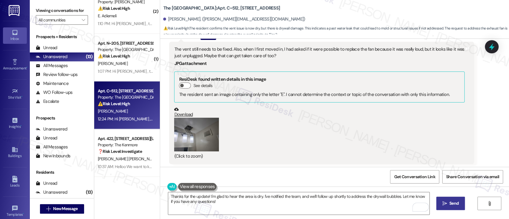
click at [448, 203] on span "Send" at bounding box center [454, 203] width 12 height 6
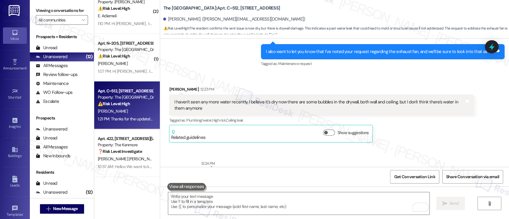
scroll to position [3707, 0]
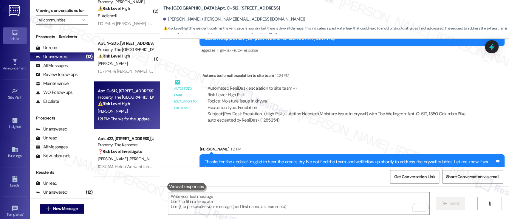
click at [413, 142] on div "Sent via SMS [PERSON_NAME] 1:21 PM Thanks for the update! I'm glad to hear the …" at bounding box center [352, 161] width 314 height 39
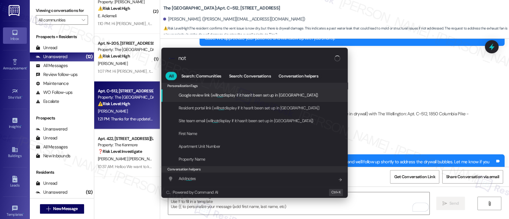
type input "note"
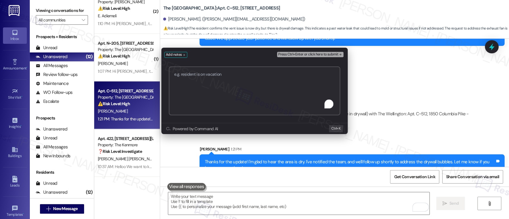
paste textarea "Work Order # 392520"
type textarea "Submitted Work Order # 392520 - Drywall and Exhaust Fan"
click at [312, 55] on span "Press Ctrl+Enter or click here to submit" at bounding box center [308, 54] width 60 height 4
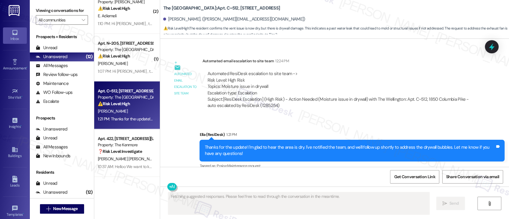
type textarea "Fetching suggested responses. Please feel free to read through the conversation…"
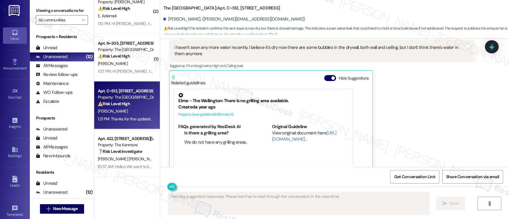
scroll to position [3617, 0]
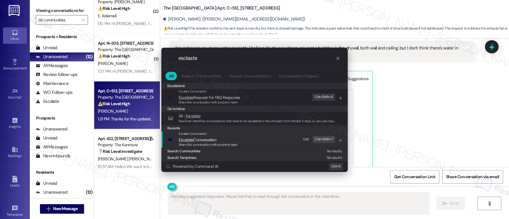
type input "esclaate"
click at [194, 143] on span "Share this conversation with property team" at bounding box center [208, 145] width 59 height 4
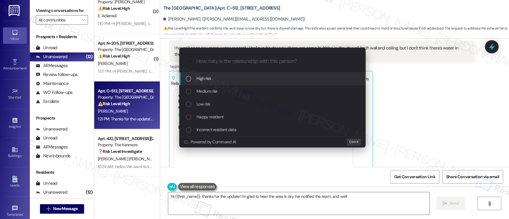
click at [208, 94] on span "Medium risk" at bounding box center [207, 91] width 21 height 7
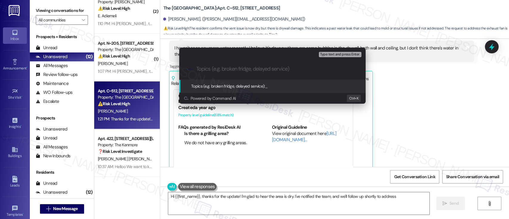
type textarea "Hi {{first_name}}, thanks for the update! I'm glad to hear the area is dry. I'v…"
paste input "Submitted Work Order # 392520 - Drywall and Exhaust Fan"
type input "Submitted Work Order # 392520 - Drywall and Exhaust Fan"
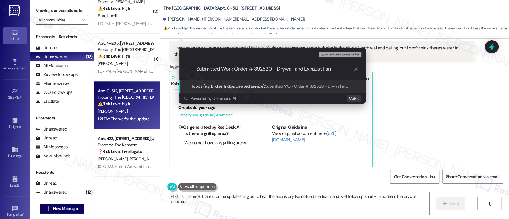
type textarea "Hi {{first_name}}, thanks for the update! I'm glad to hear the area is dry. I'v…"
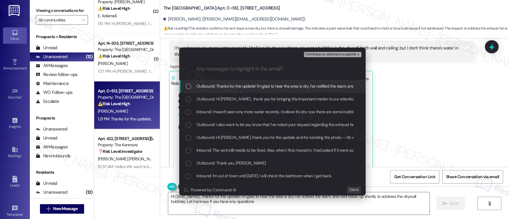
type textarea "Hi {{first_name}}, thanks for the update! I'm glad to hear the area is dry. I'v…"
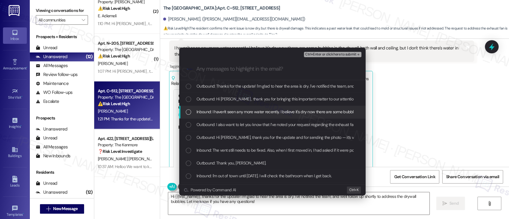
click at [213, 115] on span "Inbound: I haven't seen any more water recently. I believe it's dry now there a…" at bounding box center [348, 112] width 303 height 7
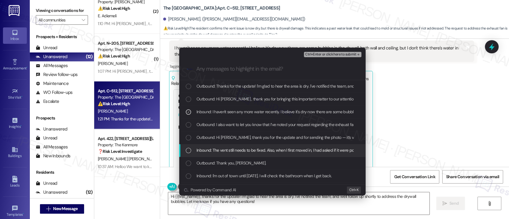
click at [215, 151] on span "Inbound: The vent still needs to be fixed. Also, when I first moved in, I had a…" at bounding box center [386, 150] width 378 height 7
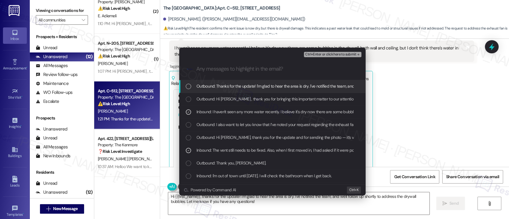
click at [333, 54] on span "Ctrl+Enter or click here to submit" at bounding box center [330, 54] width 51 height 4
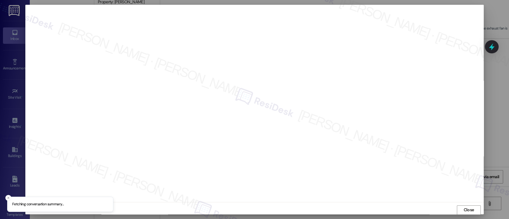
scroll to position [0, 0]
click at [465, 211] on span "Close" at bounding box center [468, 210] width 10 height 6
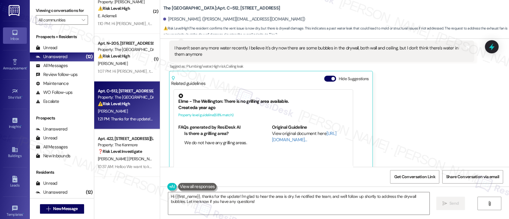
drag, startPoint x: 404, startPoint y: 108, endPoint x: 401, endPoint y: 101, distance: 7.9
click at [402, 101] on div "[PERSON_NAME] 12:23 PM I haven't seen any more water recently. I believe it's d…" at bounding box center [321, 104] width 305 height 144
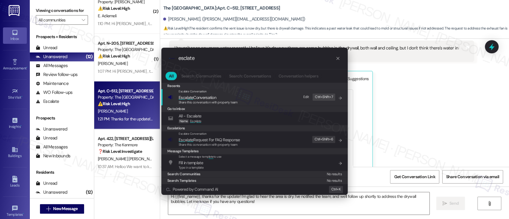
type input "esclate"
click at [225, 101] on span "Share this conversation with property team" at bounding box center [208, 102] width 59 height 4
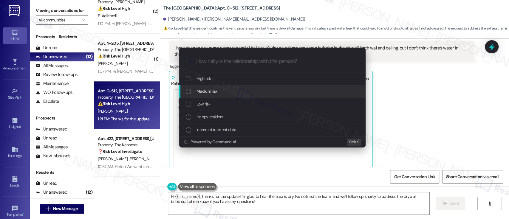
click at [228, 87] on div "Medium risk" at bounding box center [272, 91] width 186 height 13
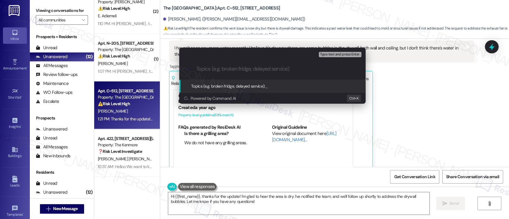
paste input "Submitted Work Order # 392520 - Drywall and Exhaust Fan"
type input "Submitted Work Order # 392520 - Drywall and Exhaust Fan"
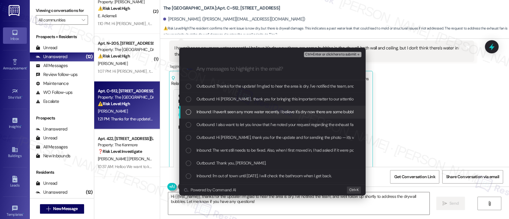
drag, startPoint x: 225, startPoint y: 111, endPoint x: 243, endPoint y: 125, distance: 23.3
click at [225, 111] on span "Inbound: I haven't seen any more water recently. I believe it's dry now there a…" at bounding box center [348, 112] width 303 height 7
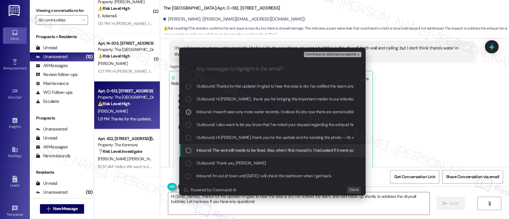
click at [221, 152] on span "Inbound: The vent still needs to be fixed. Also, when I first moved in, I had a…" at bounding box center [386, 150] width 378 height 7
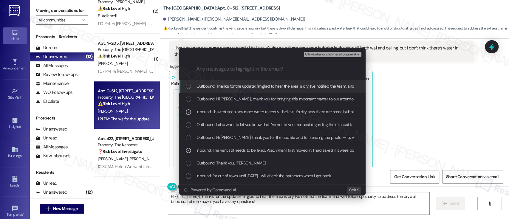
click at [343, 54] on span "Ctrl+Enter or click here to submit" at bounding box center [330, 54] width 51 height 4
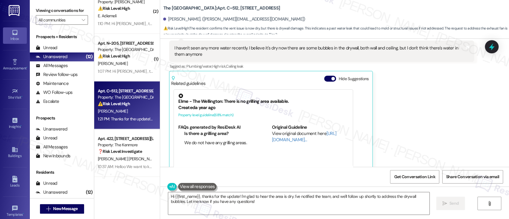
scroll to position [3854, 0]
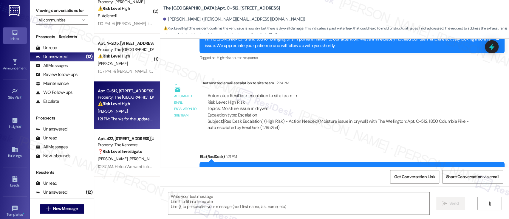
type textarea "Fetching suggested responses. Please feel free to read through the conversation…"
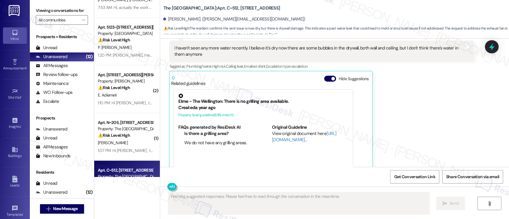
scroll to position [316, 0]
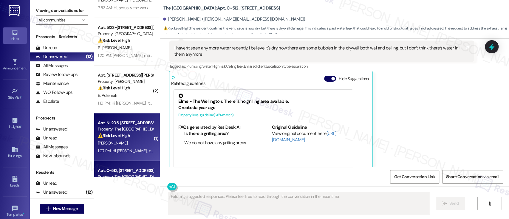
click at [131, 135] on div "⚠️ Risk Level: High The resident is clarifying their move-out date, which is di…" at bounding box center [125, 136] width 55 height 6
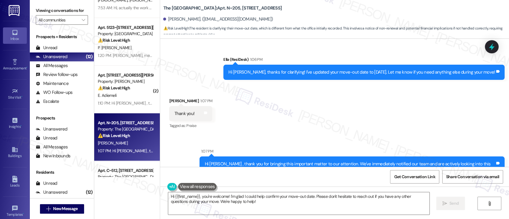
scroll to position [4316, 0]
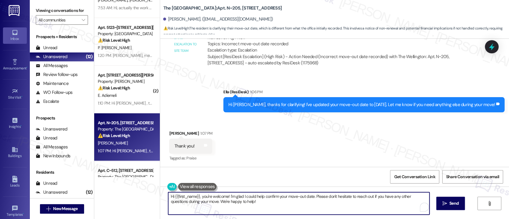
drag, startPoint x: 197, startPoint y: 202, endPoint x: 210, endPoint y: 190, distance: 18.4
click at [139, 192] on div "( 1 ) Apt. [STREET_ADDRESS] Property: [PERSON_NAME] 🔧 Risk Level: Medium The re…" at bounding box center [301, 109] width 415 height 219
click at [372, 206] on textarea "Hi {{first_name}}, you're welcome! I'm glad I could help confirm your move-out …" at bounding box center [298, 203] width 261 height 22
drag, startPoint x: 309, startPoint y: 197, endPoint x: 124, endPoint y: 192, distance: 184.9
click at [112, 194] on div "( 1 ) Apt. [STREET_ADDRESS] Property: [PERSON_NAME] 🔧 Risk Level: Medium The re…" at bounding box center [301, 109] width 415 height 219
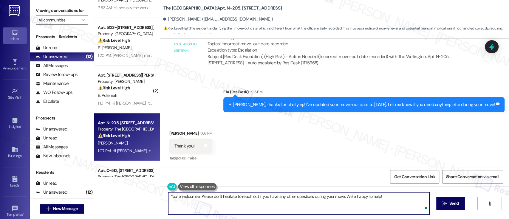
type textarea "You're welcome. Please don't hesitate to reach out if you have any other questi…"
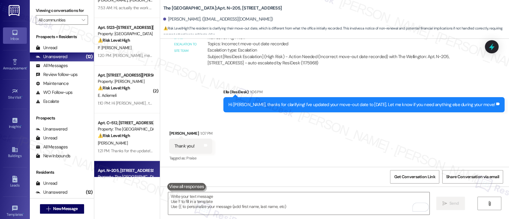
click at [129, 92] on div "E. Adiemeli" at bounding box center [125, 95] width 56 height 7
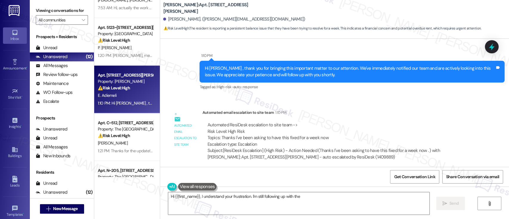
scroll to position [11425, 0]
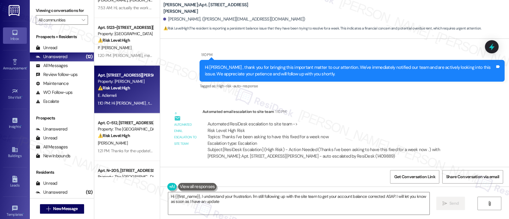
type textarea "Hi {{first_name}}, I understand your frustration. I'm still following up with t…"
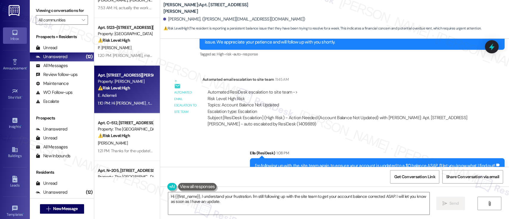
scroll to position [11556, 0]
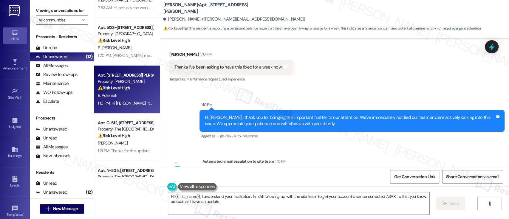
click at [402, 171] on div "Automated ResiDesk escalation to site team -> Risk Level: High Risk Topics: Tha…" at bounding box center [338, 184] width 262 height 26
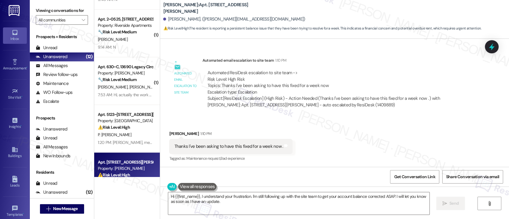
scroll to position [227, 0]
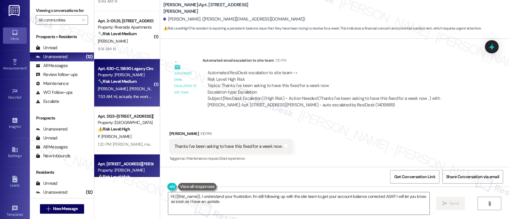
click at [129, 88] on span "[PERSON_NAME] [PERSON_NAME]" at bounding box center [159, 88] width 61 height 5
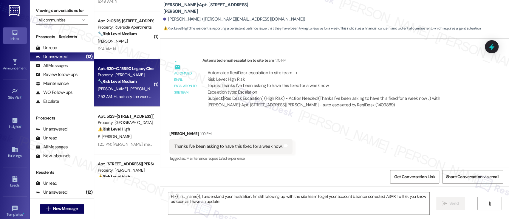
type textarea "Fetching suggested responses. Please feel free to read through the conversation…"
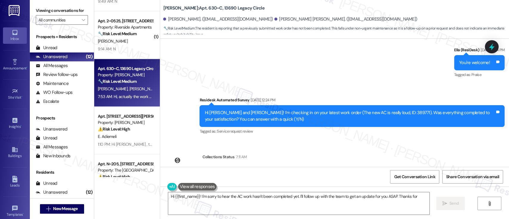
scroll to position [5480, 0]
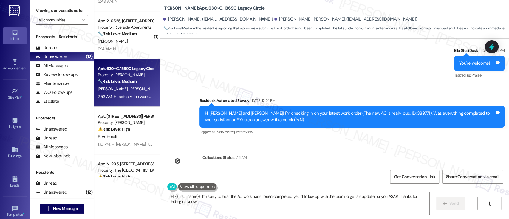
type textarea "Hi {{first_name}}! I'm sorry to hear the AC work hasn't been completed yet. I'l…"
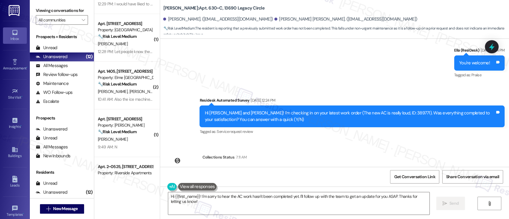
scroll to position [29, 0]
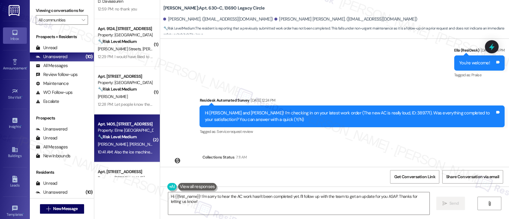
click at [136, 138] on div "🔧 Risk Level: Medium The resident is reporting two non-urgent maintenance issue…" at bounding box center [125, 137] width 55 height 6
type textarea "Fetching suggested responses. Please feel free to read through the conversation…"
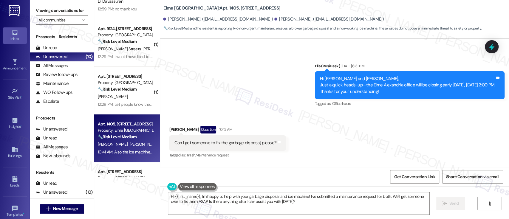
scroll to position [11419, 0]
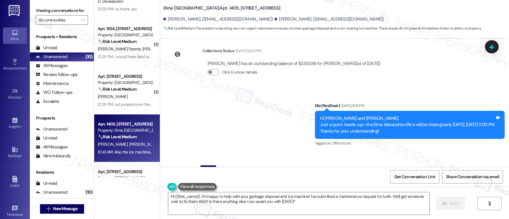
click at [341, 152] on div "Received via SMS [PERSON_NAME] Question 10:12 AM Can I get someone to fix the g…" at bounding box center [334, 203] width 349 height 102
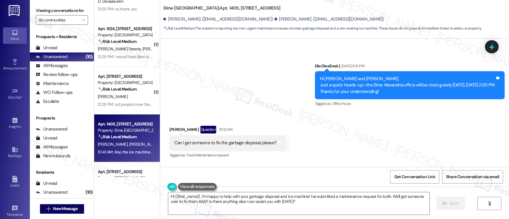
click at [321, 137] on div "Received via SMS [PERSON_NAME] Question 10:12 AM Can I get someone to fix the g…" at bounding box center [334, 163] width 349 height 102
click at [308, 197] on textarea "Hi {{first_name}}, I'm happy to help with your garbage disposal and ice machine…" at bounding box center [298, 203] width 261 height 22
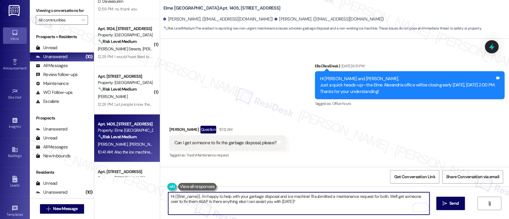
click at [323, 199] on textarea "Hi {{first_name}}, I'm happy to help with your garbage disposal and ice machine…" at bounding box center [298, 203] width 261 height 22
click at [379, 206] on textarea "Hi {{first_name}}, I'm happy to help with your garbage disposal and ice machine…" at bounding box center [298, 203] width 261 height 22
click at [394, 196] on textarea "Hi {{first_name}}, I'm happy to help with your garbage disposal and ice machine…" at bounding box center [298, 203] width 261 height 22
click at [378, 196] on textarea "Hi {{first_name}}, I'm happy to help with your garbage disposal and ice machine…" at bounding box center [298, 203] width 261 height 22
click at [281, 204] on textarea "Hi {{first_name}}, I'm happy to help with your garbage disposal and ice machine…" at bounding box center [298, 203] width 261 height 22
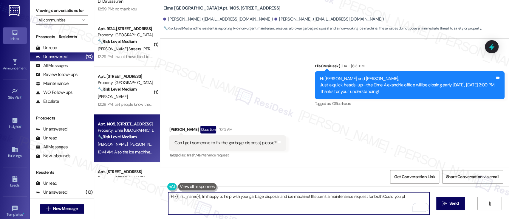
click at [379, 199] on textarea "Hi {{first_name}}, I'm happy to help with your garbage disposal and ice machine…" at bounding box center [298, 203] width 261 height 22
click at [406, 197] on textarea "Hi {{first_name}}, I'm happy to help with your garbage disposal and ice machine…" at bounding box center [298, 203] width 261 height 22
type textarea "Hi {{first_name}}, I'm happy to help with your garbage disposal and ice machine…"
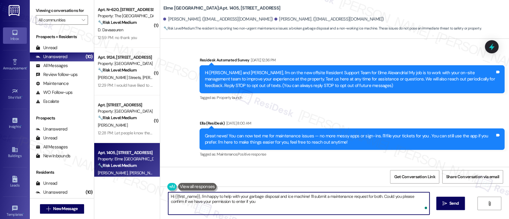
scroll to position [11459, 0]
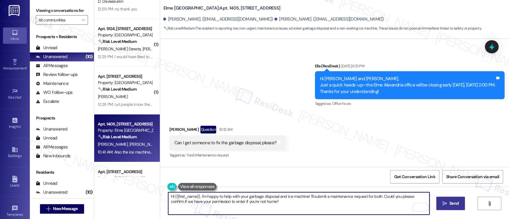
type textarea "Hi {{first_name}}, I'm happy to help with your garbage disposal and ice machine…"
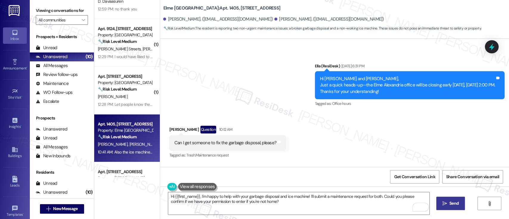
click at [452, 204] on span "Send" at bounding box center [453, 203] width 9 height 6
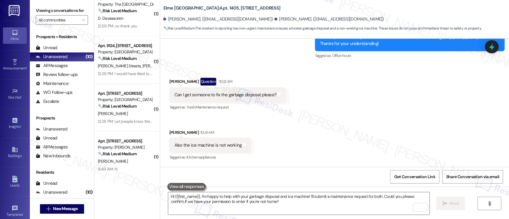
scroll to position [0, 0]
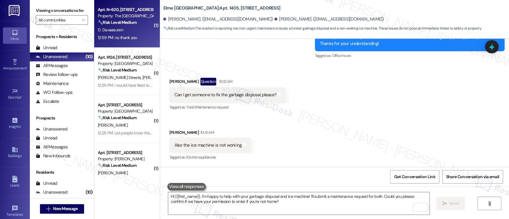
click at [112, 43] on div "Apt. N~[STREET_ADDRESS] Property: The Wellington 🔧 Risk Level: Medium The resid…" at bounding box center [127, 24] width 66 height 48
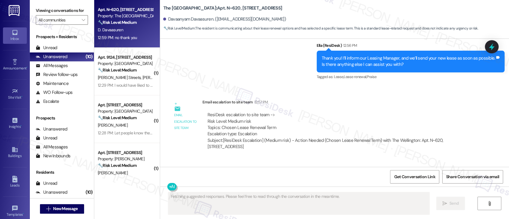
scroll to position [2644, 0]
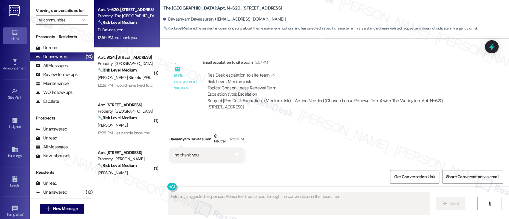
click at [332, 134] on div "Received via SMS Davaanyam Davaasuren Neutral 12:59 PM no thank you Tags and no…" at bounding box center [334, 144] width 349 height 48
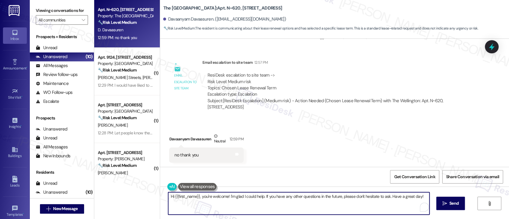
click at [219, 204] on textarea "Hi {{first_name}}, you're welcome! I'm glad I could help. If you have any other…" at bounding box center [298, 203] width 261 height 22
drag, startPoint x: 200, startPoint y: 197, endPoint x: 105, endPoint y: 193, distance: 95.2
click at [105, 193] on div "Apt. N~[STREET_ADDRESS] Property: The Wellington 🔧 Risk Level: Medium The resid…" at bounding box center [301, 109] width 415 height 219
type textarea "You're welcome! I'm glad I could help. If you have any other questions in the f…"
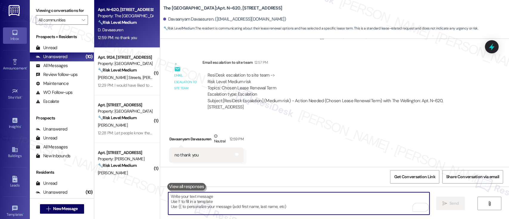
scroll to position [2644, 0]
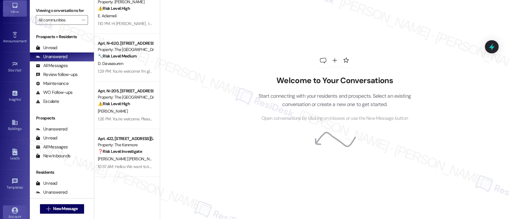
scroll to position [40, 0]
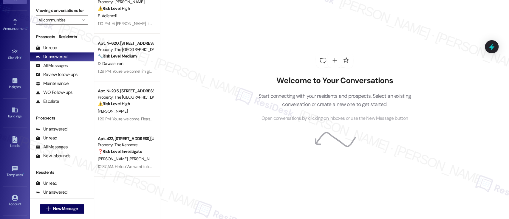
click at [13, 209] on div "Account Go to Account" at bounding box center [15, 200] width 24 height 29
click at [13, 203] on div "Account" at bounding box center [15, 204] width 30 height 6
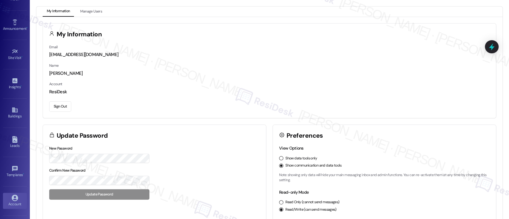
click at [57, 109] on button "Sign Out" at bounding box center [60, 106] width 22 height 10
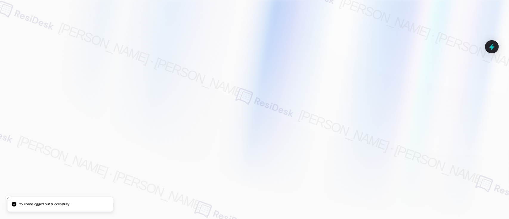
type input "automated-surveys-lindy-resen.twelve@lindy.com"
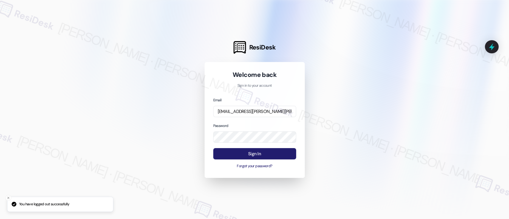
click at [277, 151] on button "Sign In" at bounding box center [254, 154] width 83 height 12
